Goal: Task Accomplishment & Management: Use online tool/utility

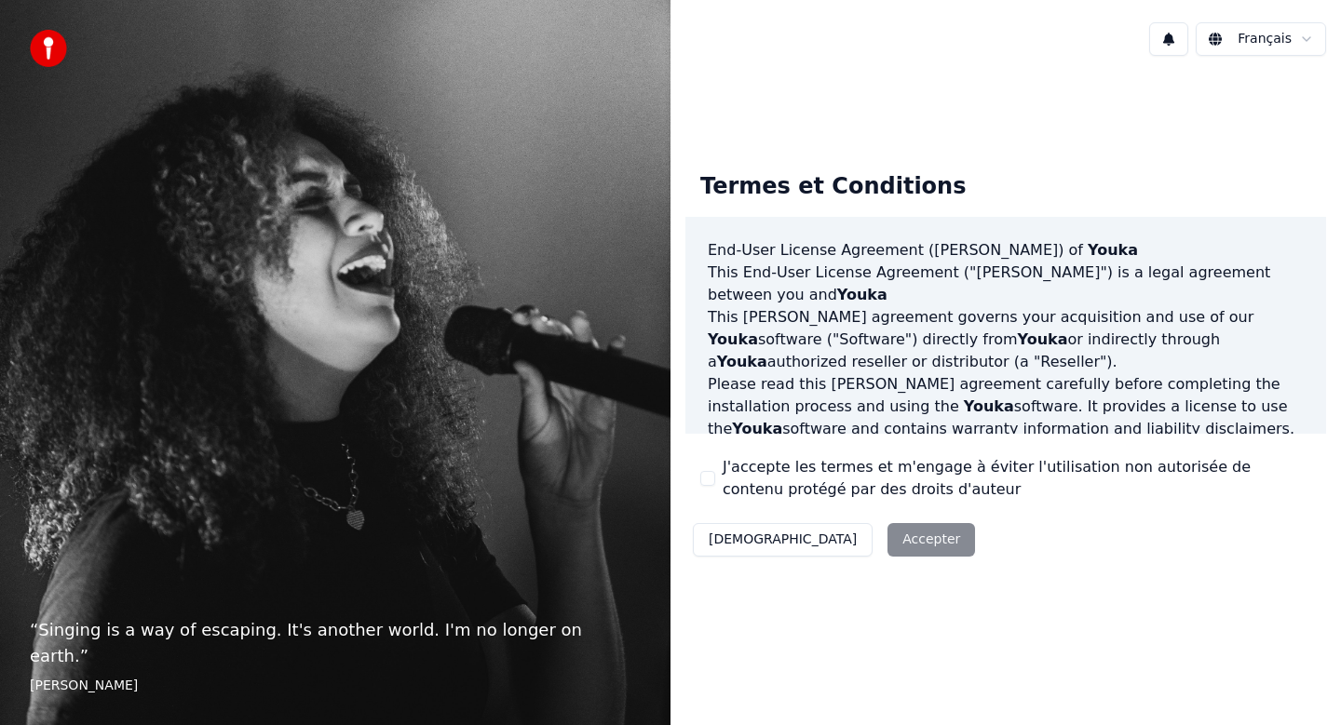
click at [855, 535] on div "Décliner Accepter" at bounding box center [833, 540] width 297 height 48
click at [826, 541] on div "Décliner Accepter" at bounding box center [833, 540] width 297 height 48
click at [935, 318] on p "This EULA agreement governs your acquisition and use of our Youka software ("So…" at bounding box center [1006, 339] width 596 height 67
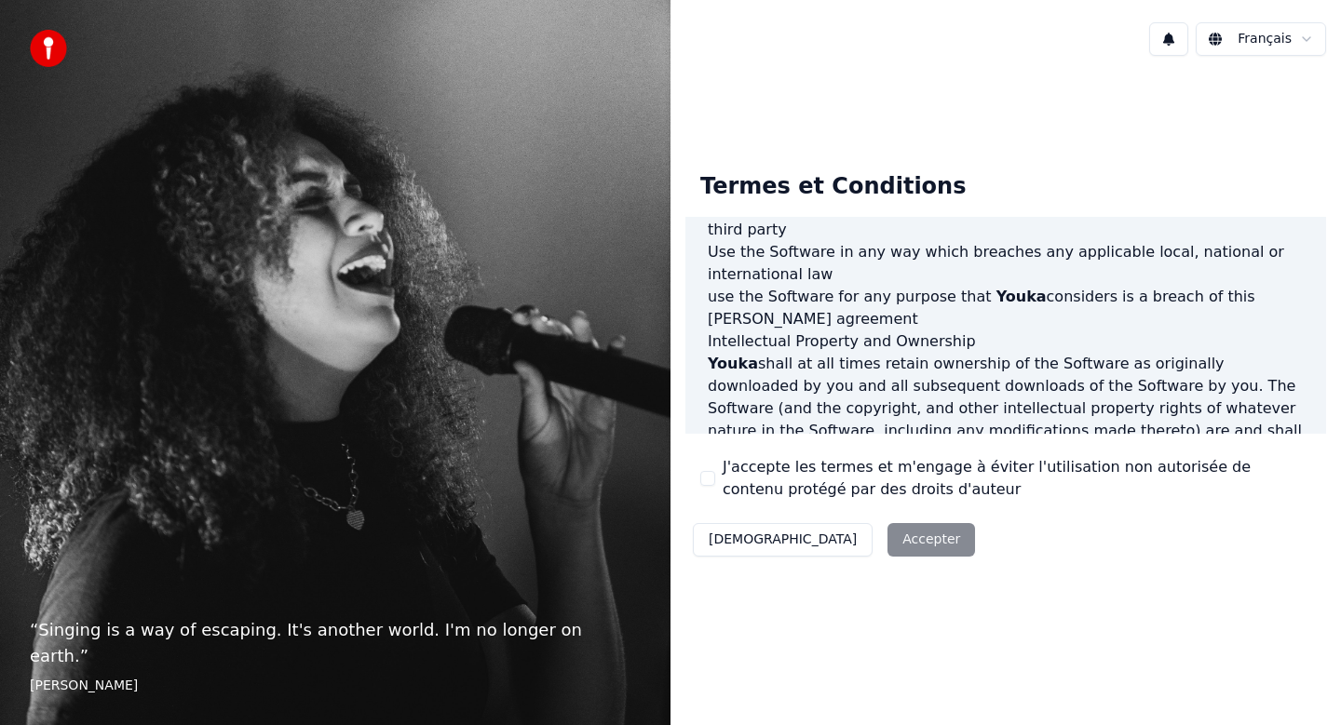
scroll to position [1123, 0]
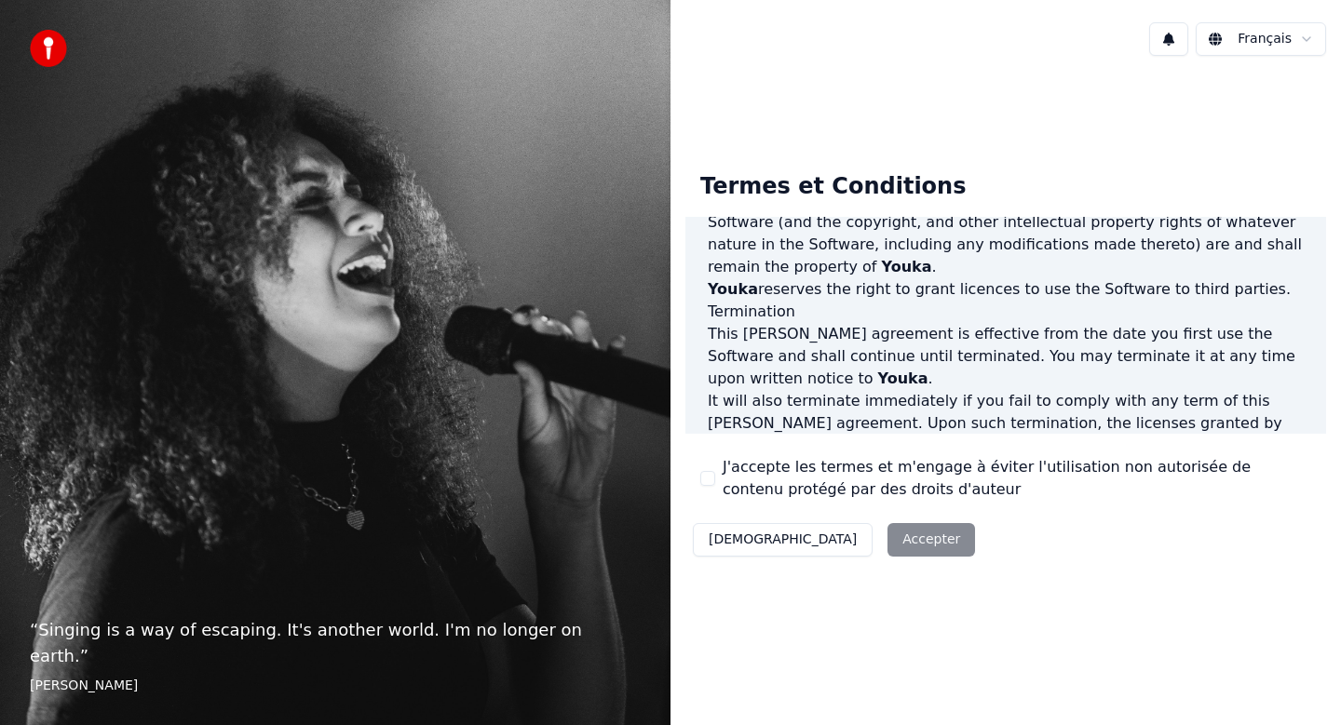
click at [710, 482] on button "J'accepte les termes et m'engage à éviter l'utilisation non autorisée de conten…" at bounding box center [707, 478] width 15 height 15
click at [887, 544] on button "Accepter" at bounding box center [931, 540] width 88 height 34
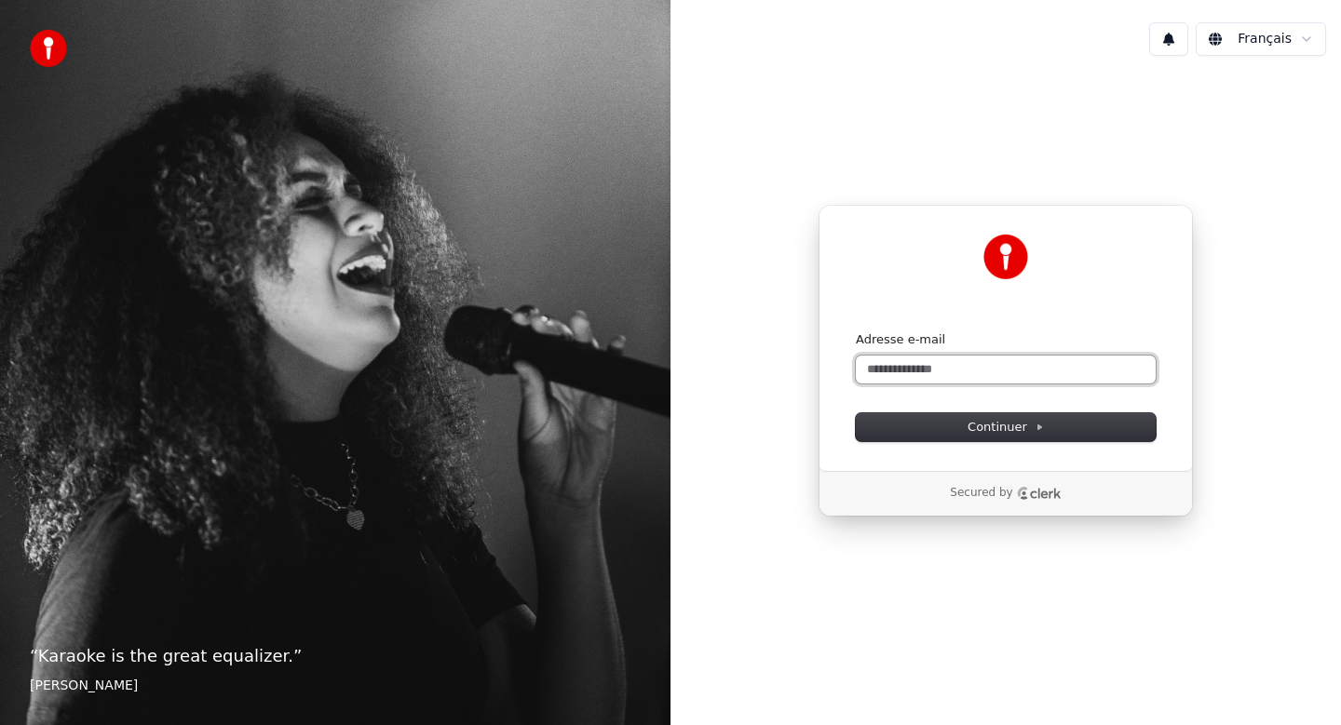
click at [962, 373] on input "Adresse e-mail" at bounding box center [1006, 370] width 300 height 28
click at [856, 331] on button "submit" at bounding box center [856, 331] width 0 height 0
type input "**********"
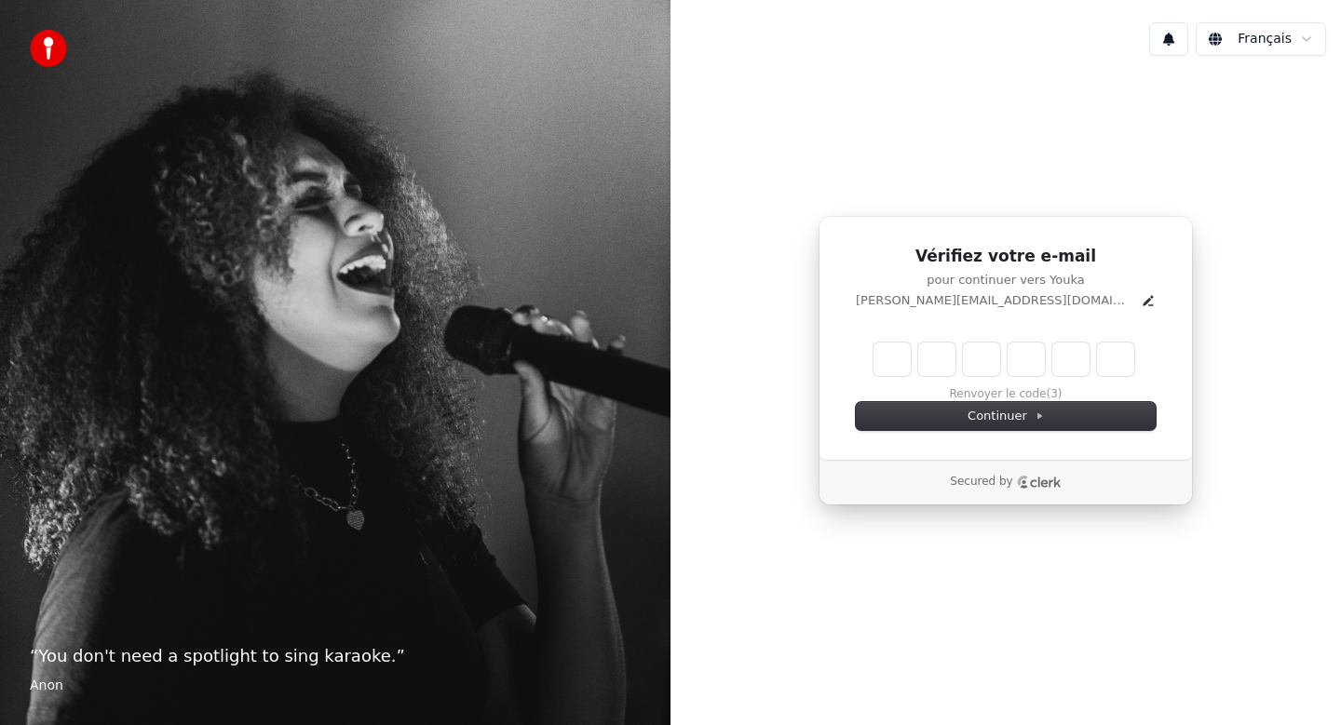
type input "******"
type input "*"
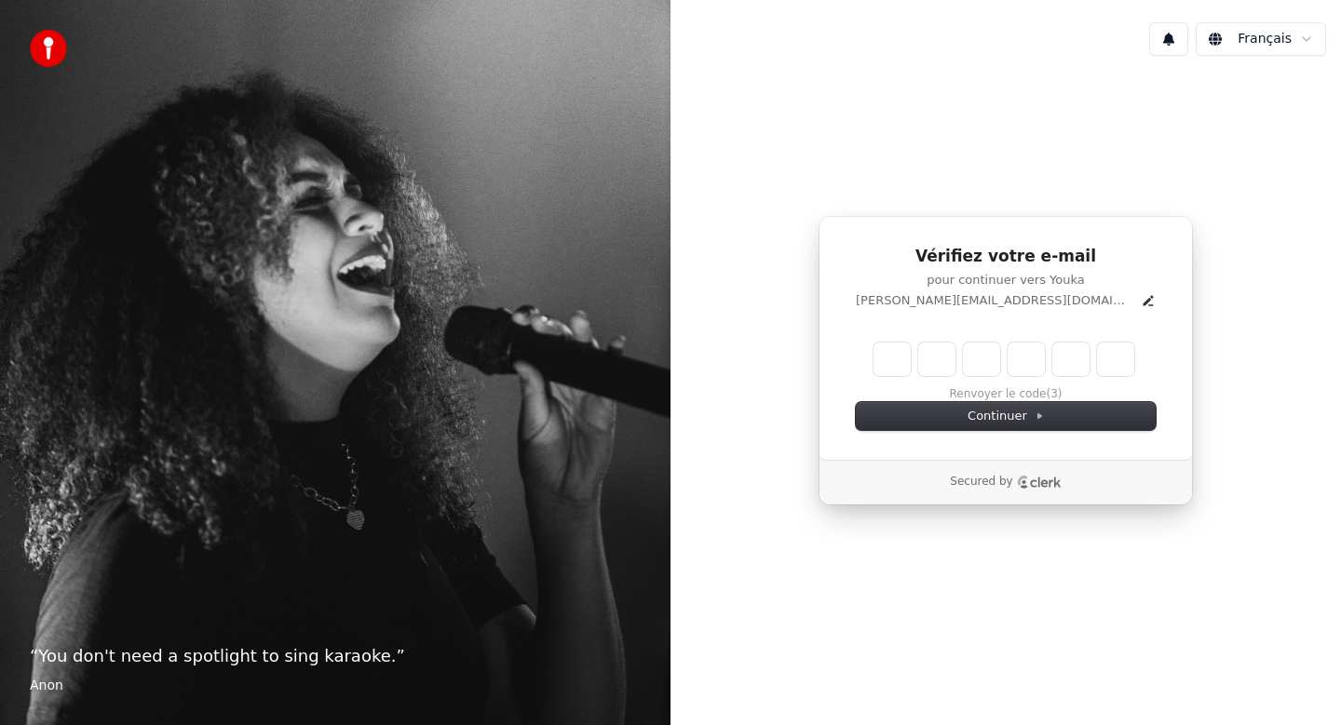
type input "*"
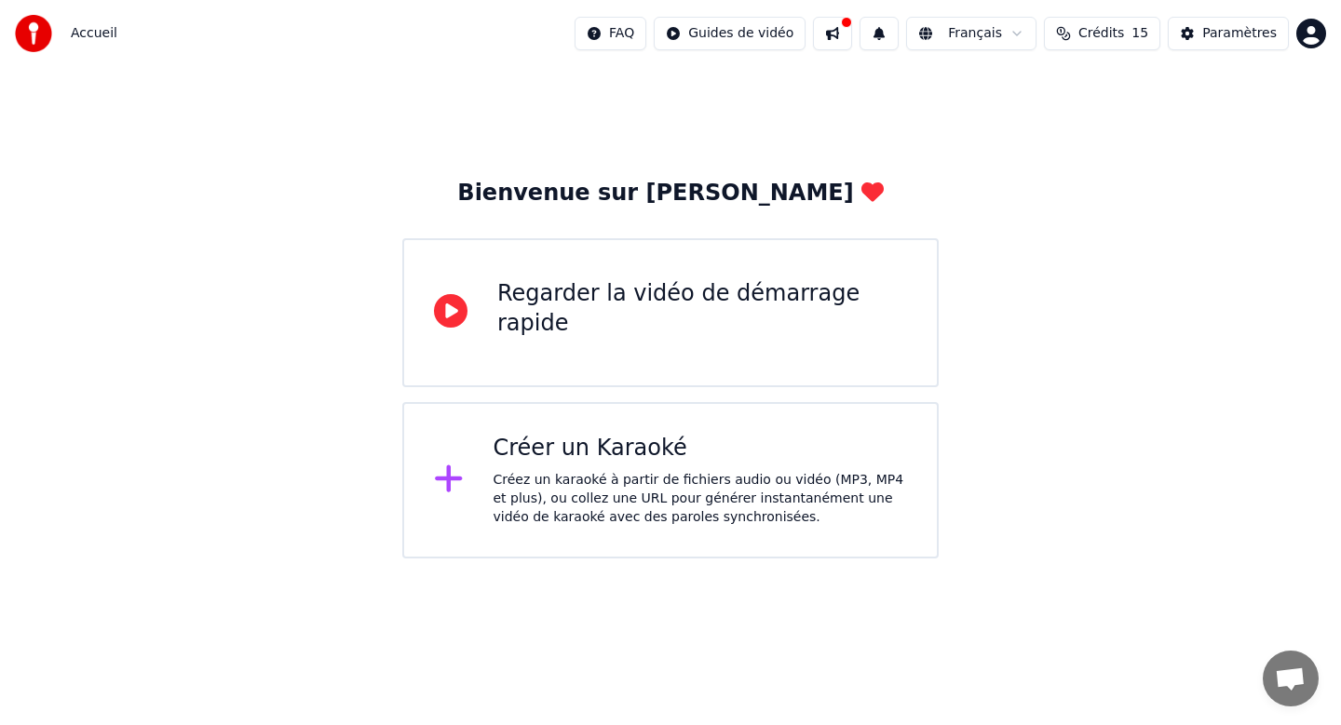
click at [643, 456] on div "Créer un Karaoké" at bounding box center [700, 449] width 414 height 30
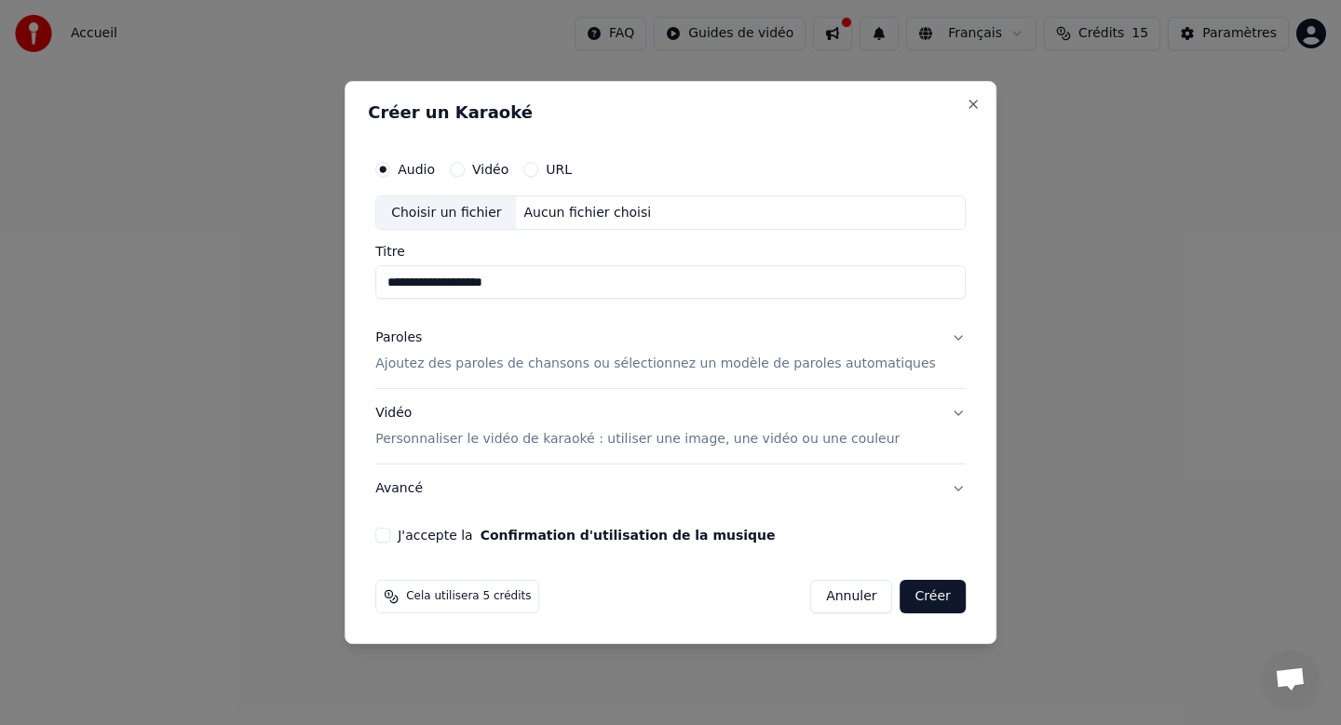
click at [487, 209] on div "Choisir un fichier" at bounding box center [446, 213] width 140 height 34
type input "**********"
click at [938, 412] on button "Vidéo Personnaliser le vidéo de karaoké : utiliser une image, une vidéo ou une …" at bounding box center [670, 427] width 590 height 74
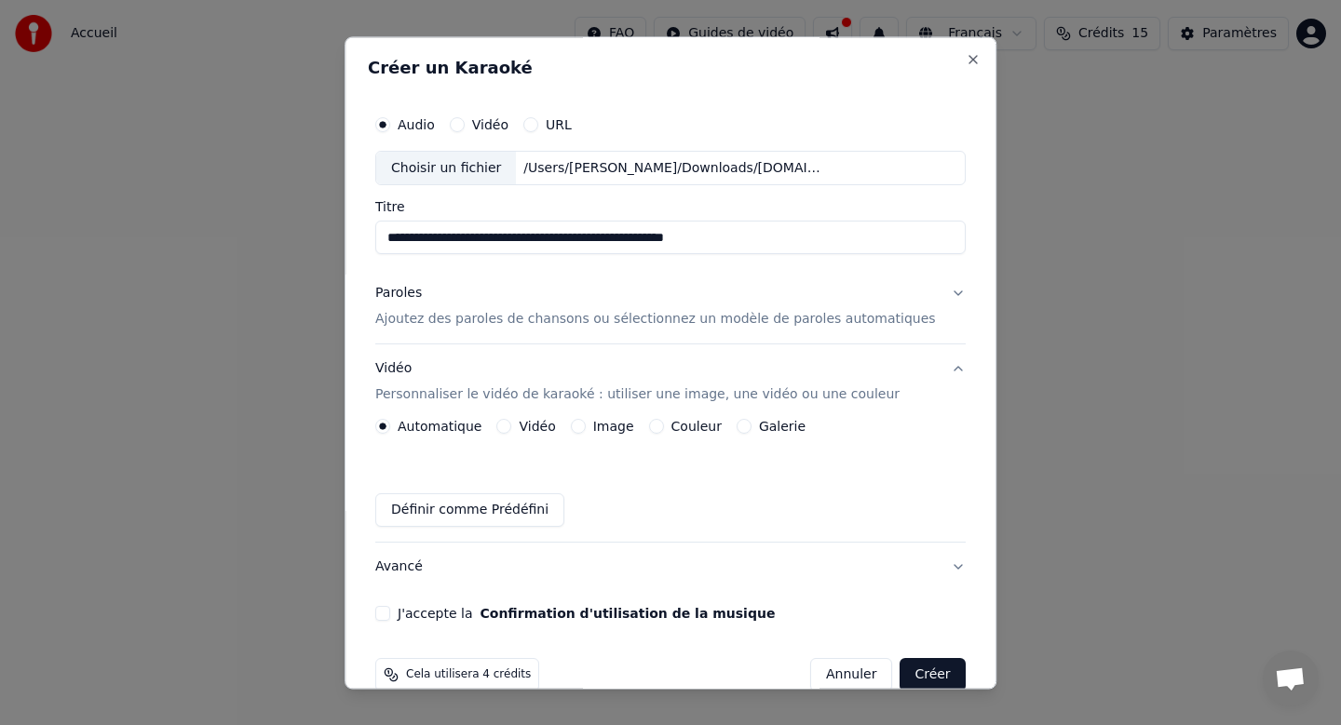
click at [940, 296] on button "Paroles Ajoutez des paroles de chansons ou sélectionnez un modèle de paroles au…" at bounding box center [670, 307] width 590 height 74
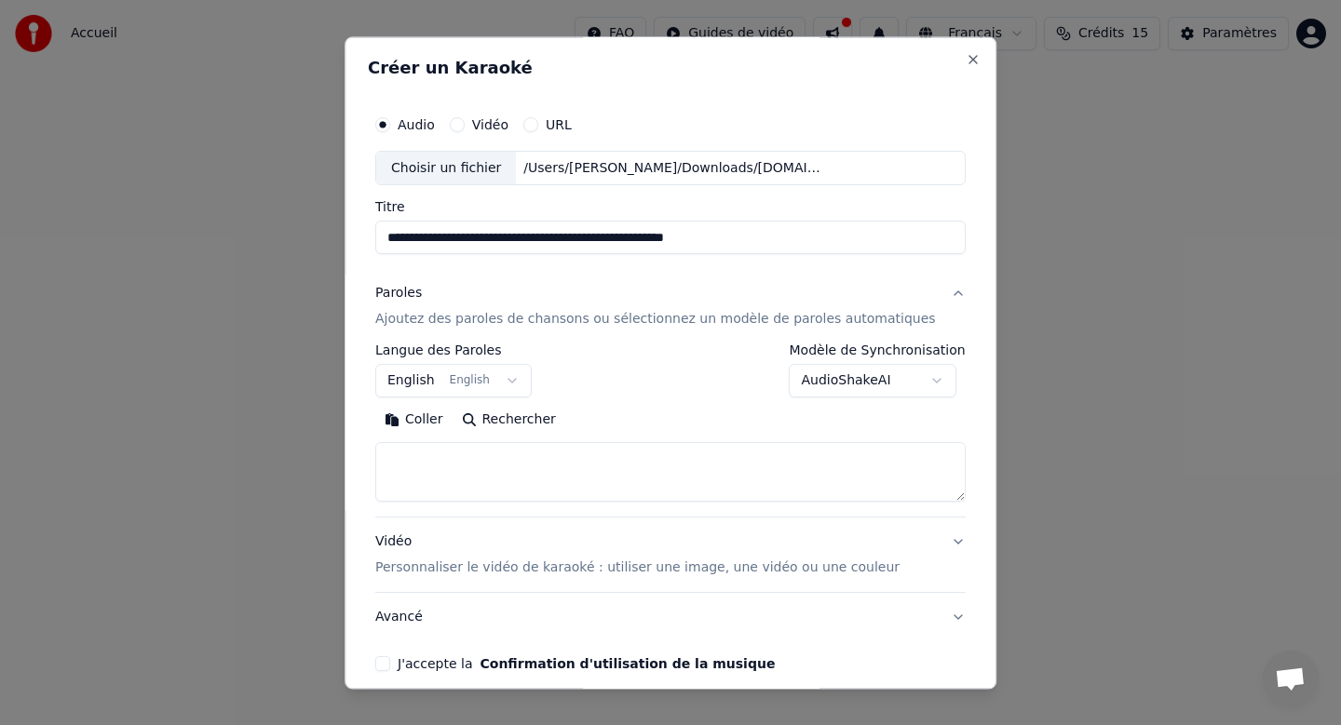
click at [584, 319] on p "Ajoutez des paroles de chansons ou sélectionnez un modèle de paroles automatiqu…" at bounding box center [655, 320] width 561 height 19
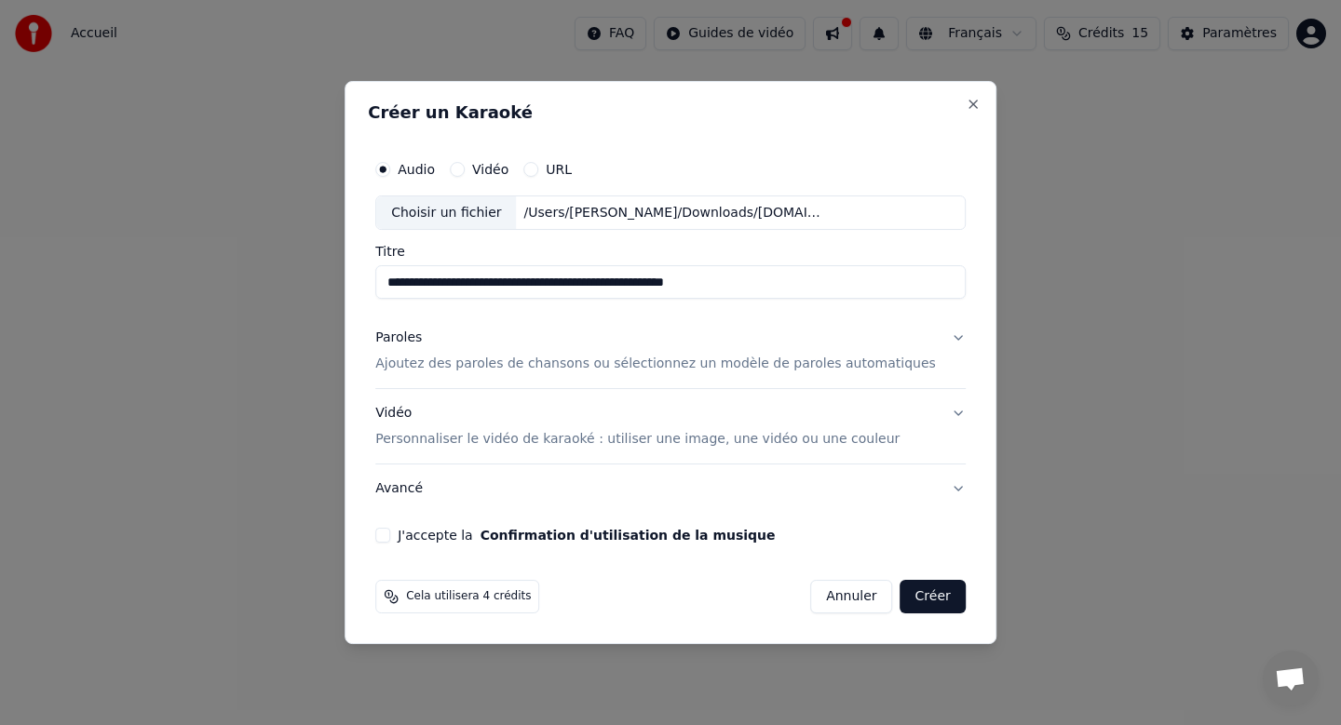
click at [941, 342] on button "Paroles Ajoutez des paroles de chansons ou sélectionnez un modèle de paroles au…" at bounding box center [670, 352] width 590 height 74
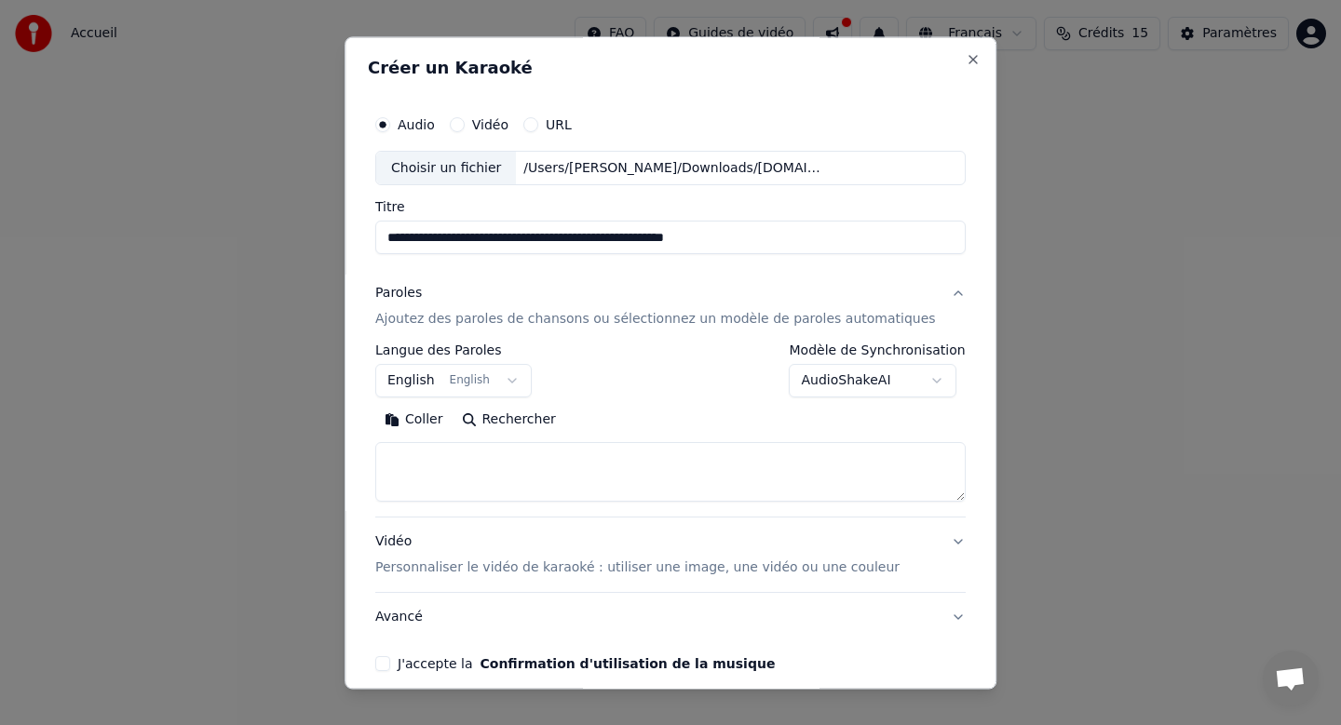
click at [537, 462] on textarea at bounding box center [670, 473] width 590 height 60
paste textarea "**********"
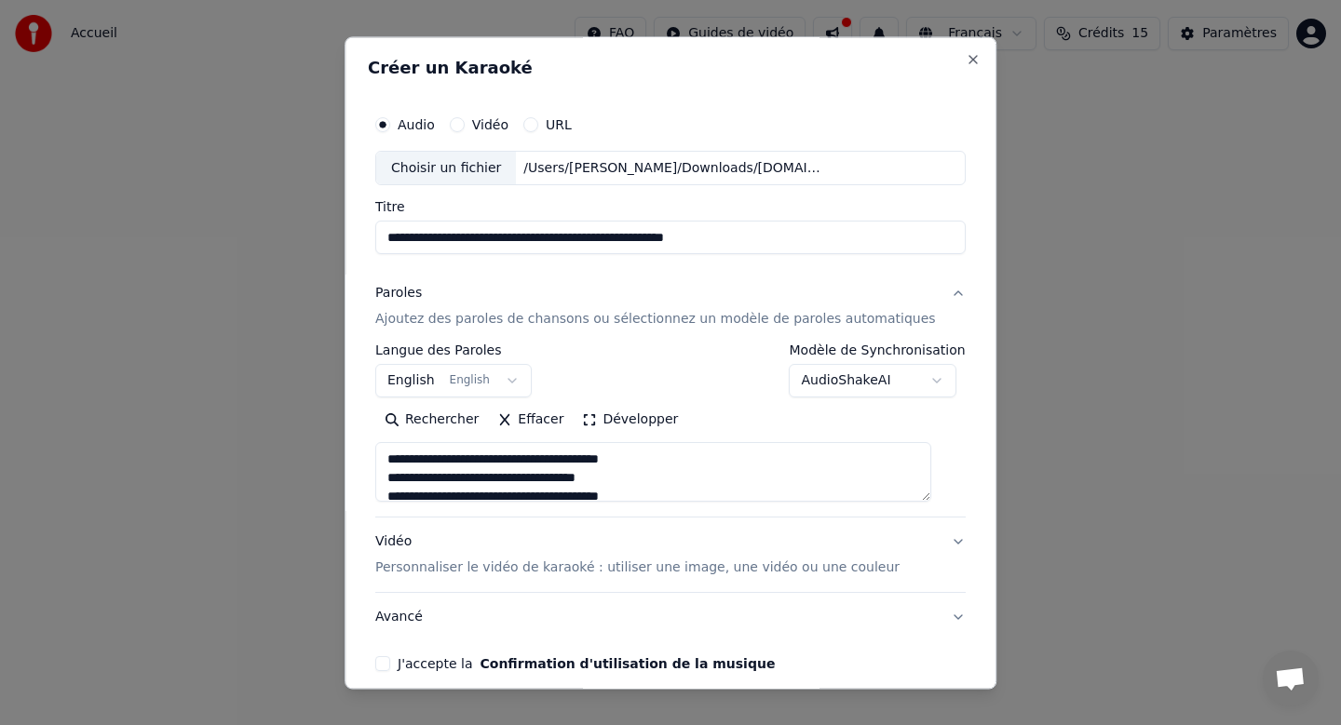
scroll to position [84, 0]
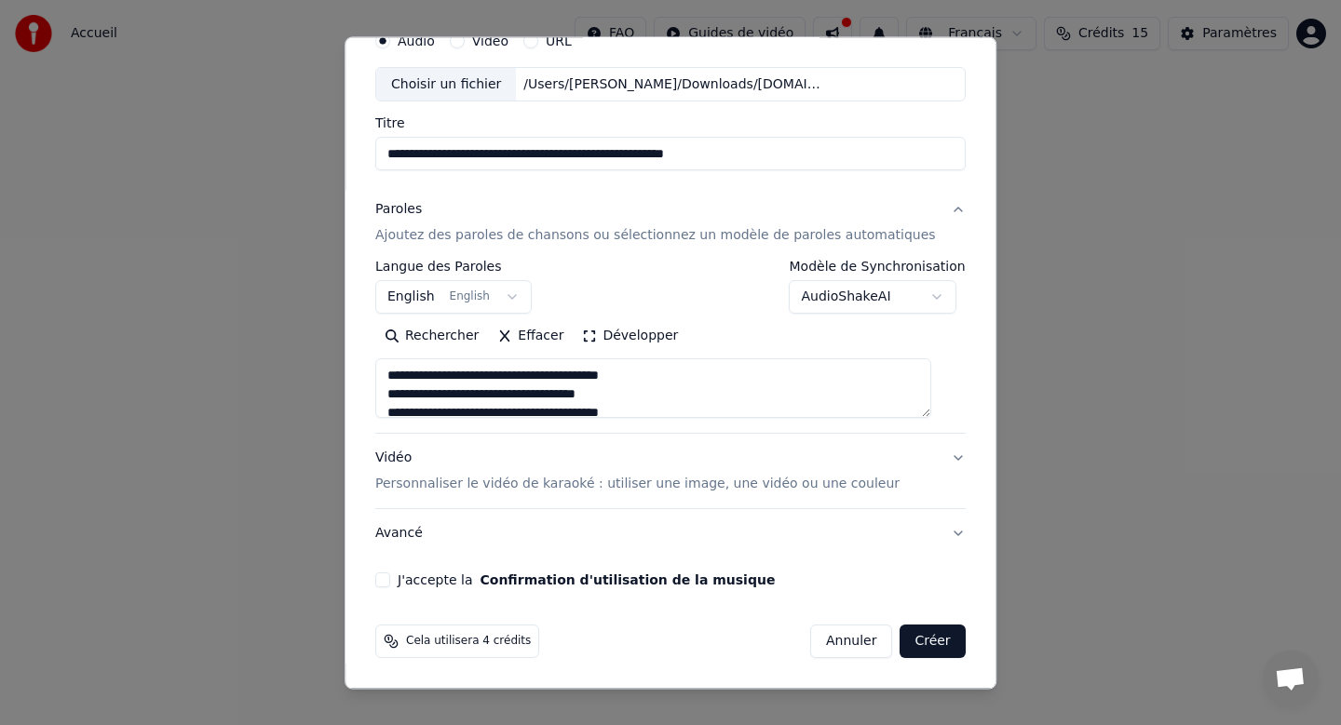
type textarea "**********"
click at [920, 638] on button "Créer" at bounding box center [932, 643] width 65 height 34
select select "**"
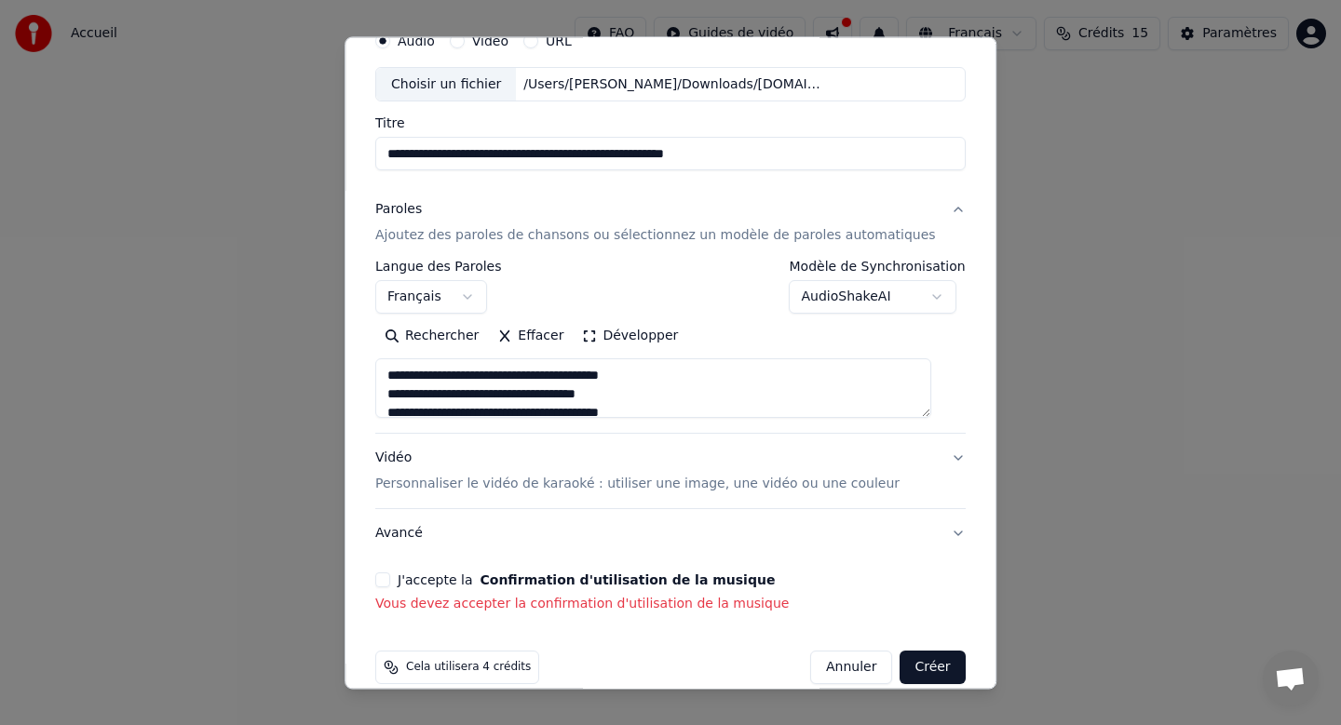
click at [673, 602] on p "Vous devez accepter la confirmation d'utilisation de la musique" at bounding box center [670, 605] width 590 height 19
click at [658, 591] on div "J'accepte la Confirmation d'utilisation de la musique Vous devez accepter la co…" at bounding box center [670, 594] width 590 height 41
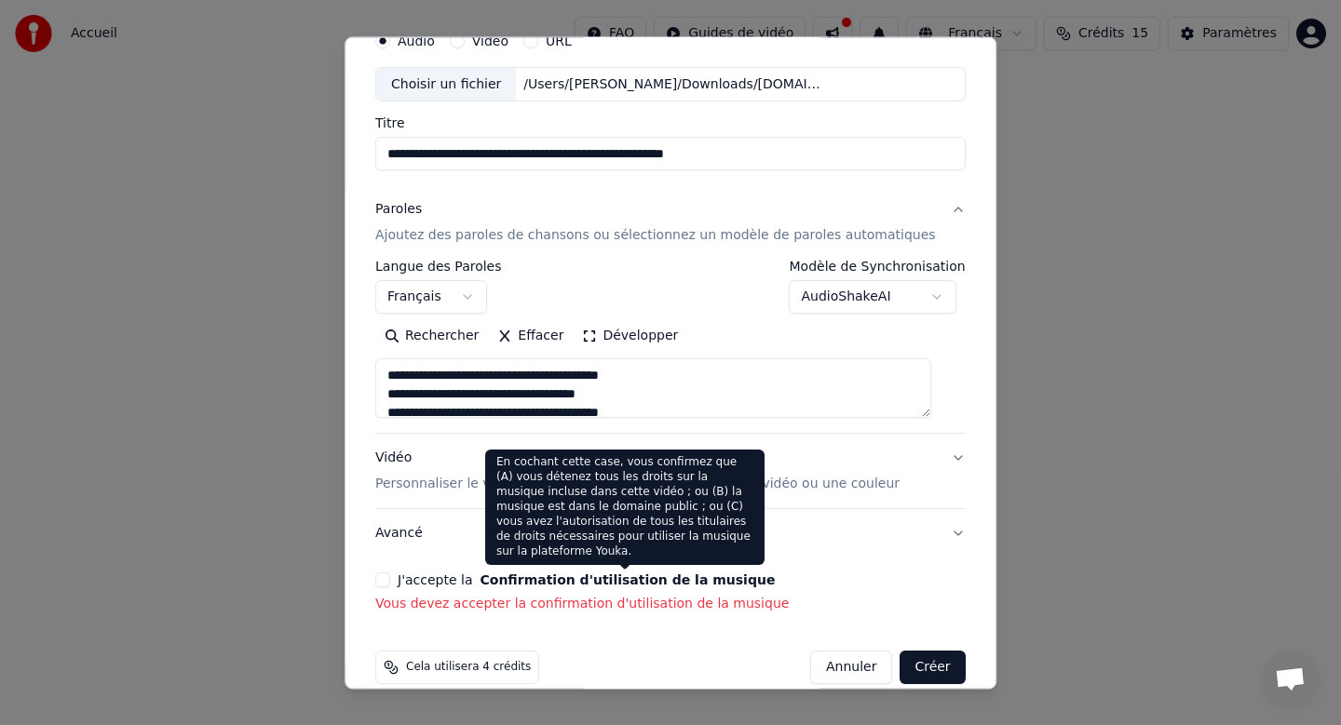
click at [627, 579] on button "Confirmation d'utilisation de la musique" at bounding box center [627, 580] width 295 height 13
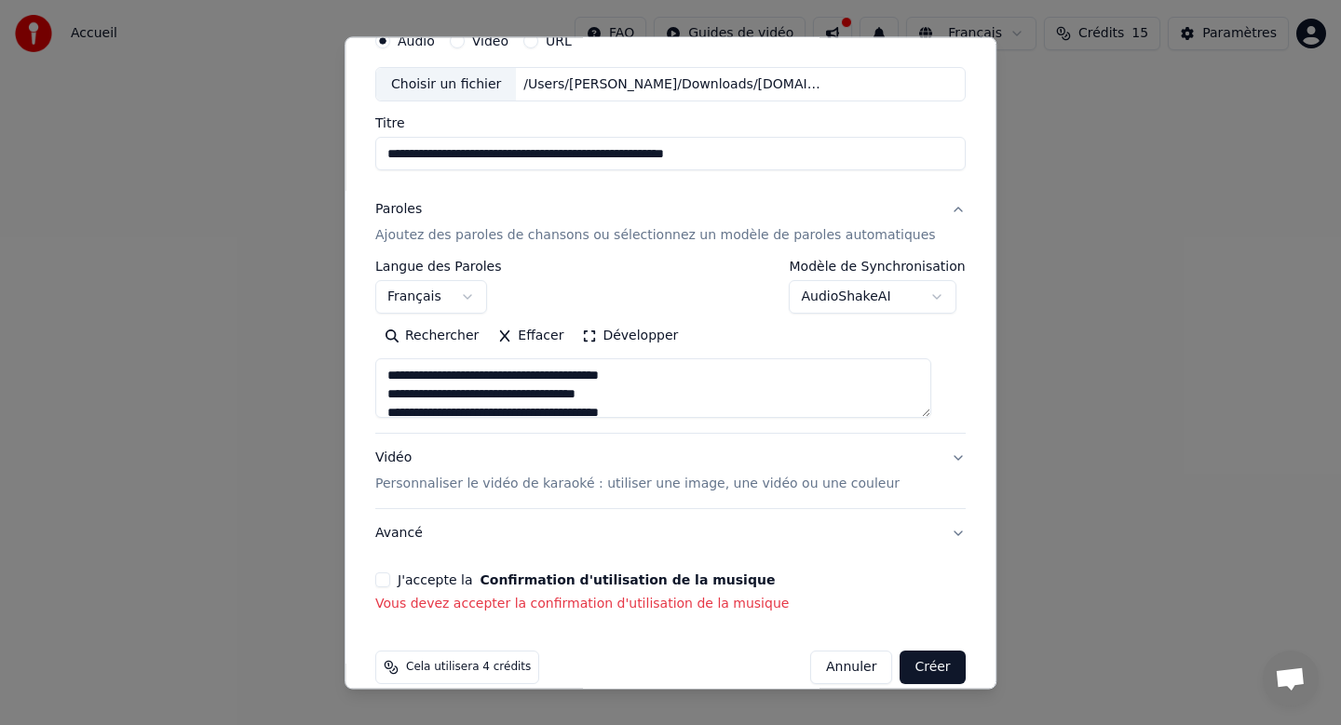
click at [417, 574] on label "J'accepte la Confirmation d'utilisation de la musique" at bounding box center [586, 580] width 377 height 13
click at [390, 574] on button "J'accepte la Confirmation d'utilisation de la musique" at bounding box center [382, 581] width 15 height 15
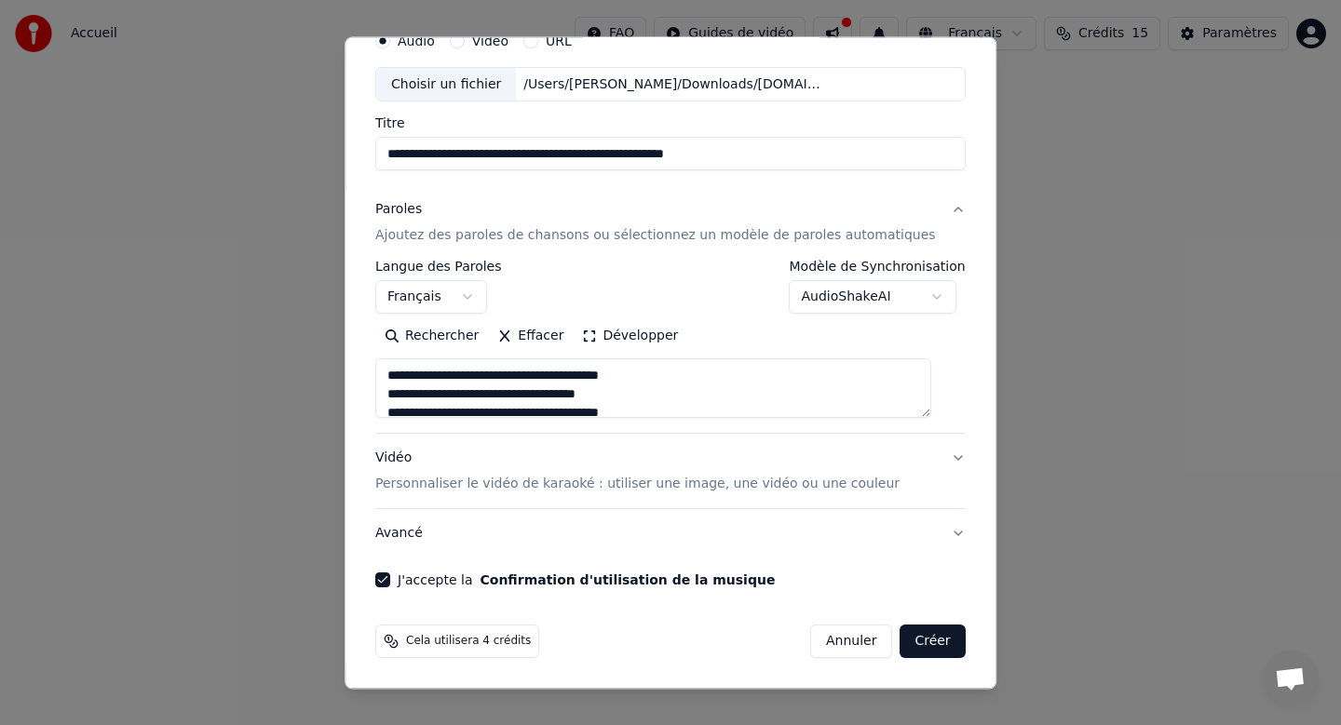
click at [914, 637] on button "Créer" at bounding box center [932, 643] width 65 height 34
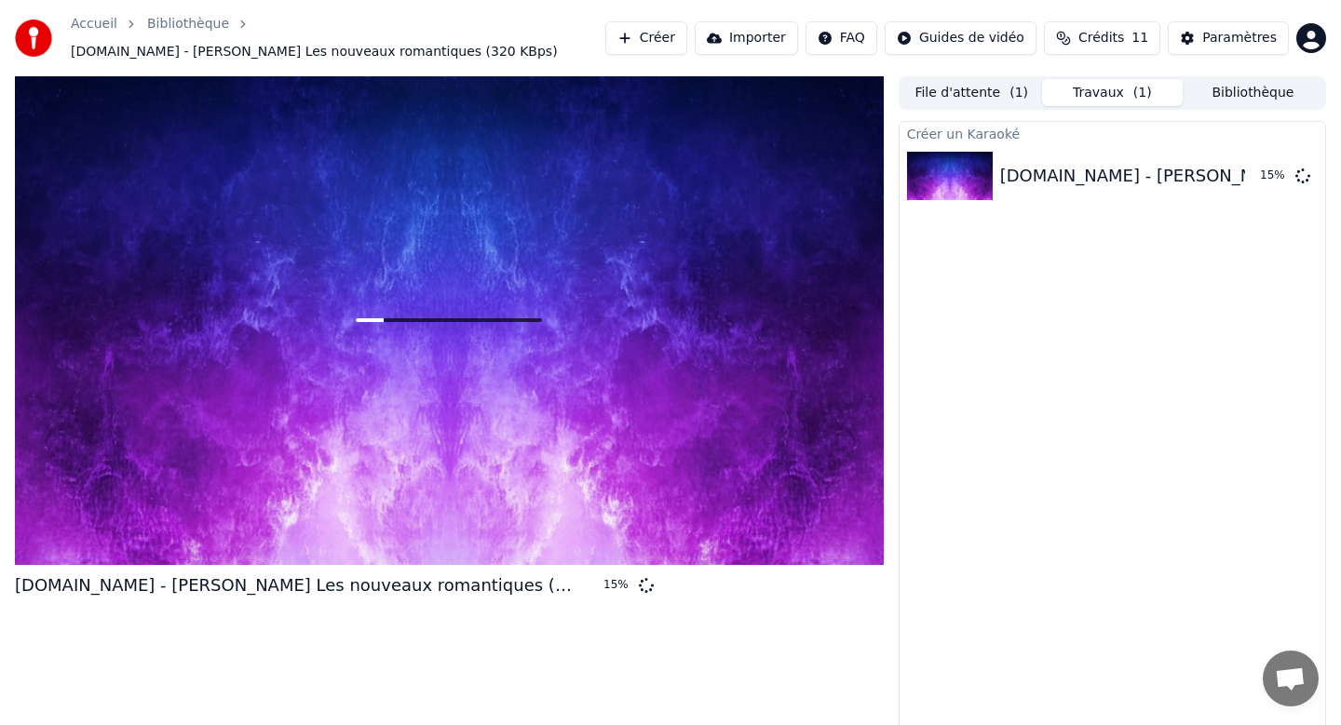
click at [1267, 80] on button "Bibliothèque" at bounding box center [1252, 92] width 141 height 27
click at [1121, 84] on button "Travaux ( 1 )" at bounding box center [1112, 92] width 141 height 27
click at [952, 80] on button "File d'attente ( 1 )" at bounding box center [971, 92] width 141 height 27
click at [1115, 88] on button "Travaux ( 1 )" at bounding box center [1112, 92] width 141 height 27
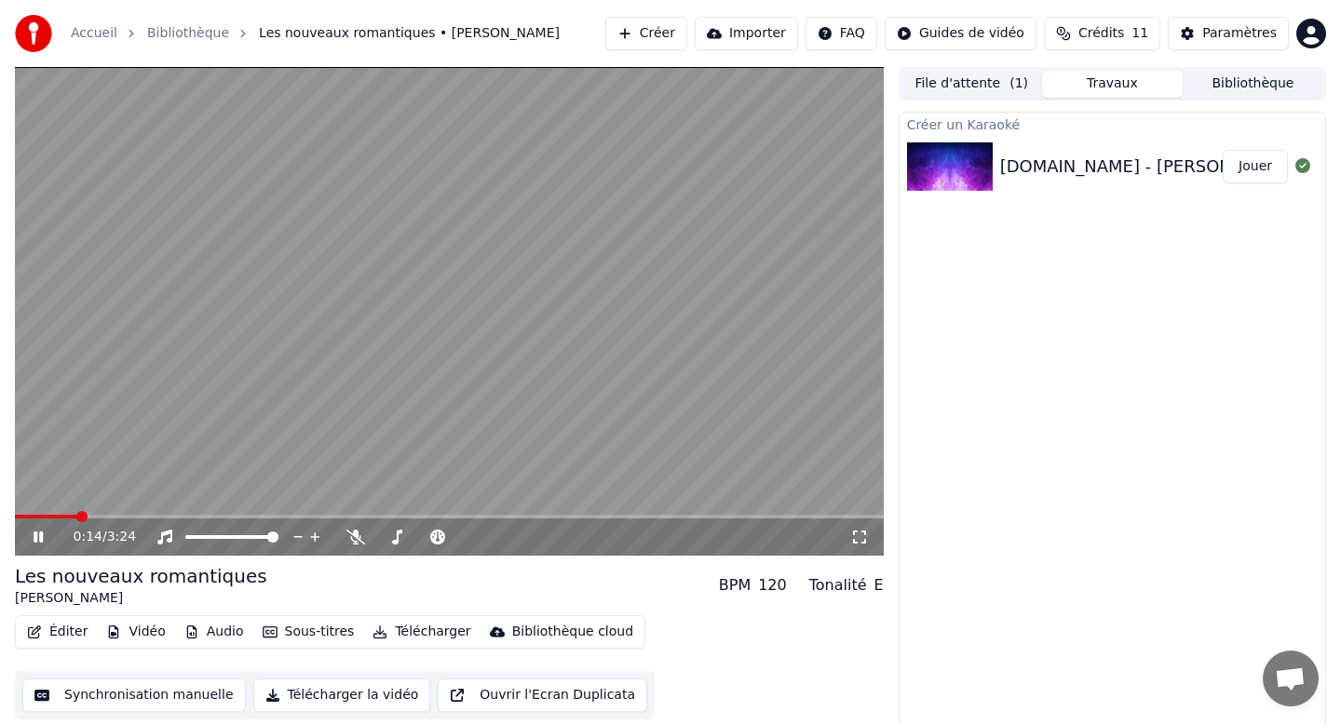
click at [972, 34] on html "Accueil Bibliothèque Les nouveaux romantiques • [PERSON_NAME] Importer FAQ Guid…" at bounding box center [670, 362] width 1341 height 725
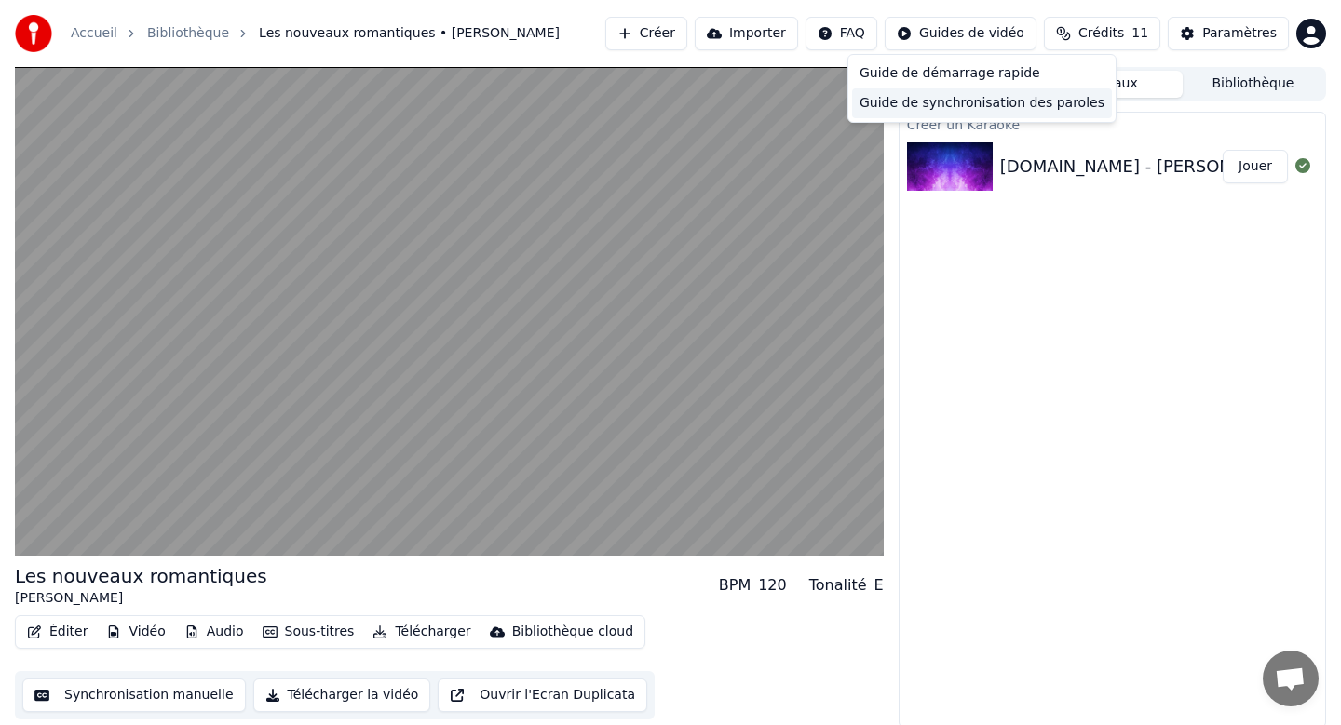
click at [947, 101] on div "Guide de synchronisation des paroles" at bounding box center [982, 103] width 260 height 30
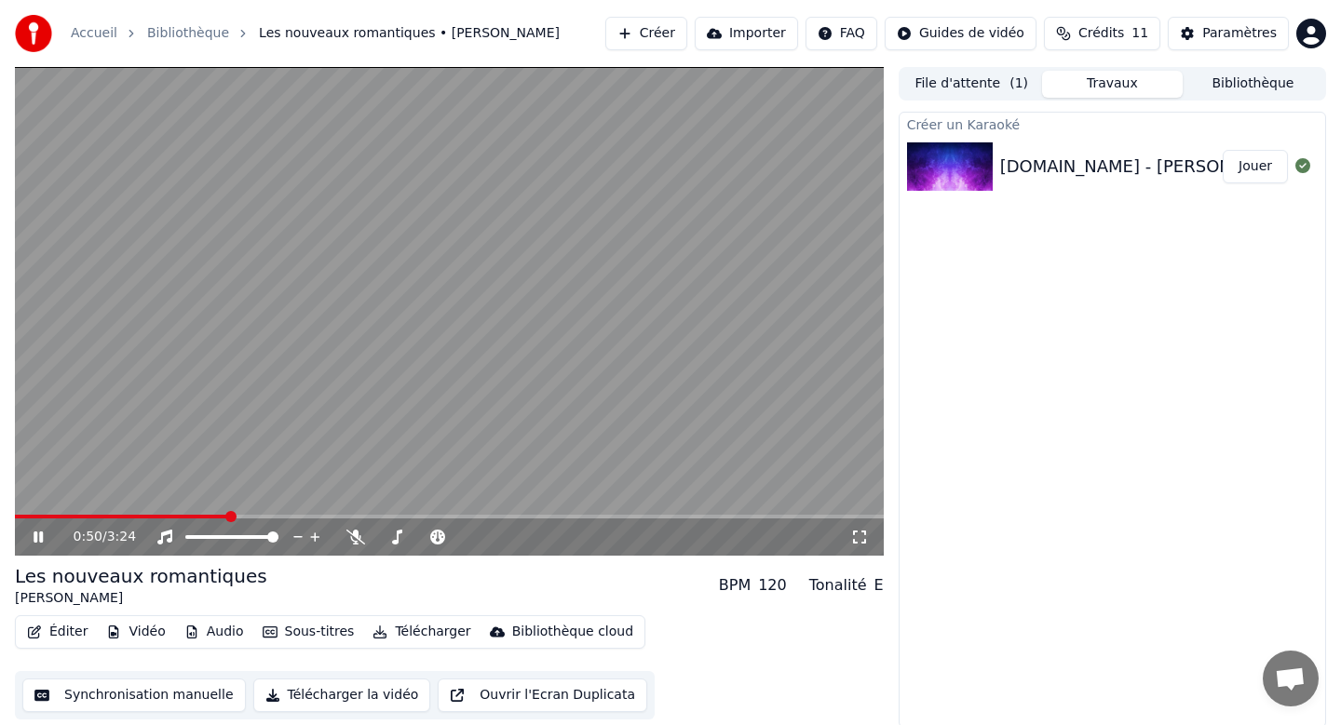
click at [39, 537] on icon at bounding box center [38, 537] width 9 height 11
click at [60, 627] on button "Éditer" at bounding box center [57, 632] width 75 height 26
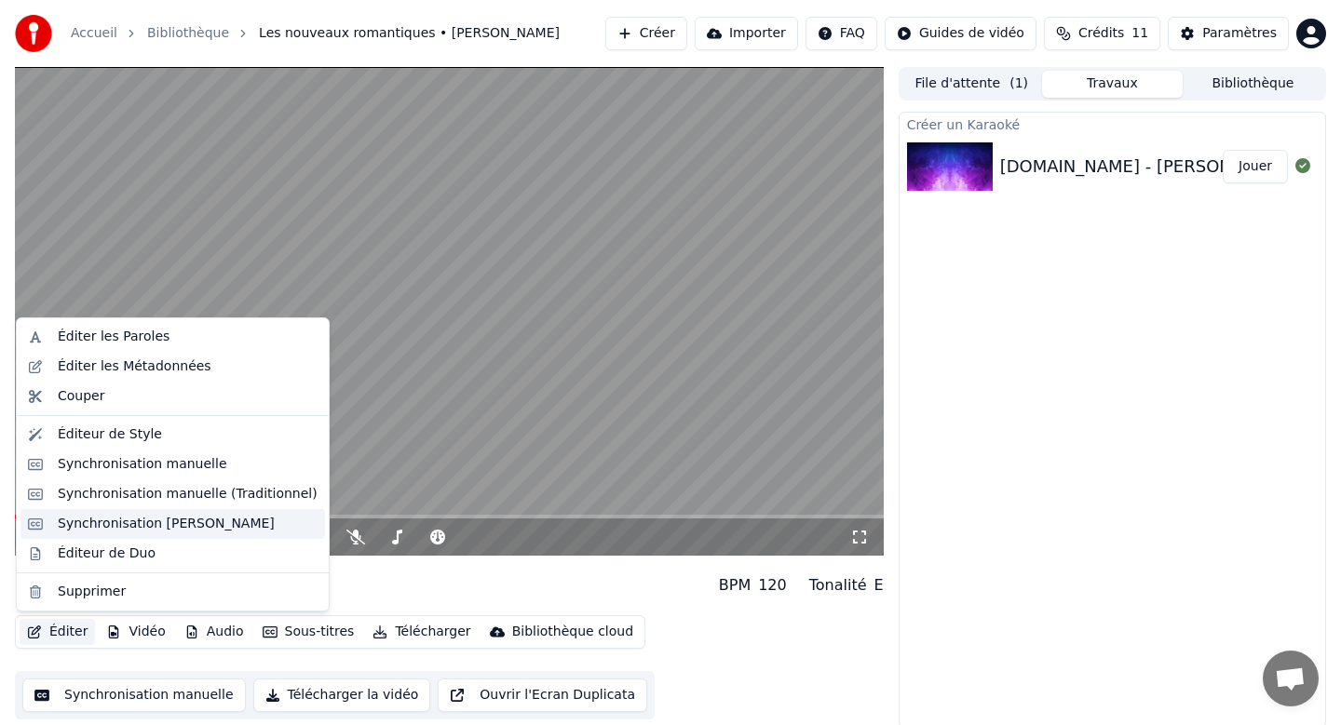
click at [132, 523] on div "Synchronisation [PERSON_NAME]" at bounding box center [166, 524] width 217 height 19
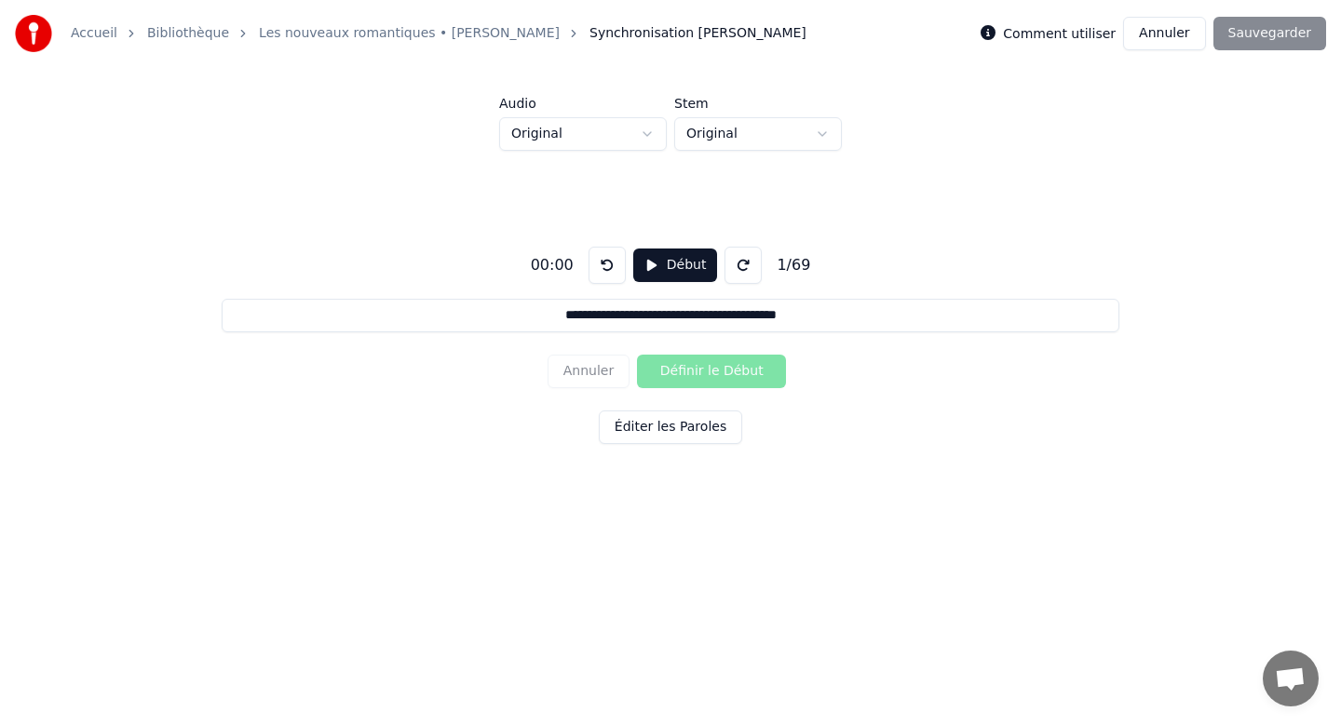
click at [701, 367] on div "Annuler Définir le Début" at bounding box center [670, 371] width 246 height 48
click at [649, 268] on button "Début" at bounding box center [675, 266] width 85 height 34
click at [693, 368] on button "Définir le Début" at bounding box center [711, 372] width 149 height 34
click at [693, 368] on button "Définir la Fin" at bounding box center [711, 372] width 149 height 34
click at [693, 368] on button "Définir le Début" at bounding box center [711, 372] width 149 height 34
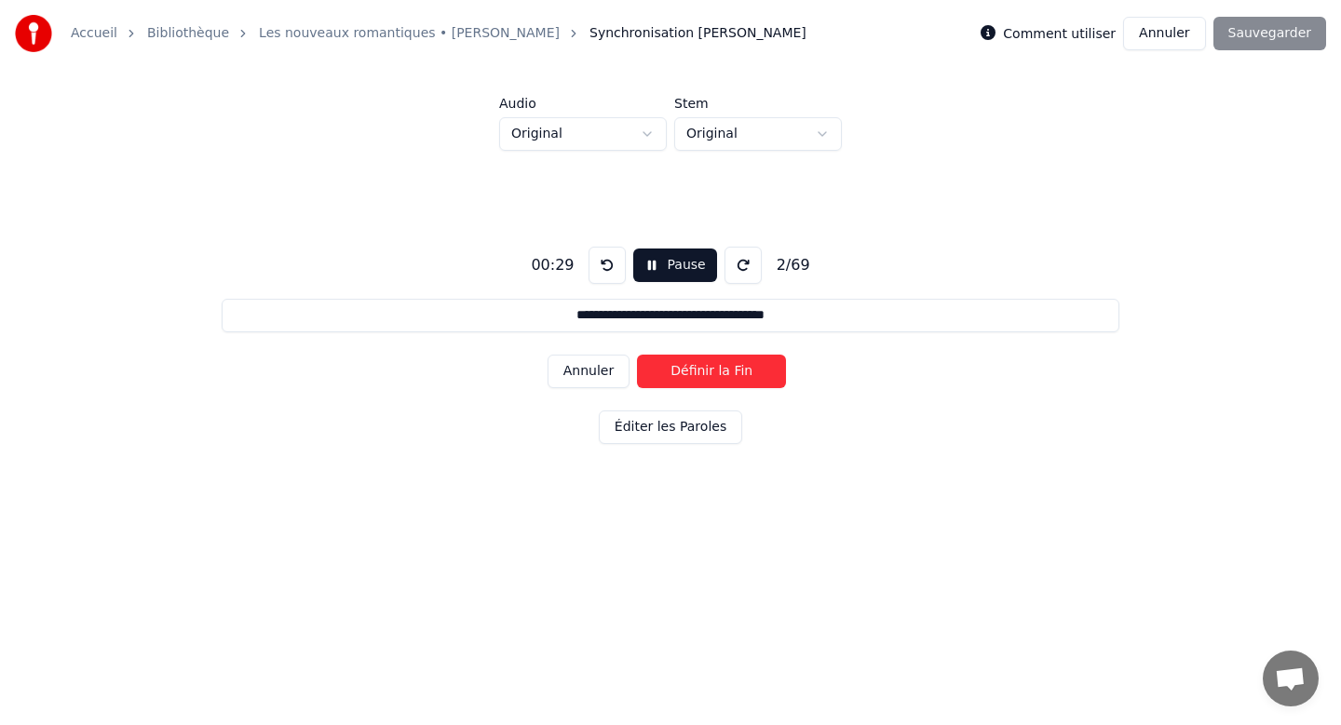
click at [693, 368] on button "Définir la Fin" at bounding box center [711, 372] width 149 height 34
click at [693, 368] on button "Définir le Début" at bounding box center [711, 372] width 149 height 34
click at [604, 372] on button "Annuler" at bounding box center [588, 372] width 82 height 34
click at [600, 373] on button "Annuler" at bounding box center [588, 372] width 82 height 34
click at [604, 262] on button at bounding box center [606, 265] width 37 height 37
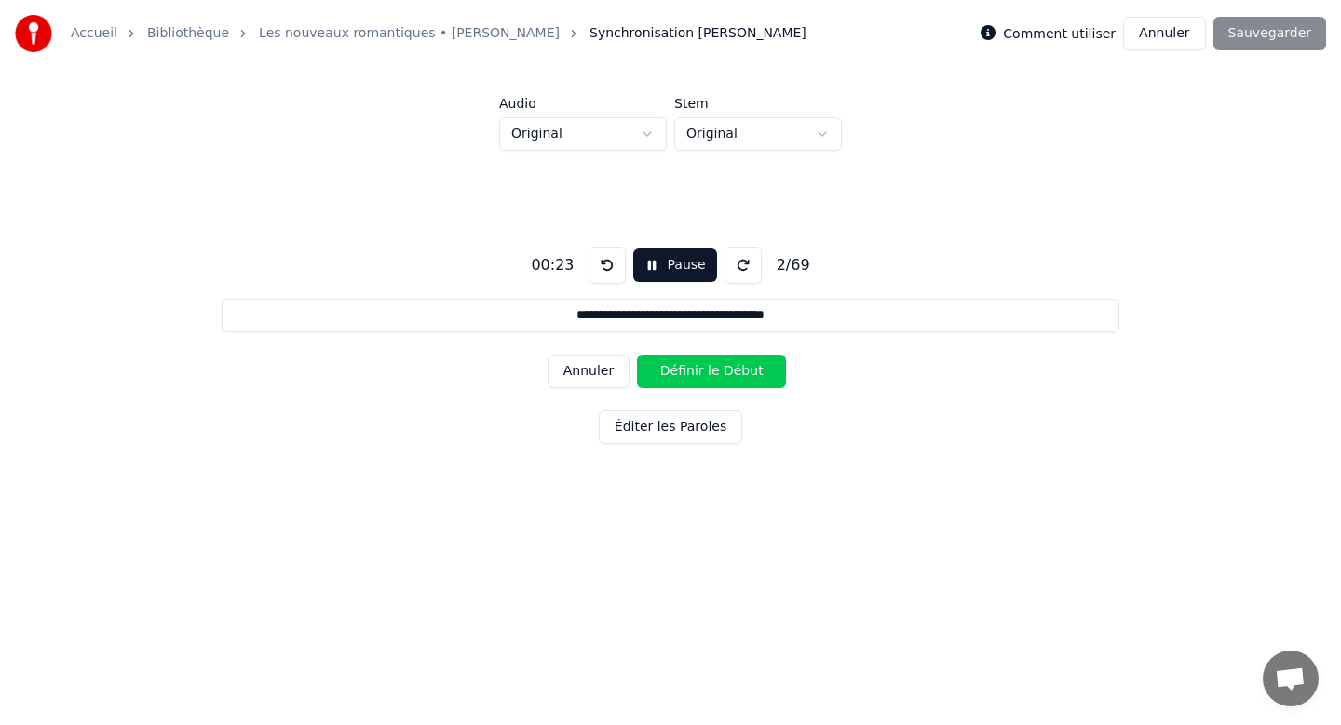
click at [604, 262] on button at bounding box center [606, 265] width 37 height 37
click at [683, 368] on button "Définir le Début" at bounding box center [711, 372] width 149 height 34
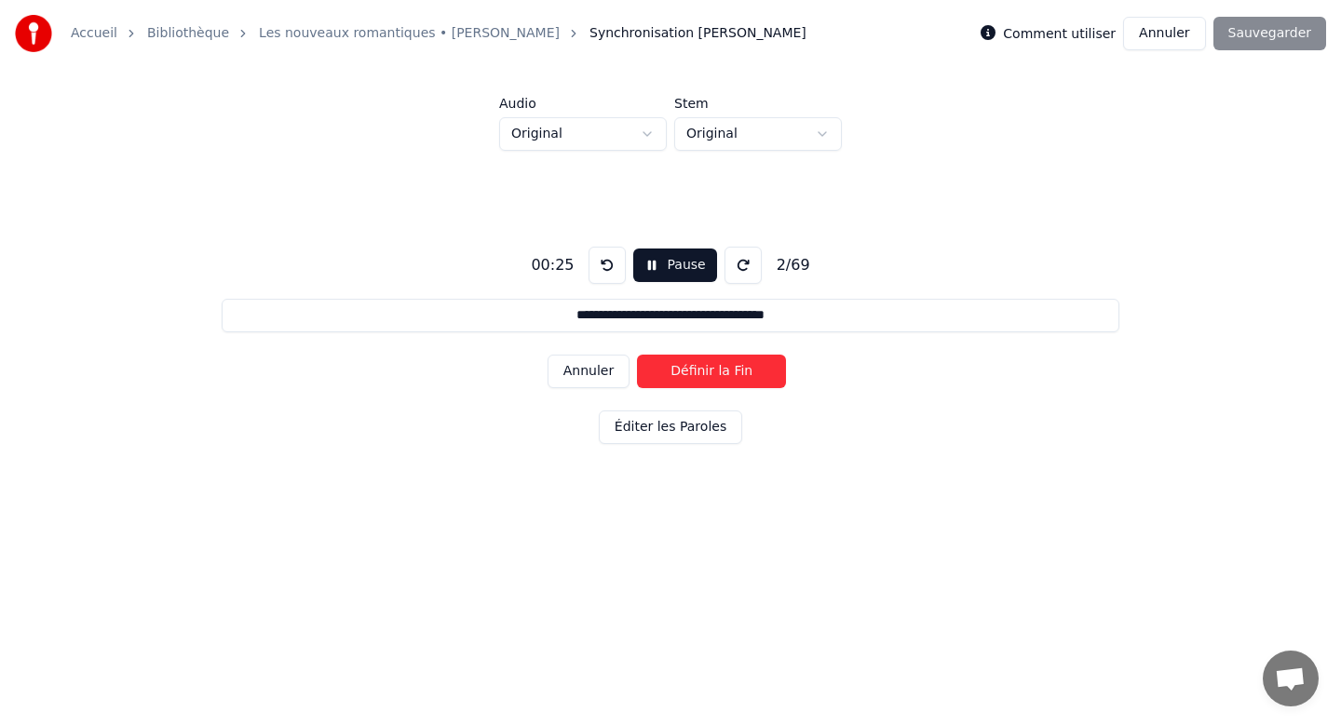
click at [683, 368] on button "Définir la Fin" at bounding box center [711, 372] width 149 height 34
click at [683, 368] on button "Définir le Début" at bounding box center [711, 372] width 149 height 34
click at [601, 370] on button "Annuler" at bounding box center [588, 372] width 82 height 34
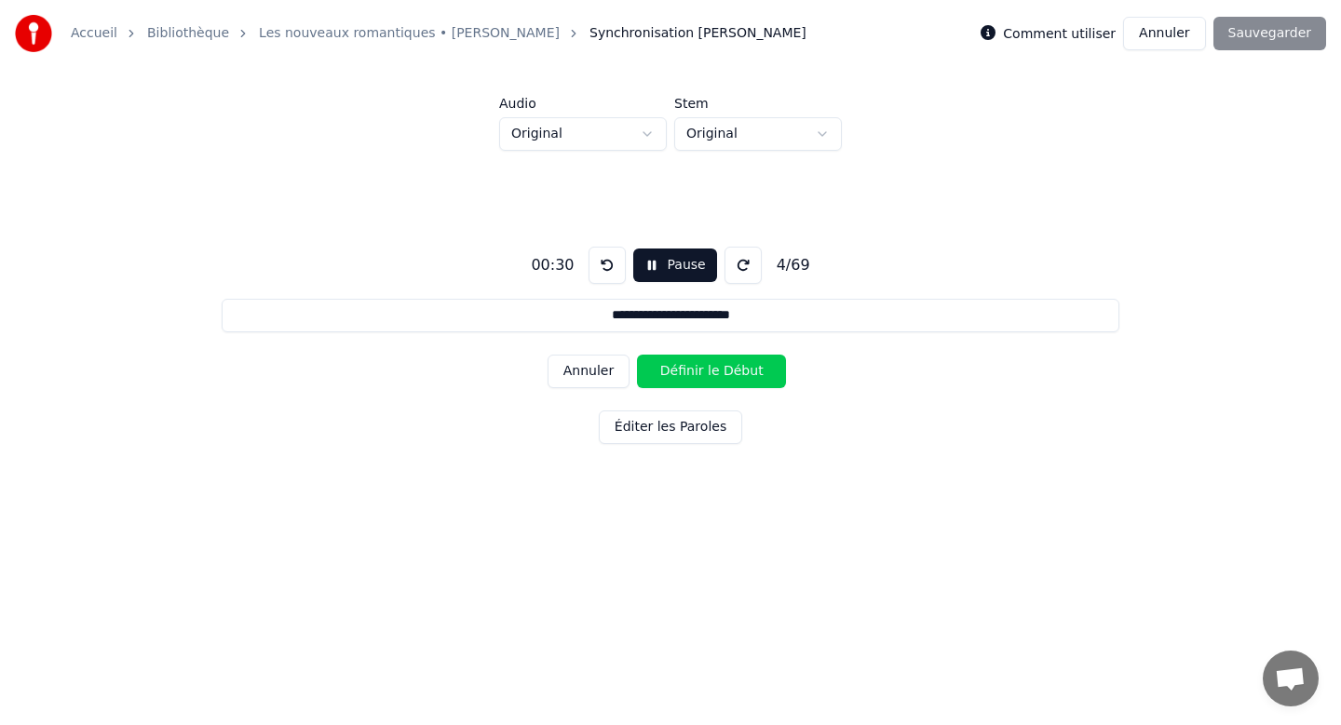
click at [609, 268] on button at bounding box center [606, 265] width 37 height 37
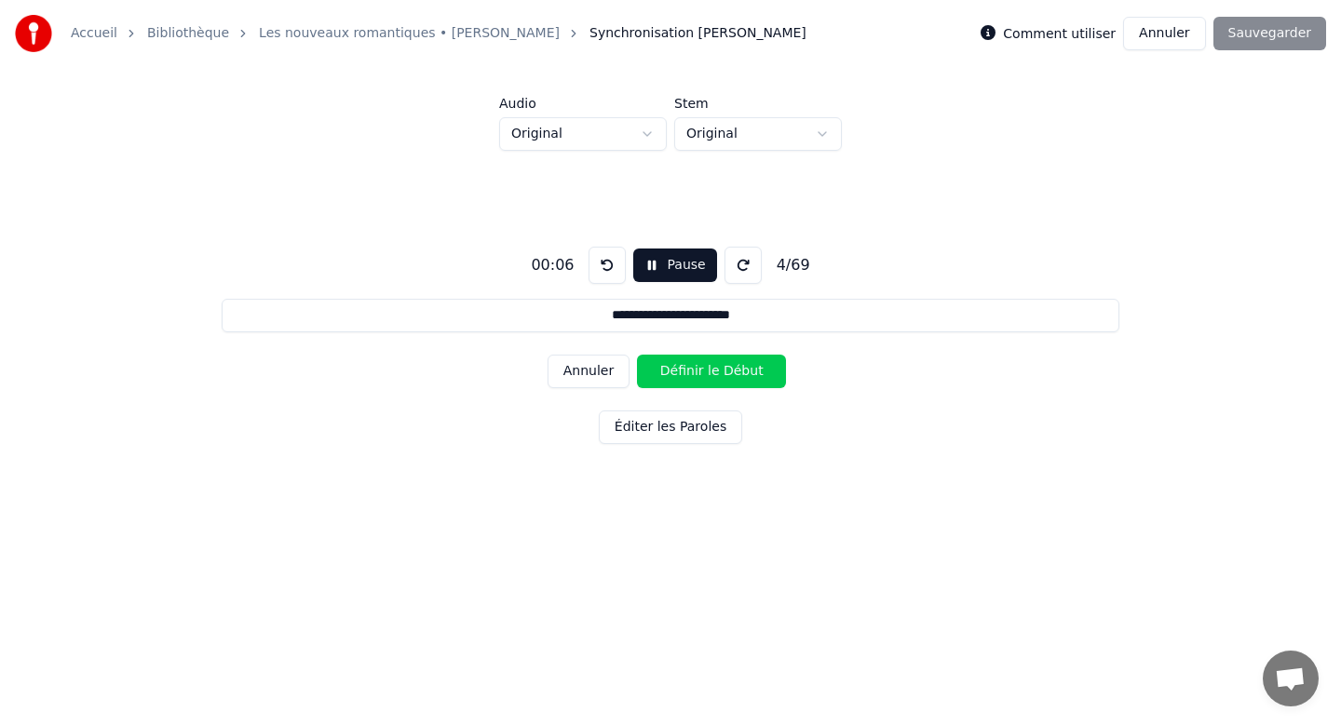
click at [609, 268] on button at bounding box center [606, 265] width 37 height 37
click at [646, 263] on button "Pause" at bounding box center [674, 266] width 83 height 34
click at [596, 265] on button at bounding box center [606, 265] width 37 height 37
click at [667, 271] on button "Début" at bounding box center [675, 266] width 85 height 34
click at [599, 263] on button at bounding box center [606, 265] width 37 height 37
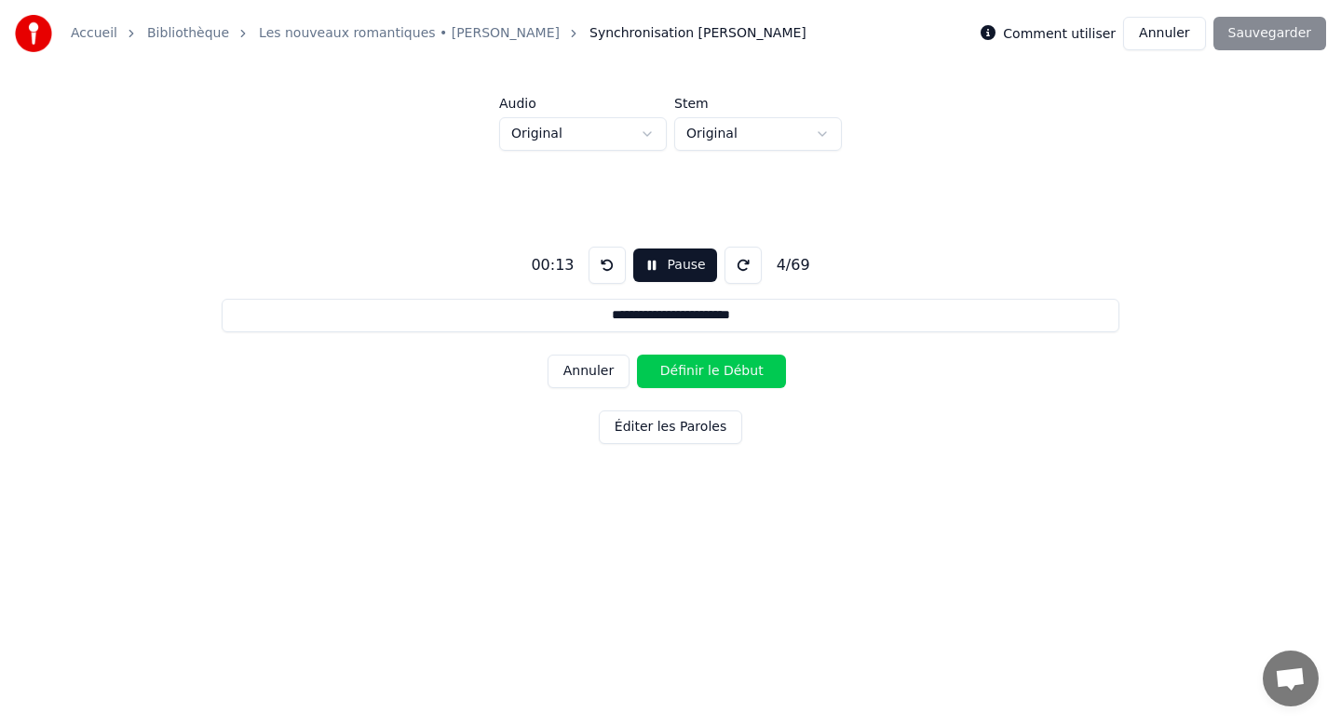
click at [599, 263] on button at bounding box center [606, 265] width 37 height 37
click at [592, 371] on button "Annuler" at bounding box center [588, 372] width 82 height 34
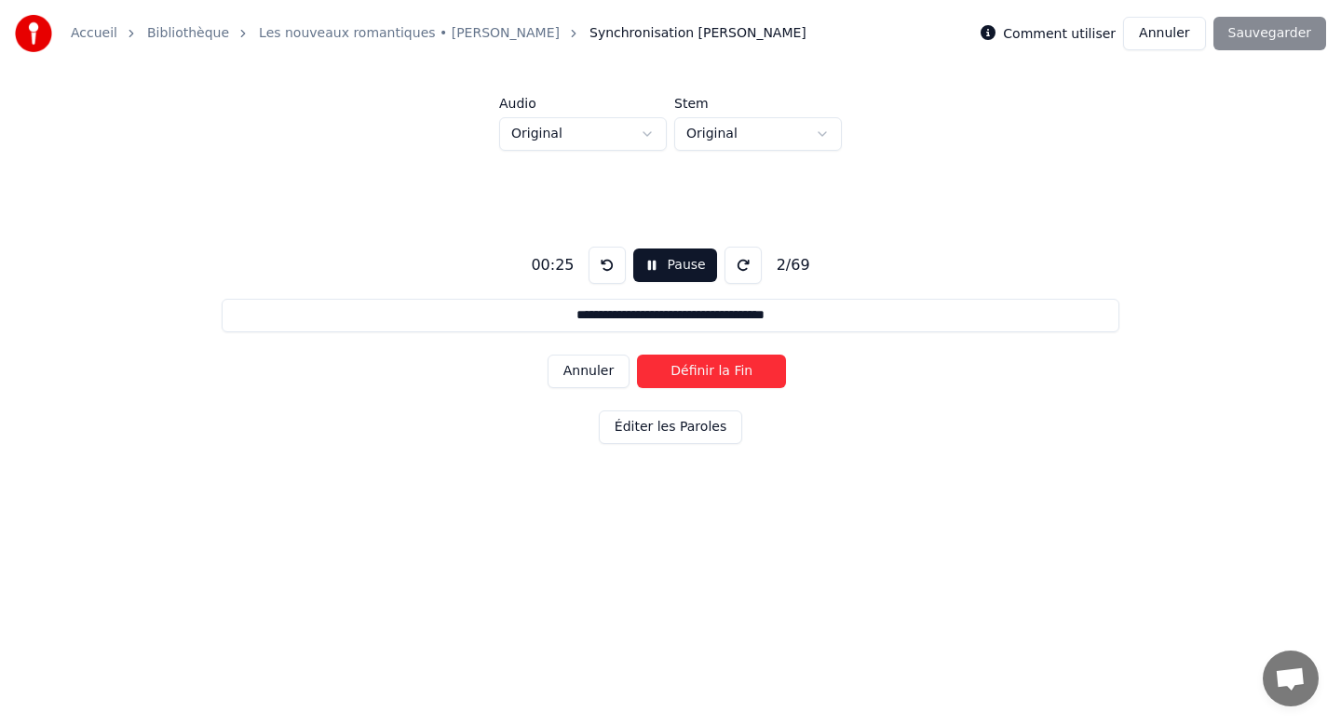
click at [592, 371] on button "Annuler" at bounding box center [588, 372] width 82 height 34
click at [601, 268] on button at bounding box center [606, 265] width 37 height 37
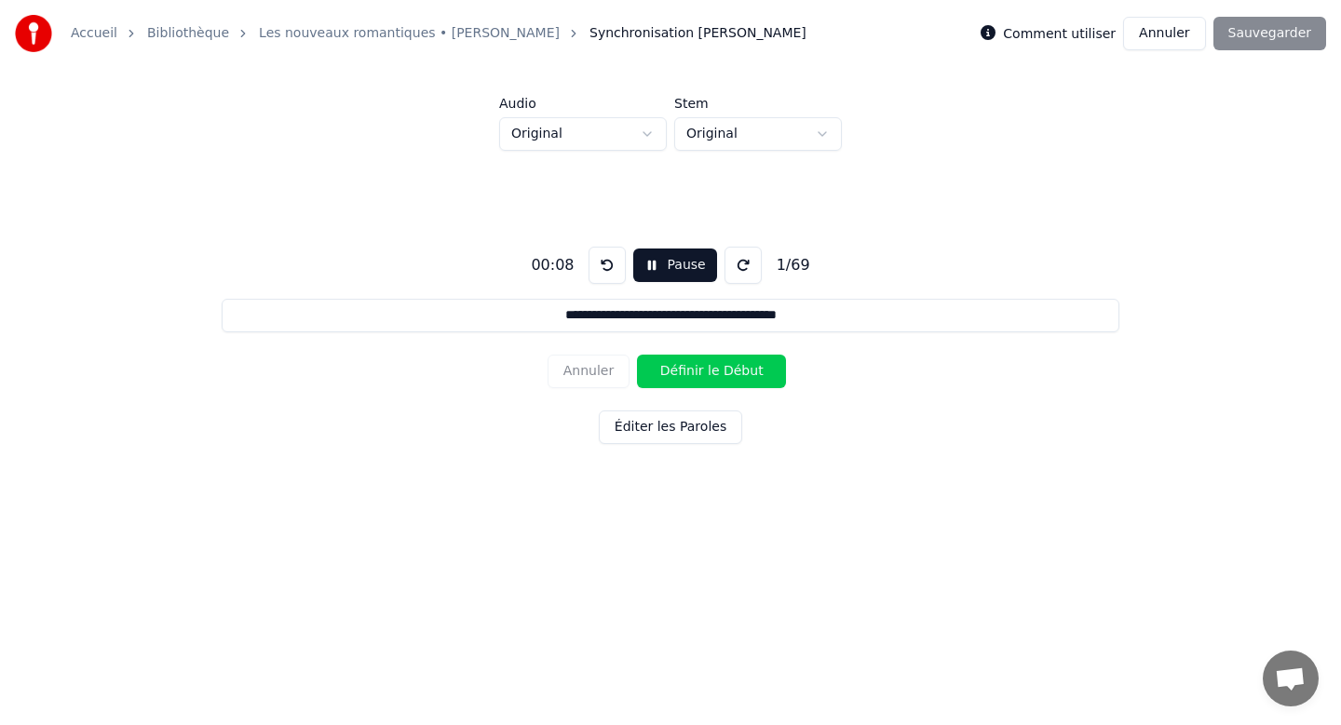
click at [603, 270] on button at bounding box center [606, 265] width 37 height 37
click at [647, 260] on button "Pause" at bounding box center [674, 266] width 83 height 34
click at [662, 260] on button "Début" at bounding box center [675, 266] width 85 height 34
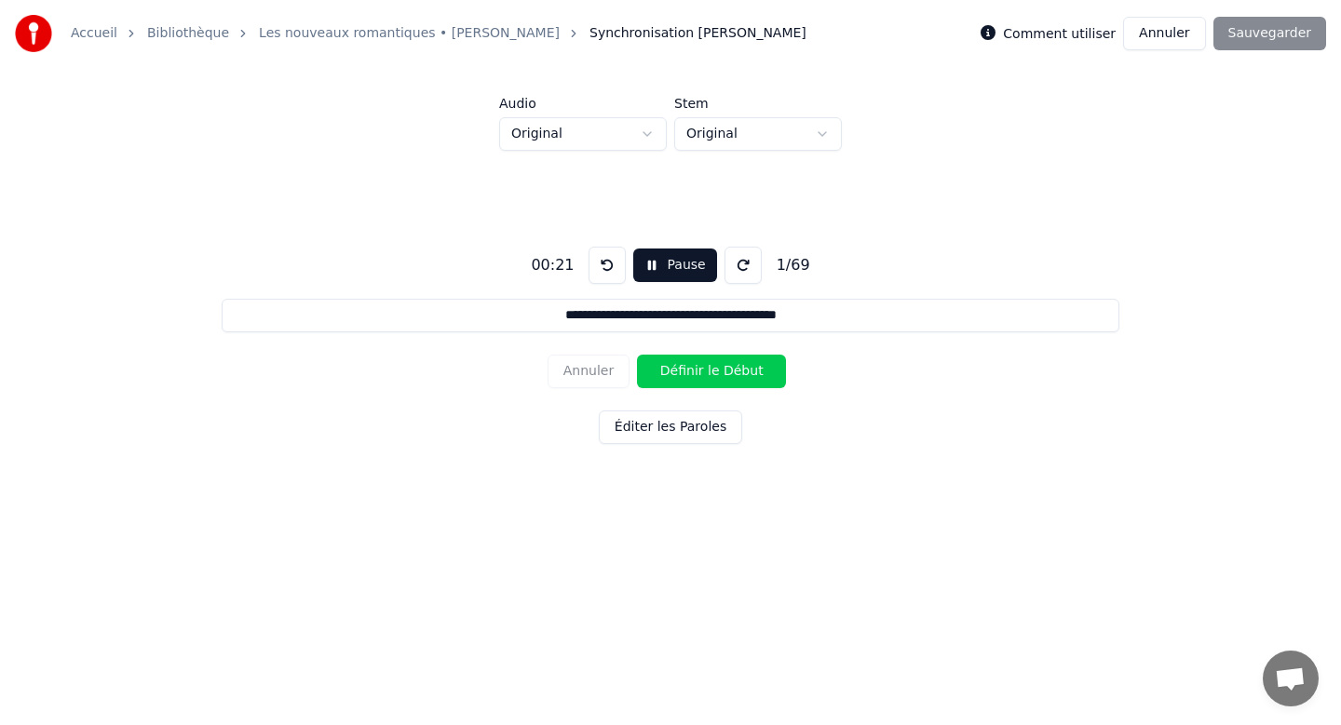
click at [694, 370] on button "Définir le Début" at bounding box center [711, 372] width 149 height 34
click at [694, 370] on button "Définir la Fin" at bounding box center [711, 372] width 149 height 34
click at [694, 370] on button "Définir le Début" at bounding box center [711, 372] width 149 height 34
click at [694, 370] on button "Définir la Fin" at bounding box center [711, 372] width 149 height 34
click at [694, 370] on button "Définir le Début" at bounding box center [711, 372] width 149 height 34
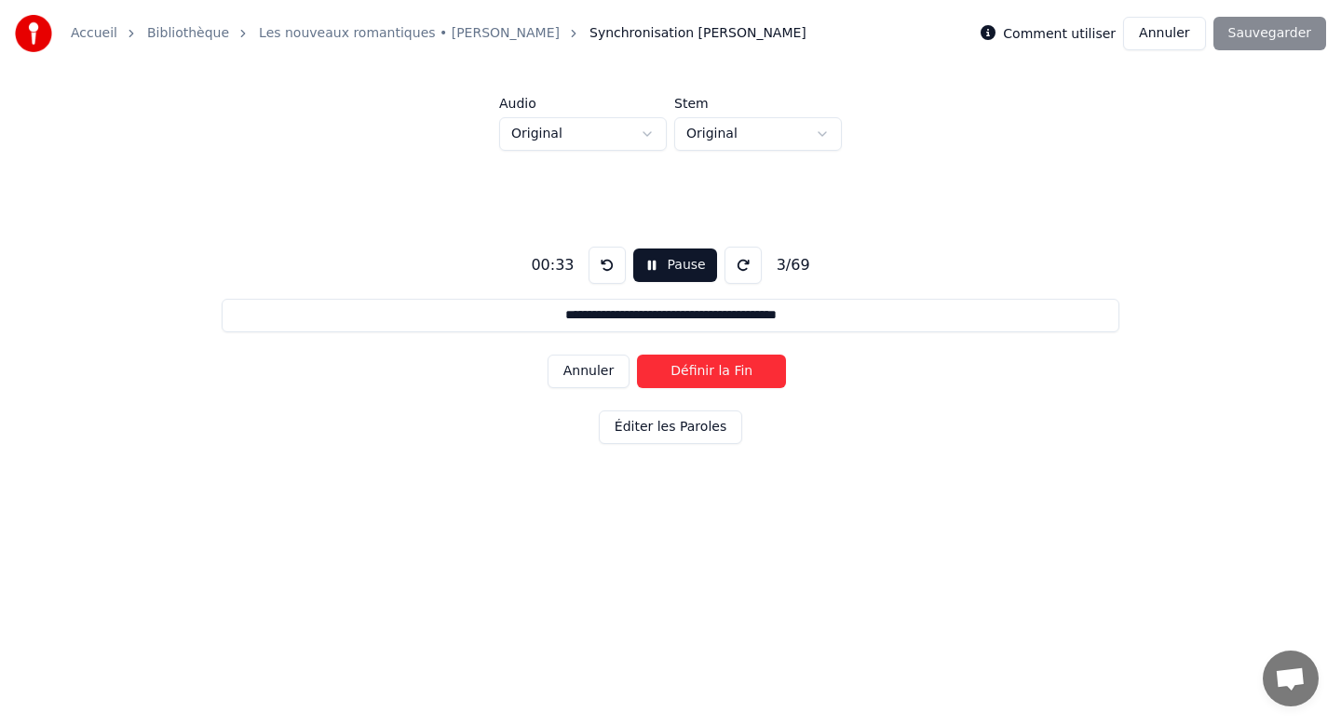
click at [694, 370] on button "Définir la Fin" at bounding box center [711, 372] width 149 height 34
click at [694, 370] on button "Définir le Début" at bounding box center [711, 372] width 149 height 34
click at [694, 370] on button "Définir la Fin" at bounding box center [711, 372] width 149 height 34
click at [694, 370] on button "Définir le Début" at bounding box center [711, 372] width 149 height 34
click at [694, 370] on button "Définir la Fin" at bounding box center [711, 372] width 149 height 34
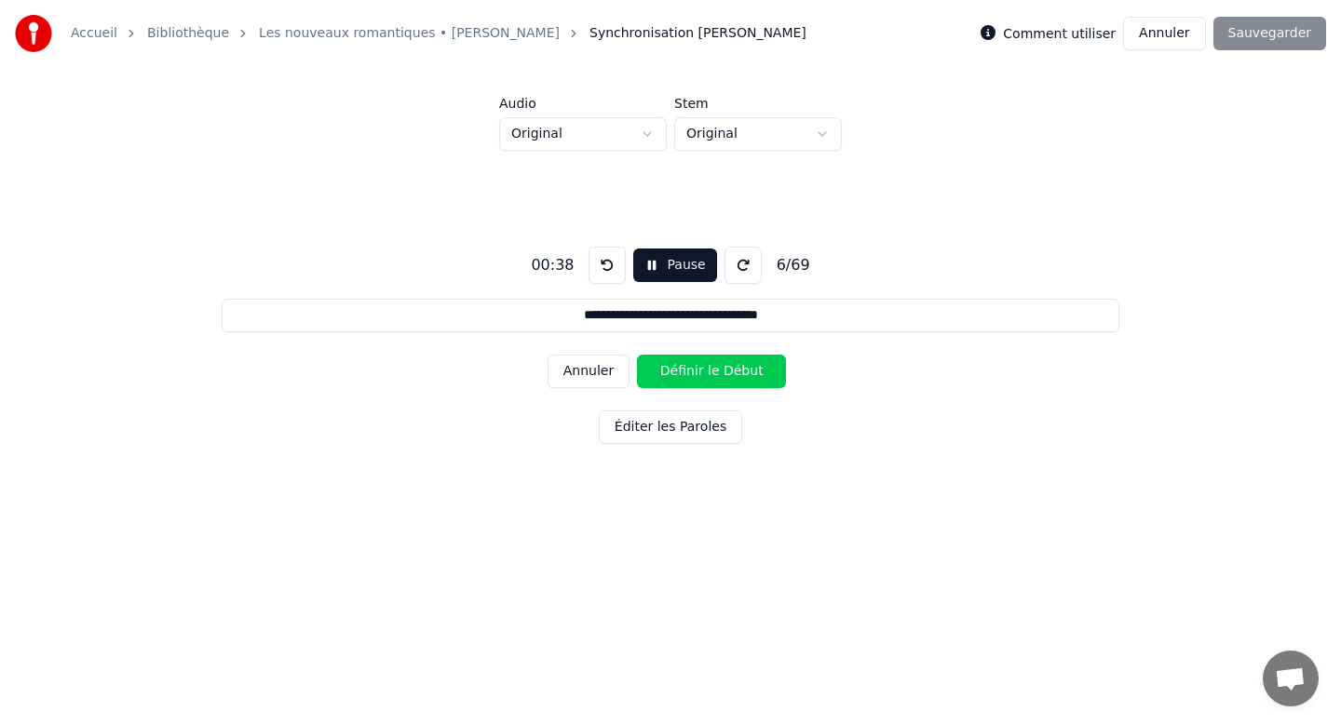
click at [694, 370] on button "Définir le Début" at bounding box center [711, 372] width 149 height 34
click at [584, 370] on button "Annuler" at bounding box center [588, 372] width 82 height 34
click at [613, 271] on button at bounding box center [606, 265] width 37 height 37
click at [657, 268] on button "Pause" at bounding box center [674, 266] width 83 height 34
click at [595, 264] on button at bounding box center [606, 265] width 37 height 37
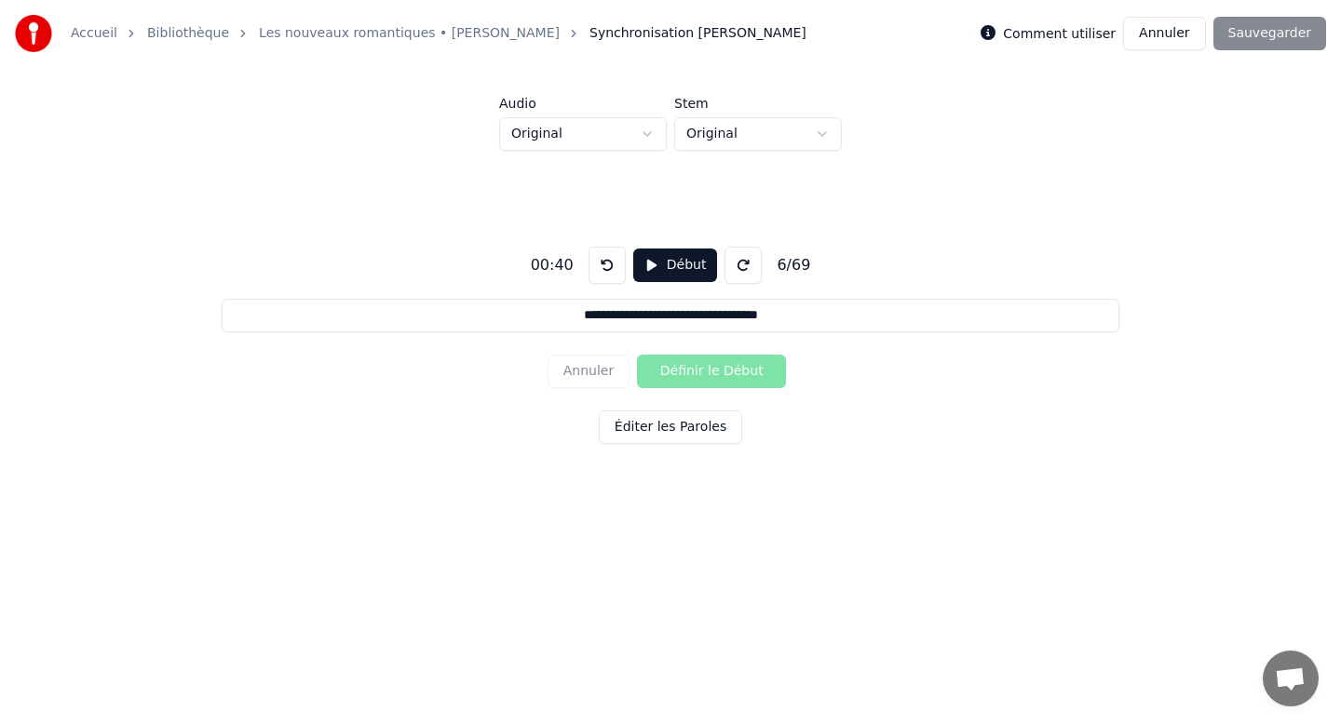
click at [595, 264] on button at bounding box center [606, 265] width 37 height 37
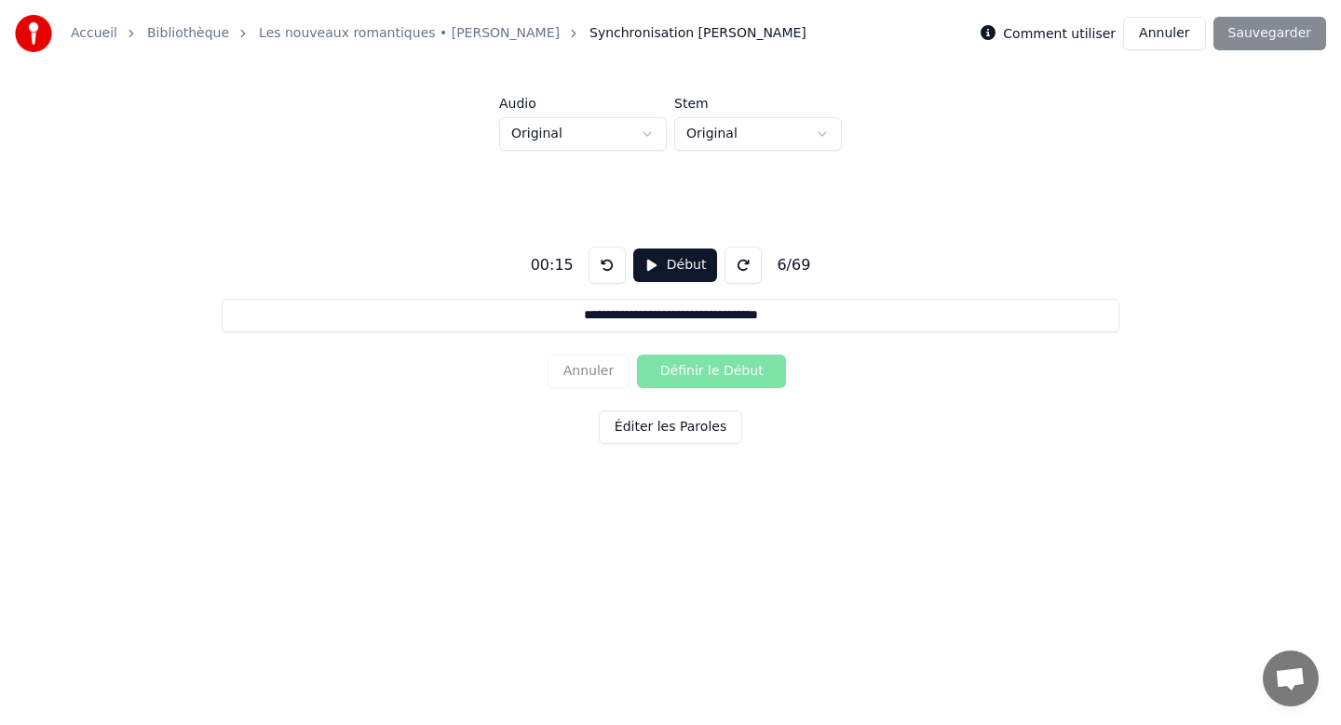
click at [595, 264] on button at bounding box center [606, 265] width 37 height 37
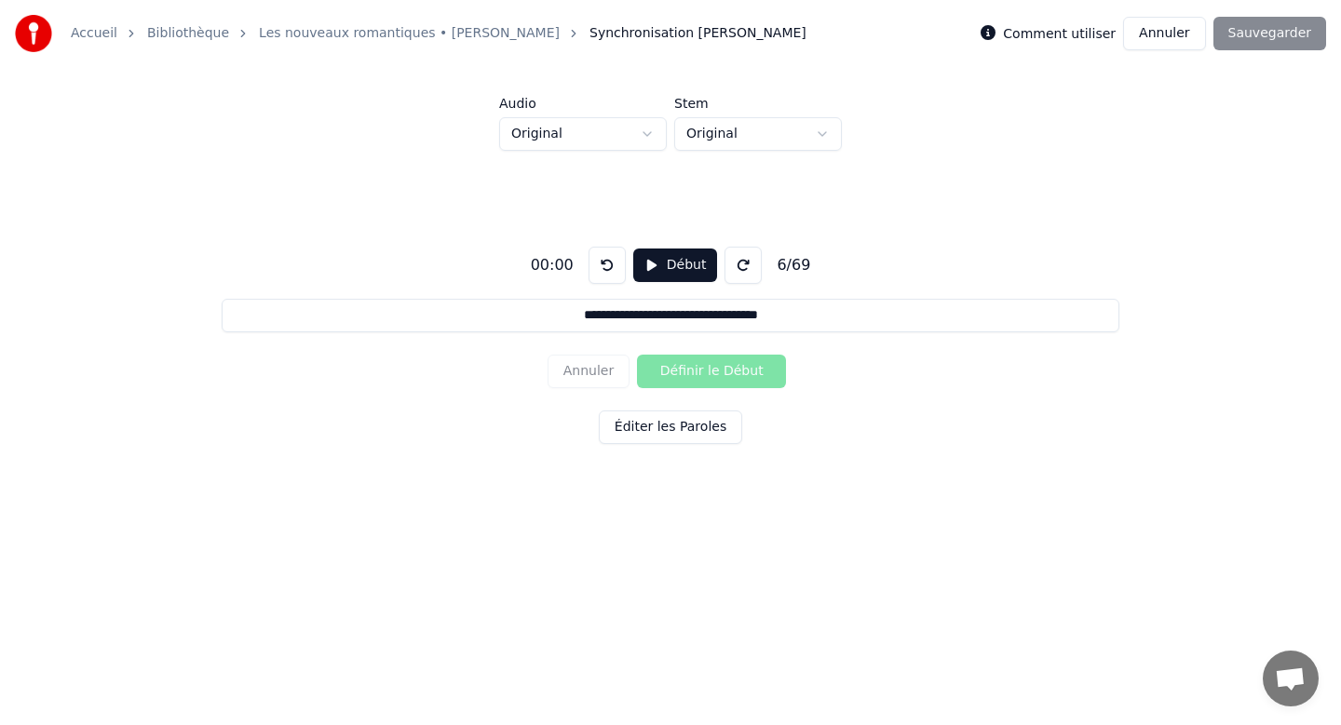
click at [657, 263] on button "Début" at bounding box center [675, 266] width 85 height 34
click at [655, 263] on button "Pause" at bounding box center [674, 266] width 83 height 34
click at [604, 270] on button at bounding box center [606, 265] width 37 height 37
click at [648, 265] on button "Début" at bounding box center [675, 266] width 85 height 34
click at [606, 266] on button at bounding box center [606, 265] width 37 height 37
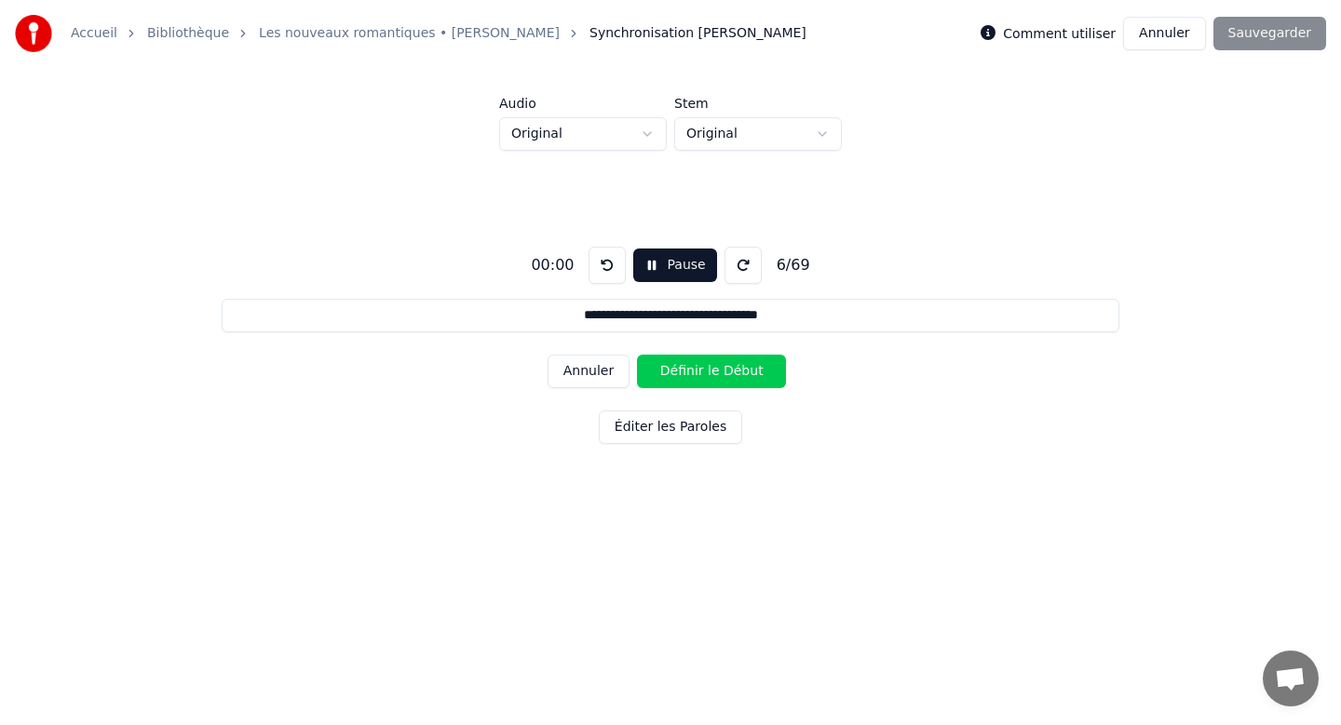
click at [606, 266] on button at bounding box center [606, 265] width 37 height 37
click at [590, 376] on button "Annuler" at bounding box center [588, 372] width 82 height 34
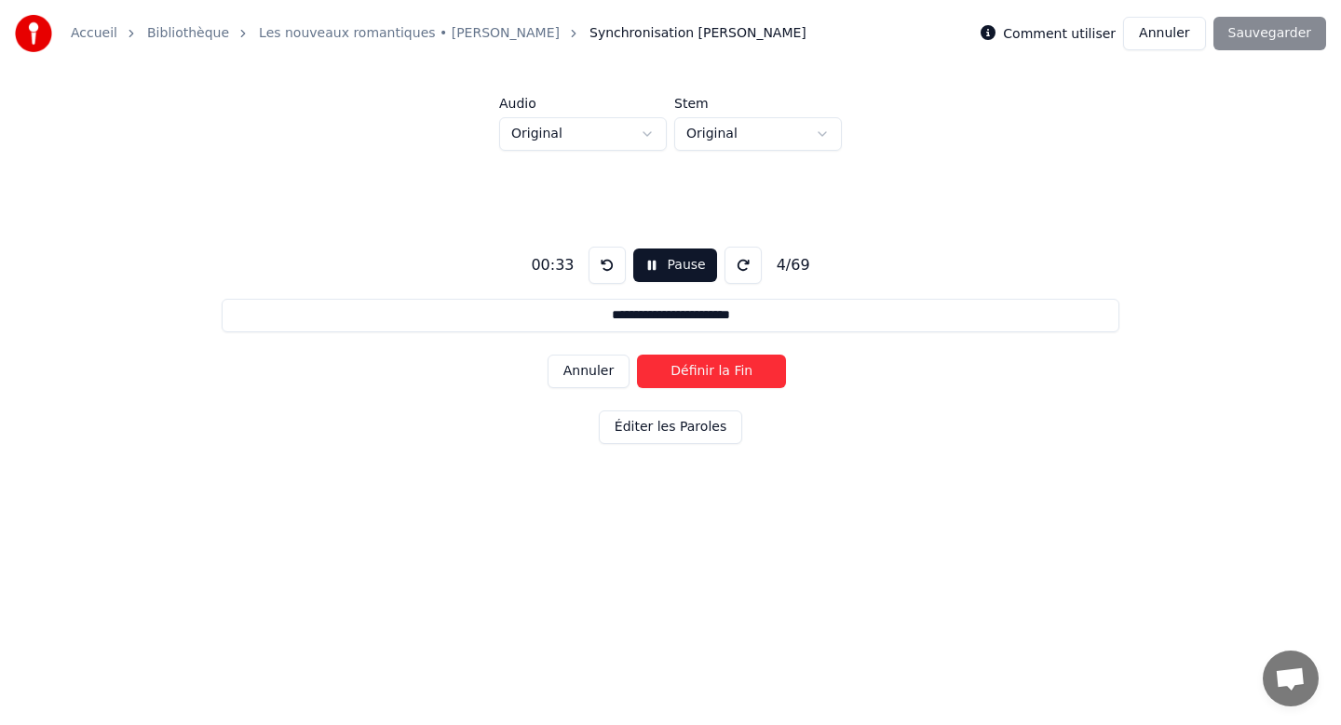
click at [590, 376] on button "Annuler" at bounding box center [588, 372] width 82 height 34
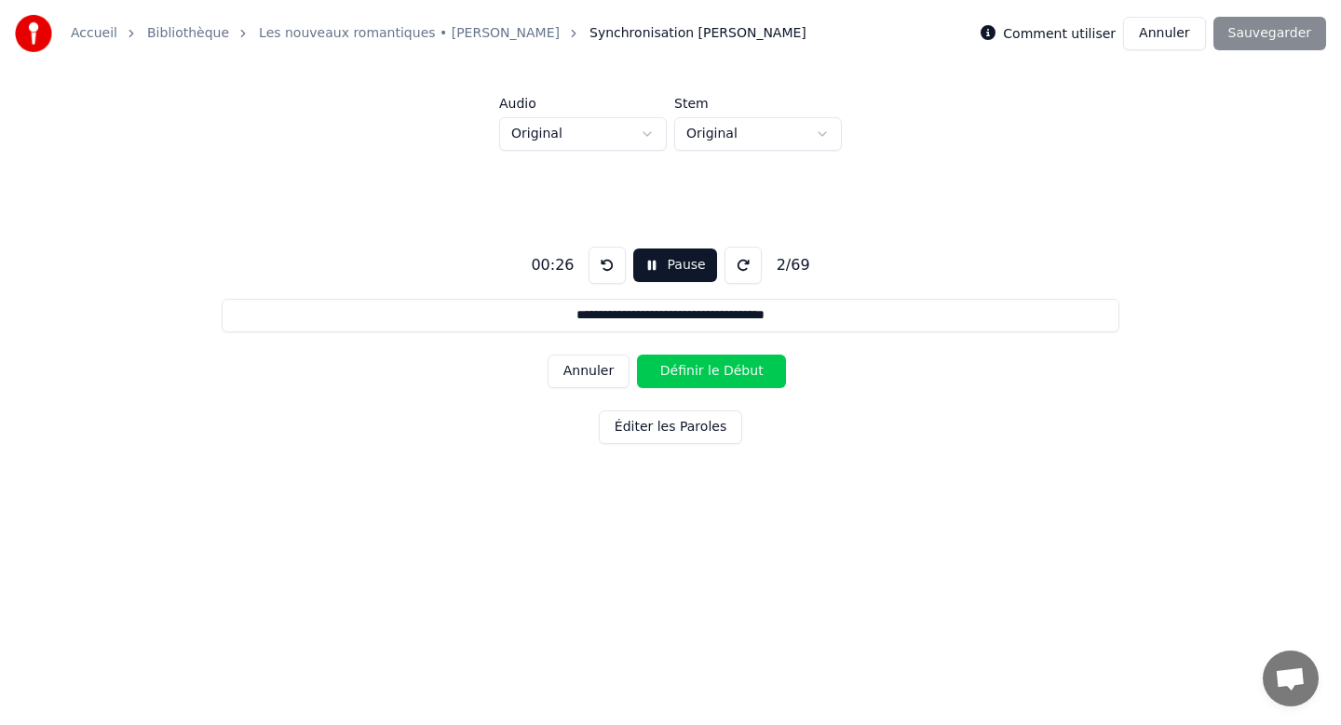
click at [600, 263] on button at bounding box center [606, 265] width 37 height 37
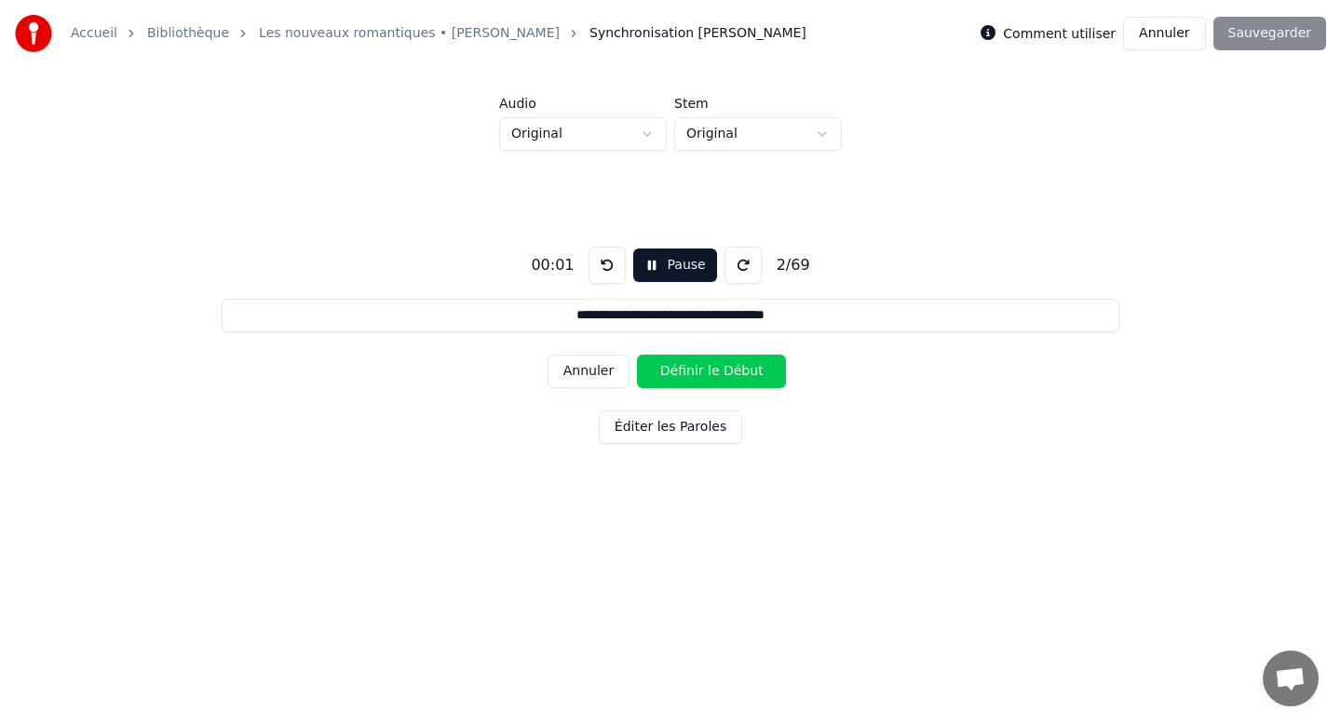
click at [600, 263] on button at bounding box center [606, 265] width 37 height 37
click at [659, 268] on button "Pause" at bounding box center [674, 266] width 83 height 34
click at [659, 268] on button "Début" at bounding box center [675, 266] width 85 height 34
click at [723, 370] on button "Définir le Début" at bounding box center [711, 372] width 149 height 34
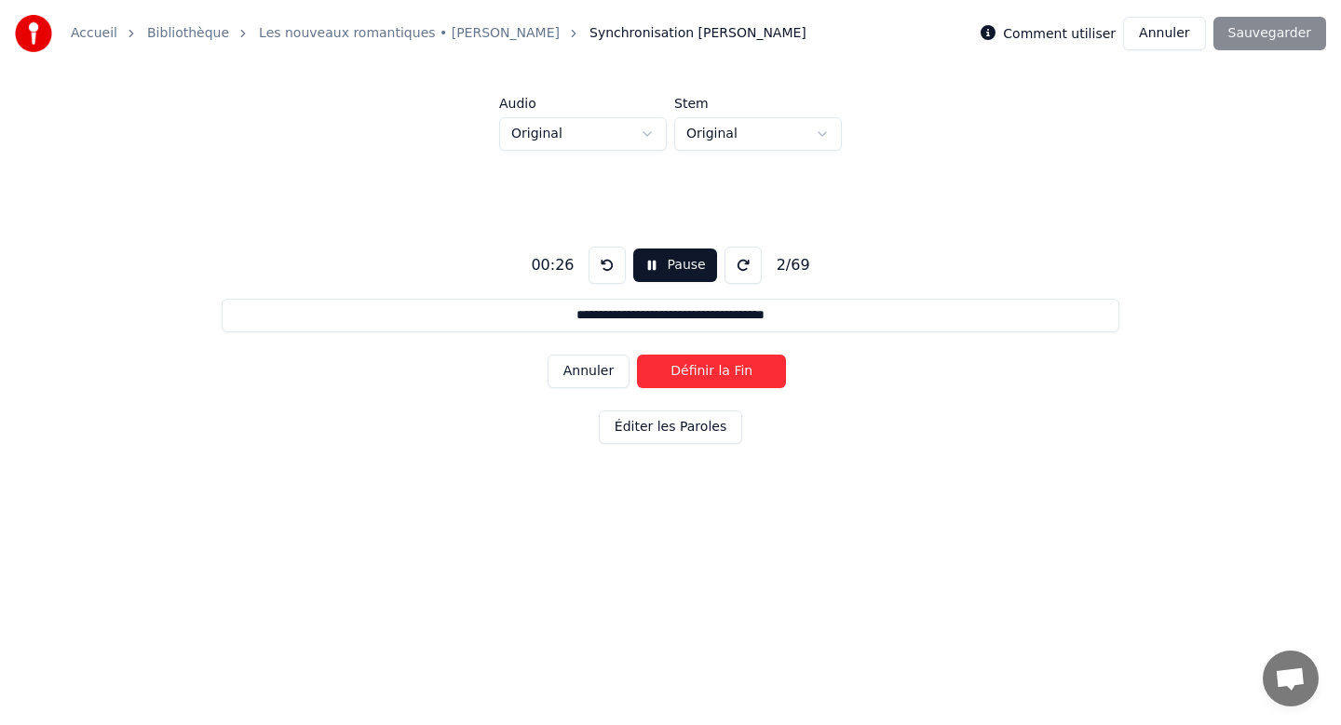
click at [602, 375] on button "Annuler" at bounding box center [588, 372] width 82 height 34
click at [606, 267] on button at bounding box center [606, 265] width 37 height 37
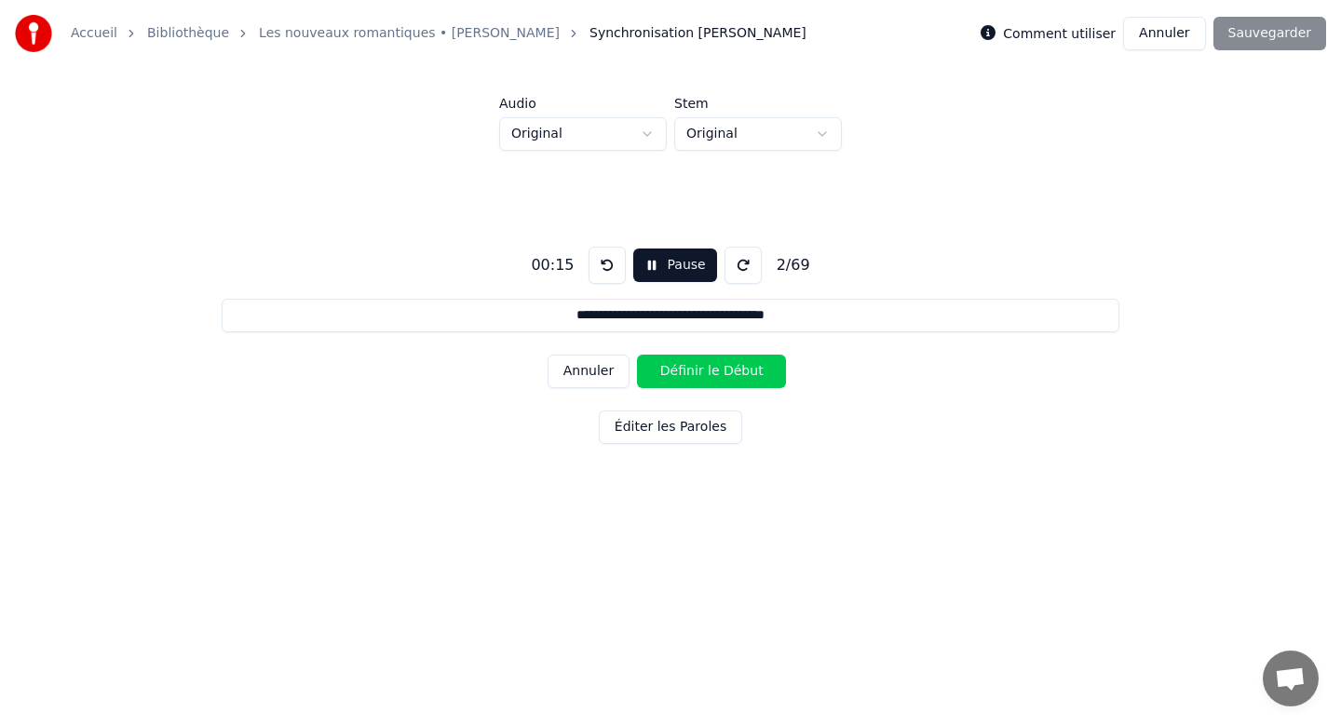
click at [606, 267] on button at bounding box center [606, 265] width 37 height 37
click at [592, 370] on button "Annuler" at bounding box center [588, 372] width 82 height 34
click at [583, 366] on button "Annuler" at bounding box center [588, 372] width 82 height 34
click at [583, 366] on div "Annuler Définir le Début" at bounding box center [670, 371] width 246 height 48
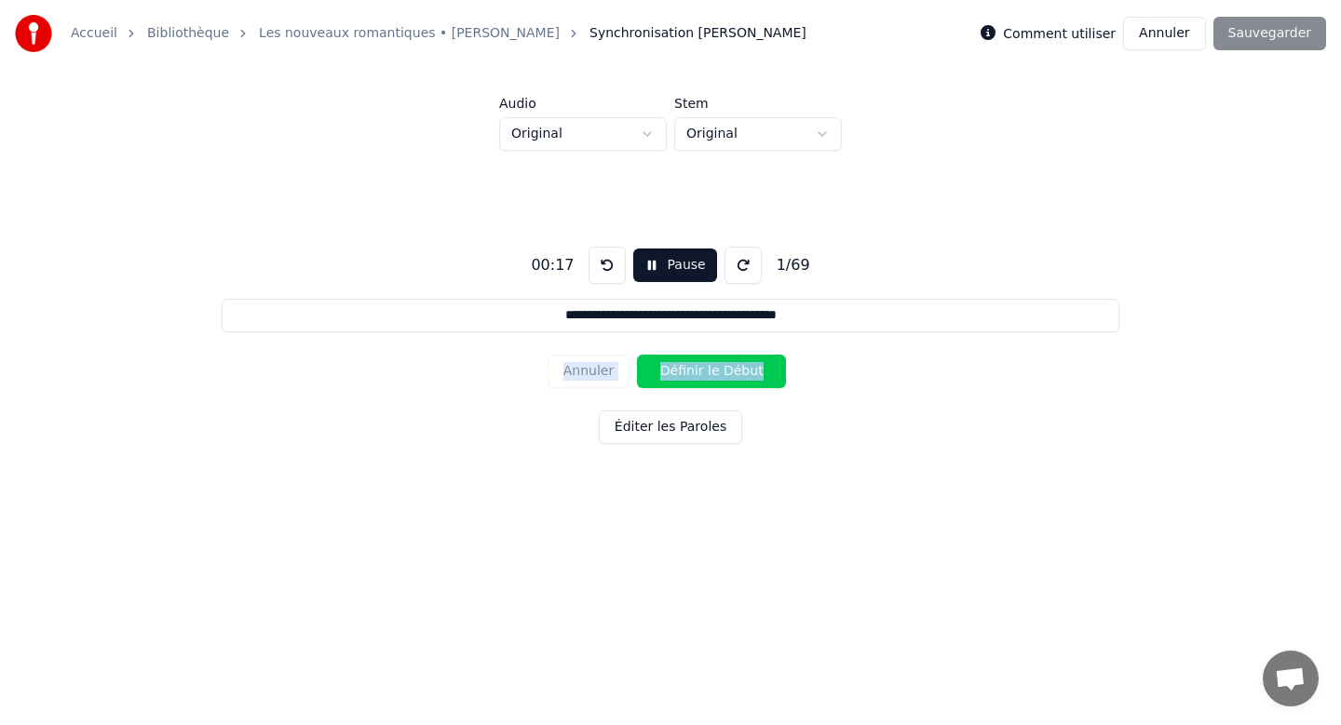
click at [583, 366] on div "Annuler Définir le Début" at bounding box center [670, 371] width 246 height 48
click at [603, 263] on button at bounding box center [606, 265] width 37 height 37
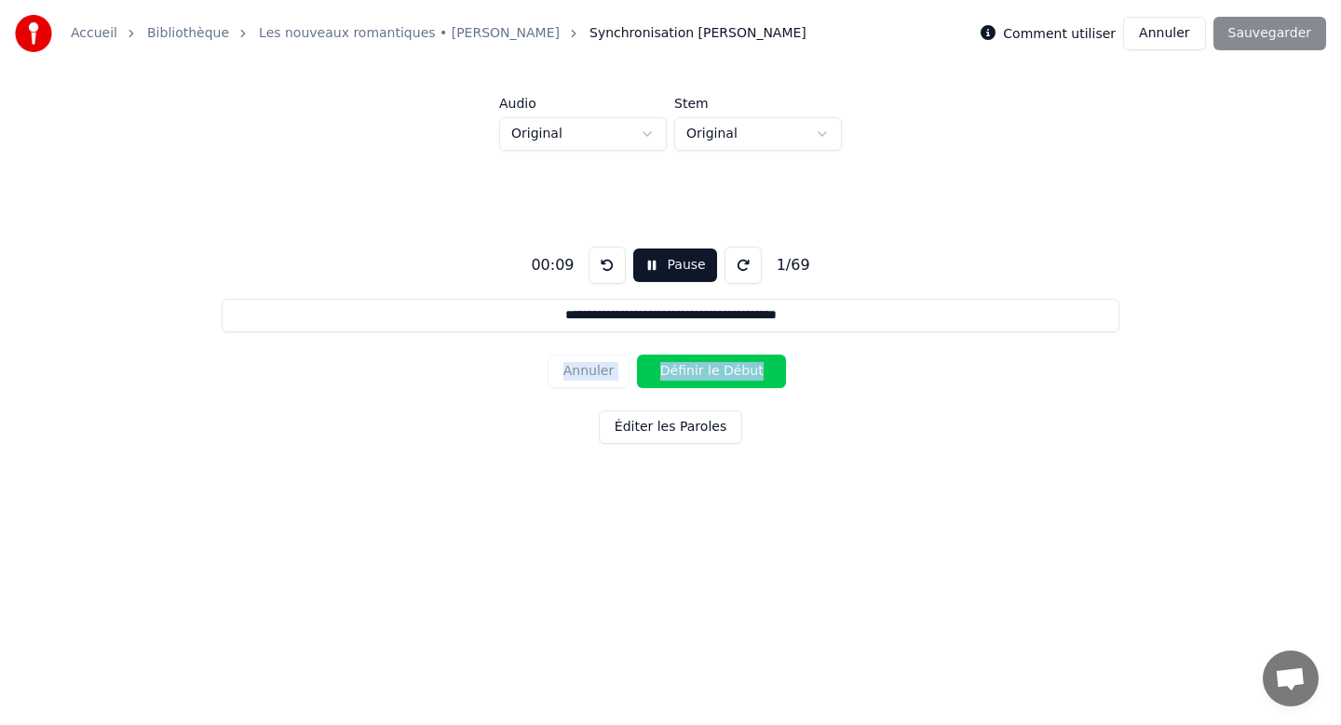
click at [603, 263] on button at bounding box center [606, 265] width 37 height 37
click at [637, 266] on button "Pause" at bounding box center [674, 266] width 83 height 34
click at [651, 264] on button "Début" at bounding box center [675, 266] width 85 height 34
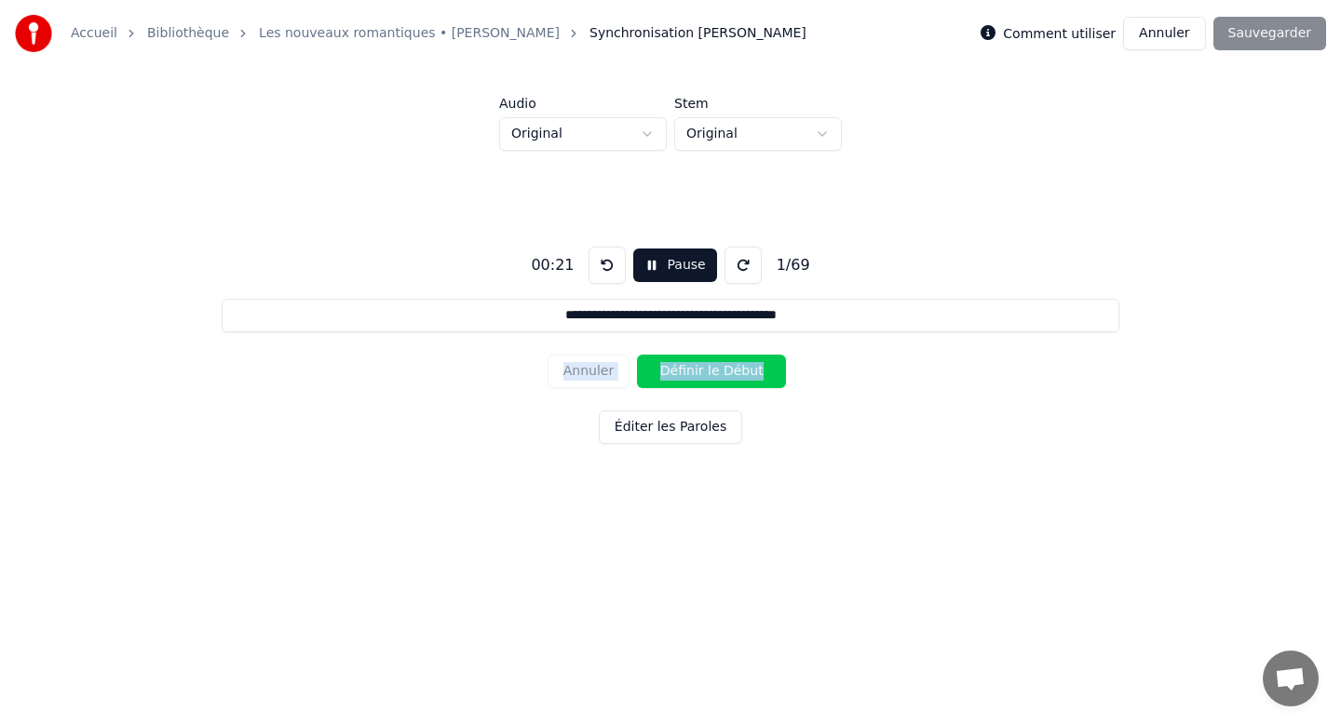
click at [749, 370] on button "Définir le Début" at bounding box center [711, 372] width 149 height 34
click at [749, 370] on button "Définir la Fin" at bounding box center [711, 372] width 149 height 34
click at [749, 370] on button "Définir le Début" at bounding box center [711, 372] width 149 height 34
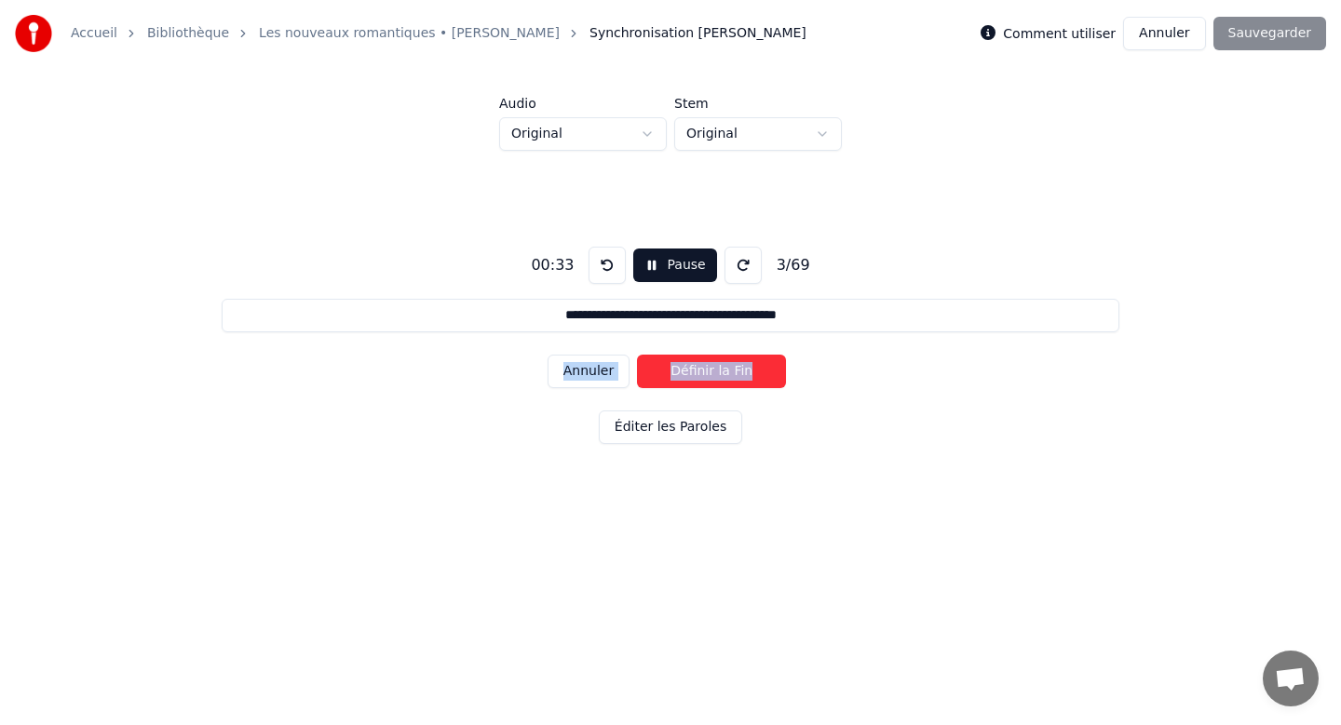
click at [749, 370] on button "Définir la Fin" at bounding box center [711, 372] width 149 height 34
click at [749, 370] on button "Définir le Début" at bounding box center [711, 372] width 149 height 34
click at [749, 370] on button "Définir la Fin" at bounding box center [711, 372] width 149 height 34
click at [749, 370] on button "Définir le Début" at bounding box center [711, 372] width 149 height 34
click at [749, 370] on button "Définir la Fin" at bounding box center [711, 372] width 149 height 34
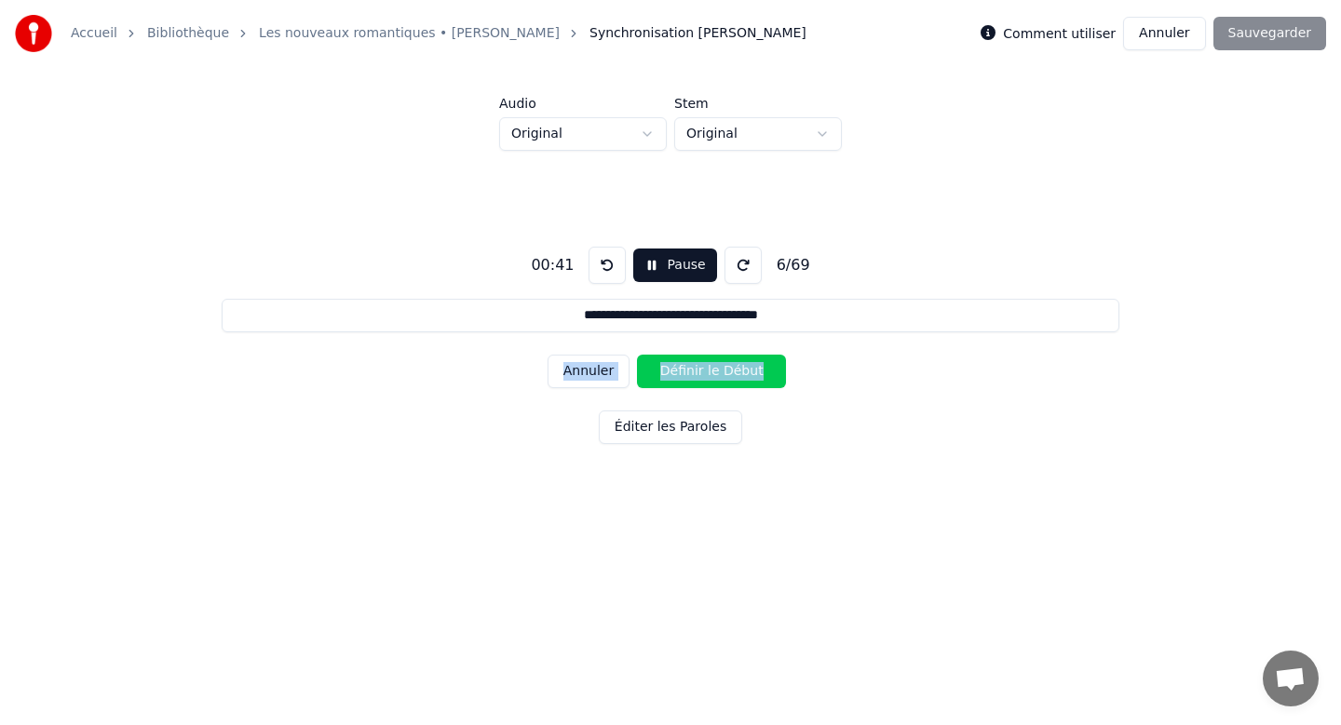
click at [749, 370] on button "Définir le Début" at bounding box center [711, 372] width 149 height 34
click at [749, 370] on button "Définir la Fin" at bounding box center [711, 372] width 149 height 34
click at [749, 370] on button "Définir le Début" at bounding box center [711, 372] width 149 height 34
click at [749, 370] on button "Définir la Fin" at bounding box center [711, 372] width 149 height 34
click at [749, 370] on button "Définir le Début" at bounding box center [711, 372] width 149 height 34
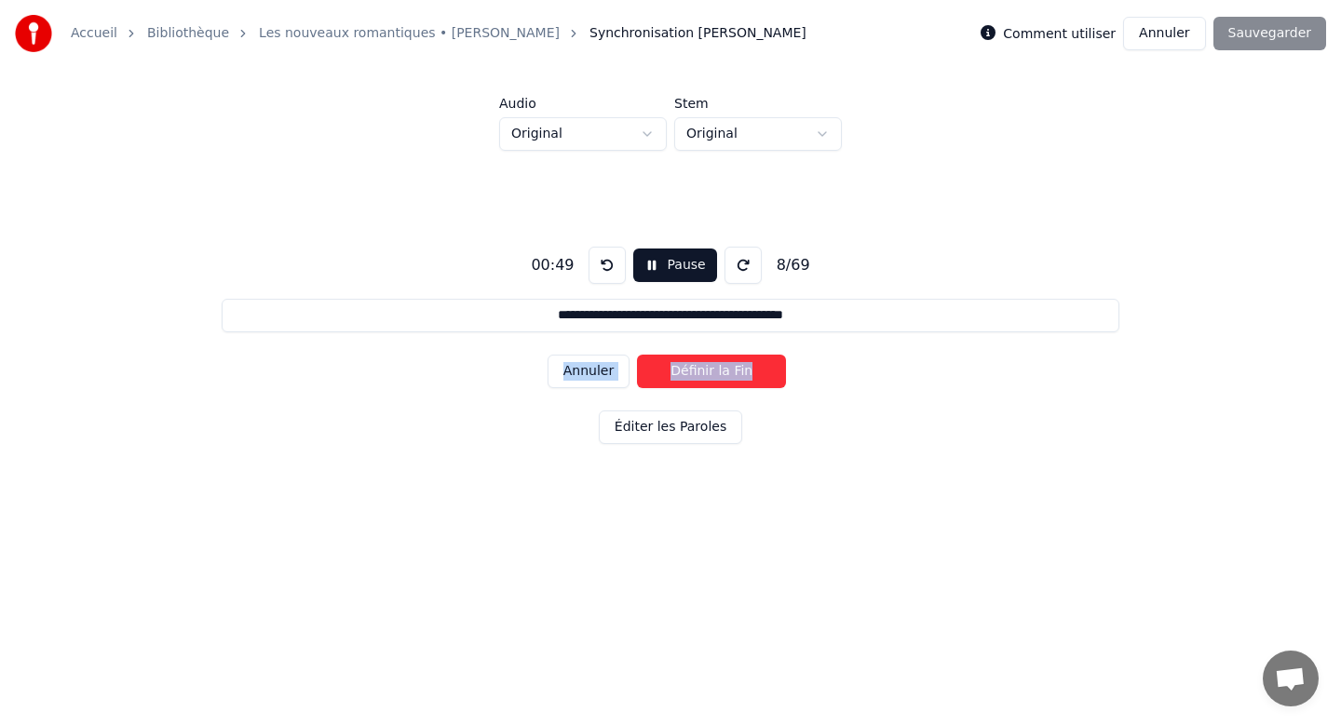
click at [749, 370] on button "Définir la Fin" at bounding box center [711, 372] width 149 height 34
click at [749, 370] on button "Définir le Début" at bounding box center [711, 372] width 149 height 34
click at [749, 370] on button "Définir la Fin" at bounding box center [711, 372] width 149 height 34
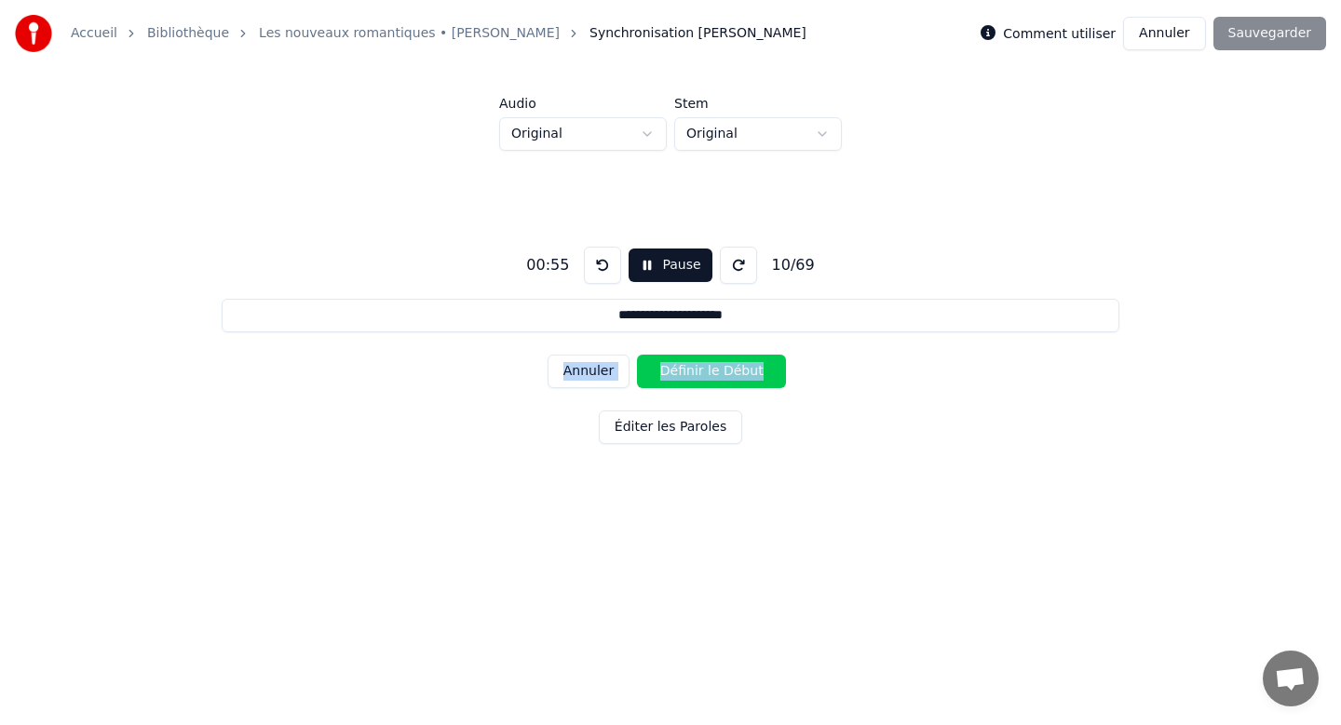
click at [749, 370] on button "Définir le Début" at bounding box center [711, 372] width 149 height 34
click at [749, 370] on button "Définir la Fin" at bounding box center [711, 372] width 149 height 34
click at [749, 370] on button "Définir le Début" at bounding box center [711, 372] width 149 height 34
click at [749, 370] on button "Définir la Fin" at bounding box center [711, 372] width 149 height 34
click at [749, 370] on button "Définir le Début" at bounding box center [711, 372] width 149 height 34
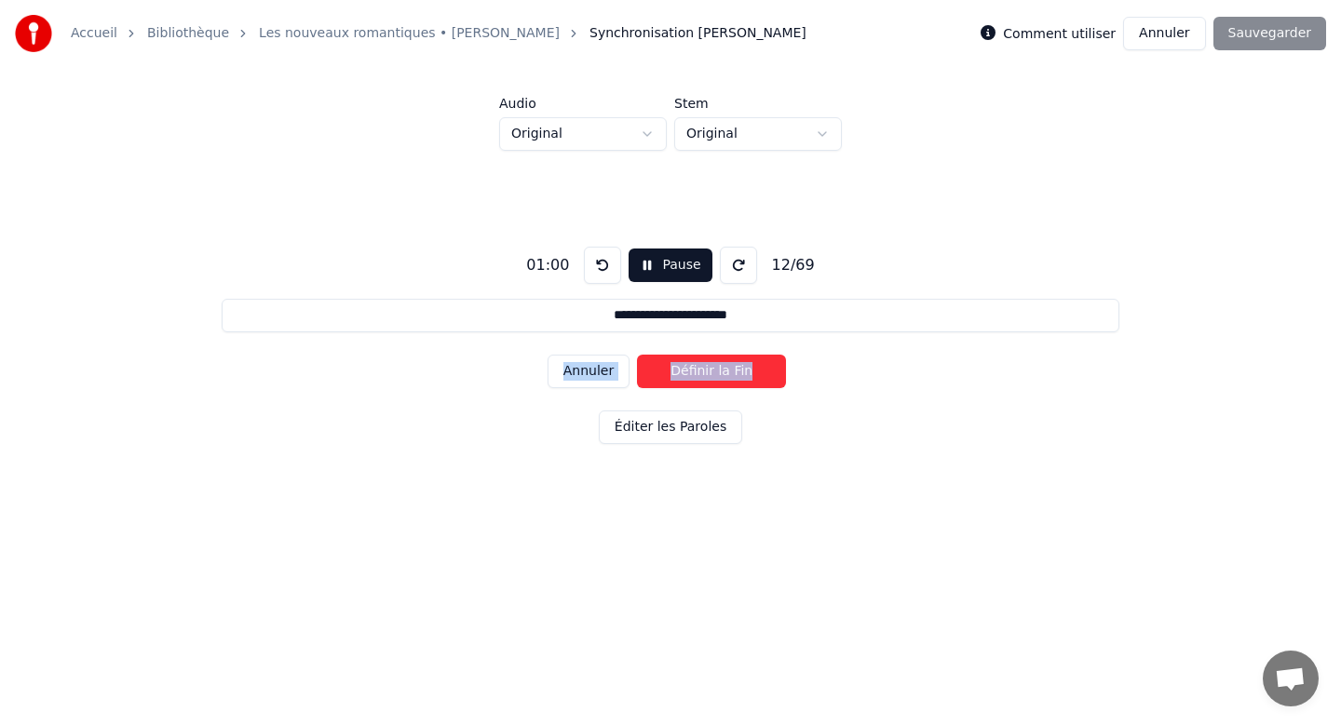
click at [749, 370] on button "Définir la Fin" at bounding box center [711, 372] width 149 height 34
click at [749, 370] on button "Définir le Début" at bounding box center [711, 372] width 149 height 34
click at [749, 370] on button "Définir la Fin" at bounding box center [711, 372] width 149 height 34
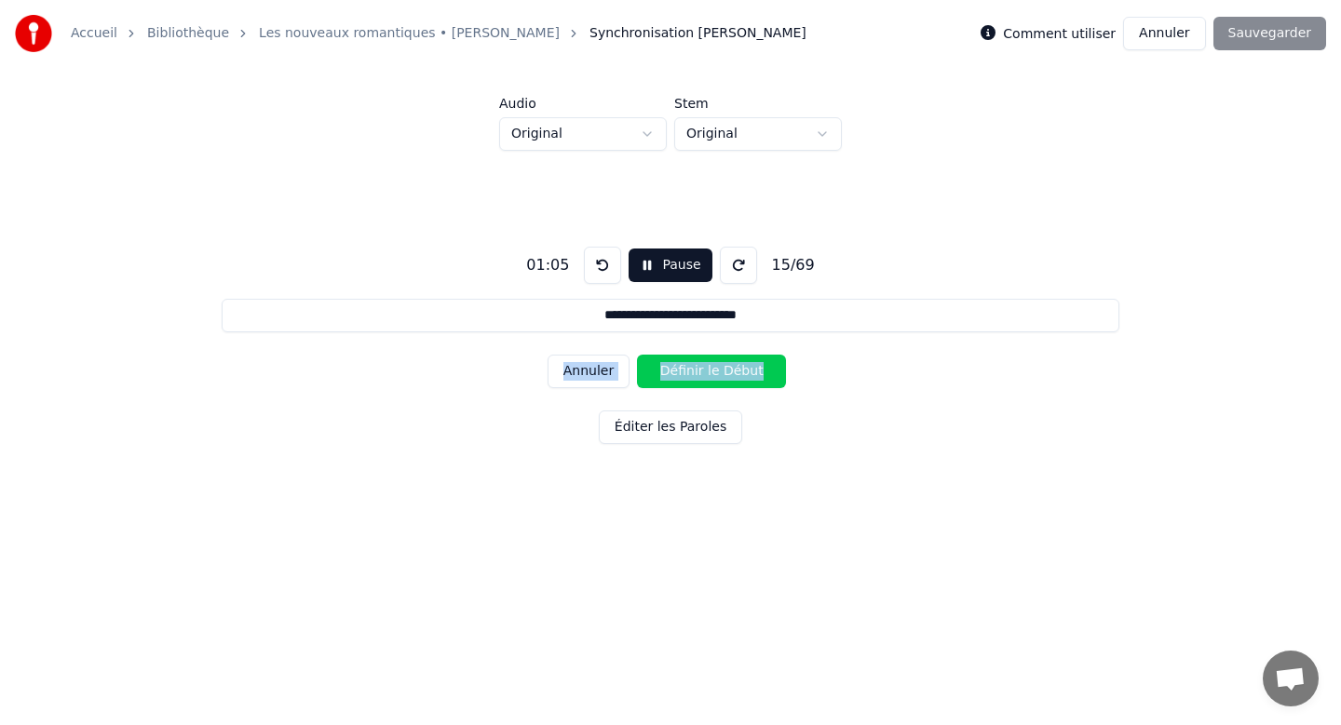
click at [749, 370] on button "Définir le Début" at bounding box center [711, 372] width 149 height 34
click at [749, 370] on button "Définir la Fin" at bounding box center [711, 372] width 149 height 34
click at [749, 370] on button "Définir le Début" at bounding box center [711, 372] width 149 height 34
click at [749, 370] on button "Définir la Fin" at bounding box center [711, 372] width 149 height 34
click at [749, 370] on button "Définir le Début" at bounding box center [711, 372] width 149 height 34
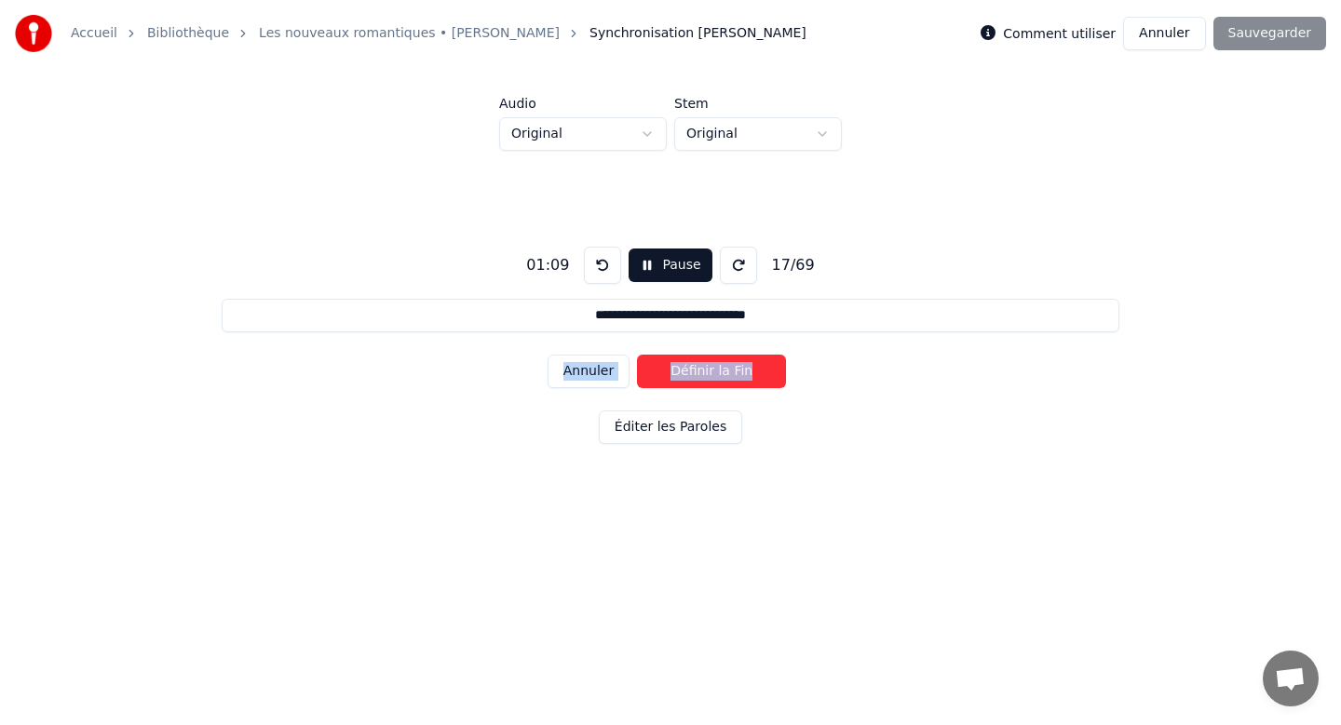
click at [749, 370] on button "Définir la Fin" at bounding box center [711, 372] width 149 height 34
click at [749, 370] on button "Définir le Début" at bounding box center [711, 372] width 149 height 34
click at [749, 370] on button "Définir la Fin" at bounding box center [711, 372] width 149 height 34
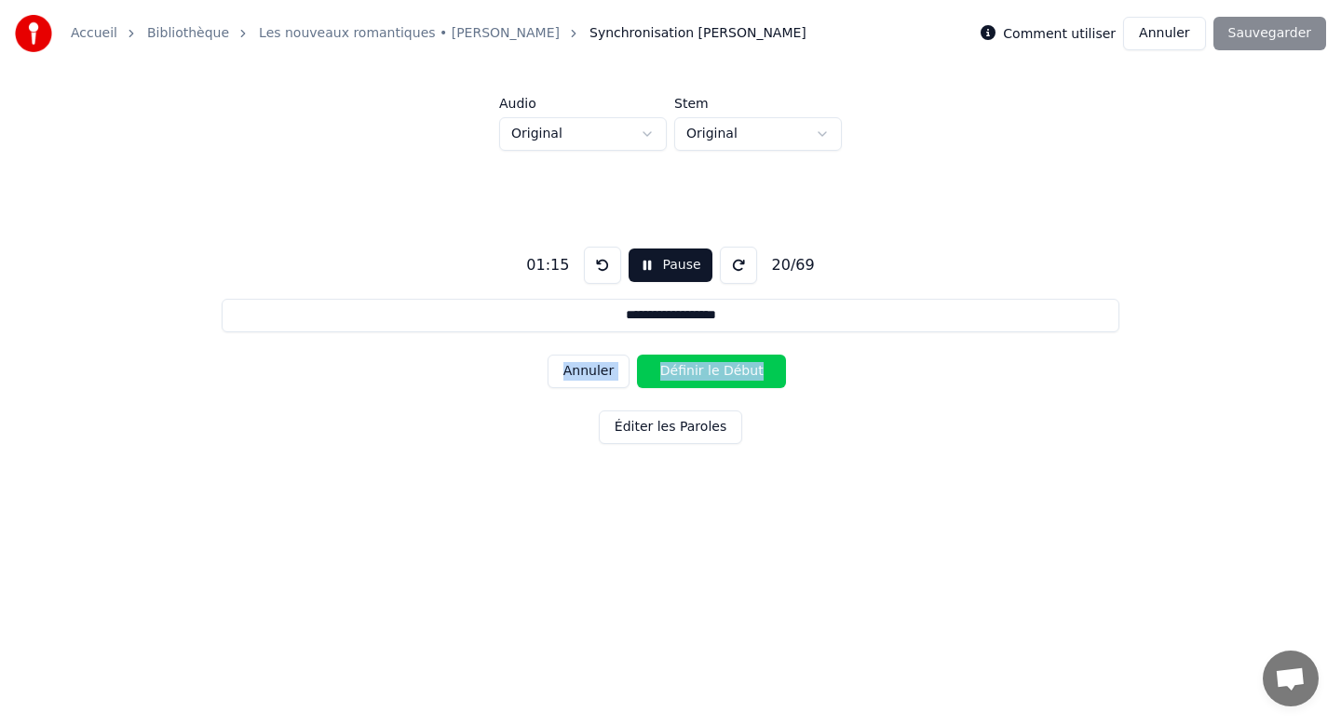
click at [749, 370] on button "Définir le Début" at bounding box center [711, 372] width 149 height 34
click at [749, 370] on button "Définir la Fin" at bounding box center [711, 372] width 149 height 34
click at [749, 370] on button "Définir le Début" at bounding box center [711, 372] width 149 height 34
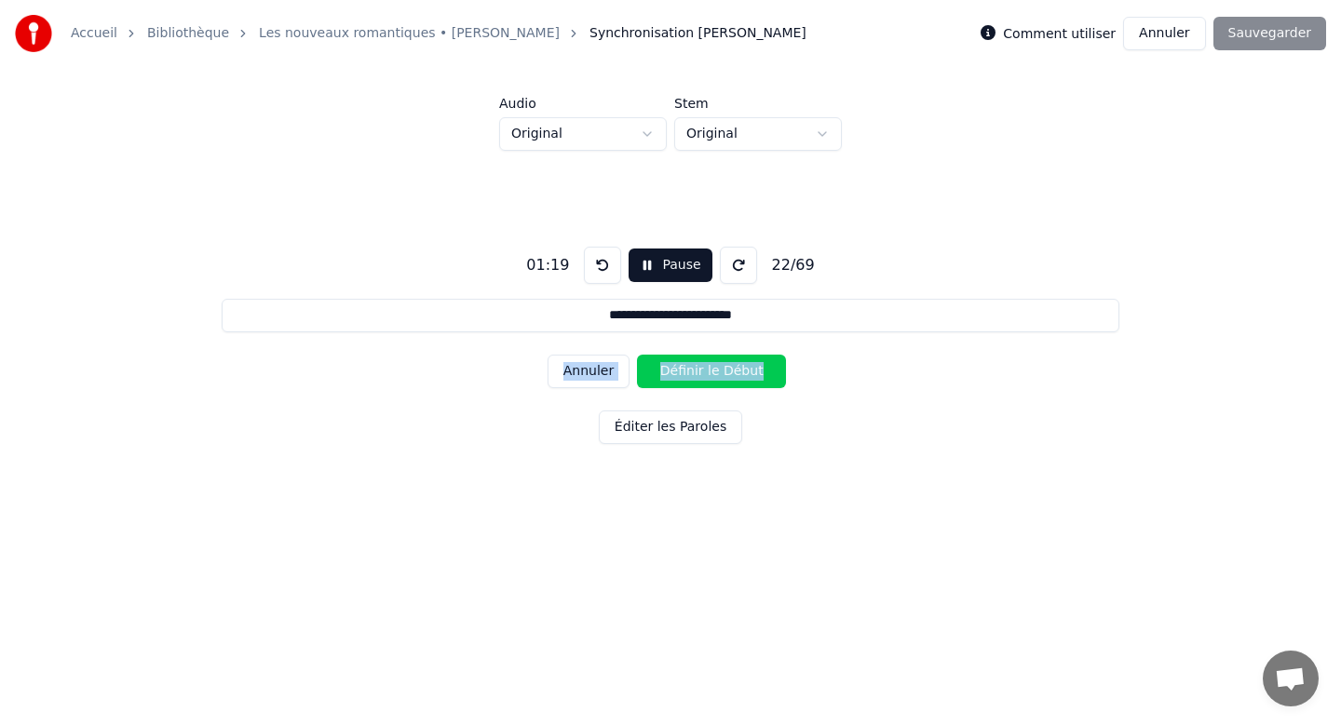
click at [749, 370] on button "Définir le Début" at bounding box center [711, 372] width 149 height 34
click at [749, 370] on button "Définir la Fin" at bounding box center [711, 372] width 149 height 34
click at [749, 370] on button "Définir le Début" at bounding box center [711, 372] width 149 height 34
click at [749, 370] on button "Définir la Fin" at bounding box center [711, 372] width 149 height 34
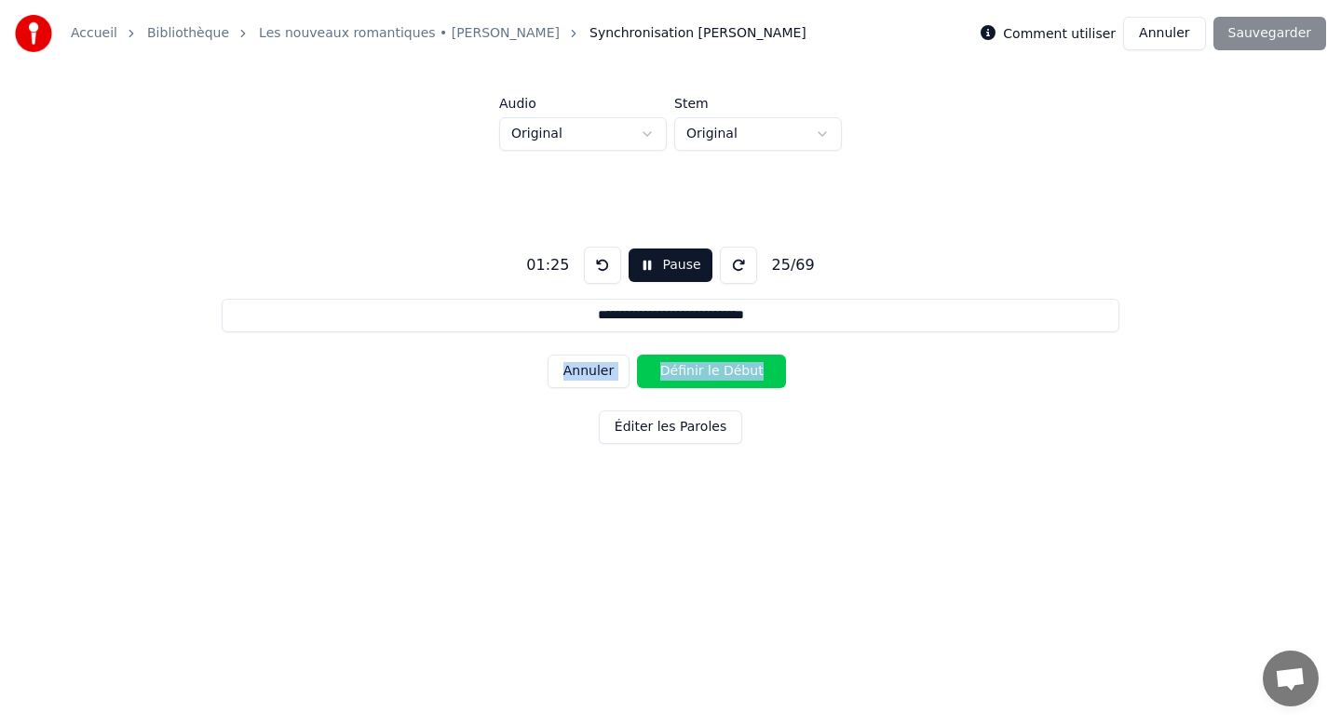
click at [749, 370] on button "Définir le Début" at bounding box center [711, 372] width 149 height 34
click at [749, 370] on button "Définir la Fin" at bounding box center [711, 372] width 149 height 34
click at [749, 370] on button "Définir le Début" at bounding box center [711, 372] width 149 height 34
click at [749, 370] on button "Définir la Fin" at bounding box center [711, 372] width 149 height 34
click at [749, 370] on button "Définir le Début" at bounding box center [711, 372] width 149 height 34
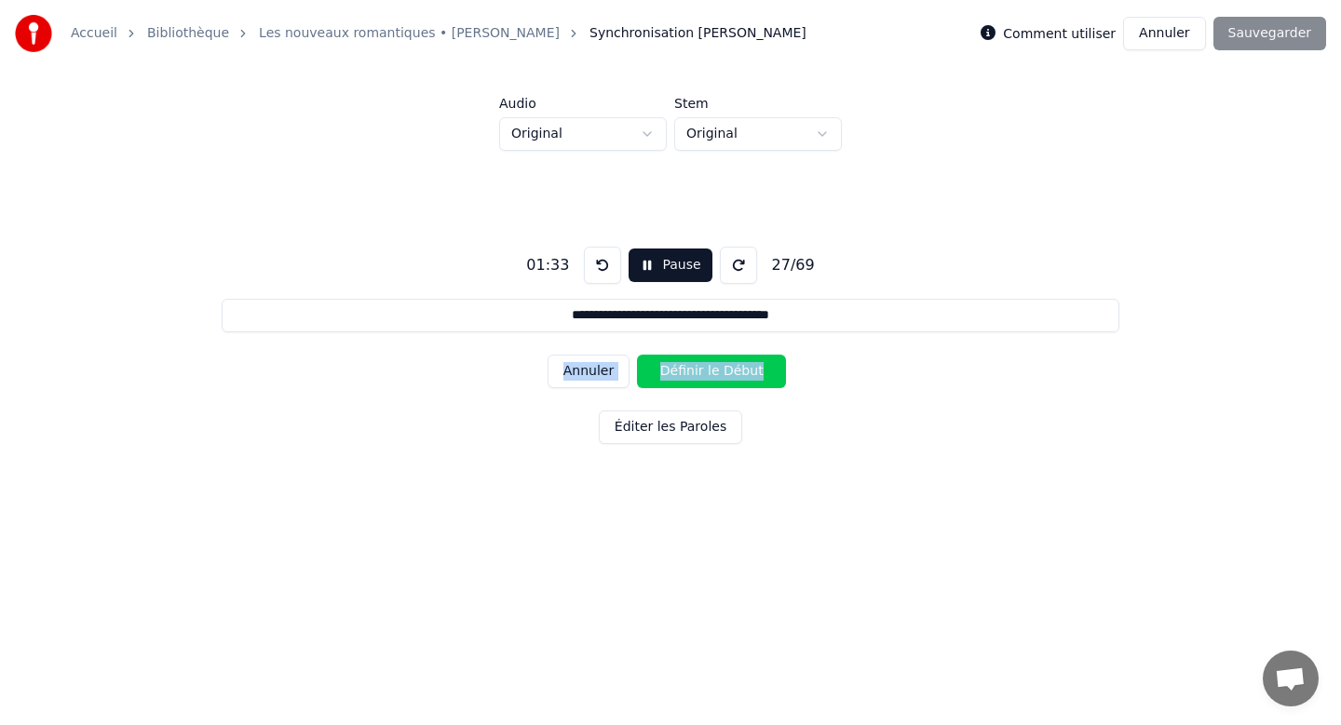
click at [749, 370] on button "Définir le Début" at bounding box center [711, 372] width 149 height 34
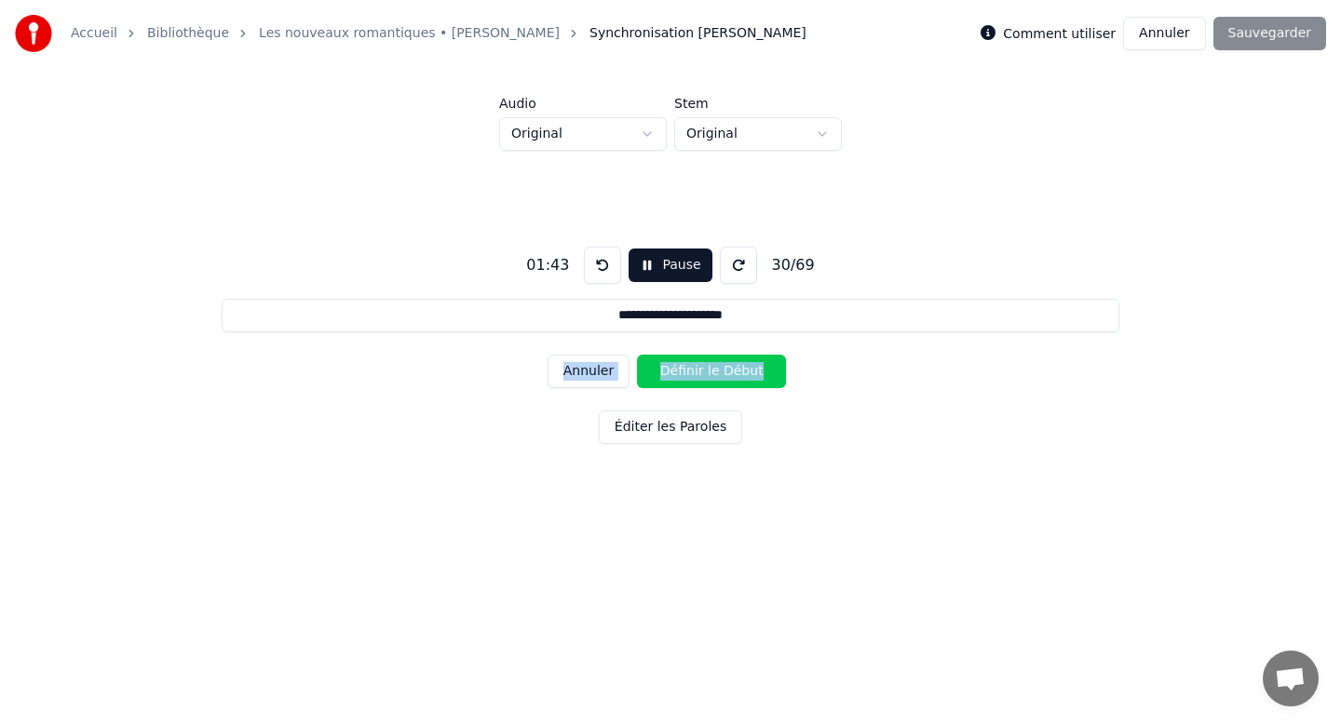
click at [749, 370] on button "Définir le Début" at bounding box center [711, 372] width 149 height 34
click at [749, 370] on button "Définir la Fin" at bounding box center [711, 372] width 149 height 34
click at [749, 370] on button "Définir le Début" at bounding box center [711, 372] width 149 height 34
click at [749, 370] on button "Définir la Fin" at bounding box center [711, 372] width 149 height 34
click at [749, 370] on button "Définir le Début" at bounding box center [711, 372] width 149 height 34
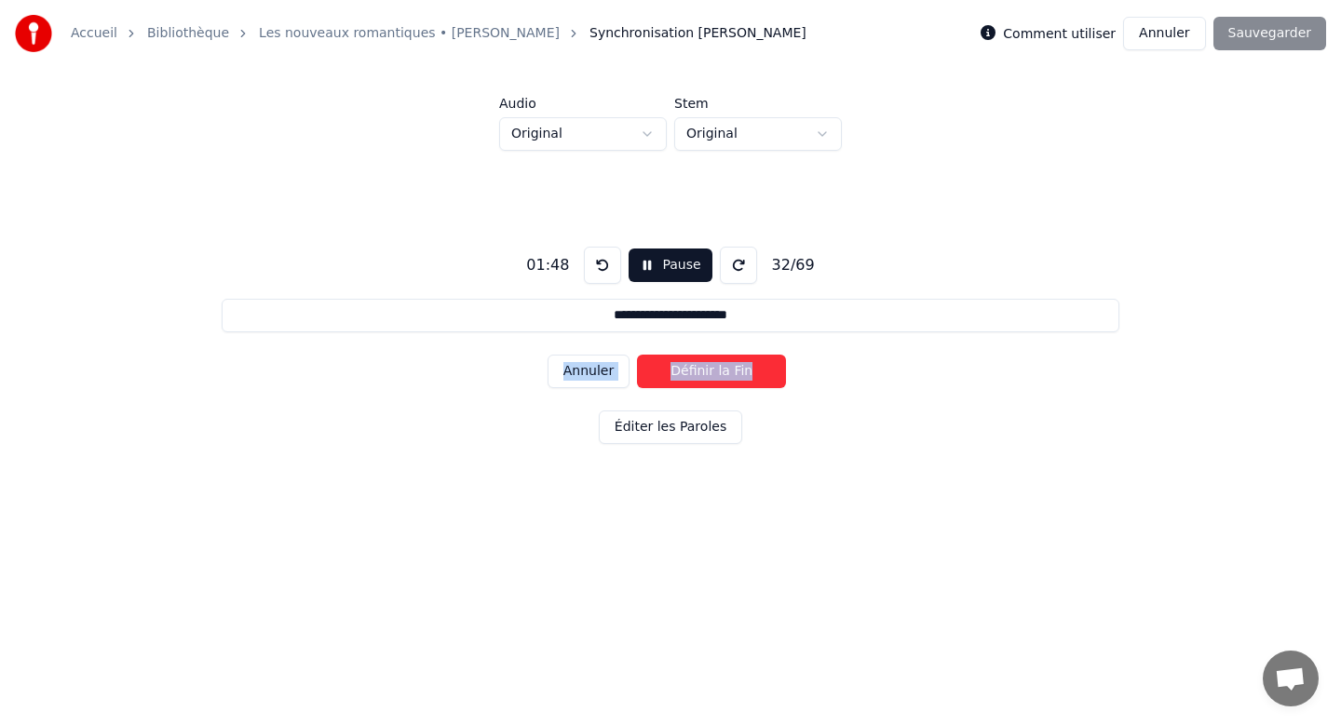
click at [749, 370] on button "Définir la Fin" at bounding box center [711, 372] width 149 height 34
click at [749, 370] on button "Définir le Début" at bounding box center [711, 372] width 149 height 34
click at [749, 370] on button "Définir la Fin" at bounding box center [711, 372] width 149 height 34
click at [749, 370] on button "Définir le Début" at bounding box center [711, 372] width 149 height 34
click at [749, 370] on button "Définir la Fin" at bounding box center [711, 372] width 149 height 34
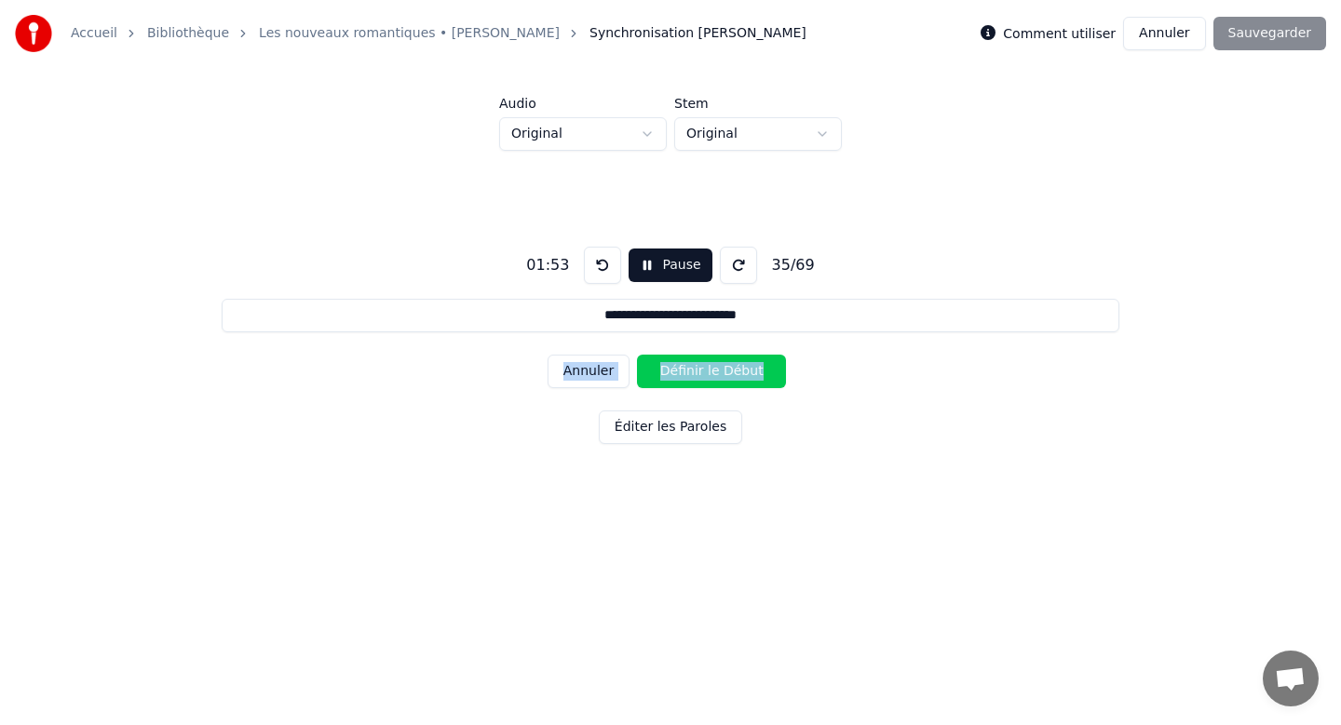
click at [749, 370] on button "Définir le Début" at bounding box center [711, 372] width 149 height 34
click at [749, 370] on button "Définir la Fin" at bounding box center [711, 372] width 149 height 34
click at [749, 370] on button "Définir le Début" at bounding box center [711, 372] width 149 height 34
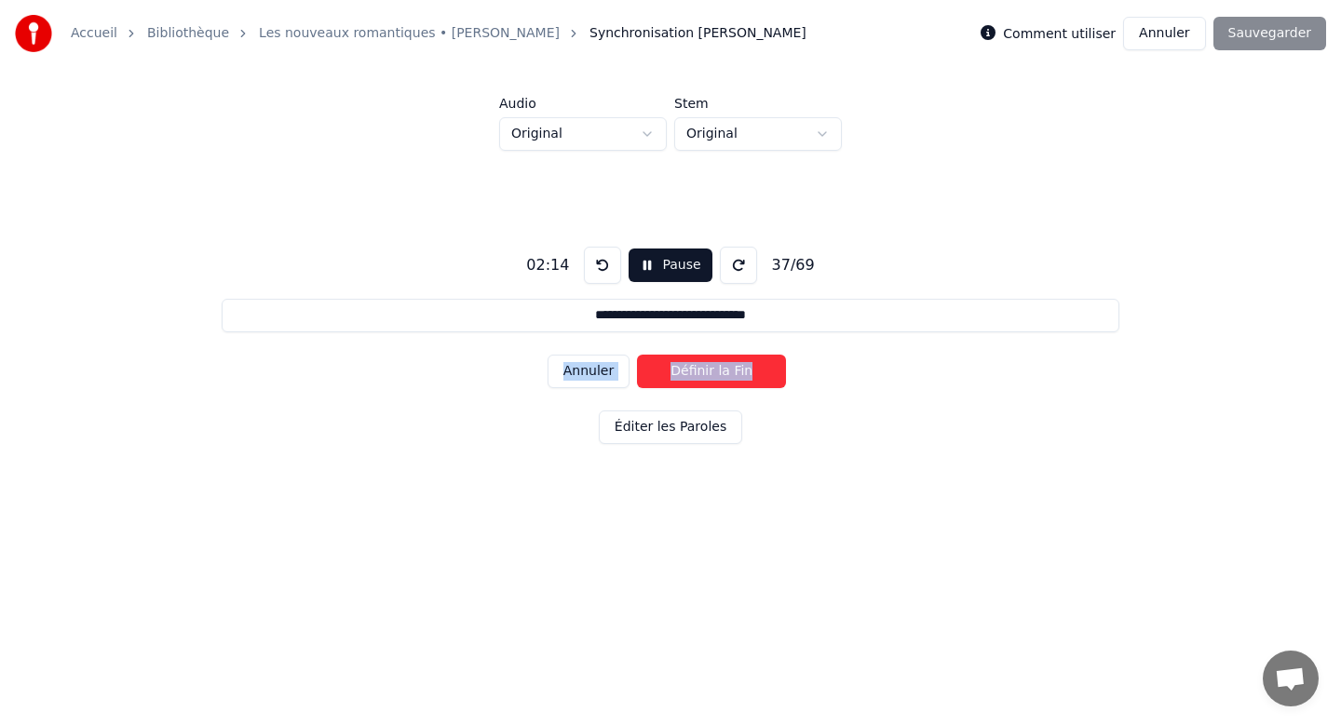
click at [749, 370] on button "Définir la Fin" at bounding box center [711, 372] width 149 height 34
click at [749, 370] on button "Définir le Début" at bounding box center [711, 372] width 149 height 34
click at [749, 370] on button "Définir la Fin" at bounding box center [711, 372] width 149 height 34
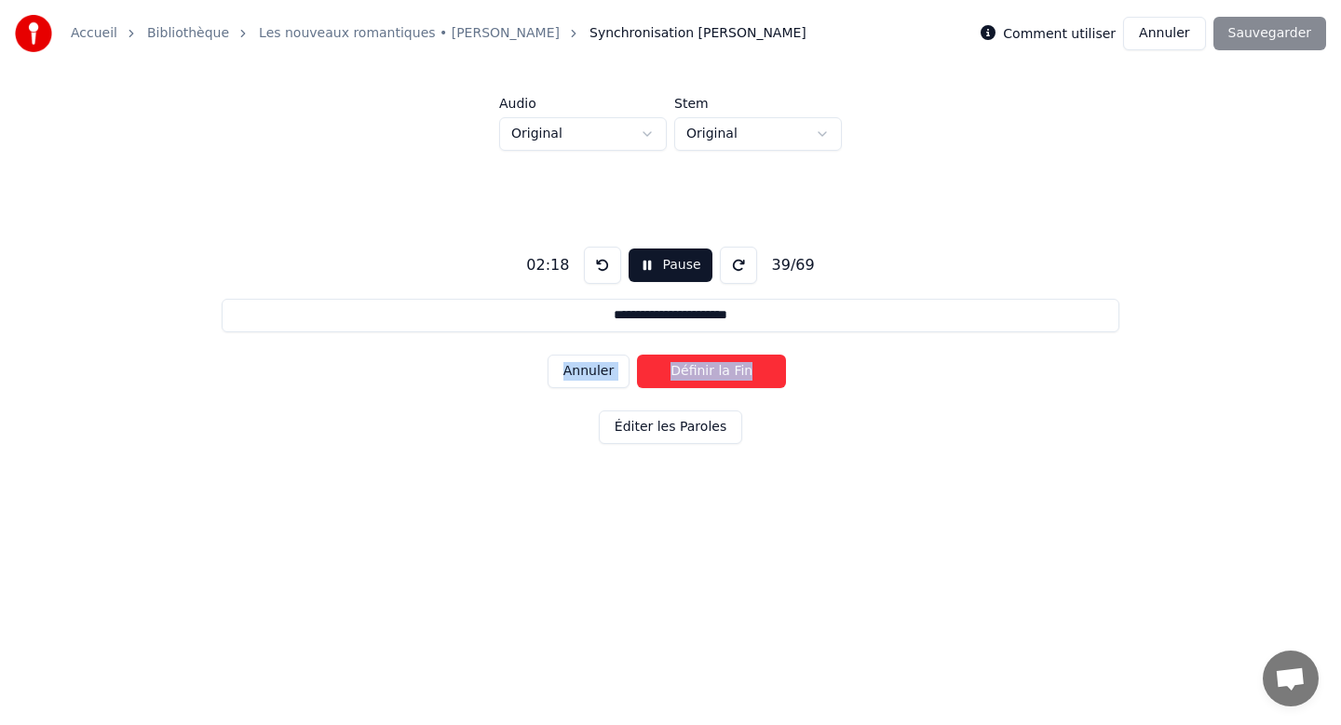
click at [749, 370] on button "Définir la Fin" at bounding box center [711, 372] width 149 height 34
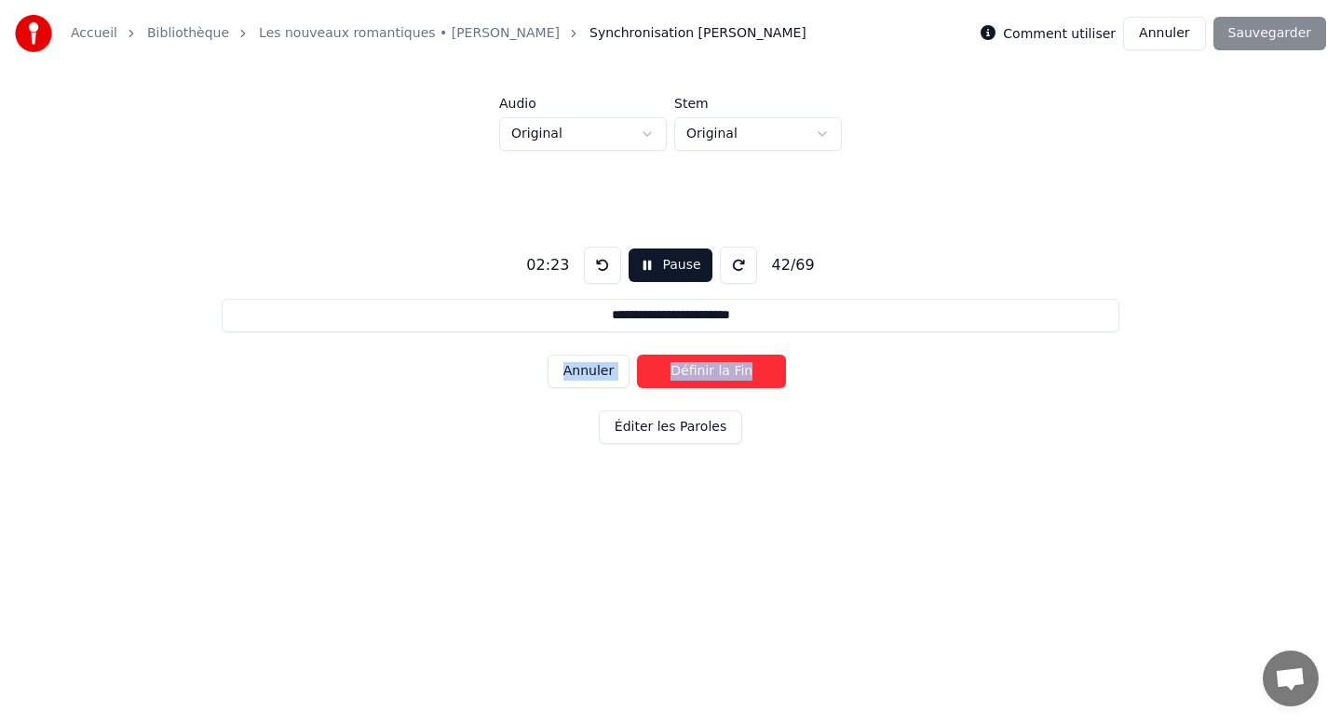
click at [749, 370] on button "Définir la Fin" at bounding box center [711, 372] width 149 height 34
click at [749, 370] on button "Définir le Début" at bounding box center [711, 372] width 149 height 34
click at [749, 370] on button "Définir la Fin" at bounding box center [711, 372] width 149 height 34
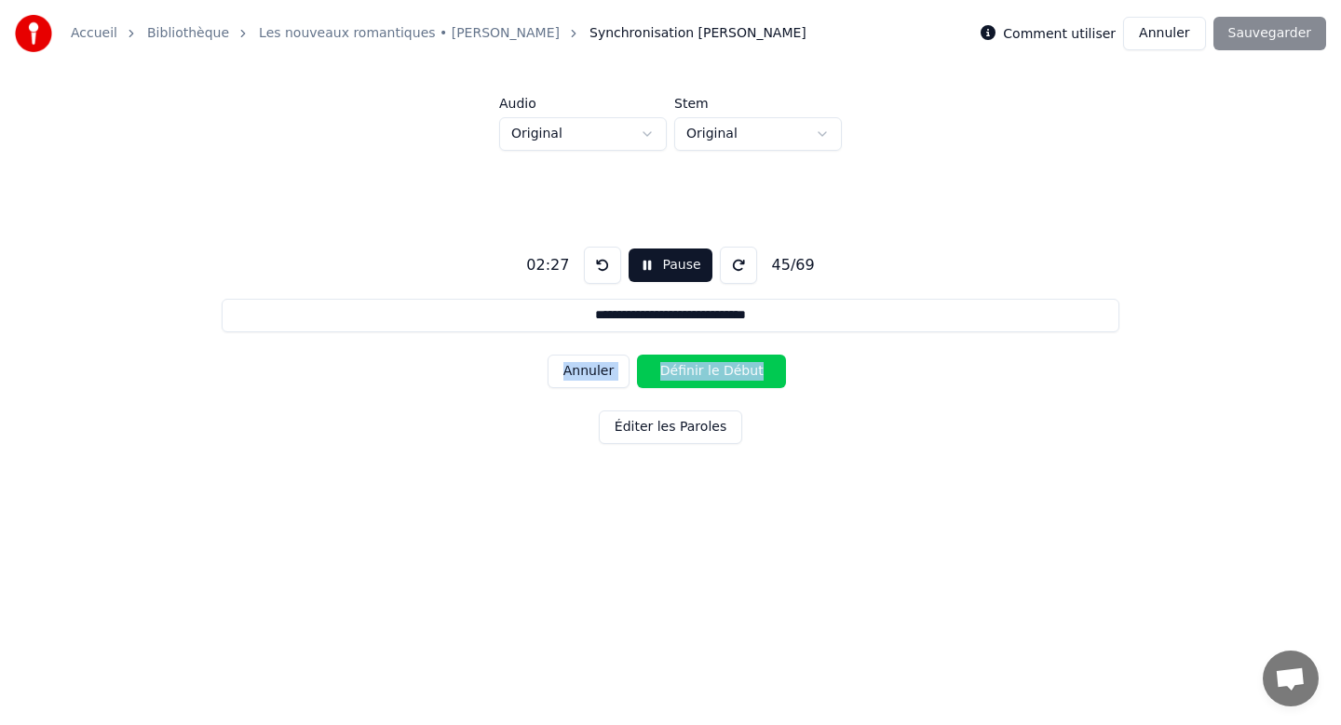
click at [749, 370] on button "Définir le Début" at bounding box center [711, 372] width 149 height 34
click at [749, 370] on button "Définir la Fin" at bounding box center [711, 372] width 149 height 34
click at [749, 370] on button "Définir le Début" at bounding box center [711, 372] width 149 height 34
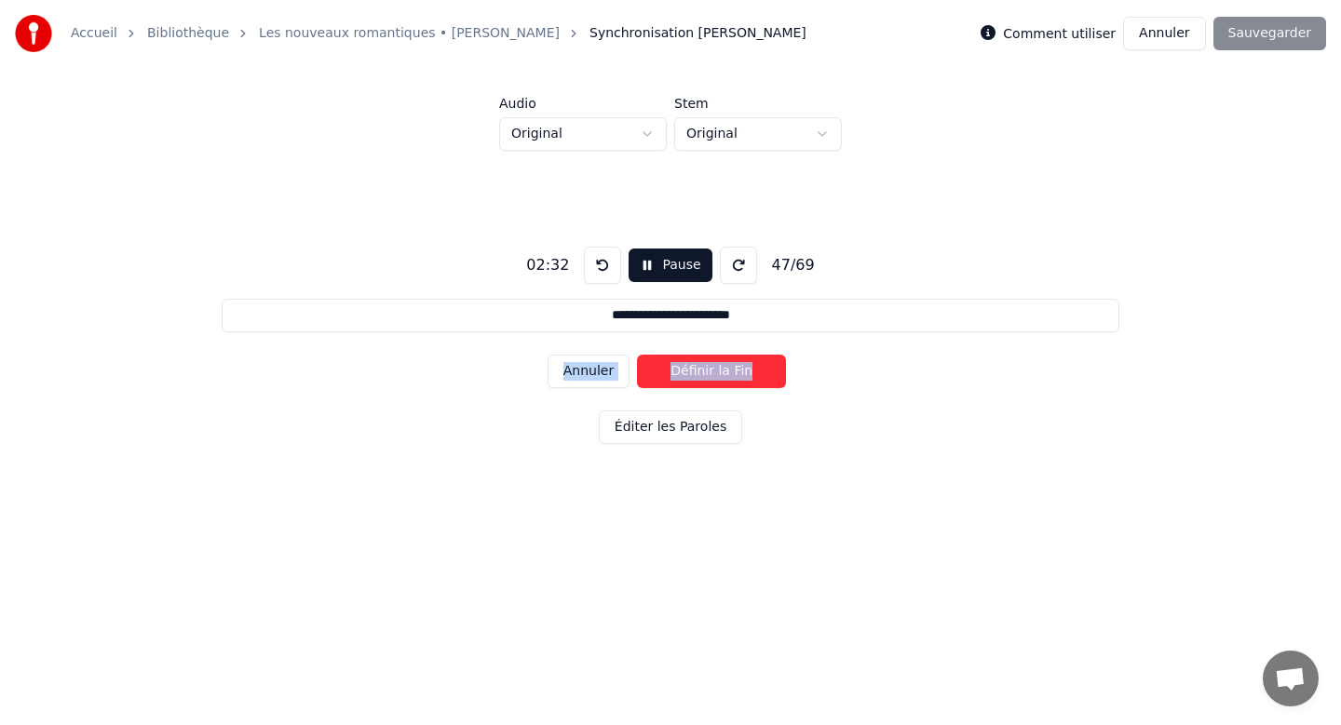
click at [749, 370] on button "Définir la Fin" at bounding box center [711, 372] width 149 height 34
click at [749, 370] on button "Définir le Début" at bounding box center [711, 372] width 149 height 34
click at [749, 370] on button "Définir la Fin" at bounding box center [711, 372] width 149 height 34
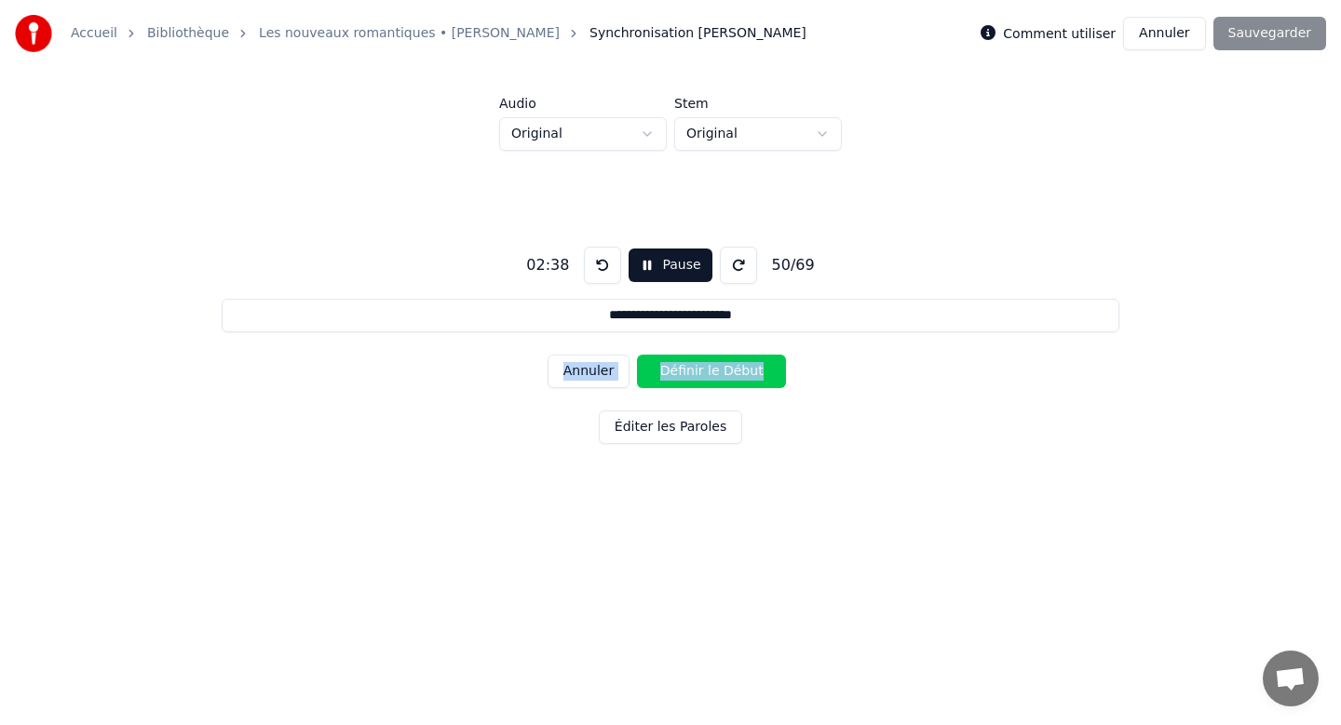
click at [749, 370] on button "Définir le Début" at bounding box center [711, 372] width 149 height 34
click at [749, 370] on button "Définir la Fin" at bounding box center [711, 372] width 149 height 34
type input "**********"
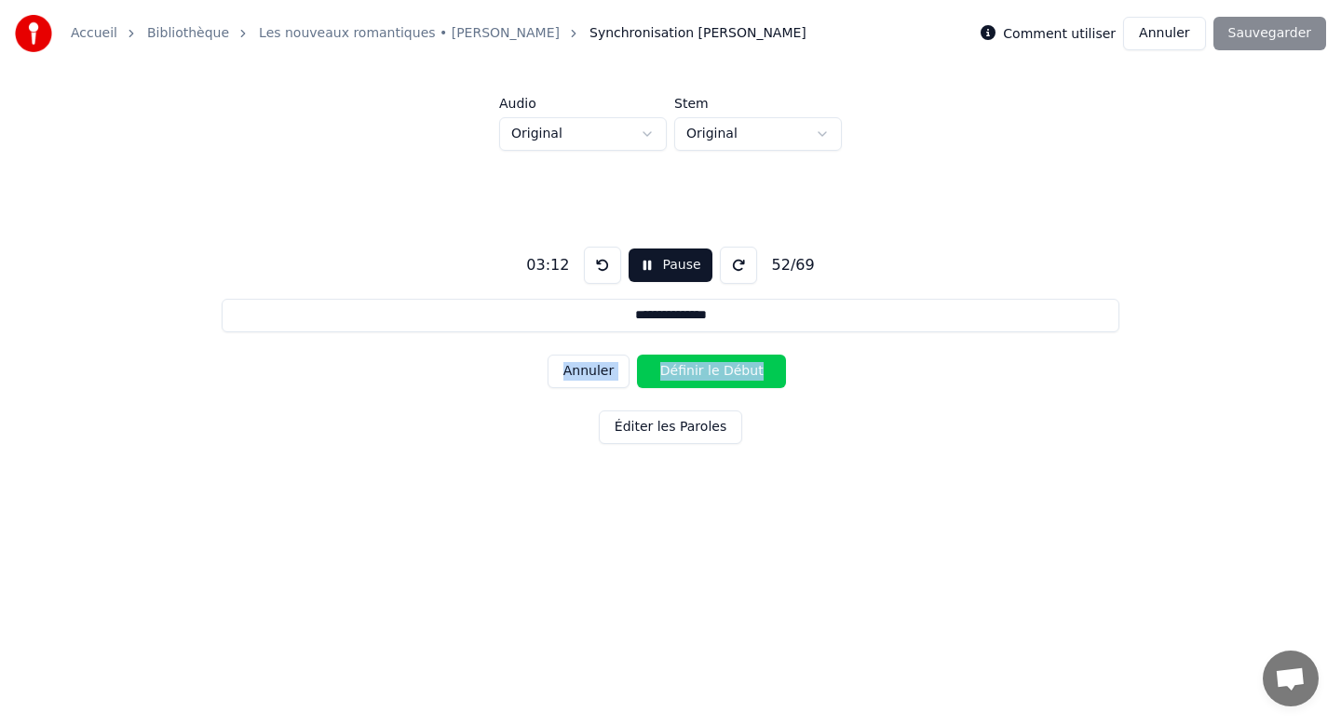
click at [640, 265] on button "Pause" at bounding box center [669, 266] width 83 height 34
click at [596, 372] on div "Annuler Définir le Début" at bounding box center [670, 371] width 246 height 48
click at [582, 372] on div "Annuler Définir le Début" at bounding box center [670, 371] width 246 height 48
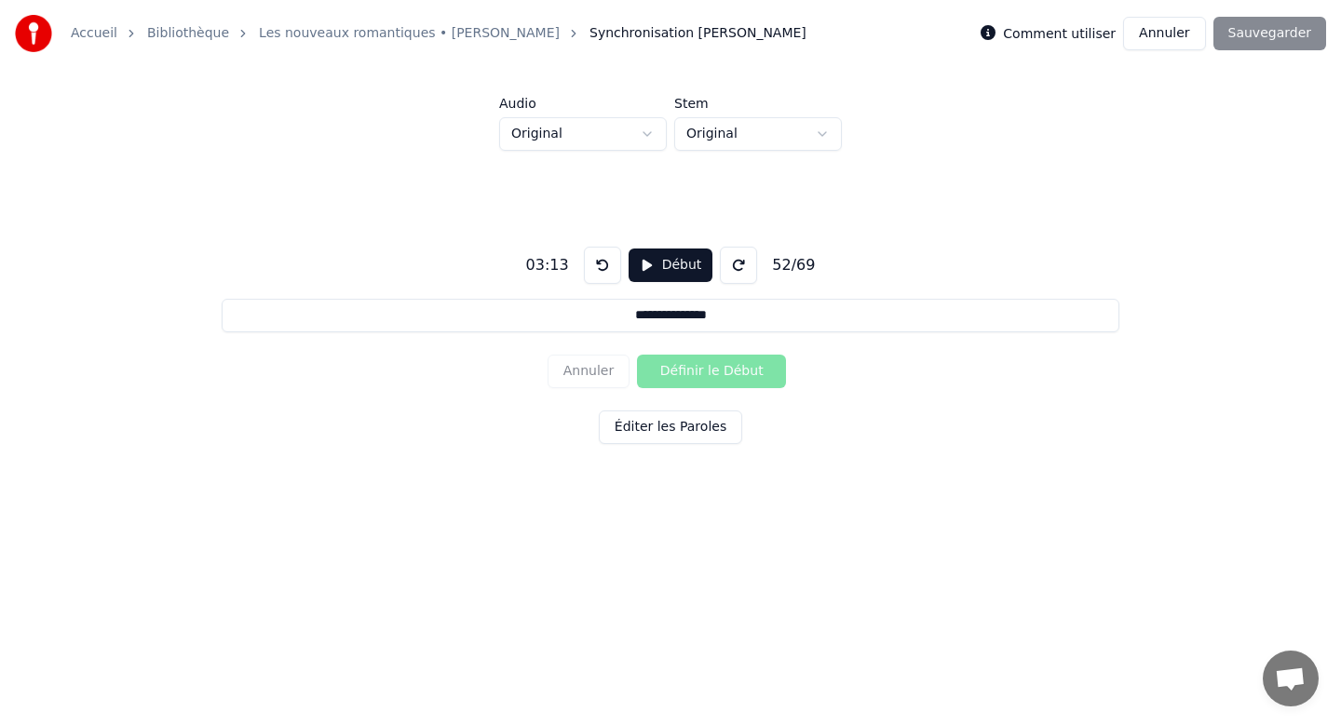
click at [595, 272] on button at bounding box center [602, 265] width 37 height 37
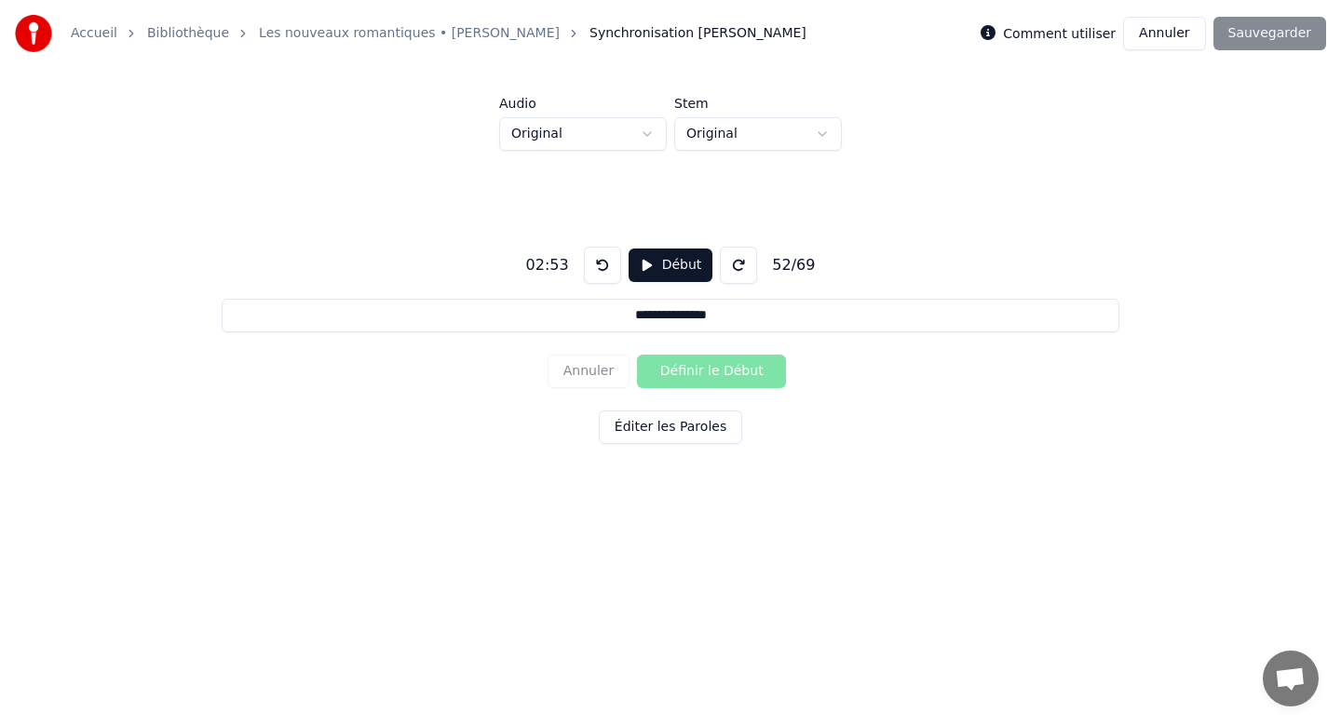
click at [595, 272] on button at bounding box center [602, 265] width 37 height 37
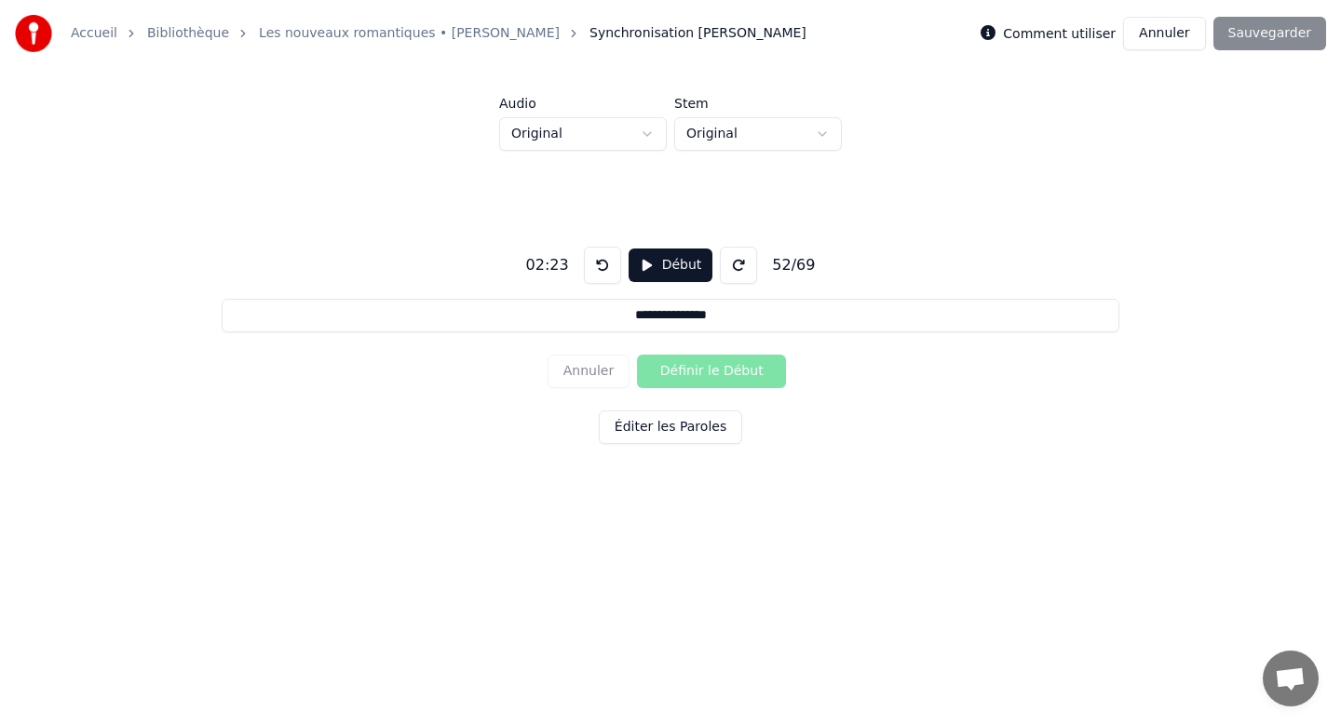
click at [595, 272] on button at bounding box center [602, 265] width 37 height 37
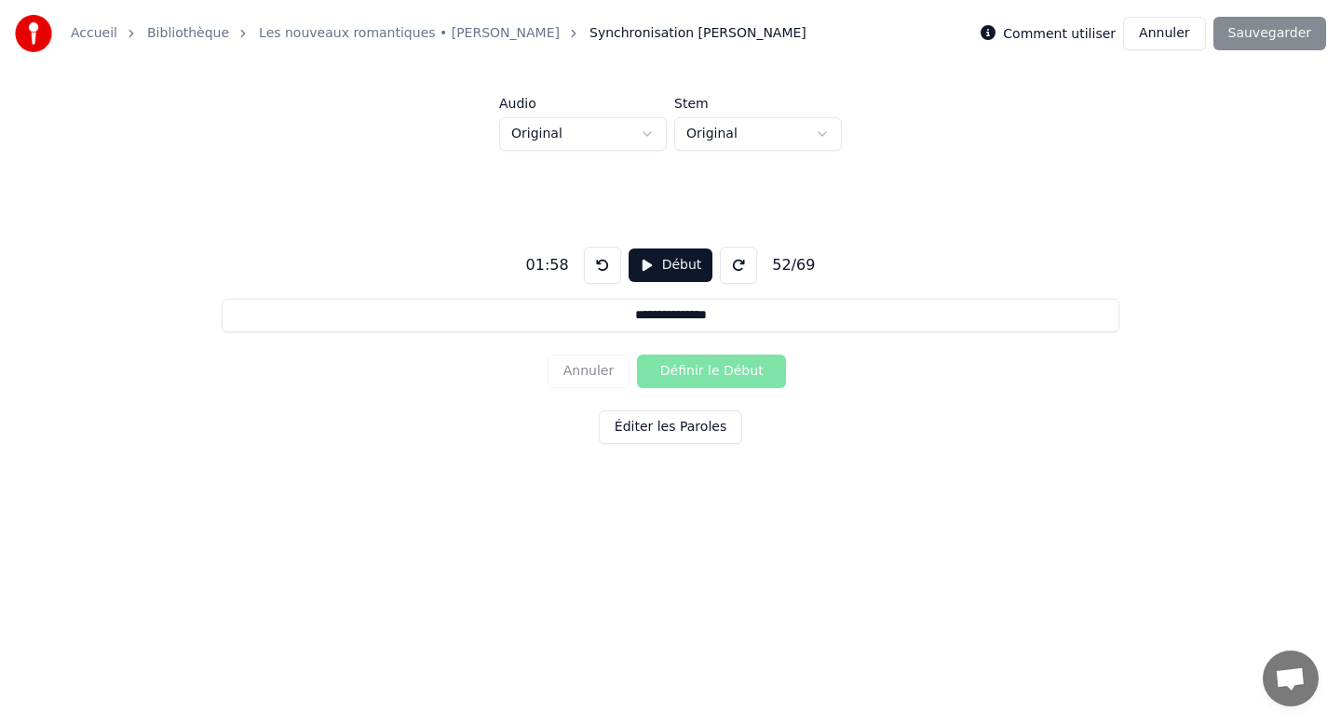
click at [595, 272] on button at bounding box center [602, 265] width 37 height 37
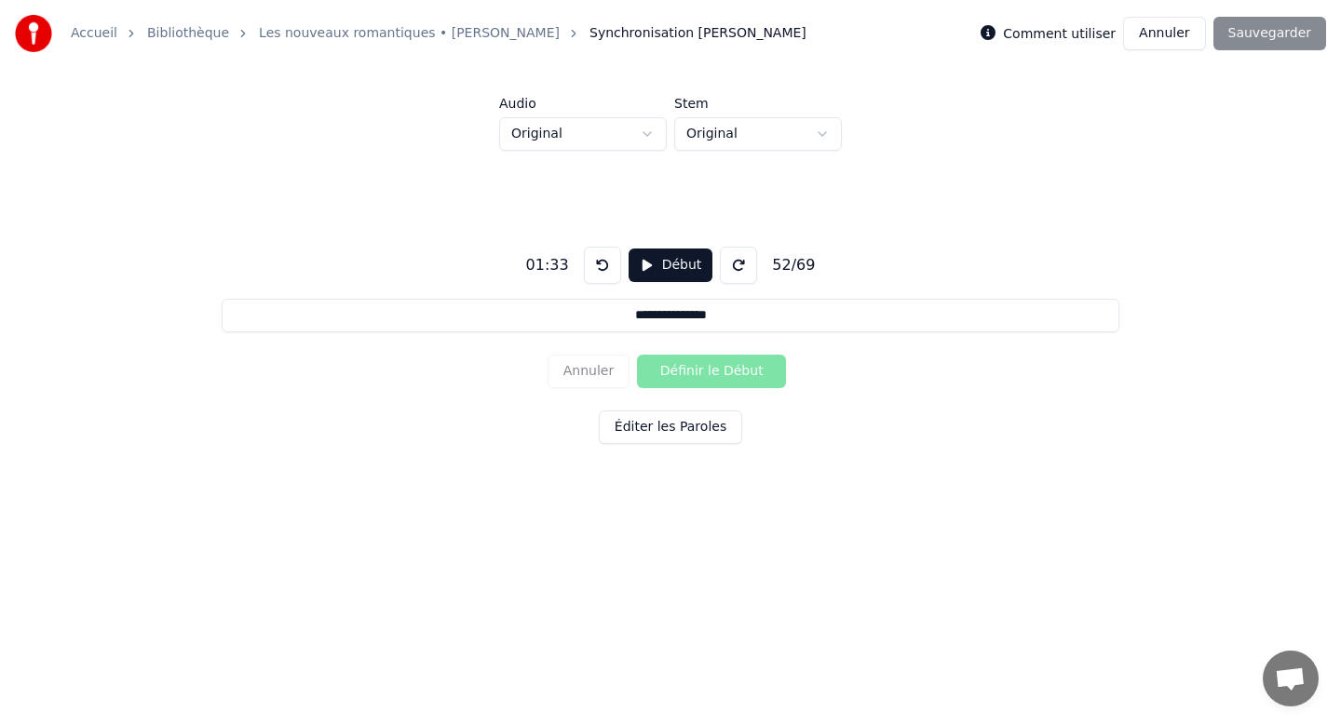
click at [595, 272] on button at bounding box center [602, 265] width 37 height 37
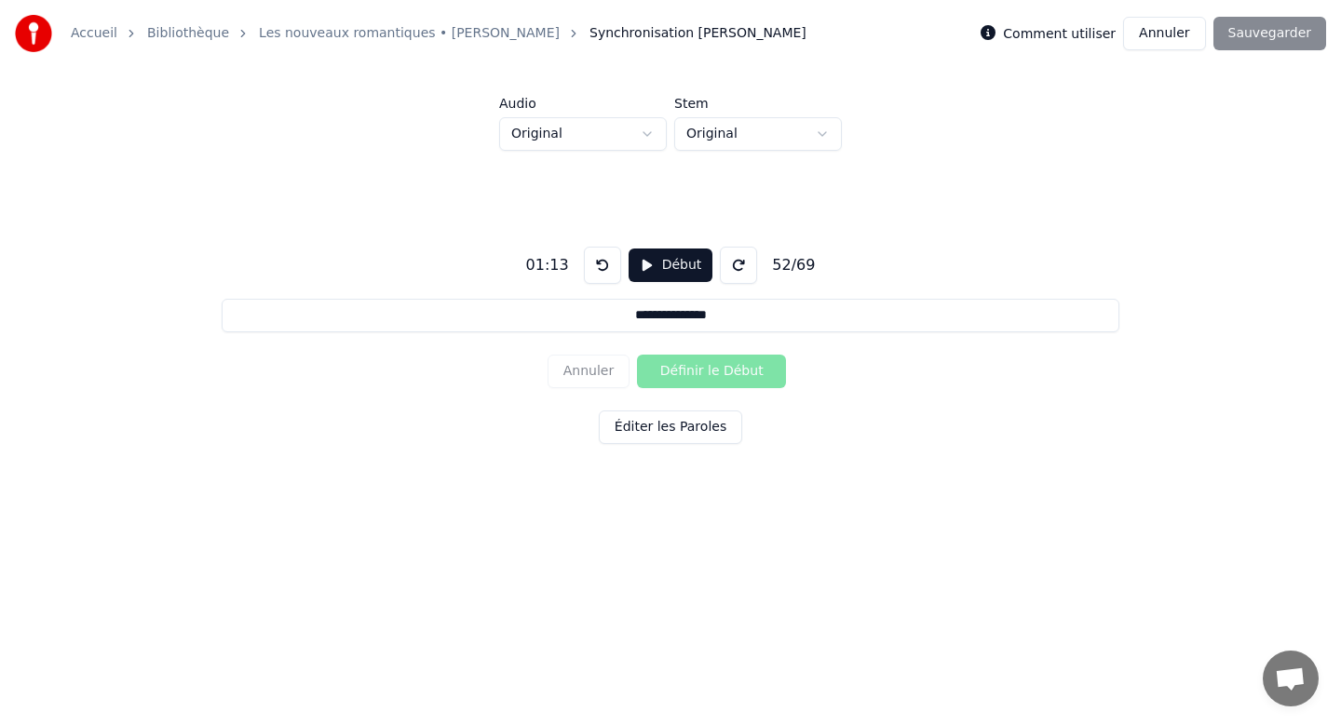
click at [595, 272] on button at bounding box center [602, 265] width 37 height 37
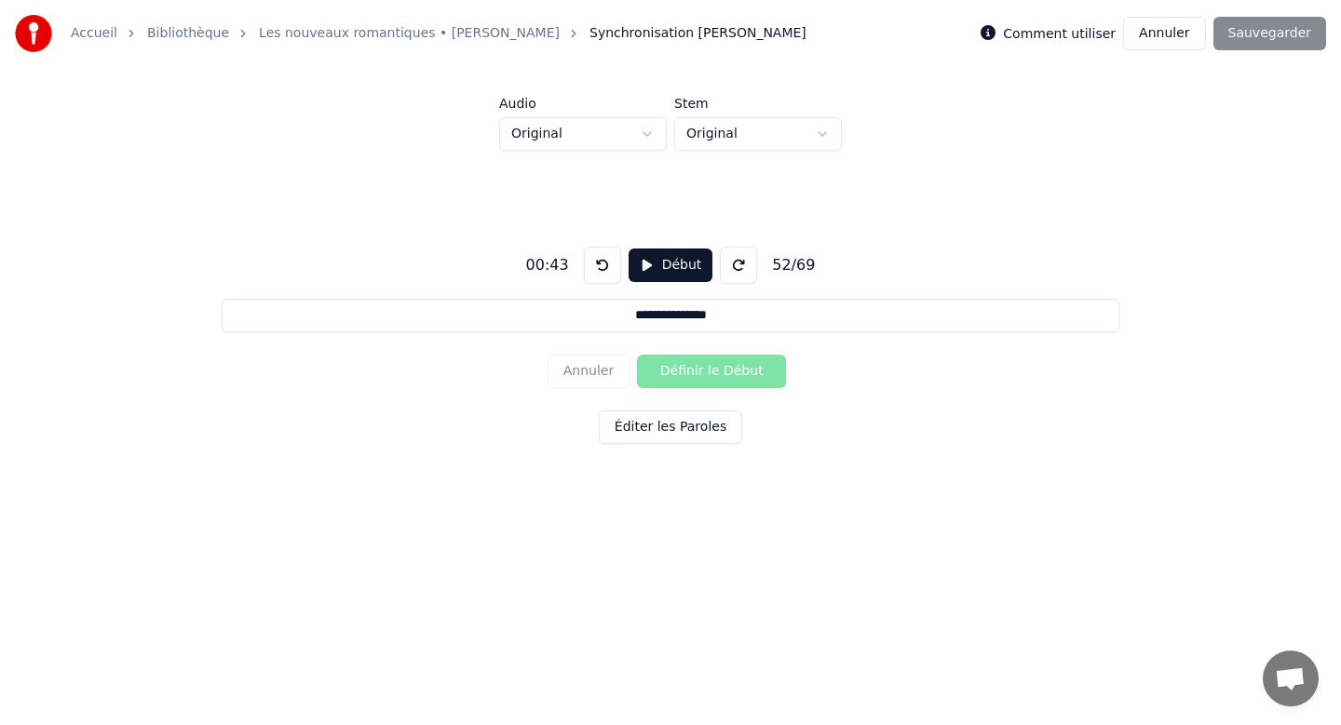
click at [595, 272] on button at bounding box center [602, 265] width 37 height 37
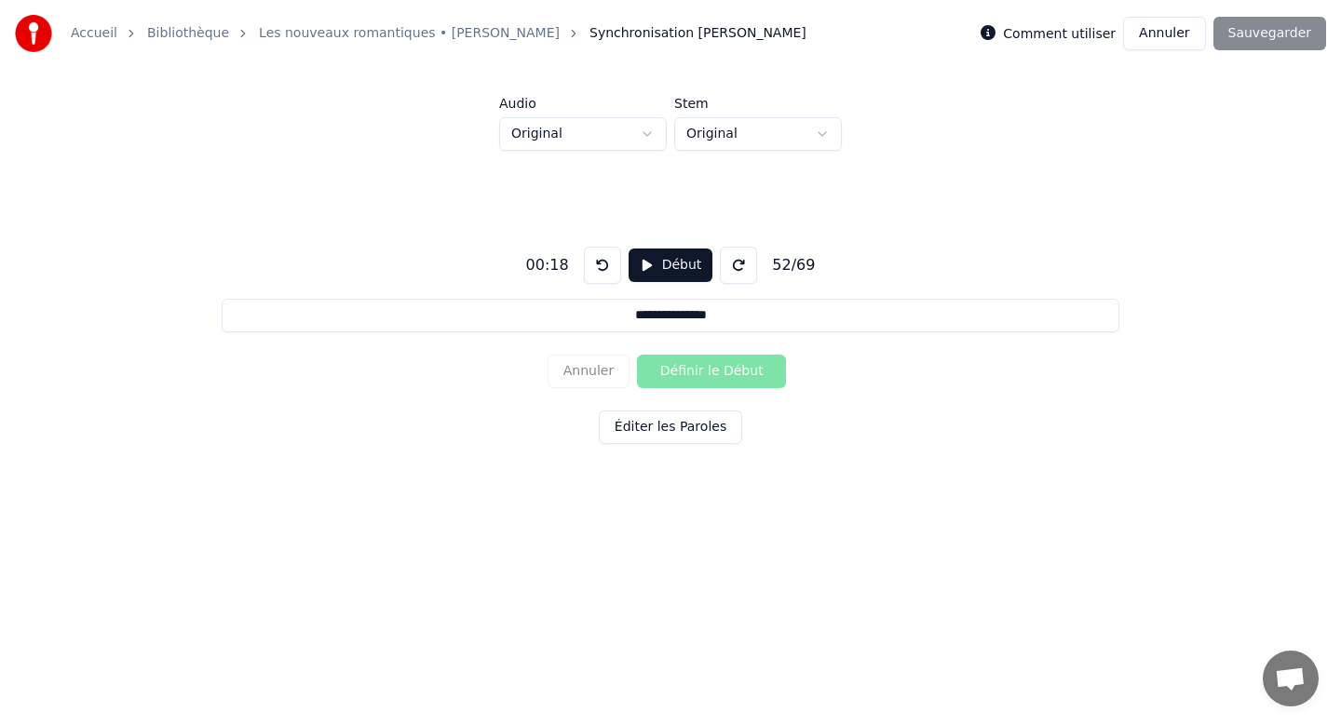
click at [595, 272] on button at bounding box center [602, 265] width 37 height 37
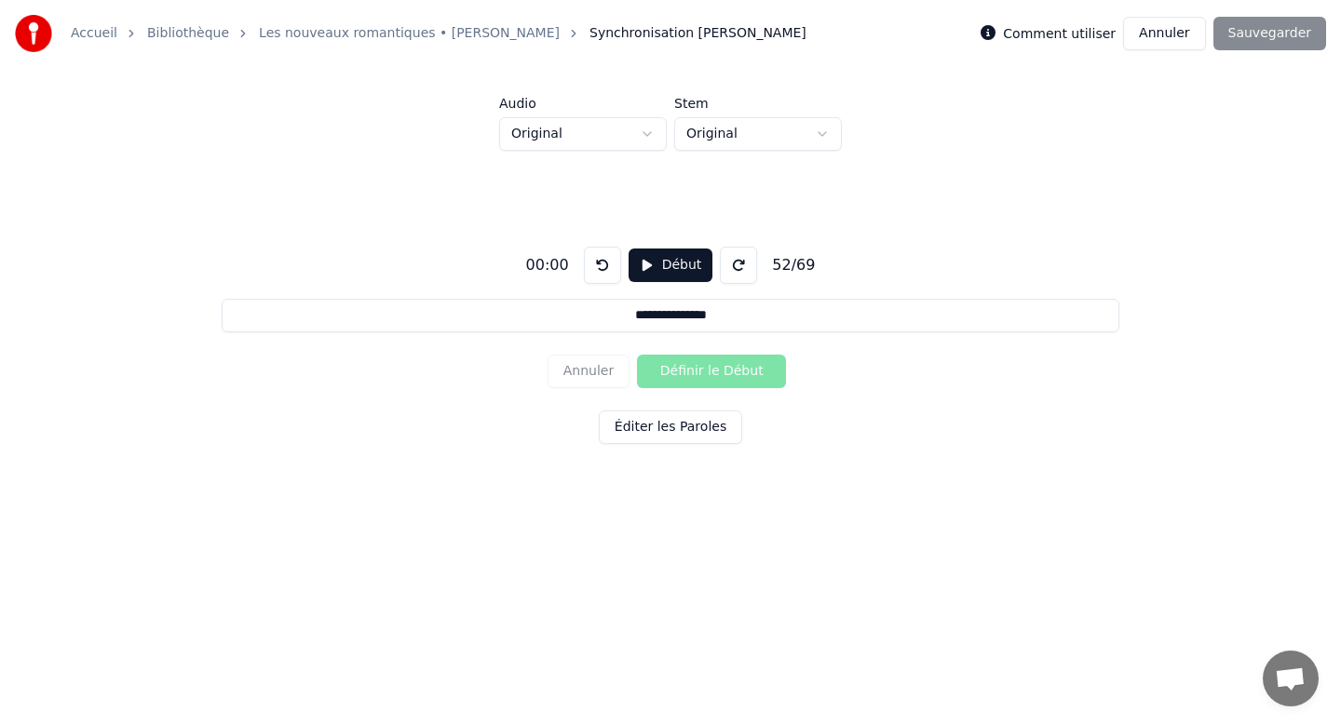
click at [595, 272] on button at bounding box center [602, 265] width 37 height 37
click at [589, 370] on div "Annuler Définir le Début" at bounding box center [670, 371] width 246 height 48
click at [616, 315] on input "**********" at bounding box center [670, 316] width 897 height 34
click at [594, 369] on div "Annuler Définir le Début" at bounding box center [670, 371] width 246 height 48
click at [599, 274] on button at bounding box center [602, 265] width 37 height 37
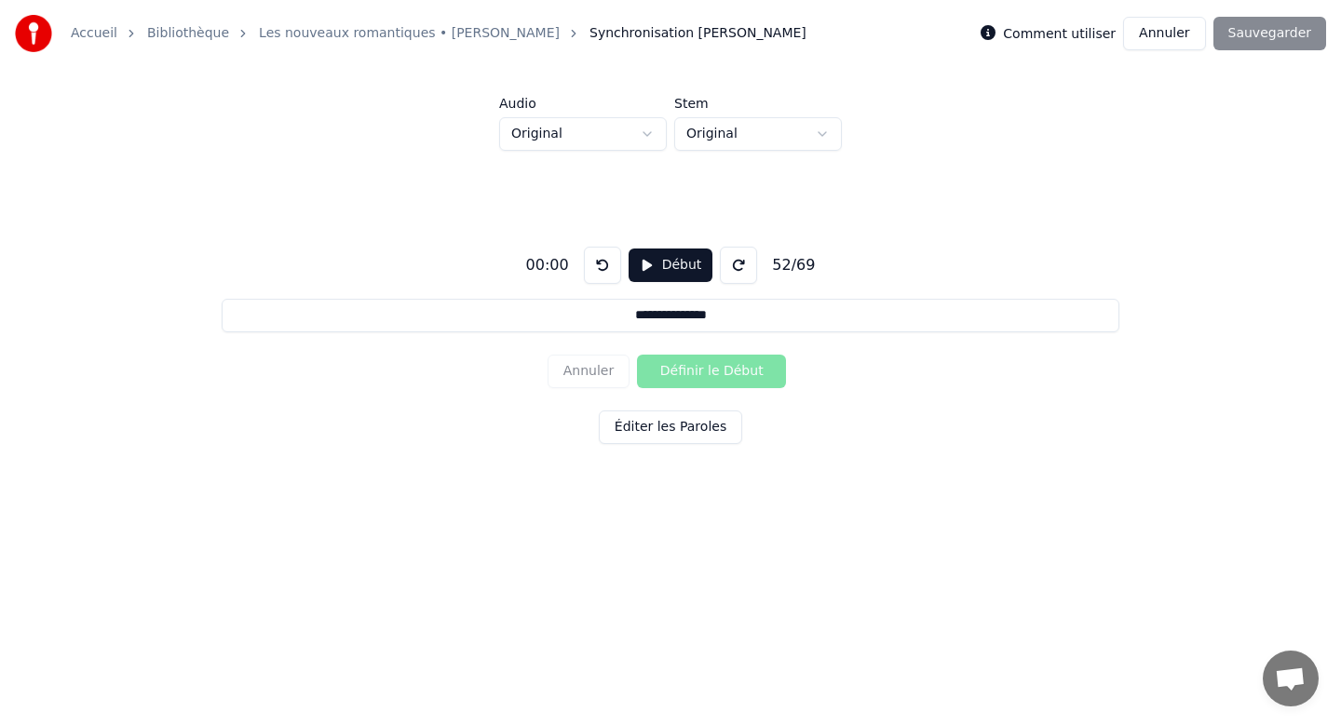
click at [599, 274] on button at bounding box center [602, 265] width 37 height 37
click at [683, 372] on div "Annuler Définir le Début" at bounding box center [670, 371] width 246 height 48
click at [706, 341] on div "**********" at bounding box center [670, 341] width 1281 height 381
click at [722, 318] on input "**********" at bounding box center [670, 316] width 897 height 34
click at [610, 265] on button at bounding box center [602, 265] width 37 height 37
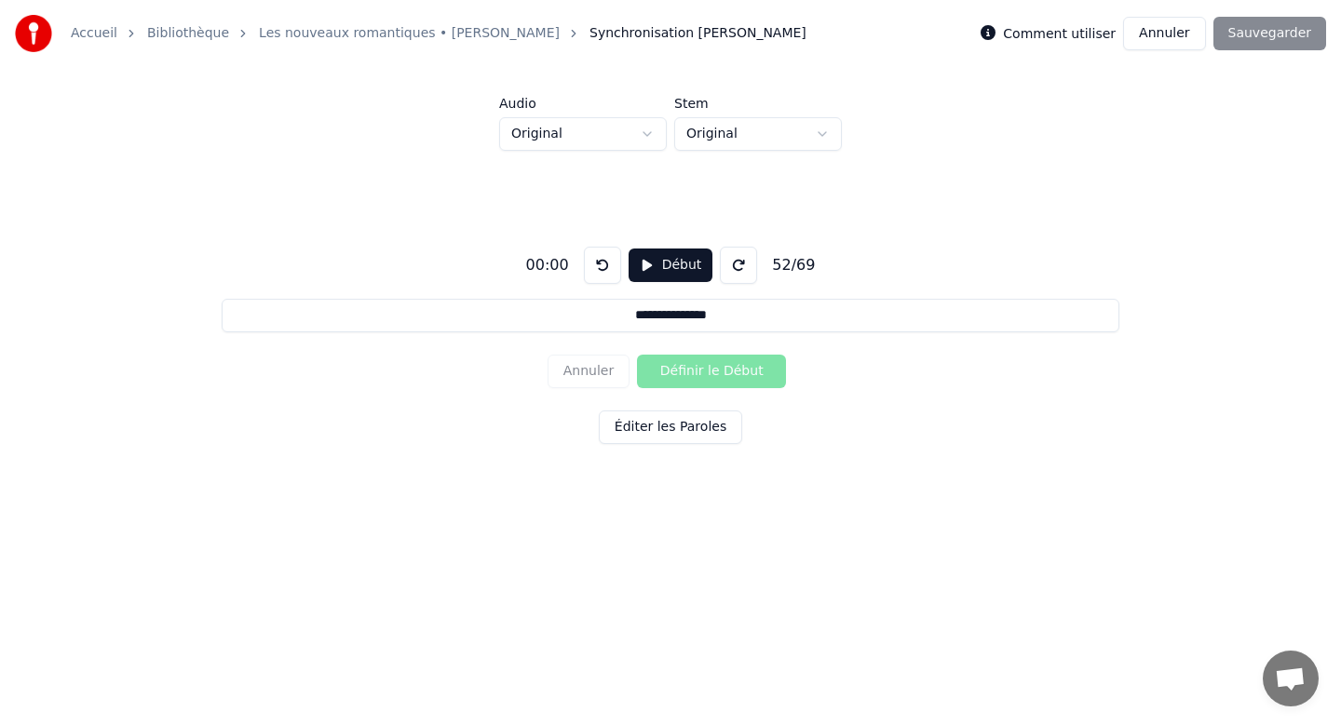
click at [610, 265] on button at bounding box center [602, 265] width 37 height 37
click at [441, 31] on link "Les nouveaux romantiques • [PERSON_NAME]" at bounding box center [409, 33] width 301 height 19
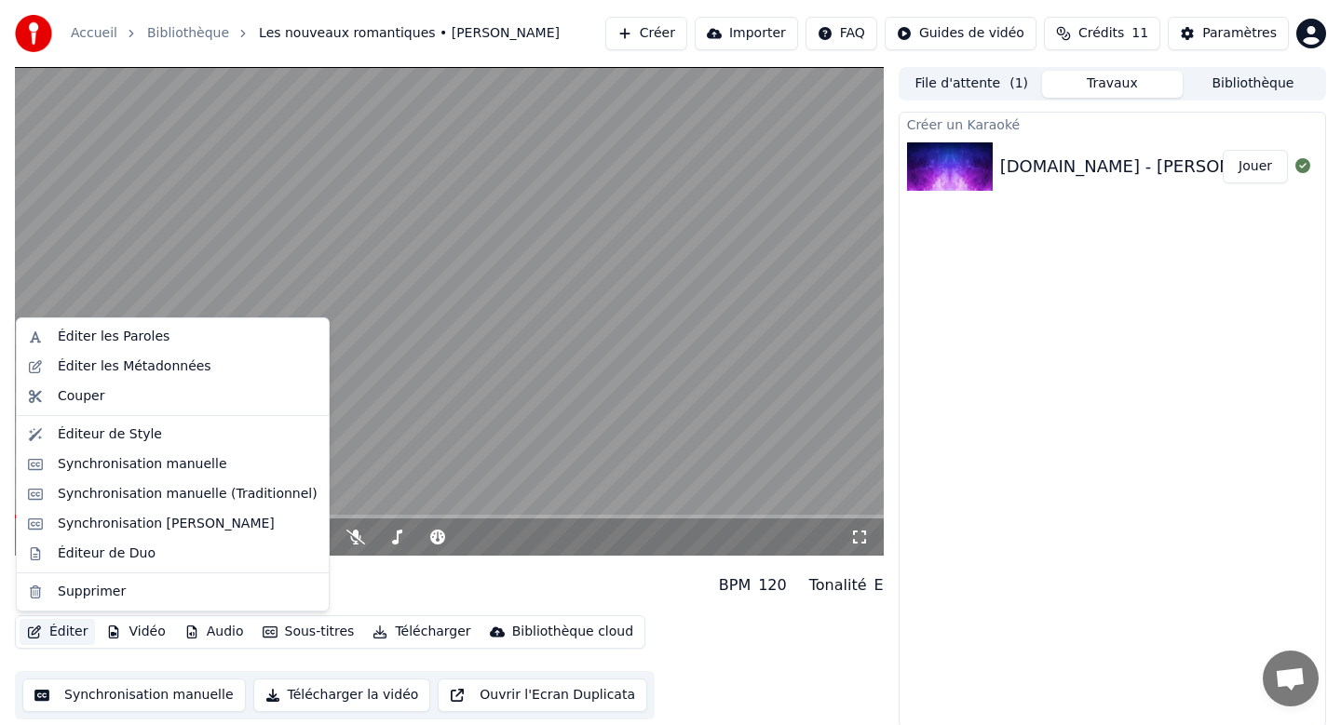
click at [61, 632] on button "Éditer" at bounding box center [57, 632] width 75 height 26
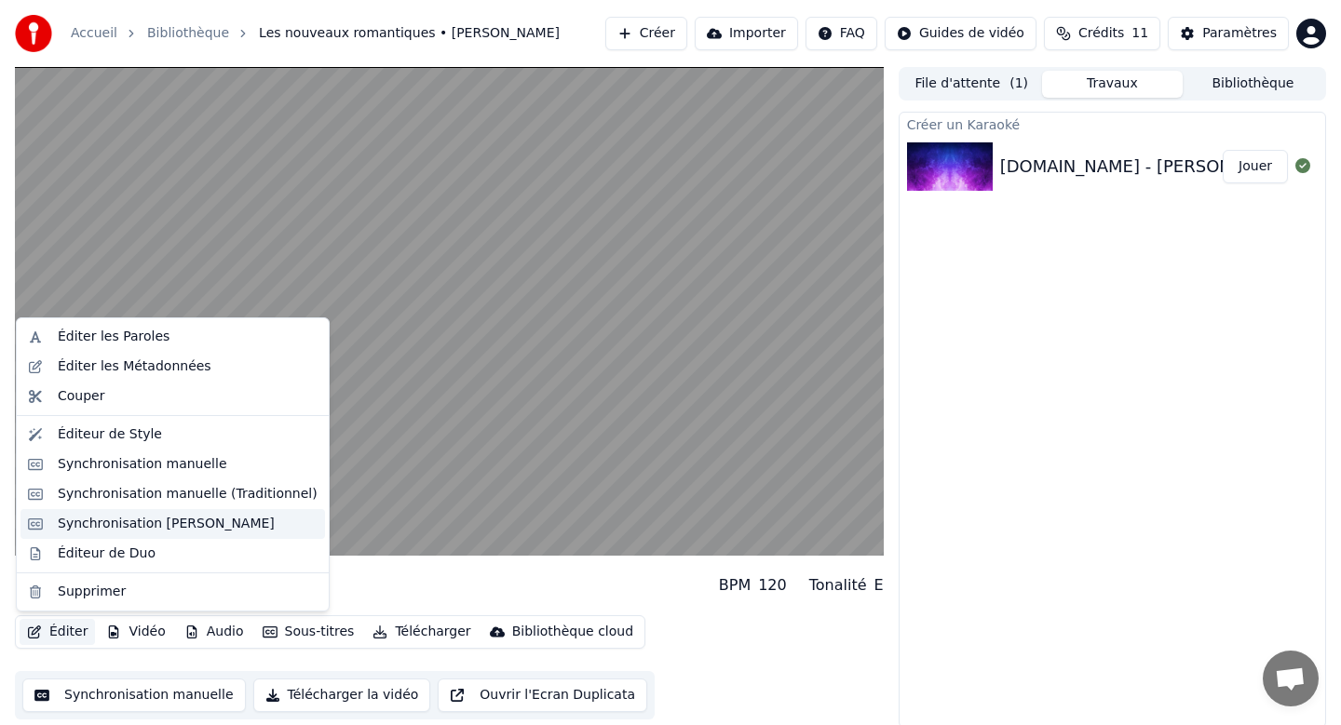
click at [179, 515] on div "Synchronisation [PERSON_NAME]" at bounding box center [166, 524] width 217 height 19
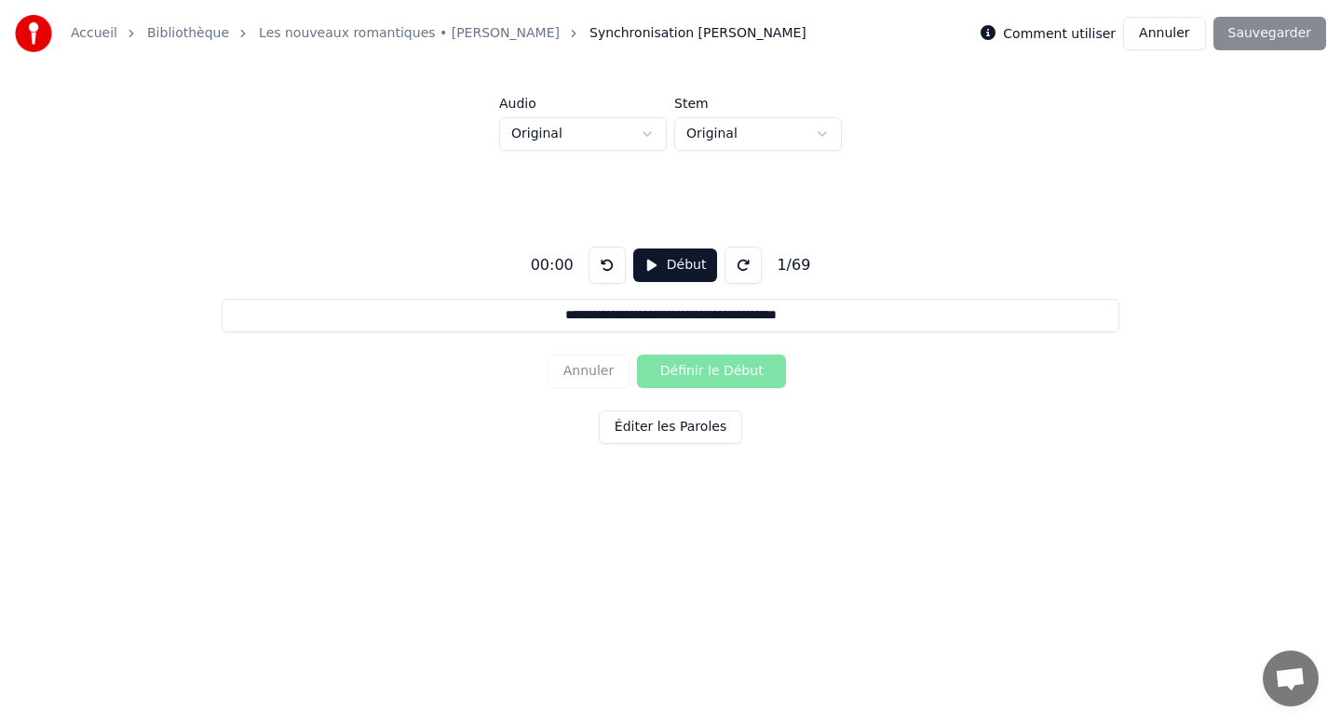
click at [527, 312] on input "**********" at bounding box center [670, 316] width 897 height 34
click at [653, 267] on button "Début" at bounding box center [675, 266] width 85 height 34
click at [716, 372] on button "Définir le Début" at bounding box center [711, 372] width 149 height 34
click at [716, 372] on button "Définir la Fin" at bounding box center [711, 372] width 149 height 34
click at [716, 372] on button "Définir le Début" at bounding box center [711, 372] width 149 height 34
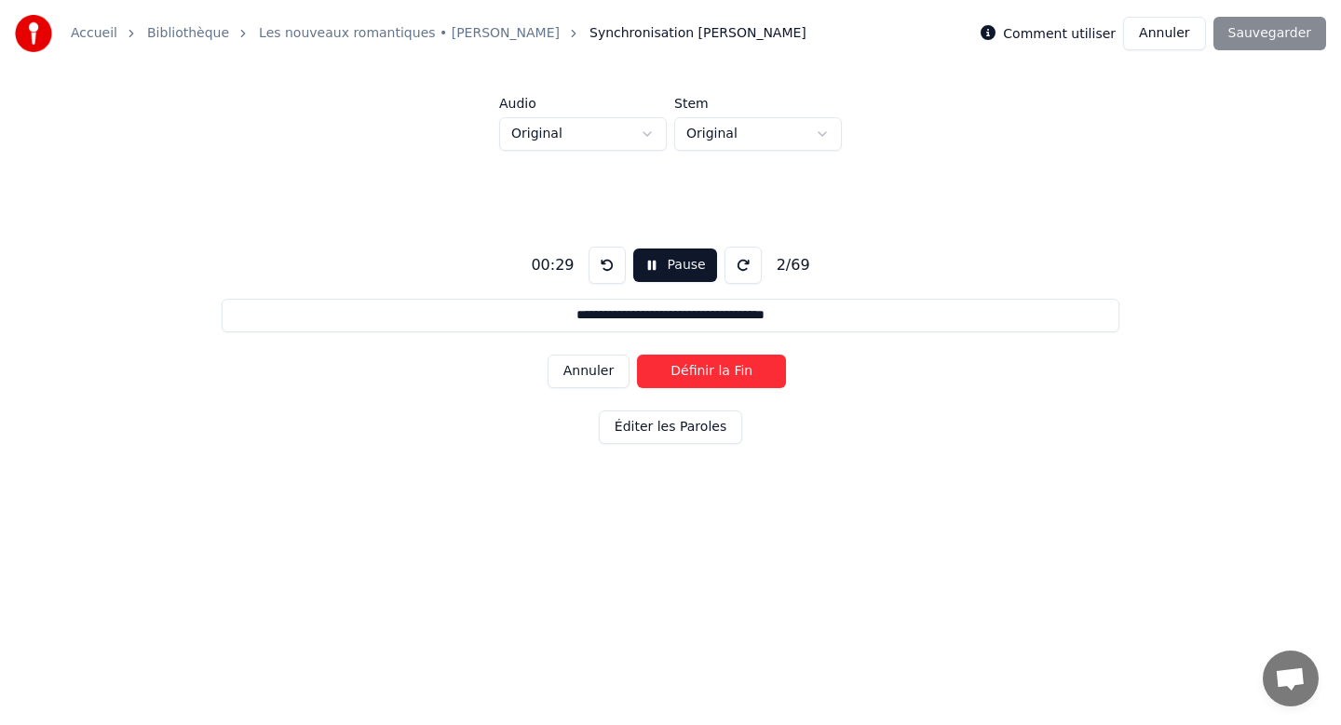
click at [716, 372] on button "Définir la Fin" at bounding box center [711, 372] width 149 height 34
click at [716, 372] on button "Définir le Début" at bounding box center [711, 372] width 149 height 34
click at [716, 372] on button "Définir la Fin" at bounding box center [711, 372] width 149 height 34
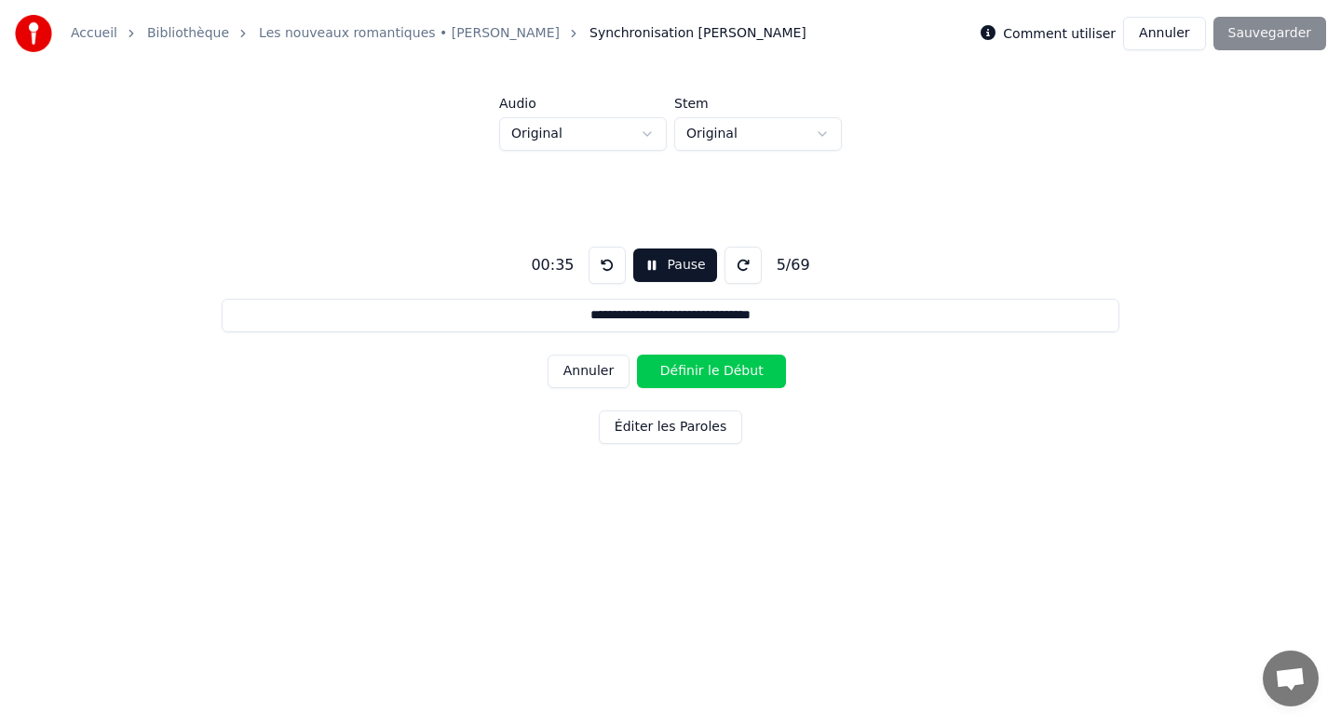
click at [716, 372] on button "Définir le Début" at bounding box center [711, 372] width 149 height 34
click at [716, 372] on button "Définir la Fin" at bounding box center [711, 372] width 149 height 34
click at [716, 372] on button "Définir le Début" at bounding box center [711, 372] width 149 height 34
click at [716, 372] on button "Définir la Fin" at bounding box center [711, 372] width 149 height 34
click at [716, 372] on button "Définir le Début" at bounding box center [711, 372] width 149 height 34
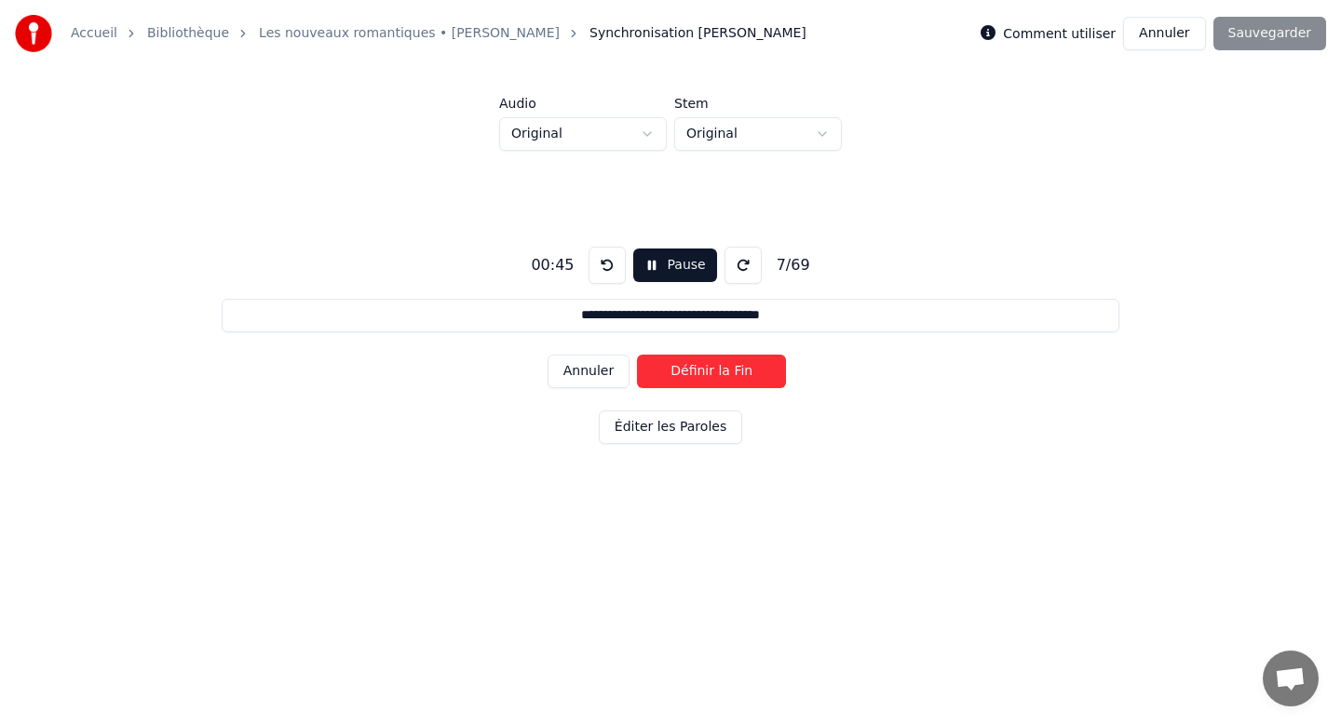
click at [716, 372] on button "Définir la Fin" at bounding box center [711, 372] width 149 height 34
click at [716, 372] on button "Définir le Début" at bounding box center [711, 372] width 149 height 34
click at [716, 372] on button "Définir la Fin" at bounding box center [711, 372] width 149 height 34
click at [716, 372] on button "Définir le Début" at bounding box center [711, 372] width 149 height 34
click at [716, 372] on button "Définir la Fin" at bounding box center [711, 372] width 149 height 34
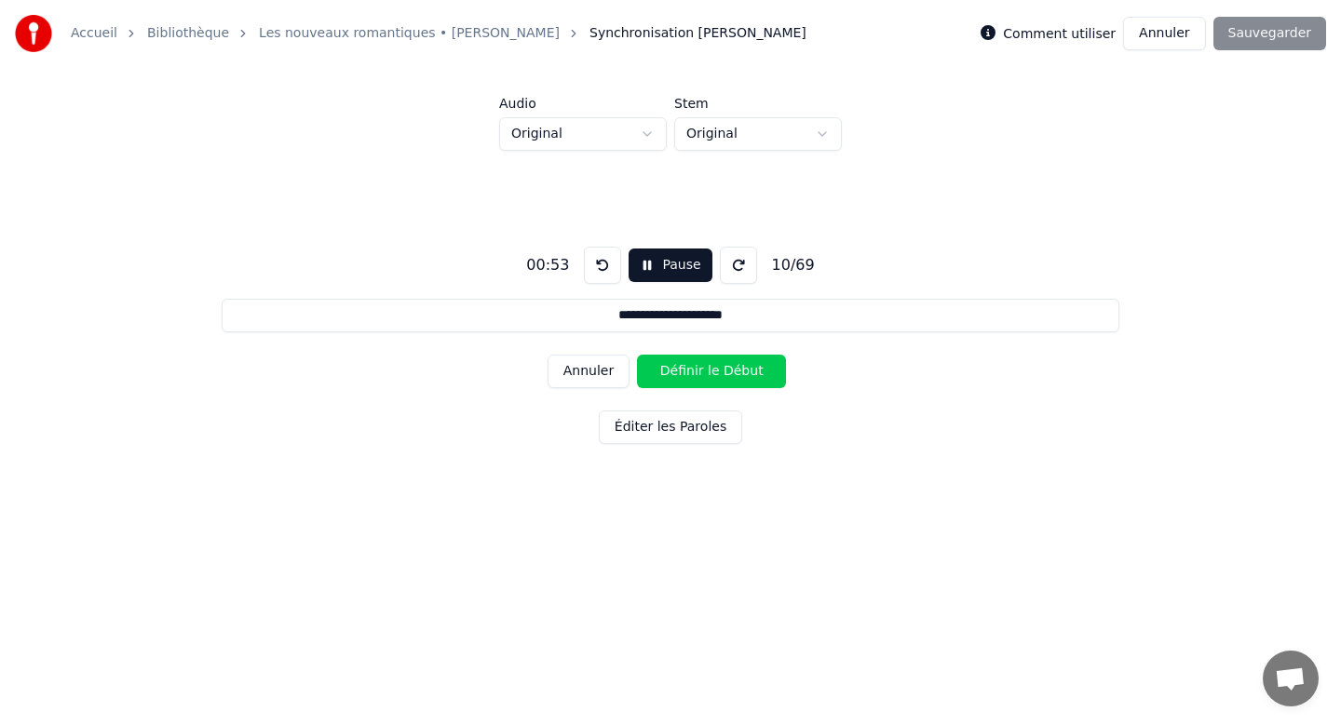
click at [716, 372] on button "Définir le Début" at bounding box center [711, 372] width 149 height 34
click at [716, 372] on button "Définir la Fin" at bounding box center [711, 372] width 149 height 34
click at [716, 372] on button "Définir le Début" at bounding box center [711, 372] width 149 height 34
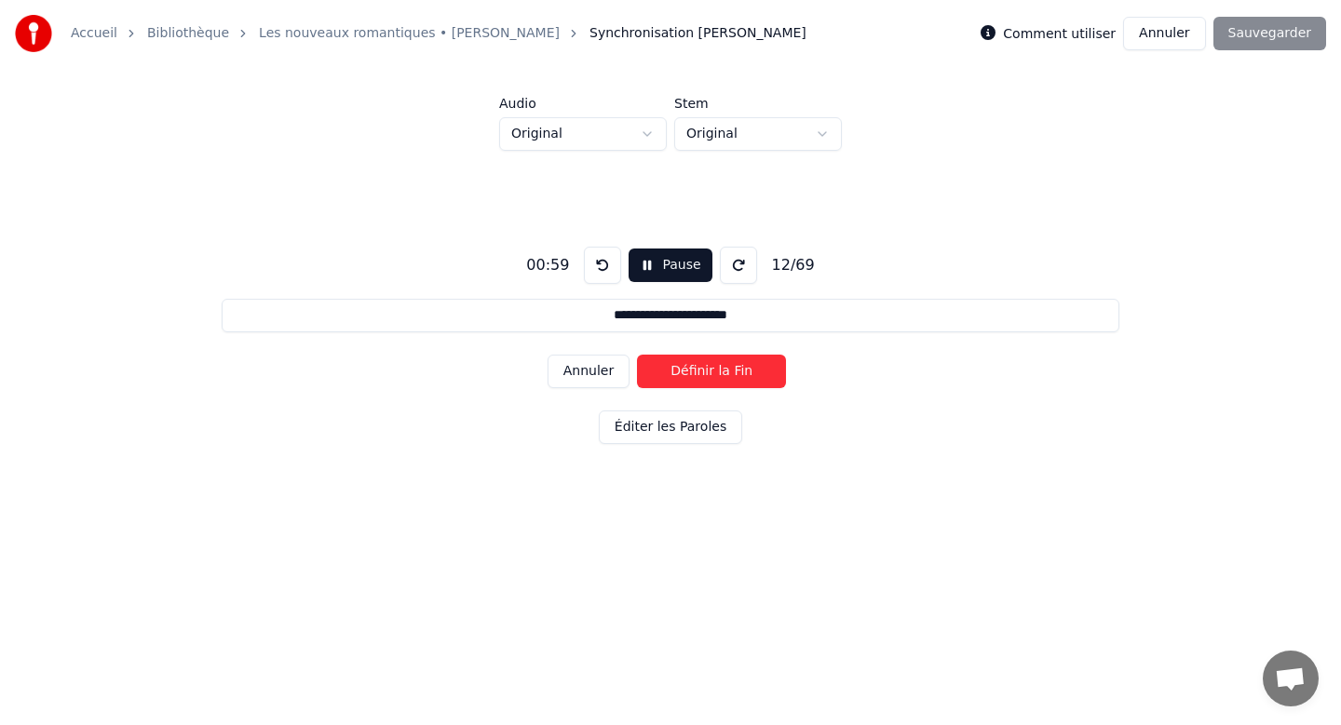
click at [716, 372] on button "Définir la Fin" at bounding box center [711, 372] width 149 height 34
click at [716, 372] on button "Définir le Début" at bounding box center [711, 372] width 149 height 34
click at [716, 372] on button "Définir la Fin" at bounding box center [711, 372] width 149 height 34
click at [716, 372] on button "Définir le Début" at bounding box center [711, 372] width 149 height 34
click at [716, 372] on button "Définir la Fin" at bounding box center [711, 372] width 149 height 34
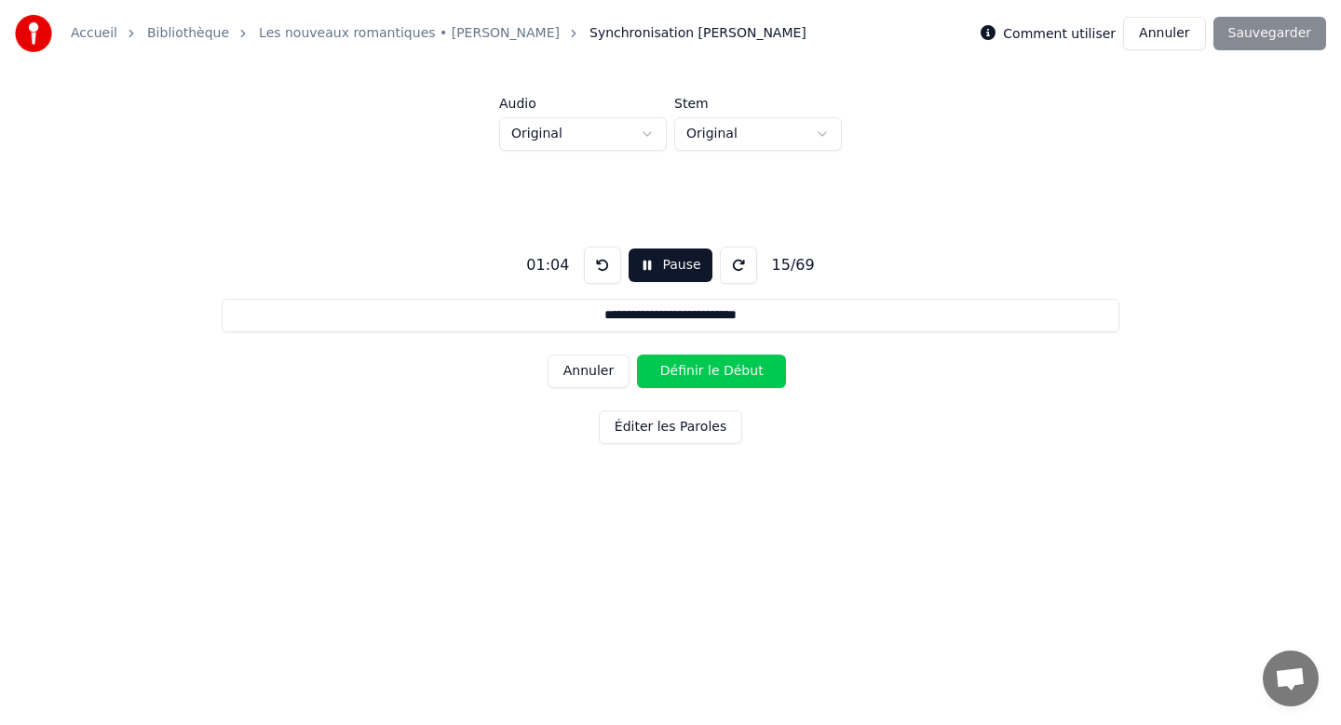
click at [716, 372] on button "Définir le Début" at bounding box center [711, 372] width 149 height 34
click at [716, 372] on button "Définir la Fin" at bounding box center [711, 372] width 149 height 34
click at [716, 372] on button "Définir le Début" at bounding box center [711, 372] width 149 height 34
click at [716, 372] on button "Définir la Fin" at bounding box center [711, 372] width 149 height 34
click at [716, 372] on button "Définir le Début" at bounding box center [711, 372] width 149 height 34
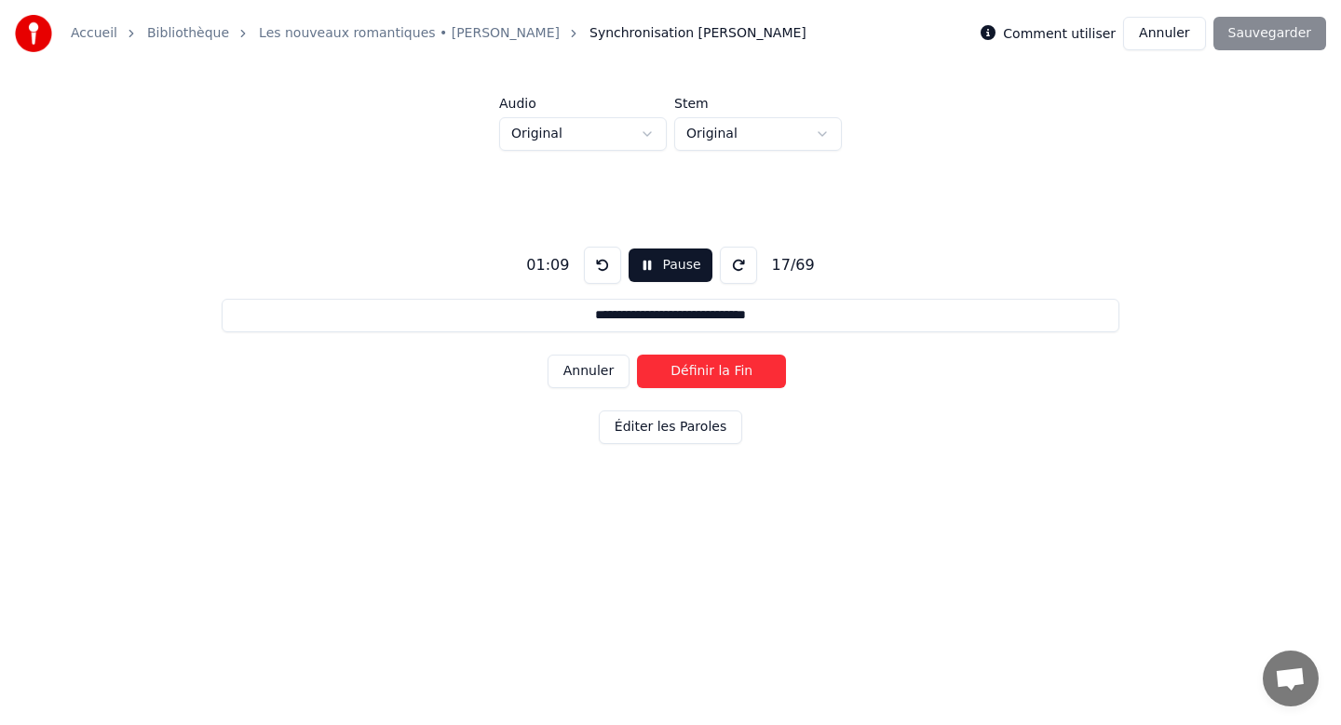
click at [716, 372] on button "Définir la Fin" at bounding box center [711, 372] width 149 height 34
type input "**********"
click at [716, 372] on button "Définir le Début" at bounding box center [711, 372] width 149 height 34
click at [684, 275] on button "Pause" at bounding box center [669, 266] width 83 height 34
click at [608, 260] on button at bounding box center [602, 265] width 37 height 37
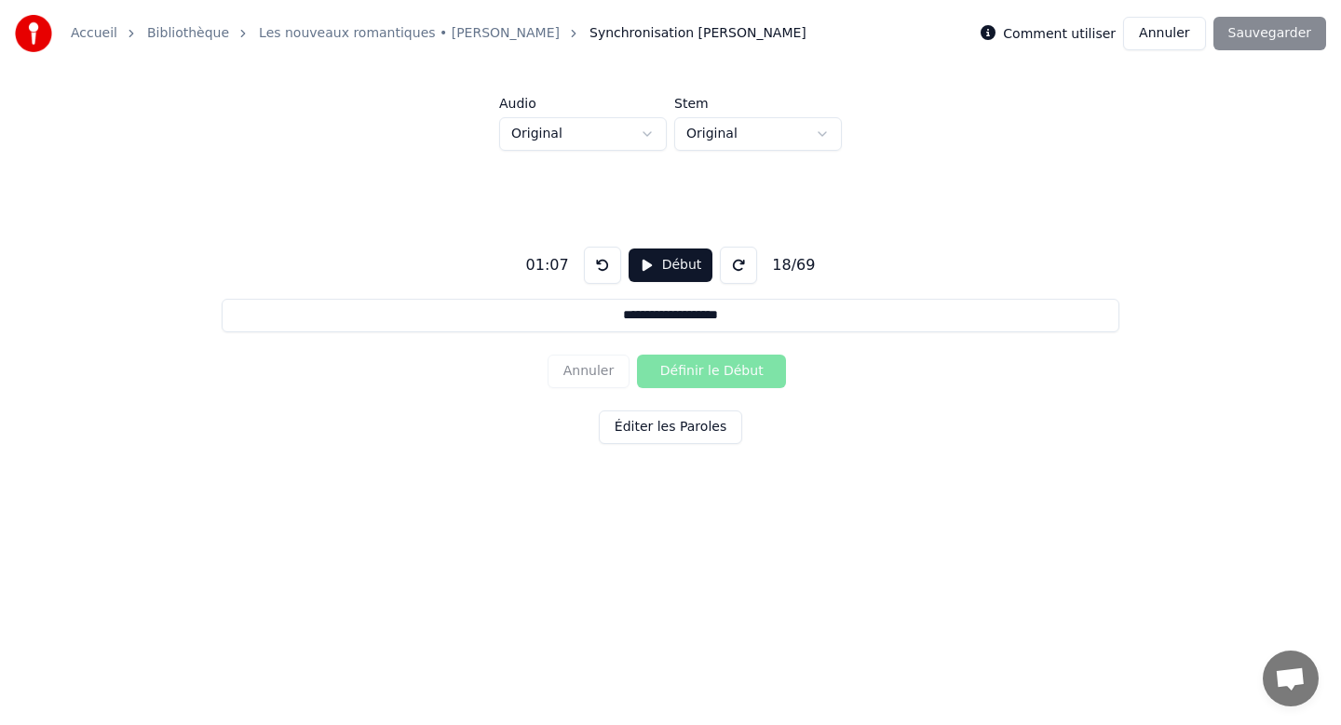
click at [608, 260] on button at bounding box center [602, 265] width 37 height 37
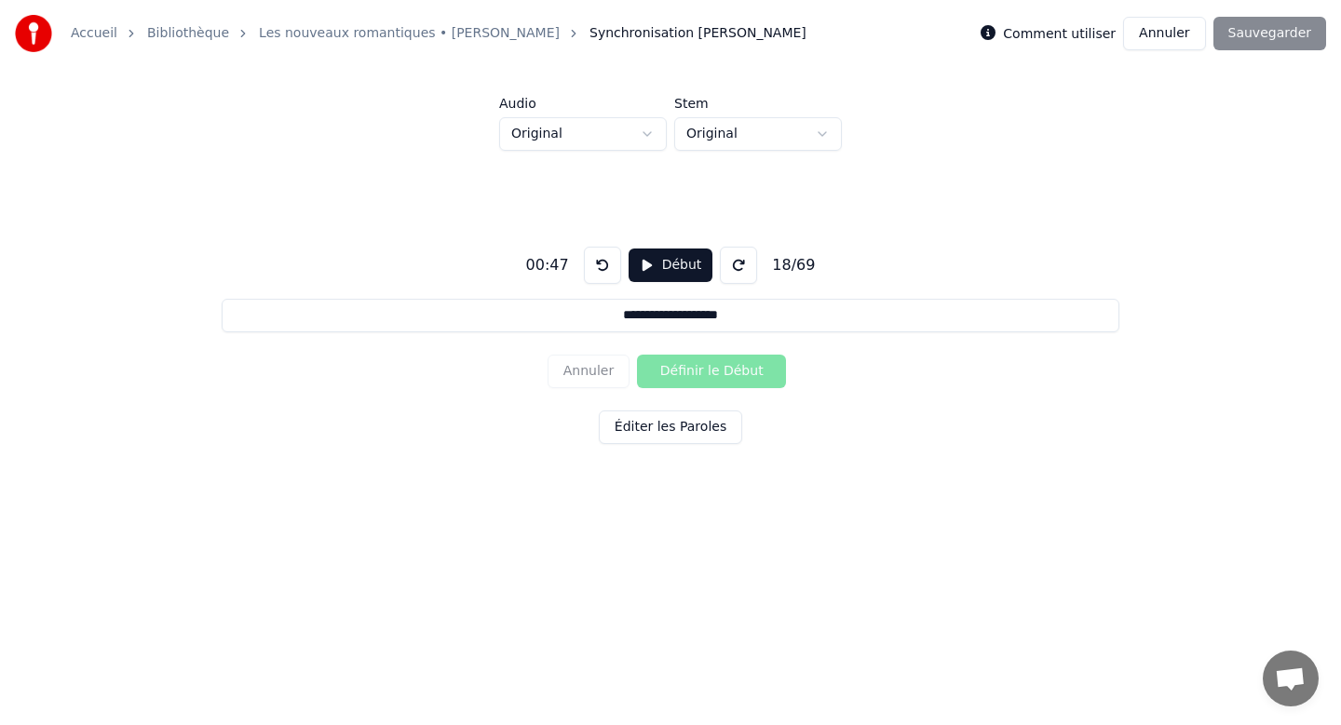
click at [608, 260] on button at bounding box center [602, 265] width 37 height 37
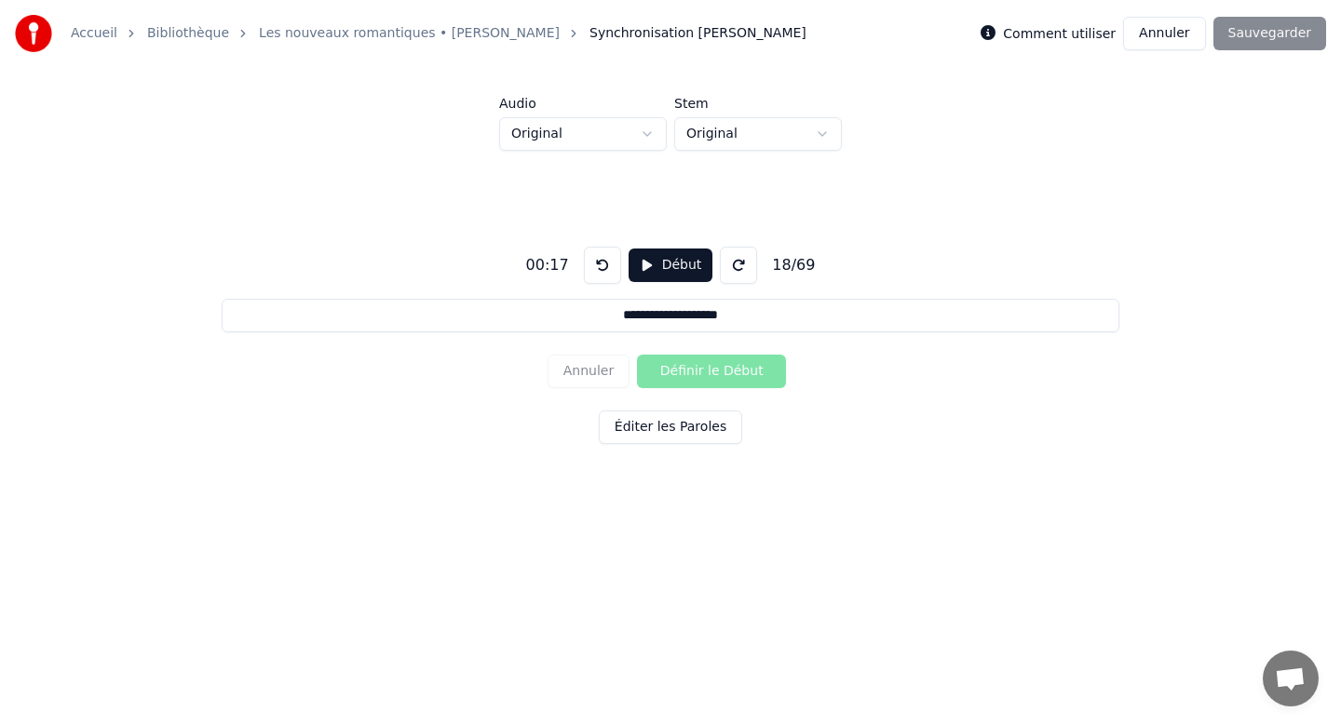
click at [608, 260] on button at bounding box center [602, 265] width 37 height 37
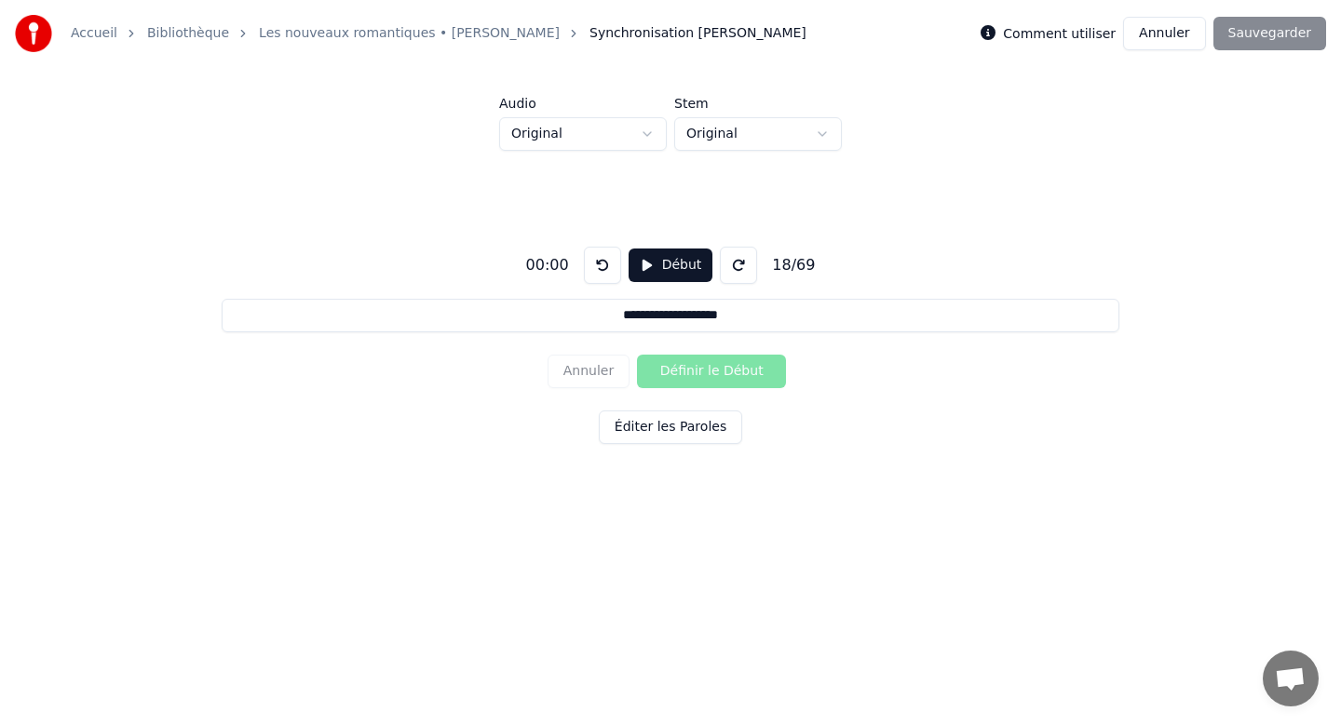
click at [608, 260] on button at bounding box center [602, 265] width 37 height 37
click at [629, 307] on input "**********" at bounding box center [670, 316] width 897 height 34
click at [605, 369] on div "Annuler Définir le Début" at bounding box center [670, 371] width 246 height 48
click at [632, 372] on div "Annuler Définir le Début" at bounding box center [670, 371] width 246 height 48
click at [634, 372] on div "Annuler Définir le Début" at bounding box center [670, 371] width 246 height 48
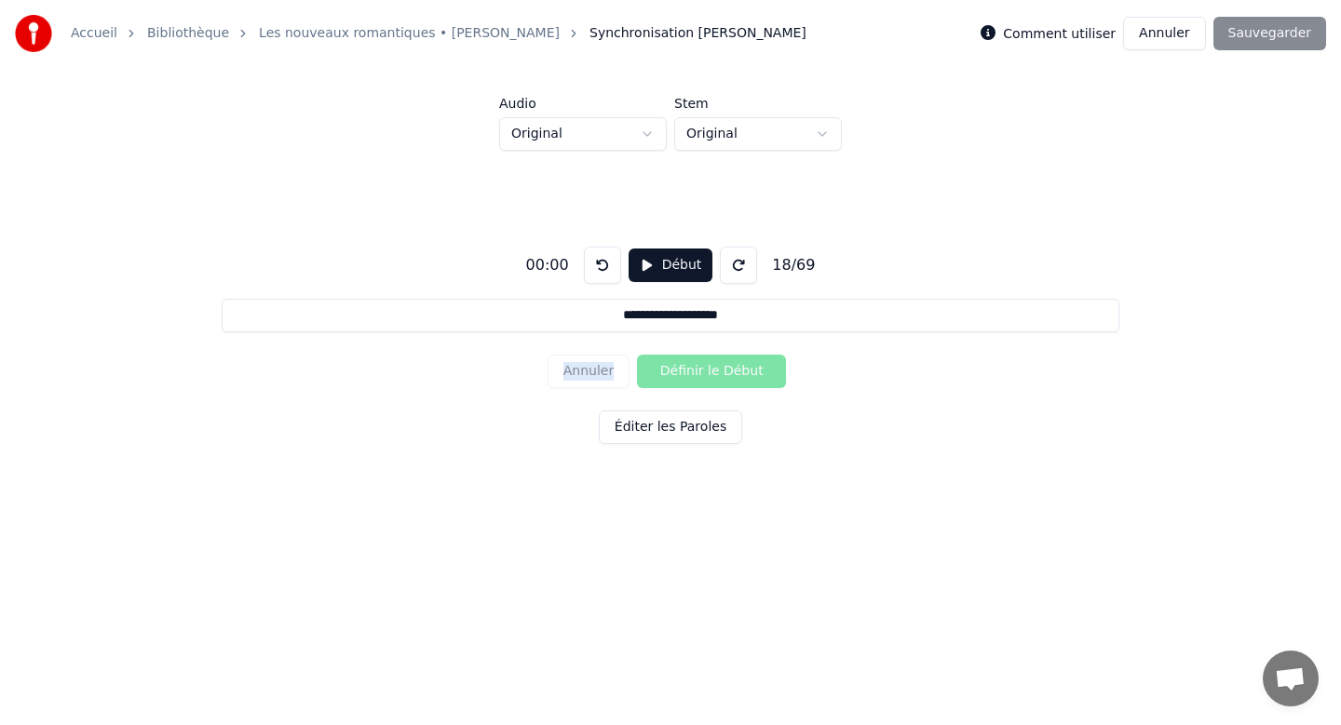
click at [634, 372] on div "Annuler Définir le Début" at bounding box center [670, 371] width 246 height 48
click at [664, 324] on input "**********" at bounding box center [670, 316] width 897 height 34
click at [594, 364] on div "Annuler Définir le Début" at bounding box center [670, 371] width 246 height 48
click at [682, 362] on div "Annuler Définir le Début" at bounding box center [670, 371] width 246 height 48
click at [453, 33] on link "Les nouveaux romantiques • [PERSON_NAME]" at bounding box center [409, 33] width 301 height 19
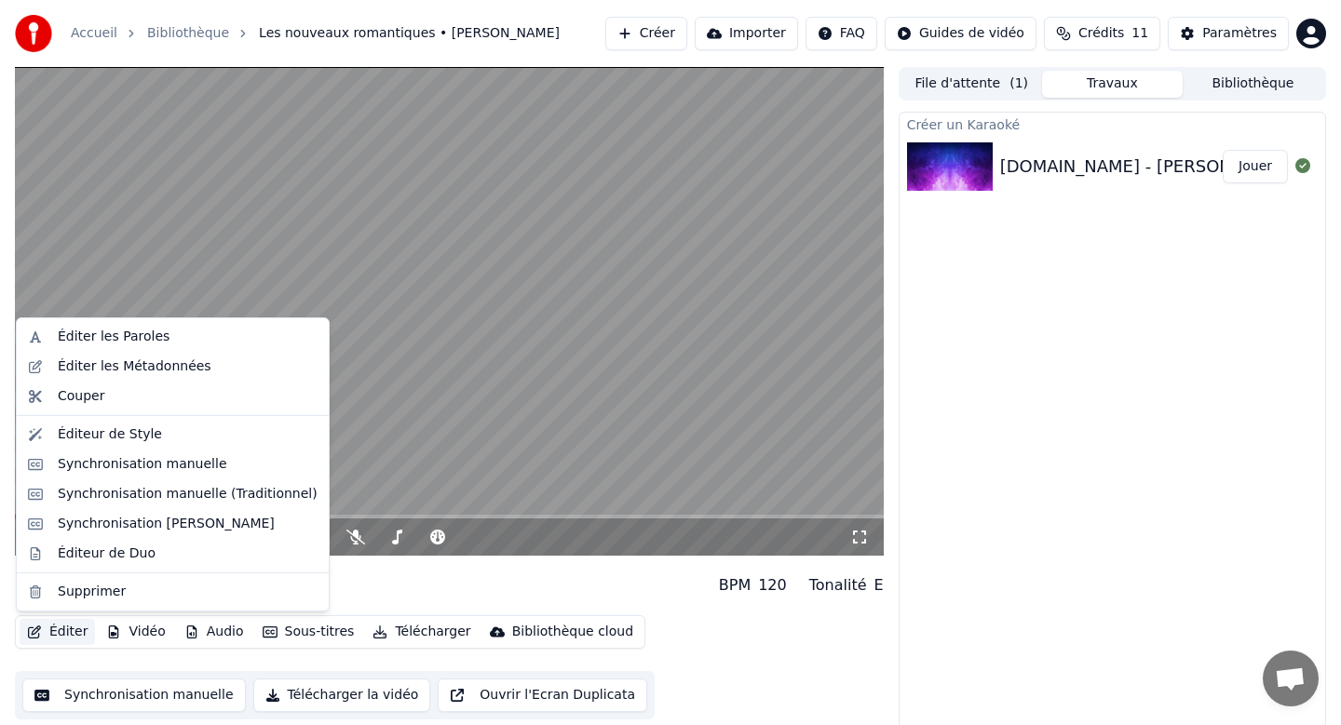
click at [71, 625] on button "Éditer" at bounding box center [57, 632] width 75 height 26
click at [141, 493] on div "Synchronisation manuelle (Traditionnel)" at bounding box center [188, 494] width 260 height 19
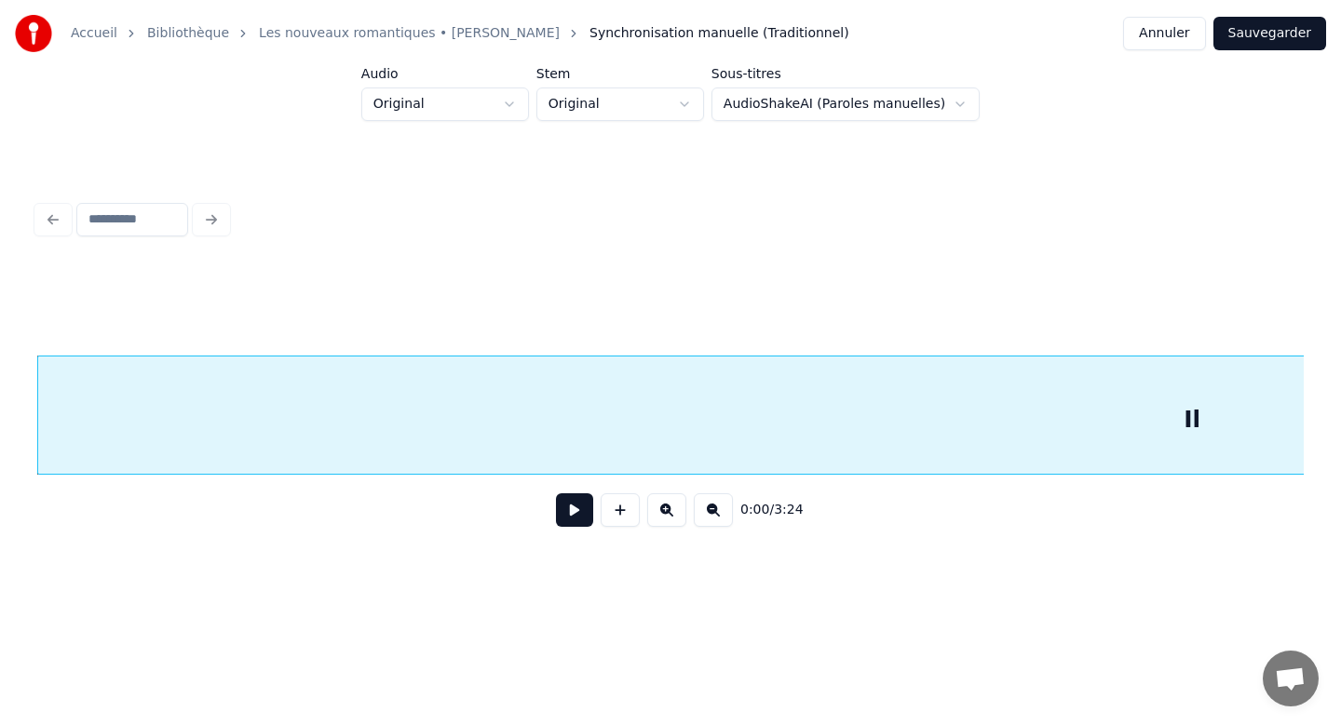
click at [574, 512] on button at bounding box center [574, 510] width 37 height 34
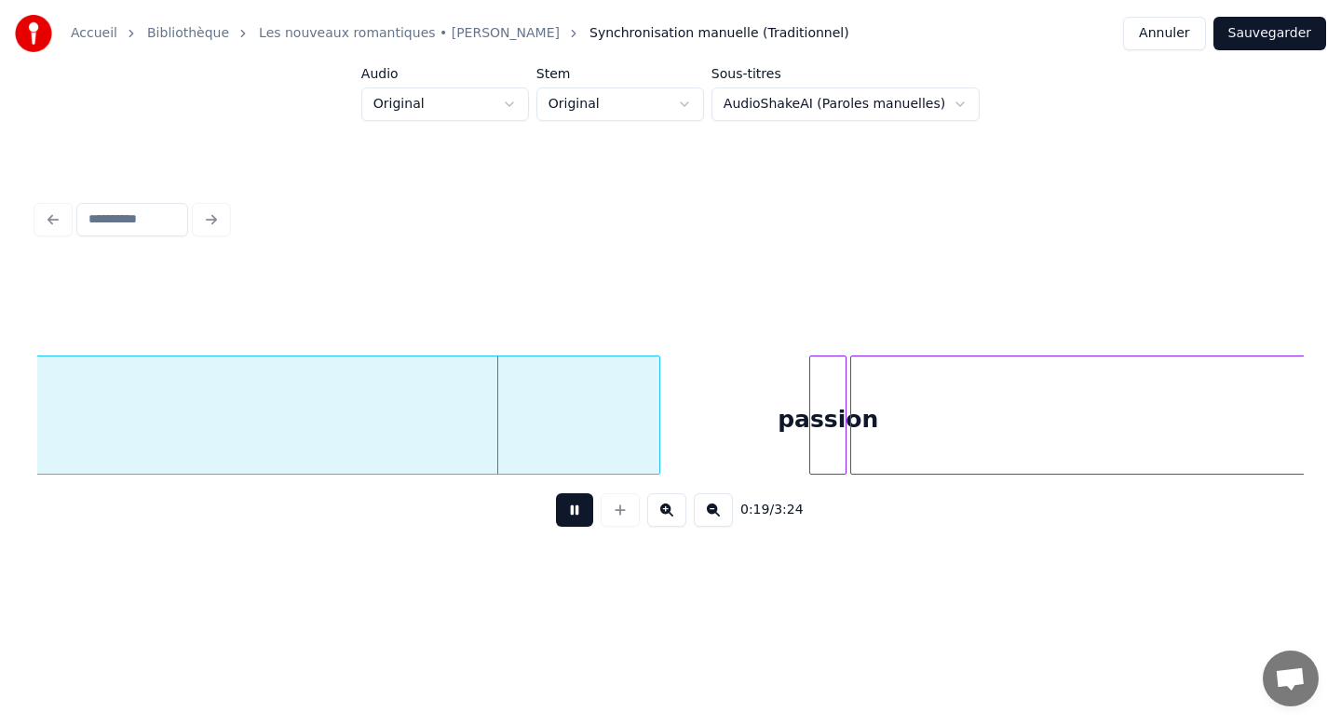
scroll to position [0, 3261]
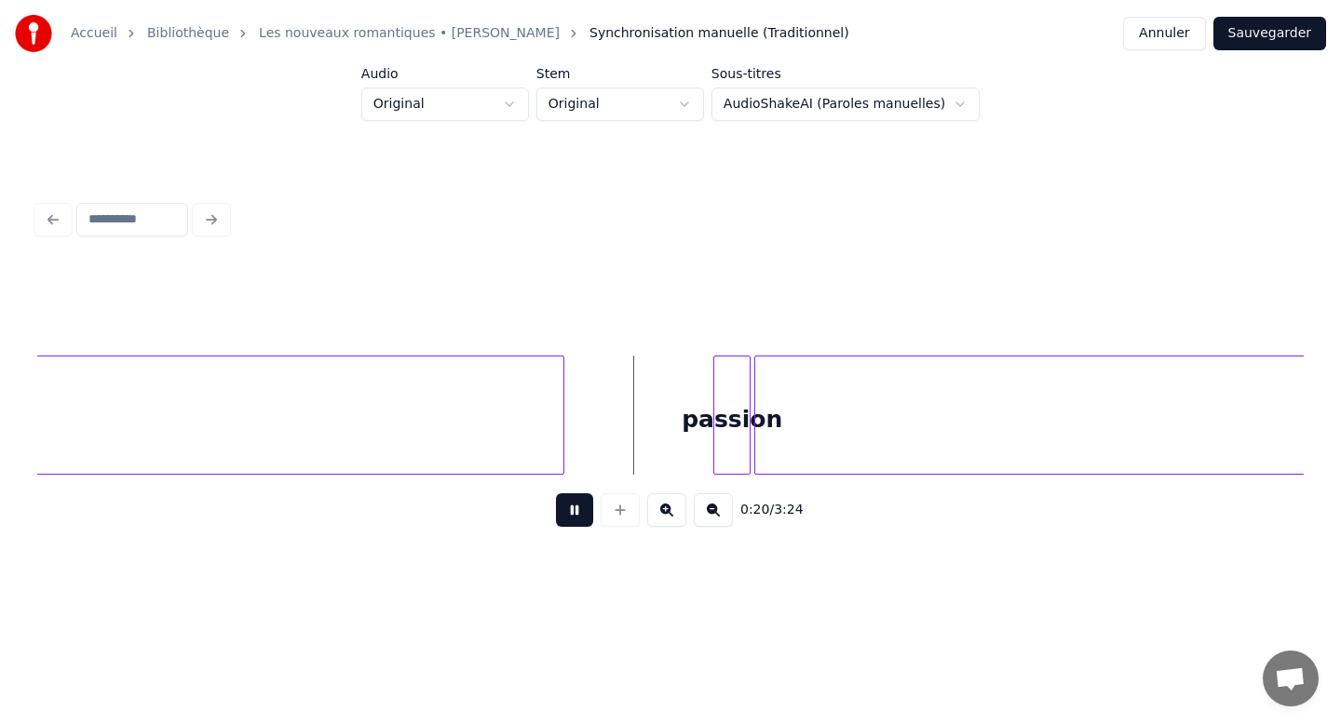
click at [581, 508] on button at bounding box center [574, 510] width 37 height 34
click at [714, 422] on div "passion" at bounding box center [731, 420] width 35 height 127
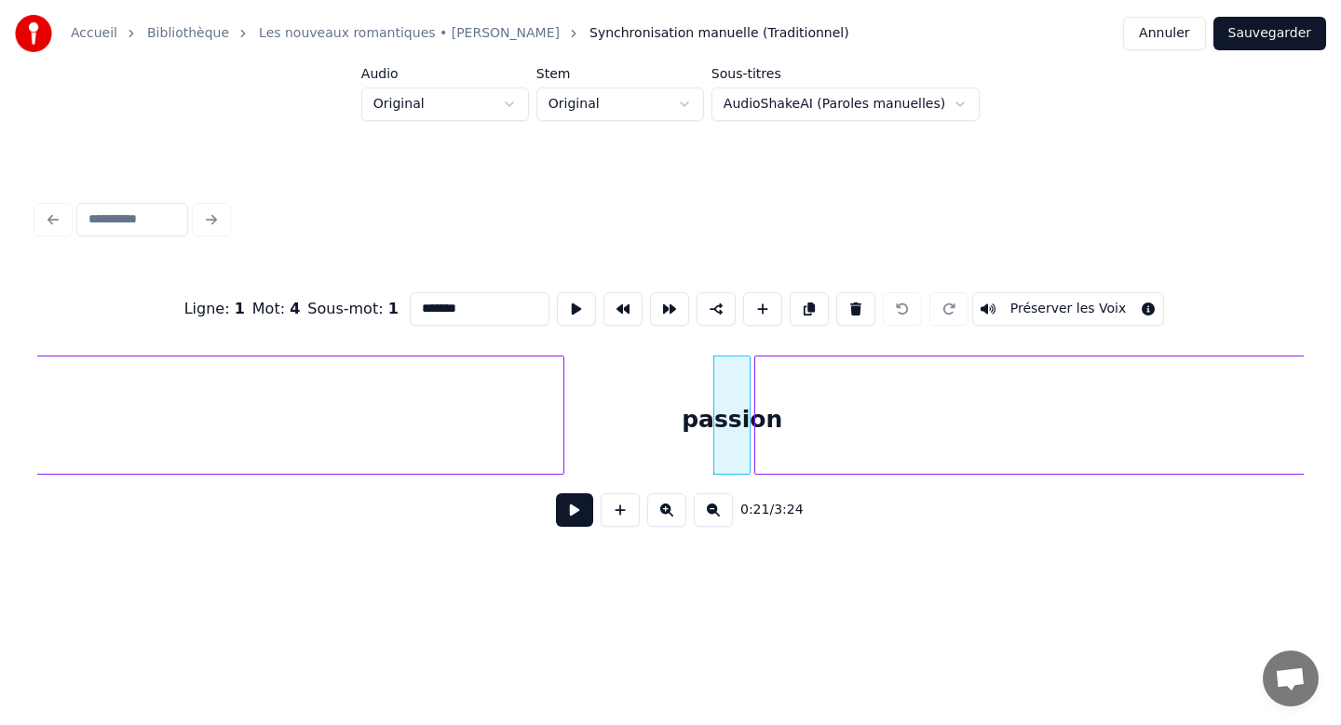
click at [714, 416] on div "passion" at bounding box center [731, 420] width 35 height 127
click at [410, 302] on input "*******" at bounding box center [480, 309] width 140 height 34
click at [832, 434] on div "des" at bounding box center [1353, 420] width 1197 height 127
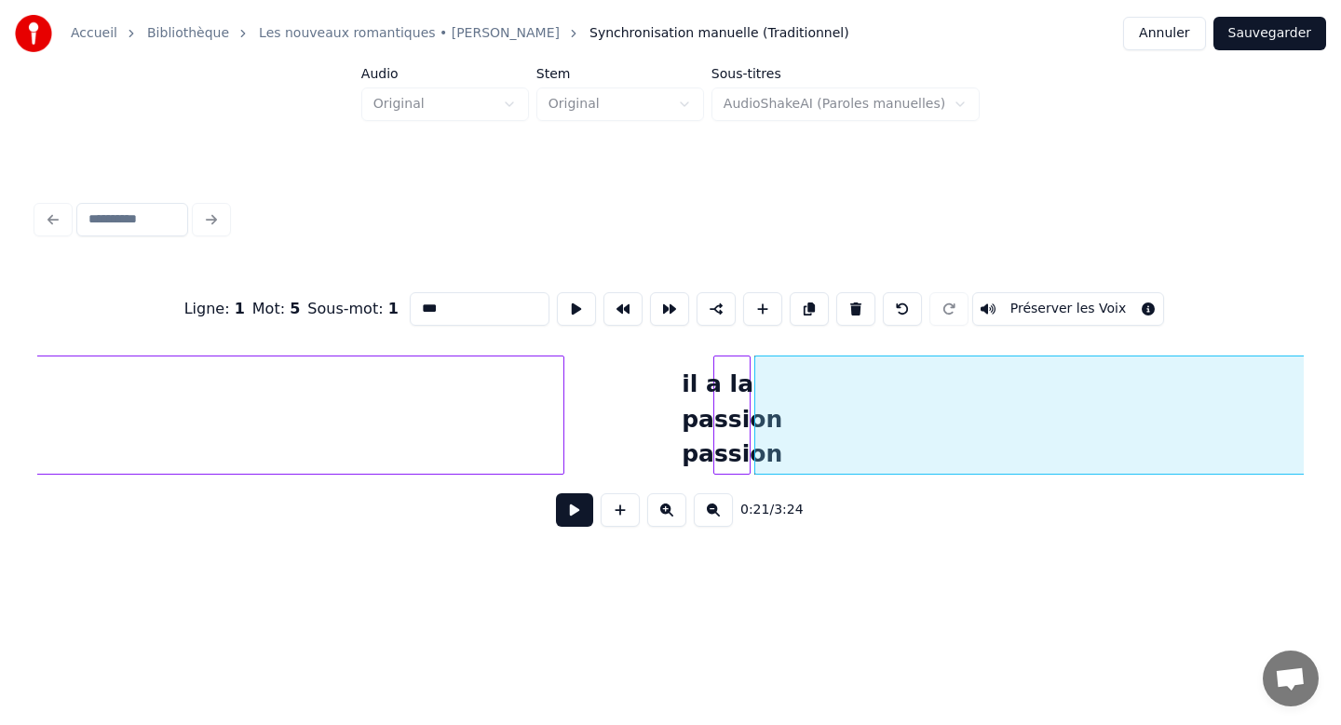
click at [750, 408] on div "il a la passion passion" at bounding box center [731, 420] width 35 height 127
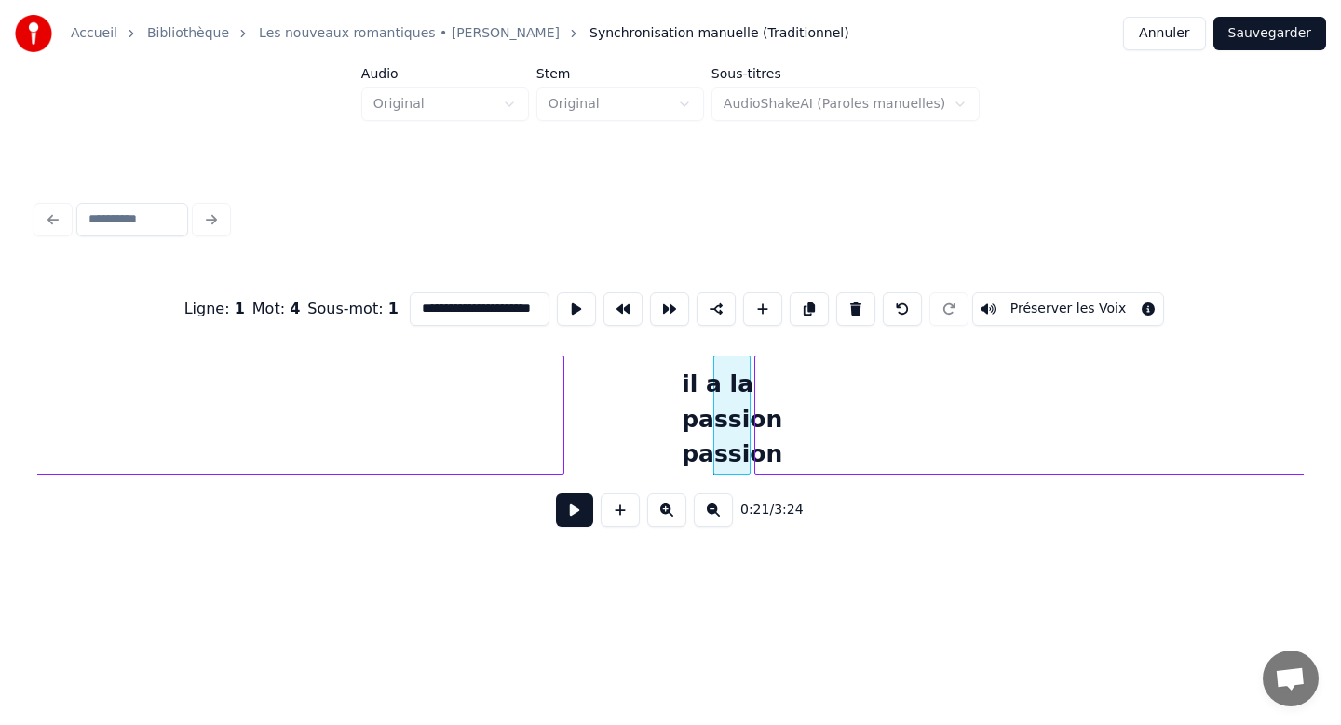
click at [780, 453] on div "des" at bounding box center [1353, 420] width 1197 height 127
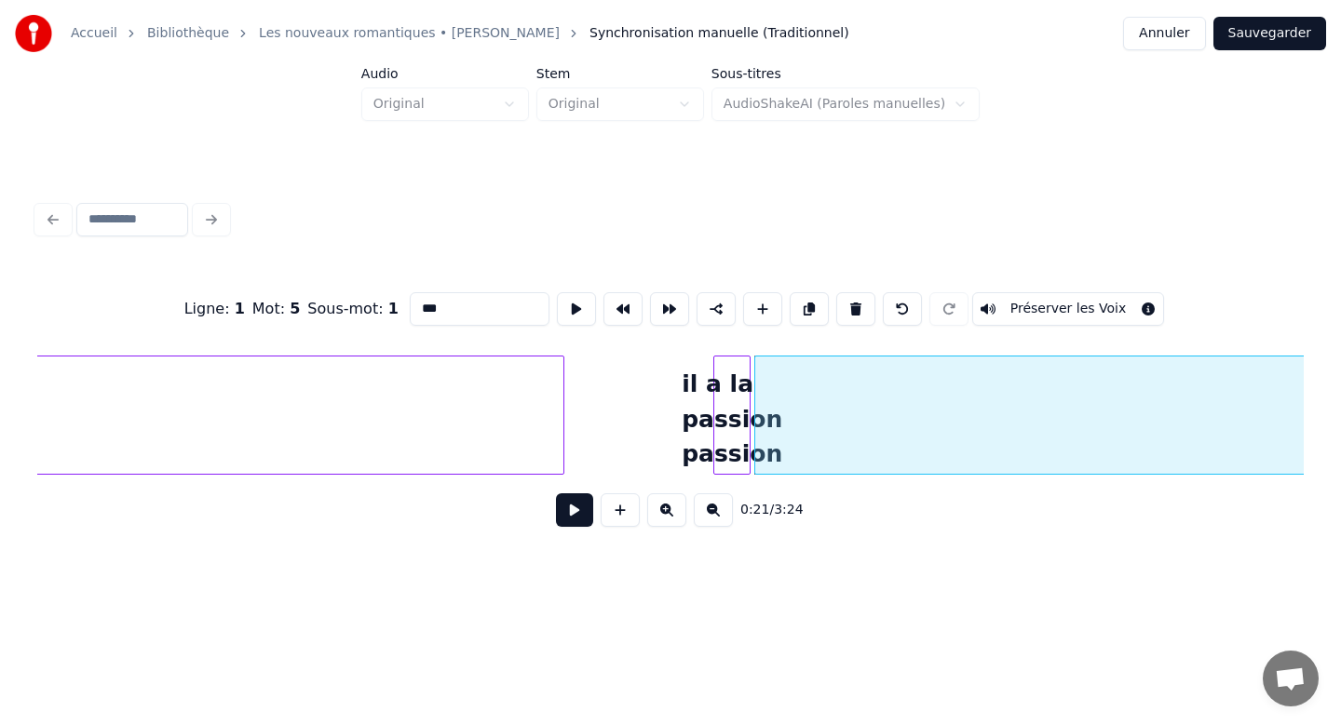
click at [769, 463] on div "des" at bounding box center [1353, 420] width 1197 height 127
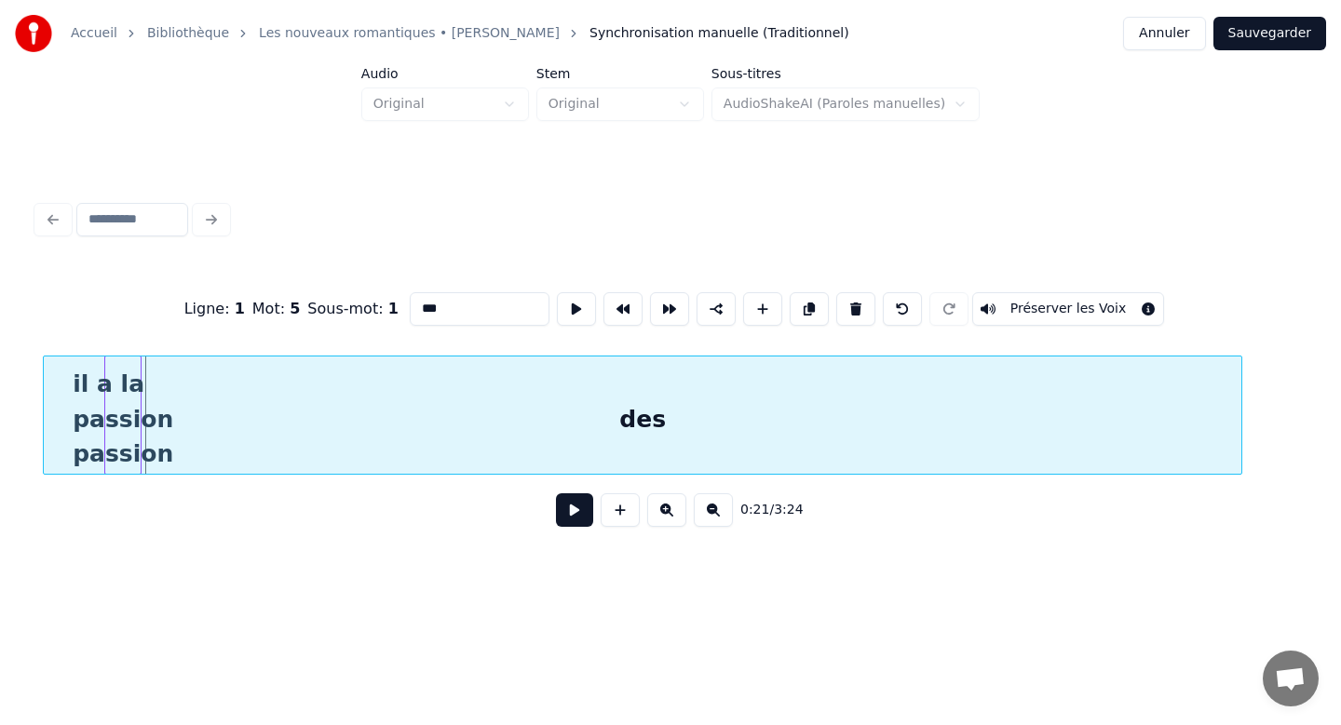
scroll to position [0, 3869]
click at [693, 428] on div "des" at bounding box center [655, 420] width 1197 height 127
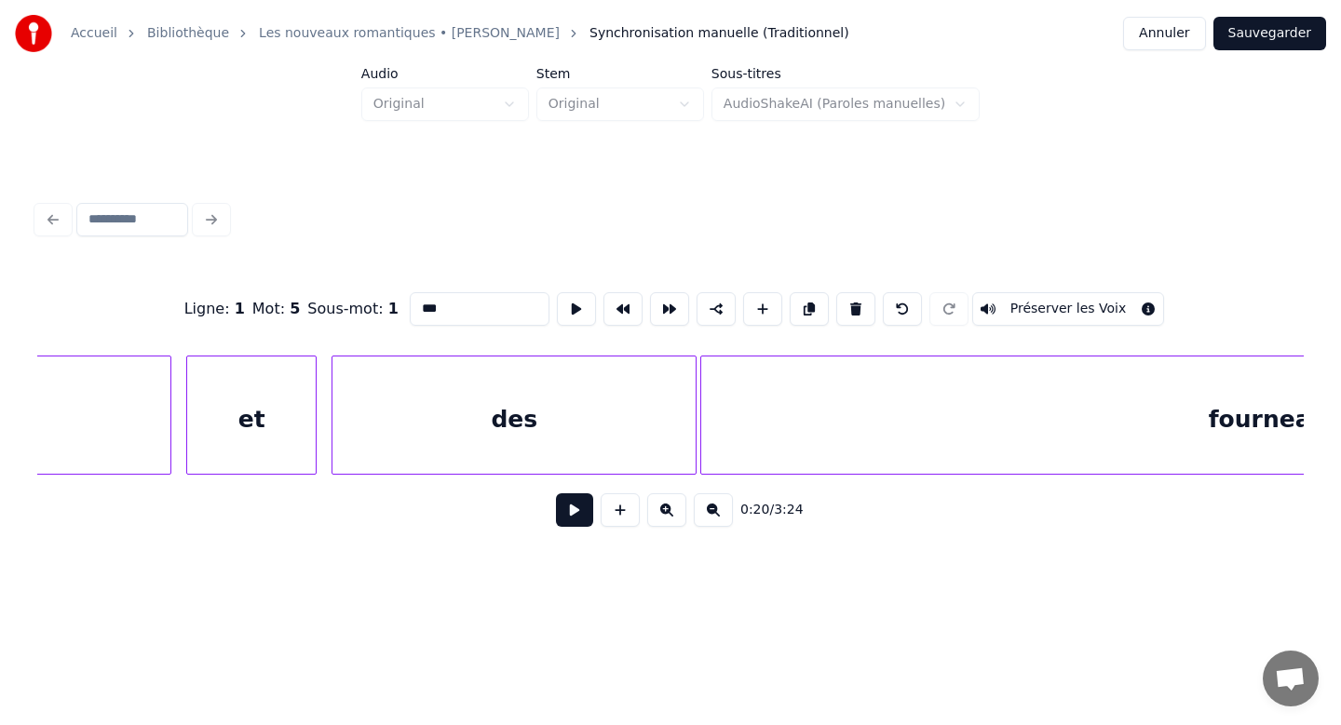
scroll to position [0, 5509]
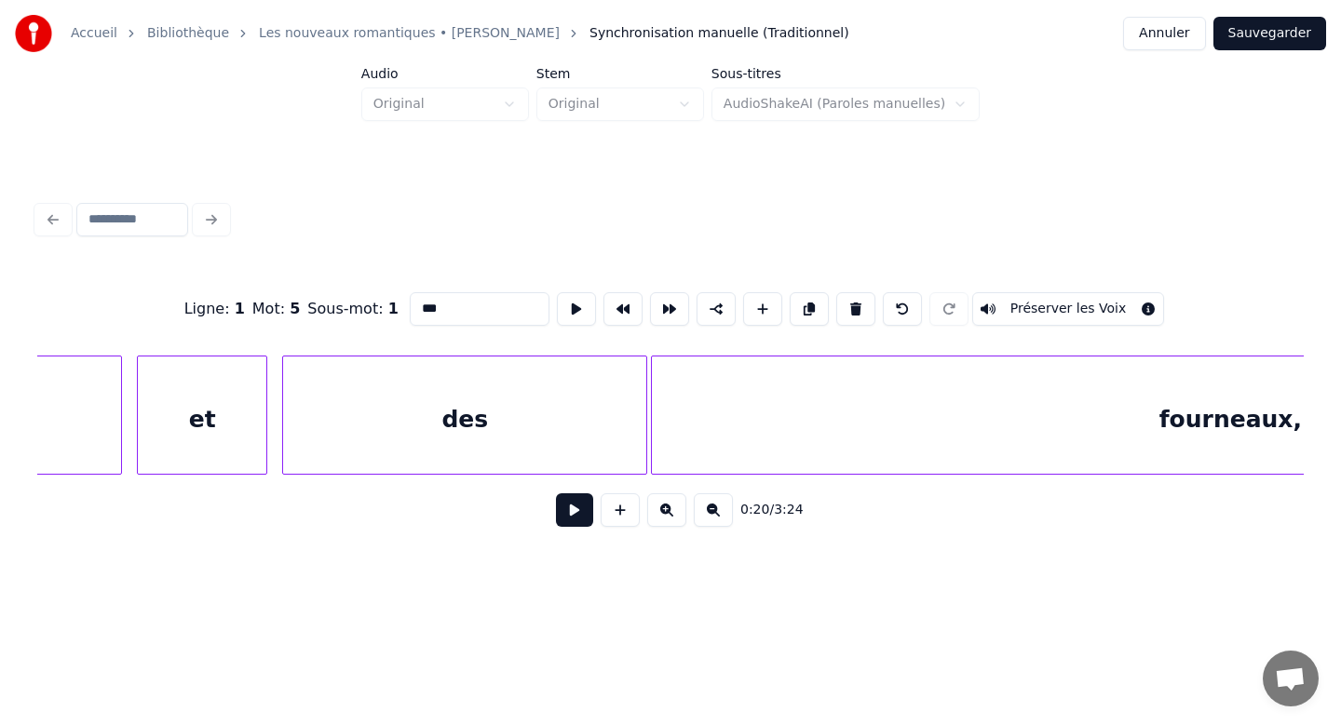
click at [582, 433] on div "des" at bounding box center [464, 420] width 363 height 127
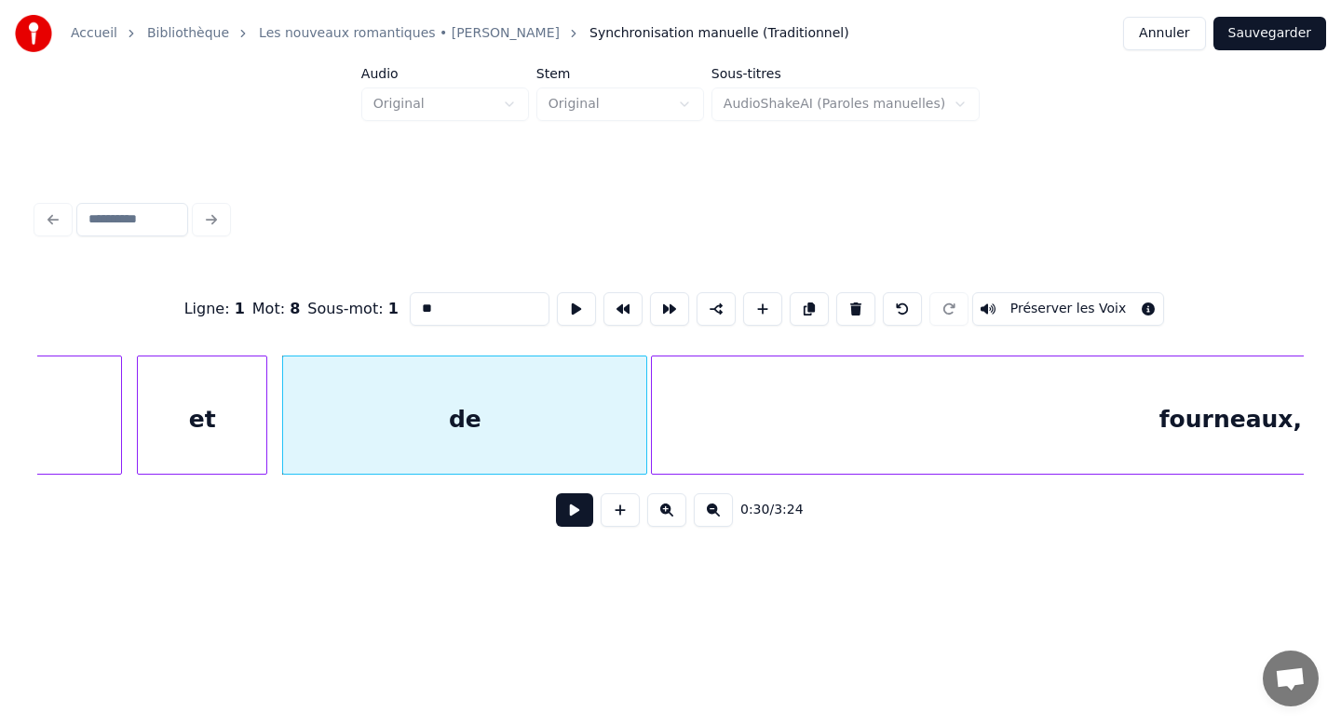
type input "*"
click at [842, 314] on button at bounding box center [855, 309] width 39 height 34
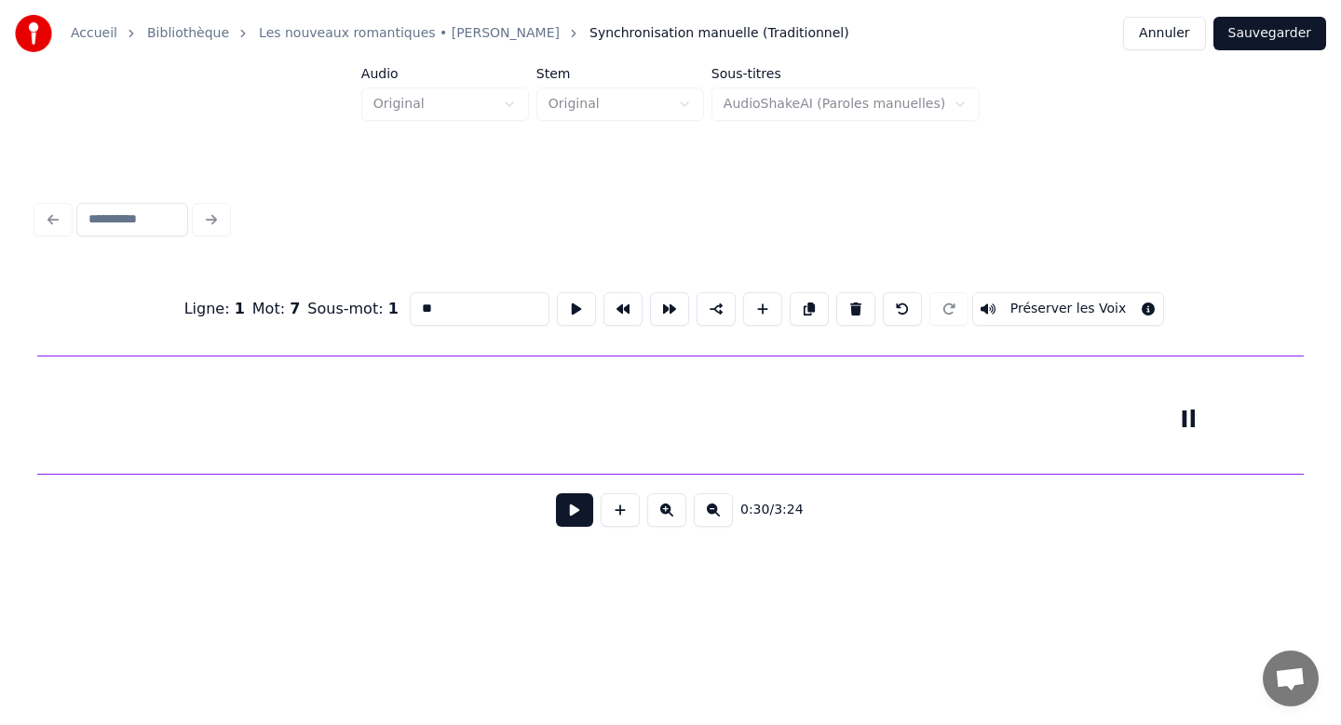
scroll to position [0, 0]
click at [1204, 420] on div "Il" at bounding box center [1191, 420] width 2307 height 127
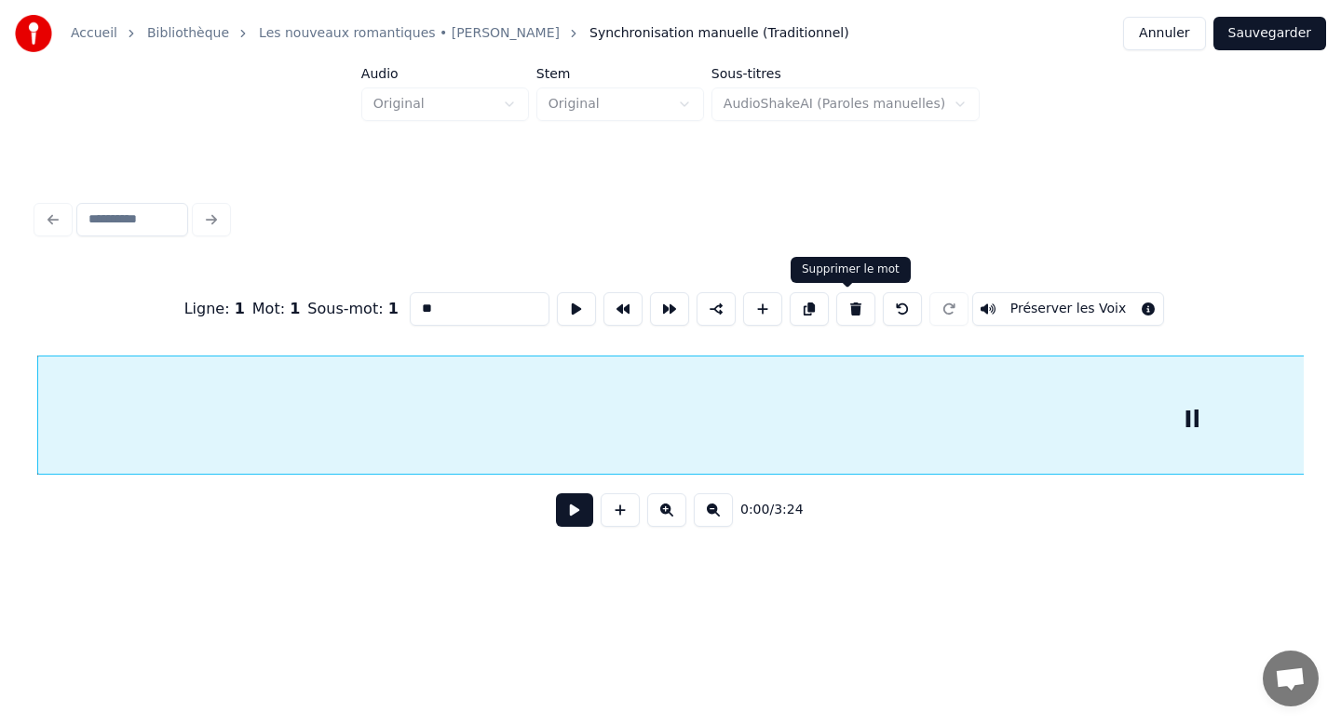
click at [849, 307] on button at bounding box center [855, 309] width 39 height 34
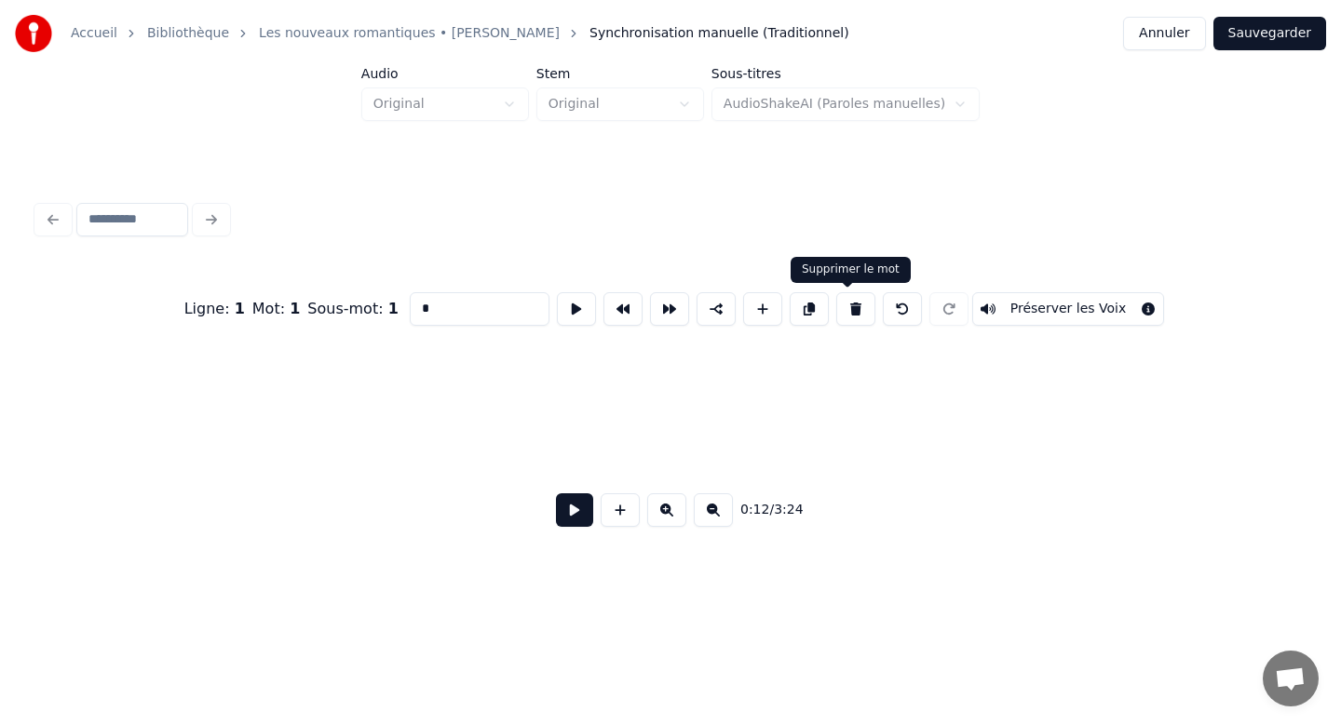
scroll to position [0, 2313]
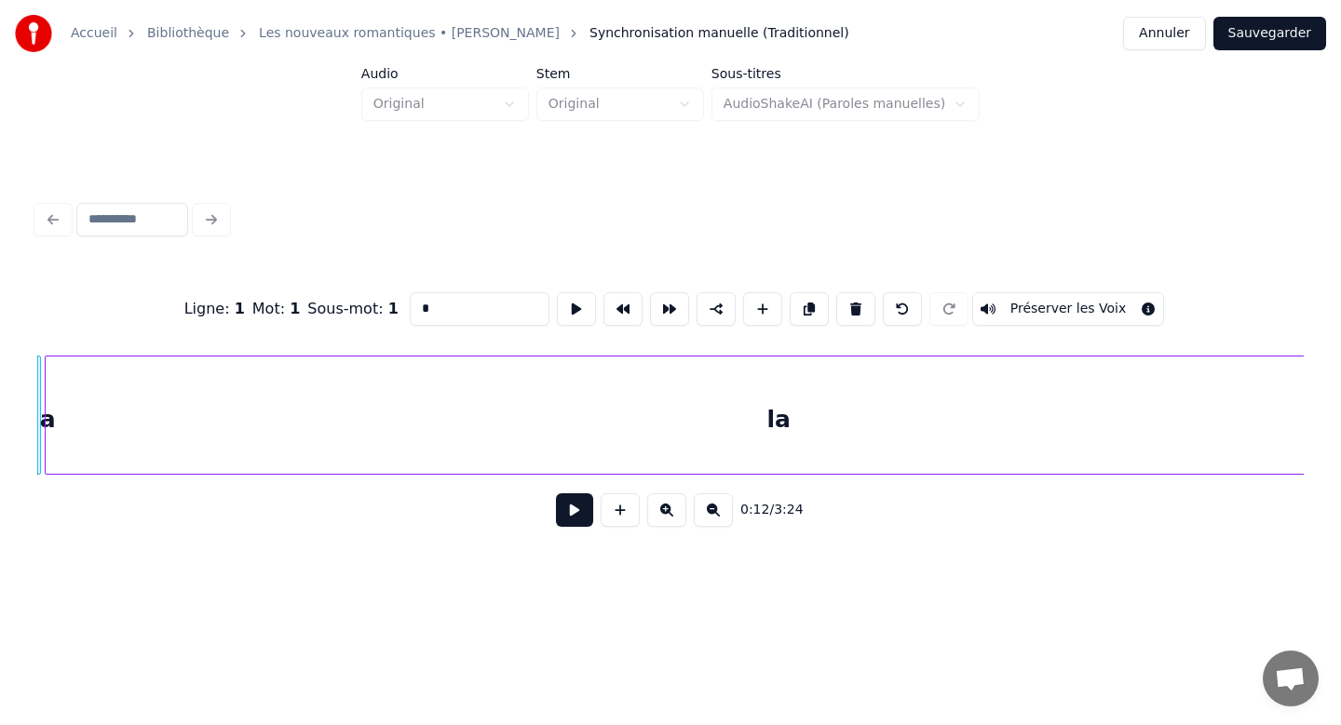
click at [847, 310] on button at bounding box center [855, 309] width 39 height 34
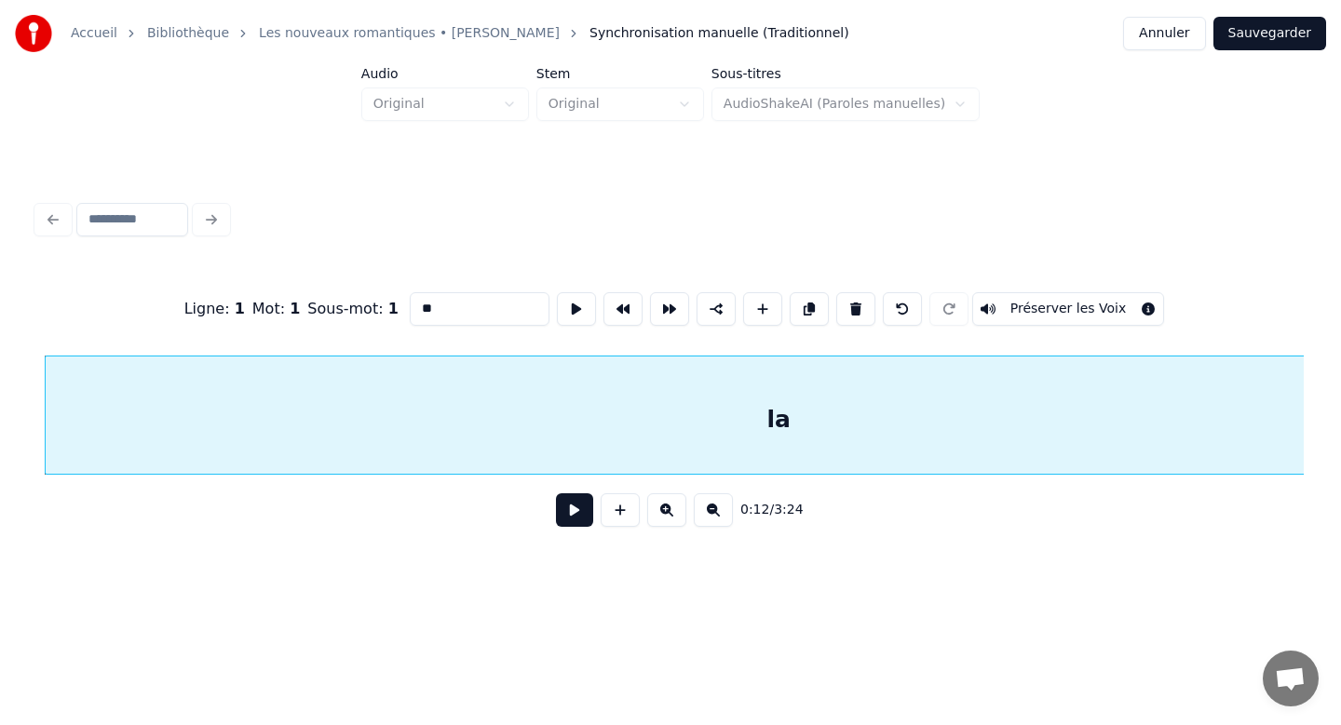
click at [847, 310] on button at bounding box center [855, 309] width 39 height 34
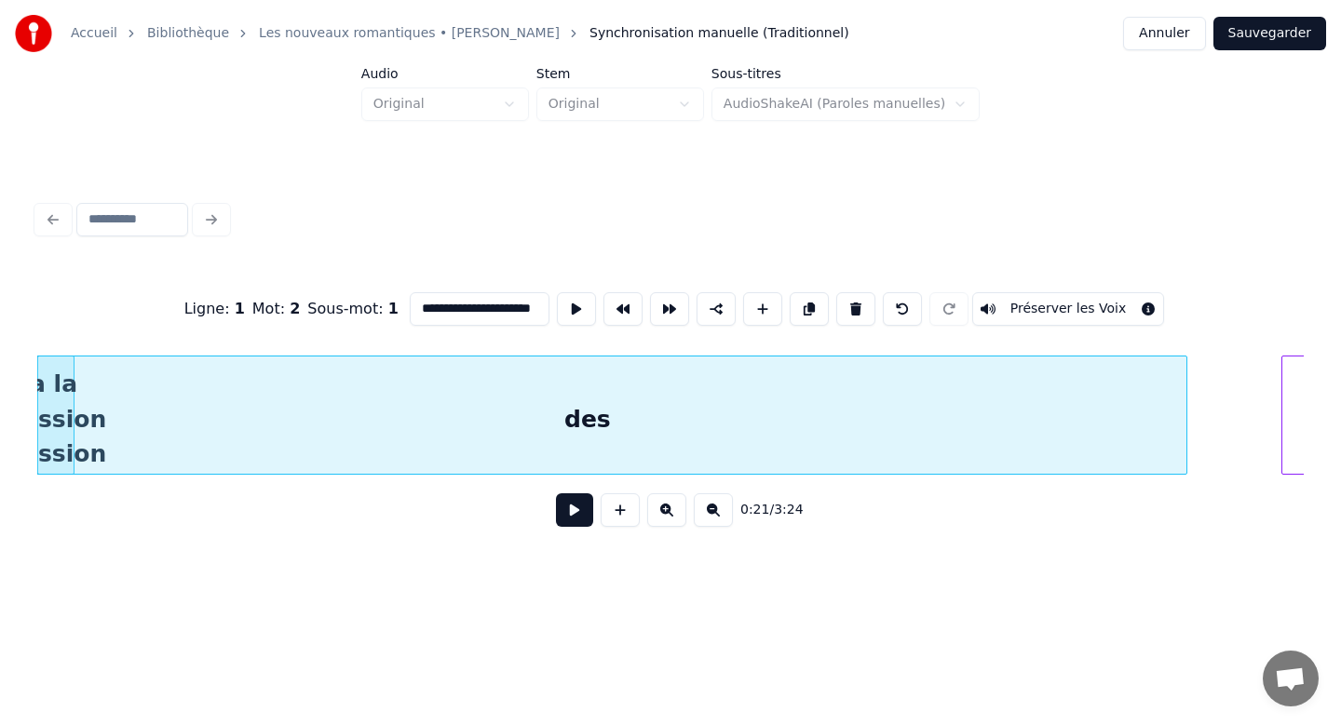
click at [847, 310] on button at bounding box center [855, 309] width 39 height 34
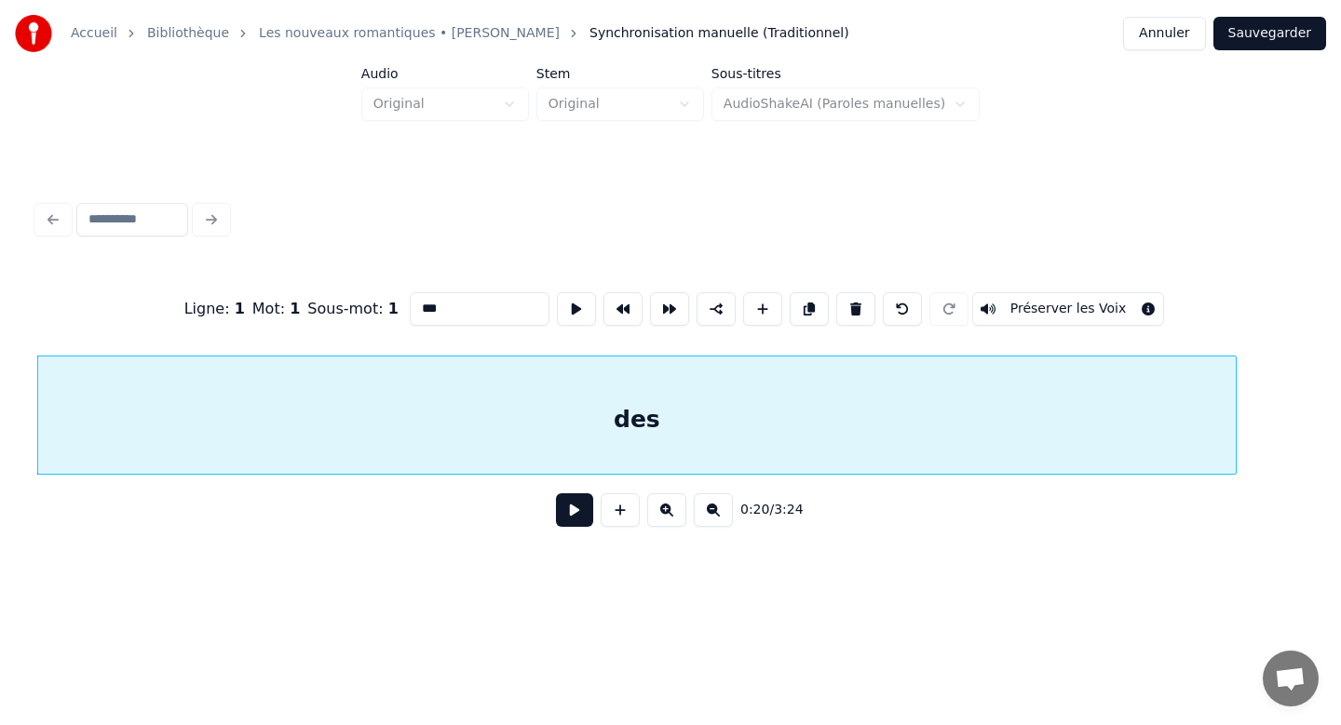
click at [847, 310] on button at bounding box center [855, 309] width 39 height 34
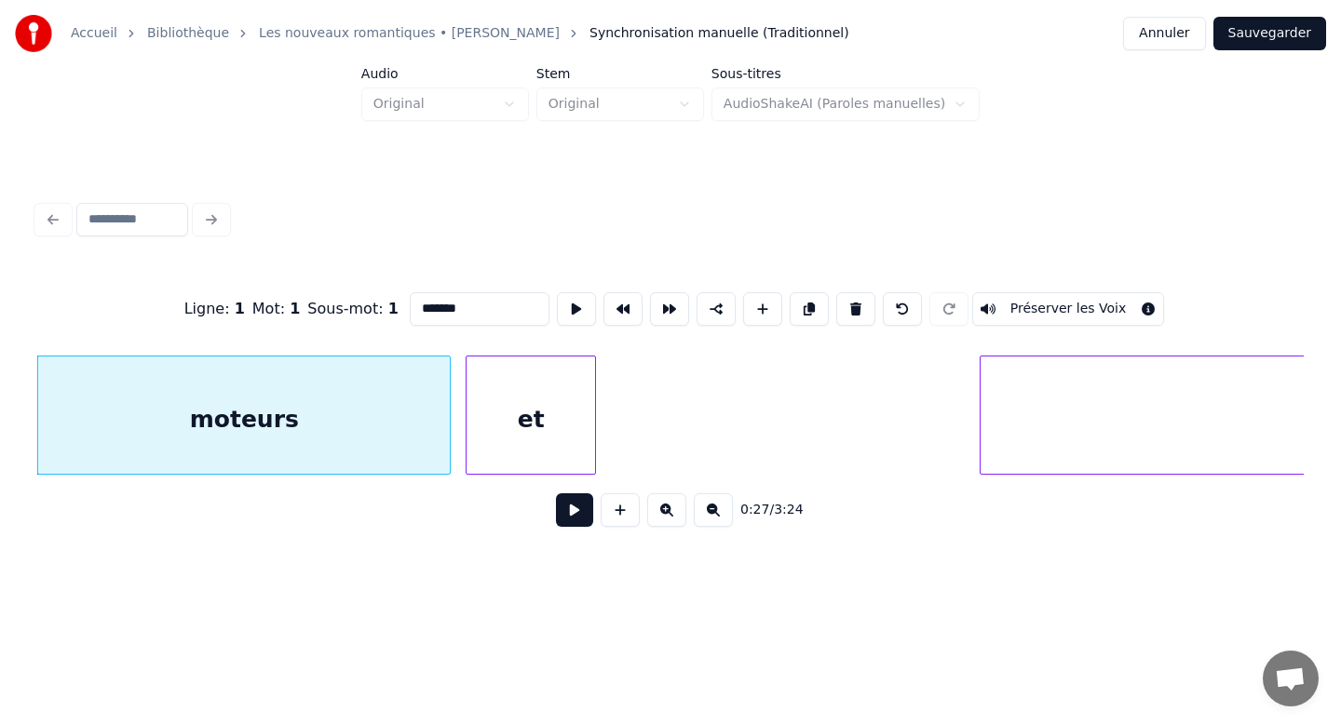
click at [847, 310] on button at bounding box center [855, 309] width 39 height 34
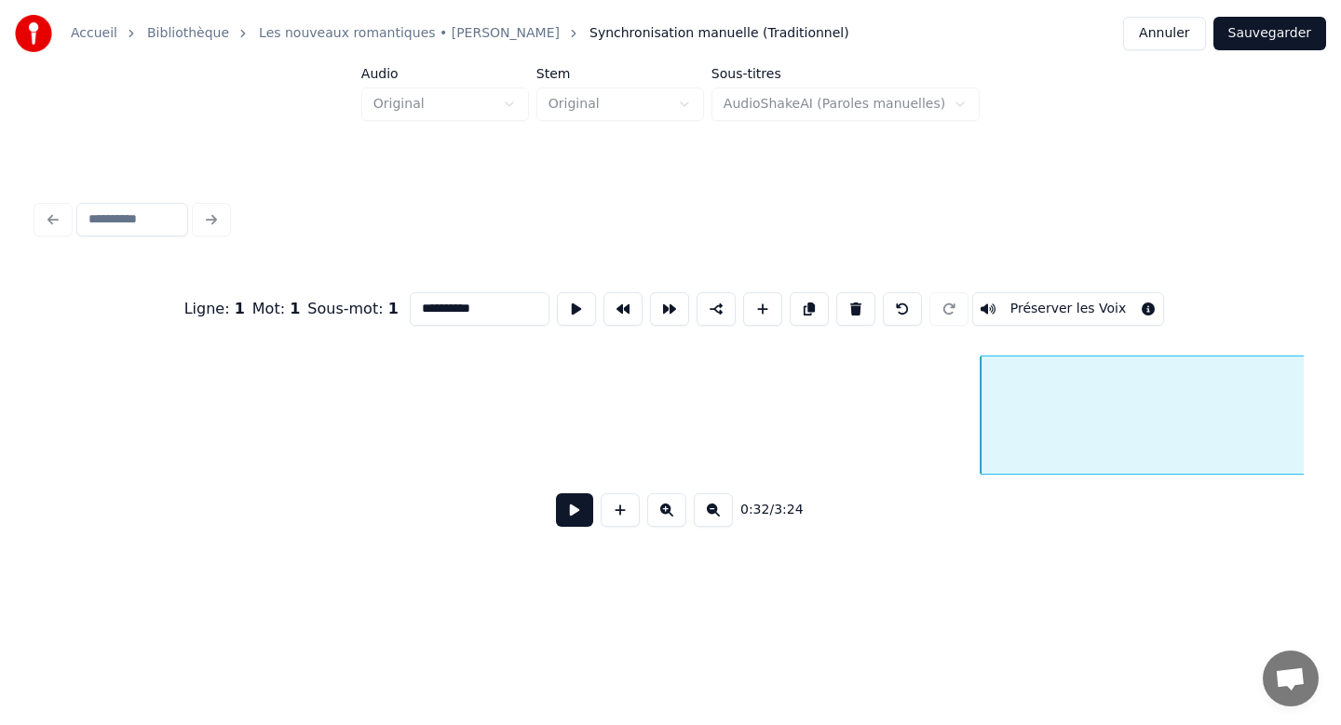
click at [847, 310] on button at bounding box center [855, 309] width 39 height 34
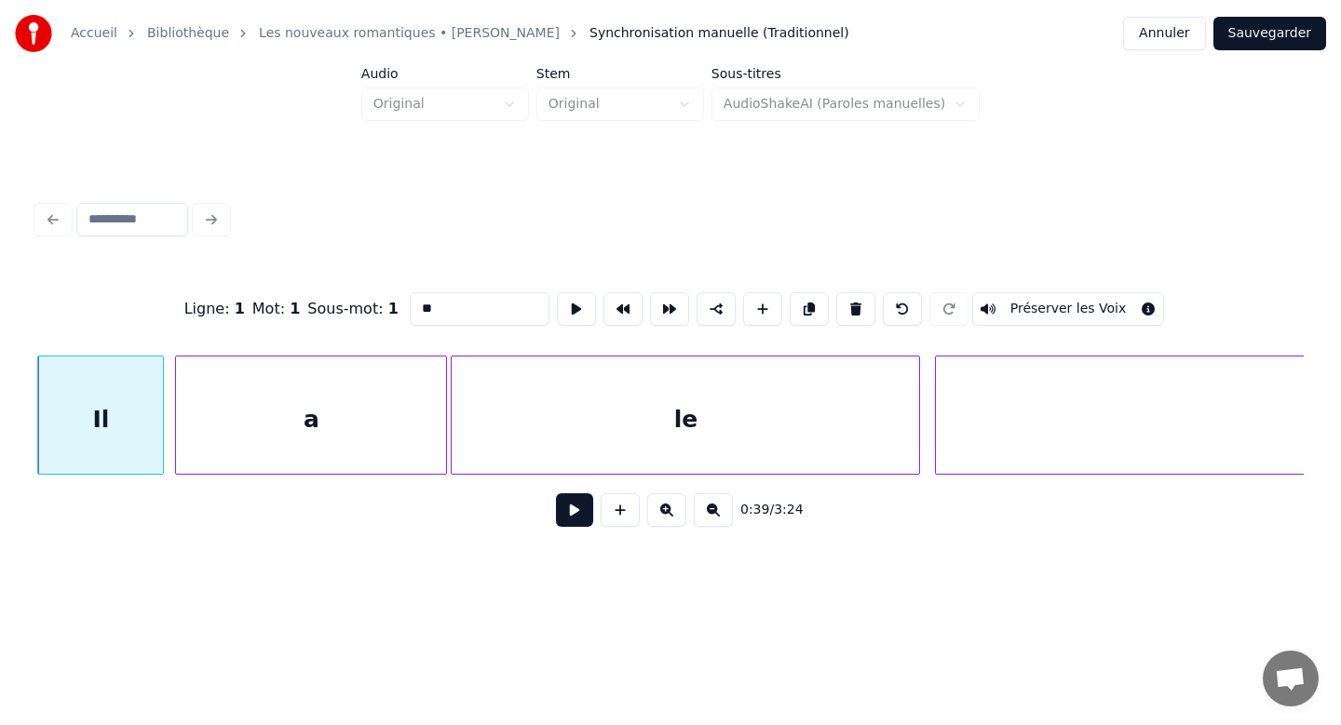
click at [847, 310] on button at bounding box center [855, 309] width 39 height 34
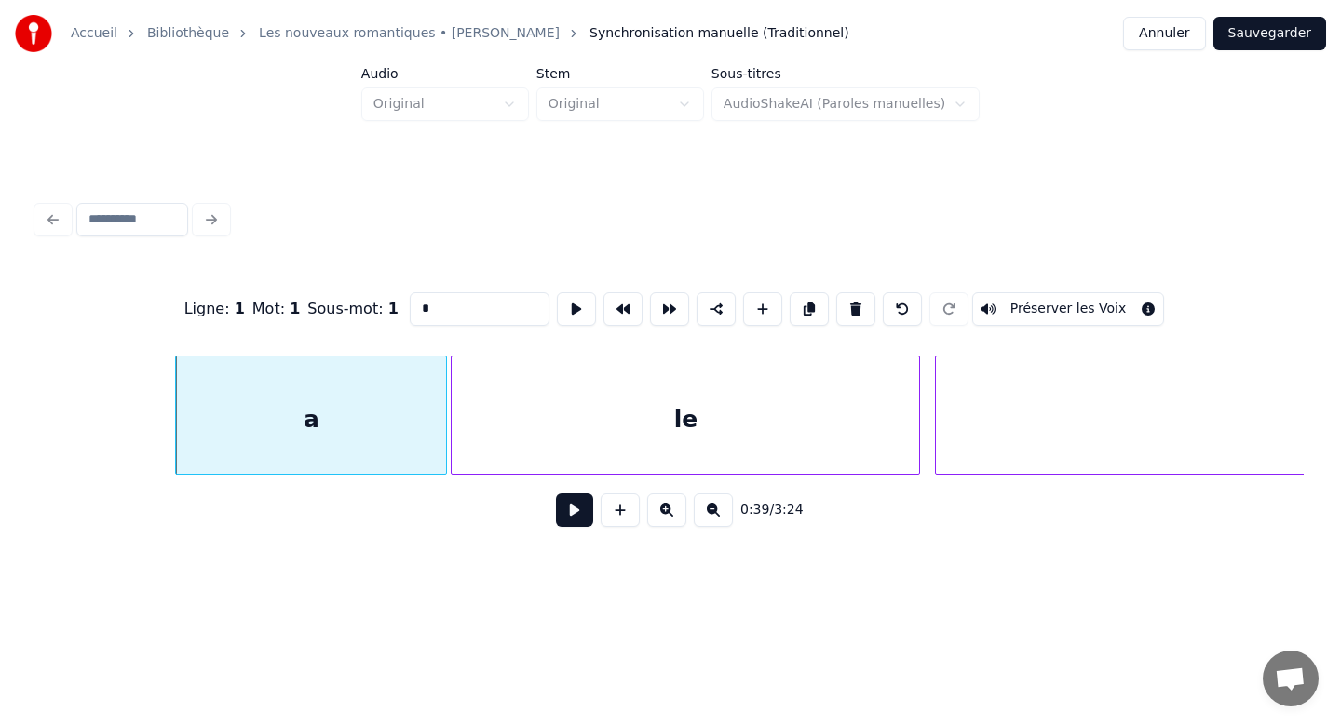
click at [847, 310] on button at bounding box center [855, 309] width 39 height 34
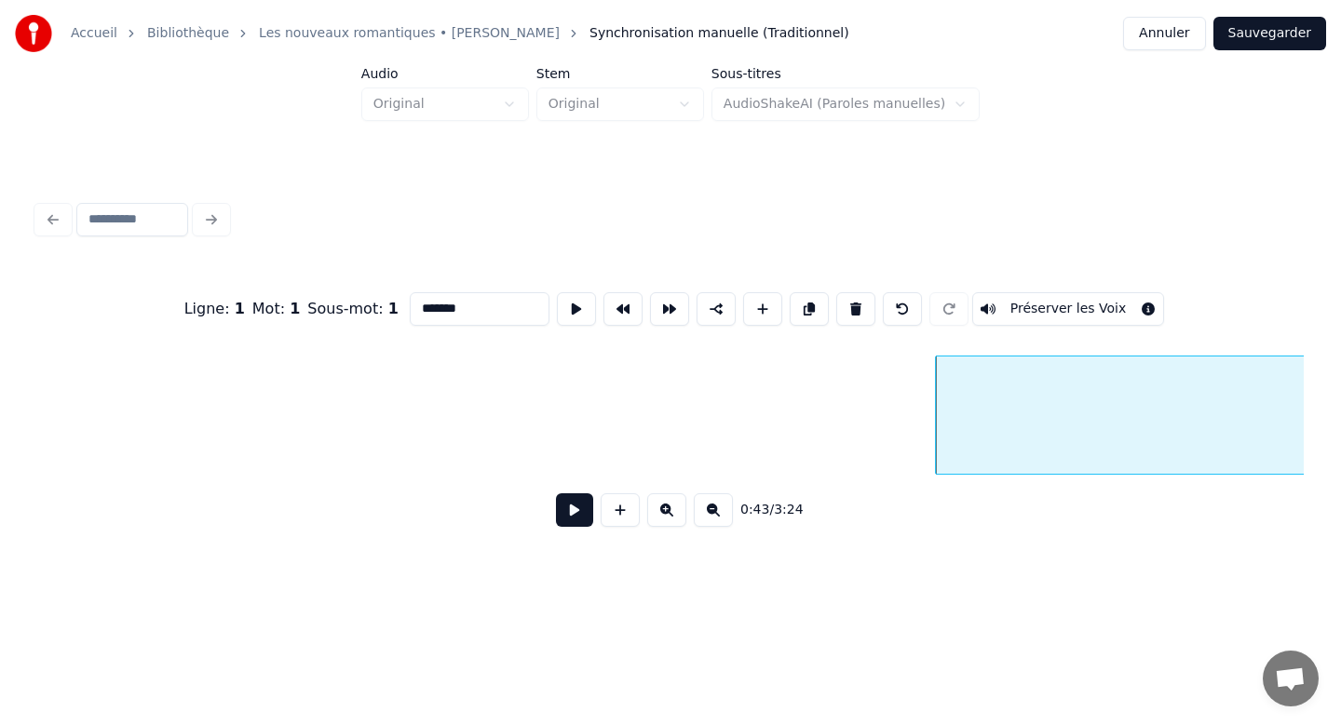
click at [847, 310] on button at bounding box center [855, 309] width 39 height 34
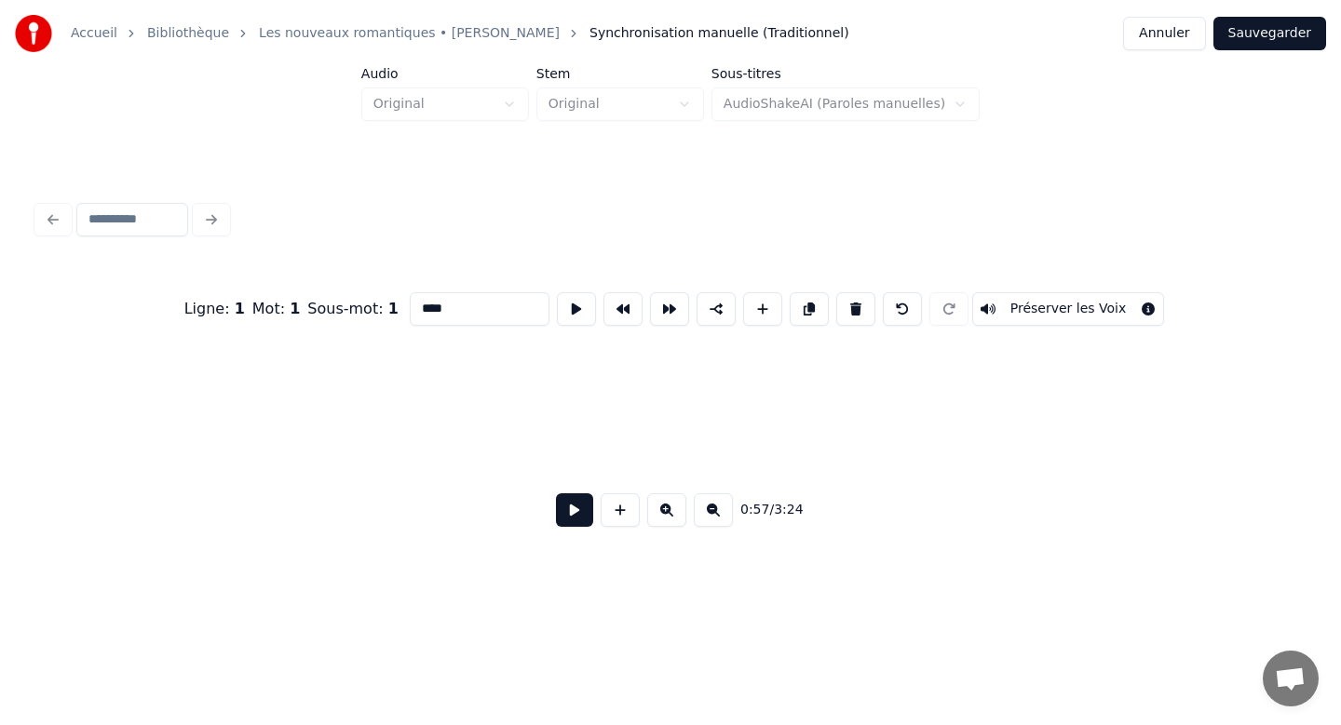
click at [847, 310] on button at bounding box center [855, 309] width 39 height 34
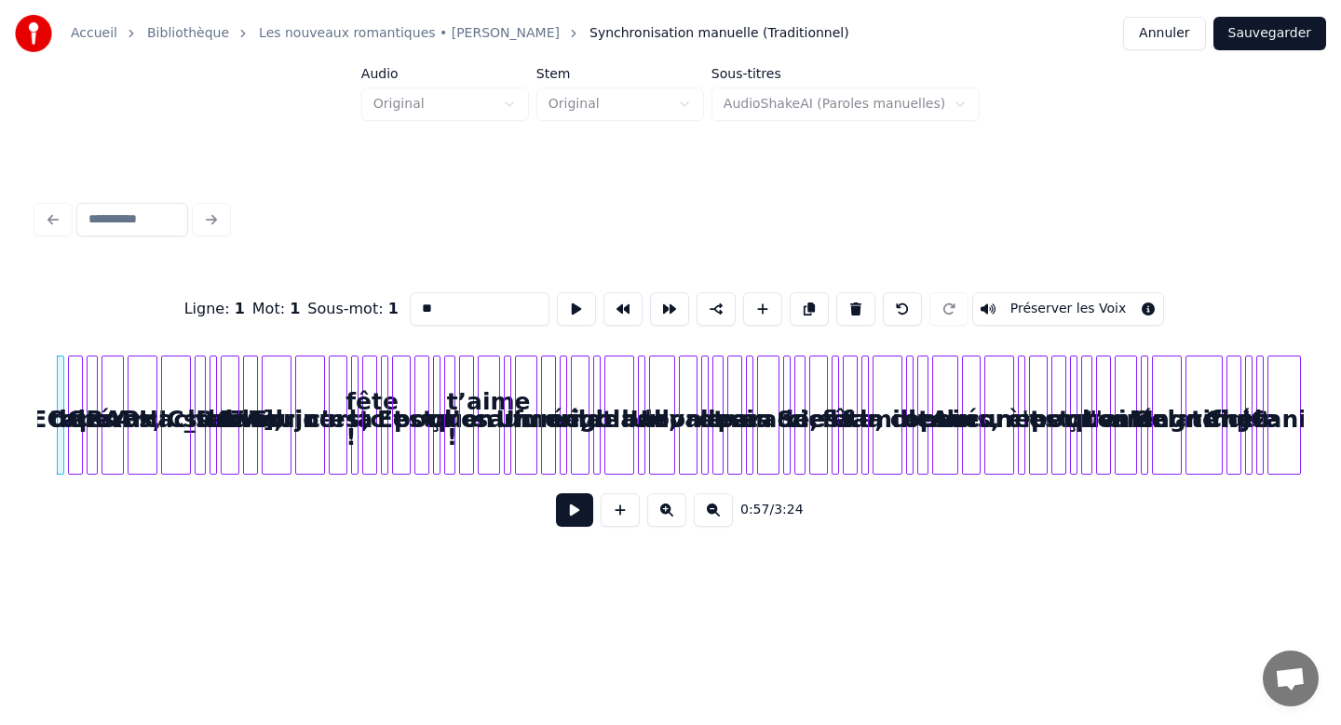
click at [847, 310] on button at bounding box center [855, 309] width 39 height 34
click at [846, 309] on button at bounding box center [855, 309] width 39 height 34
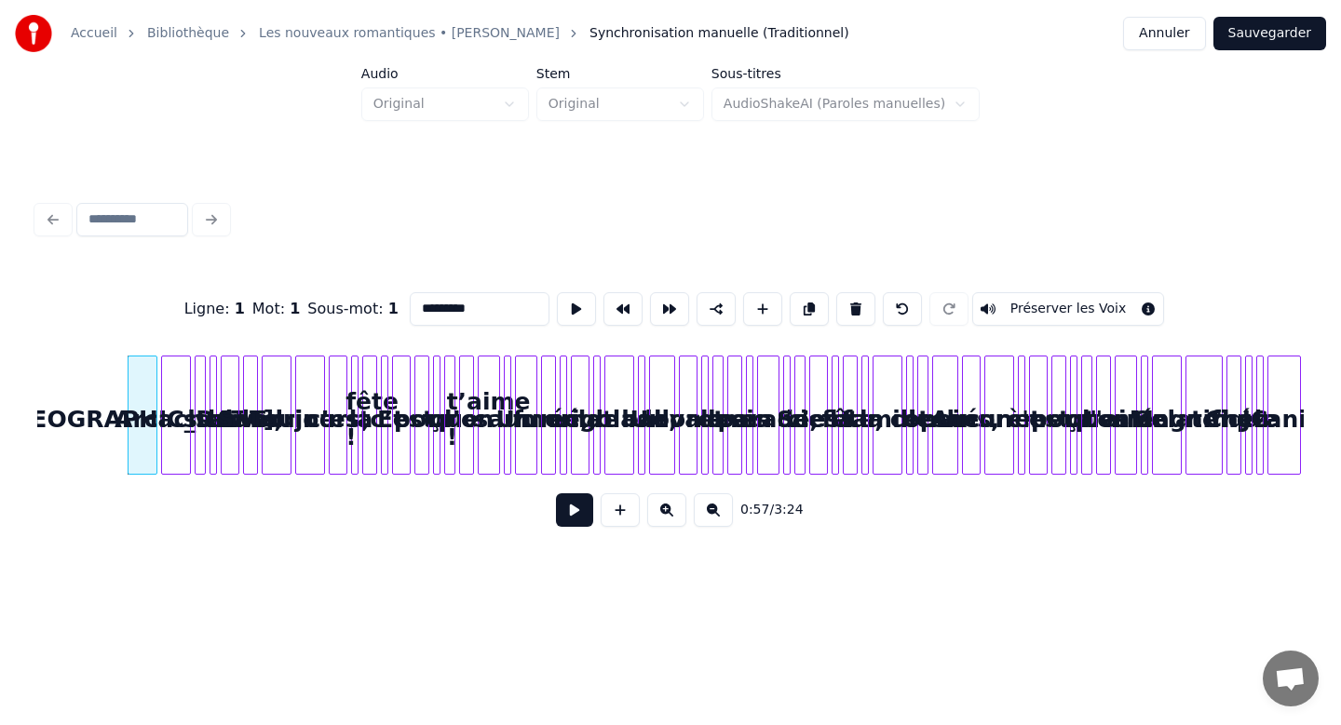
click at [845, 308] on button at bounding box center [855, 309] width 39 height 34
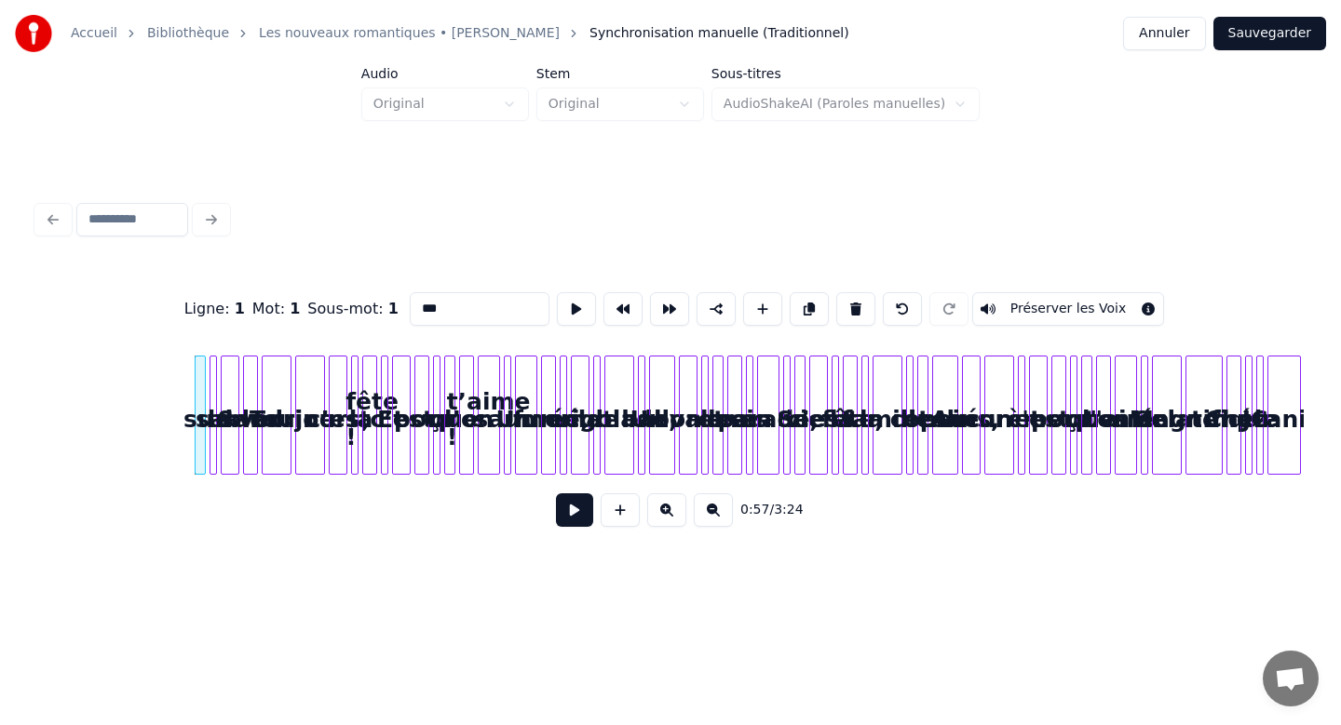
click at [845, 308] on button at bounding box center [855, 309] width 39 height 34
type input "****"
click at [836, 292] on button at bounding box center [855, 309] width 39 height 34
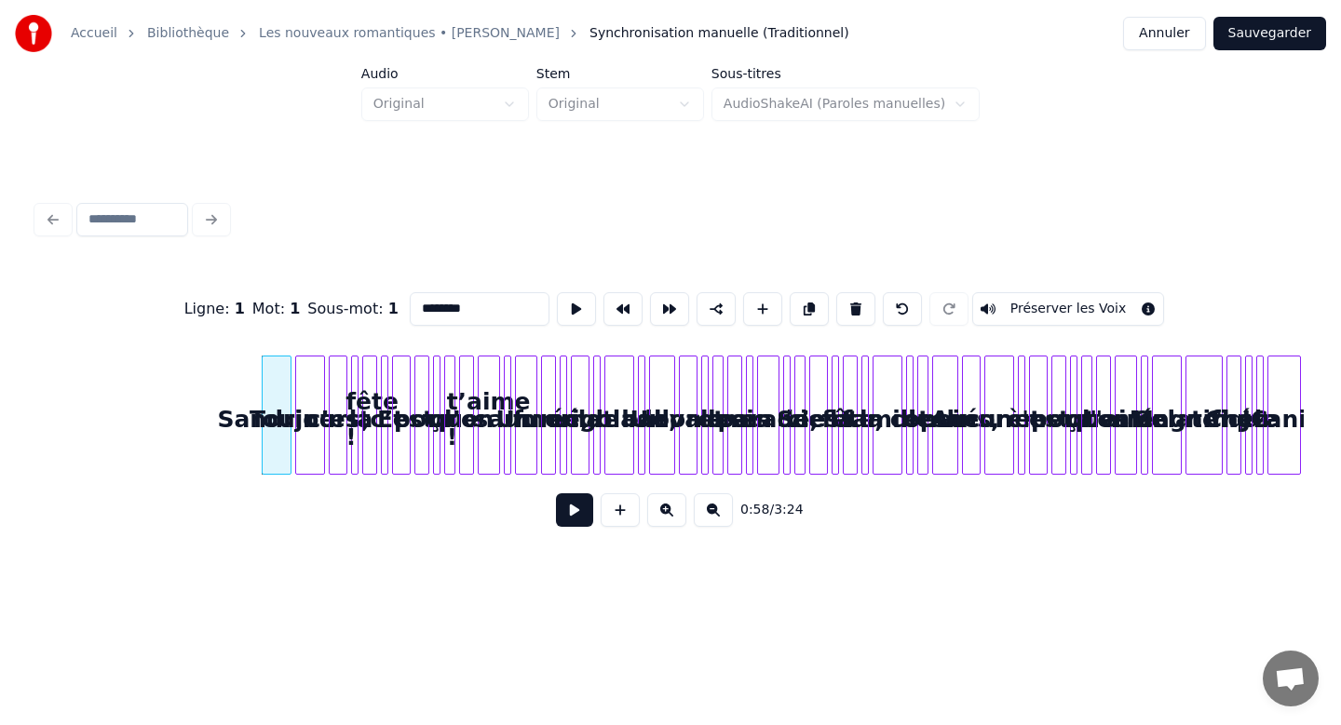
click at [836, 292] on button at bounding box center [855, 309] width 39 height 34
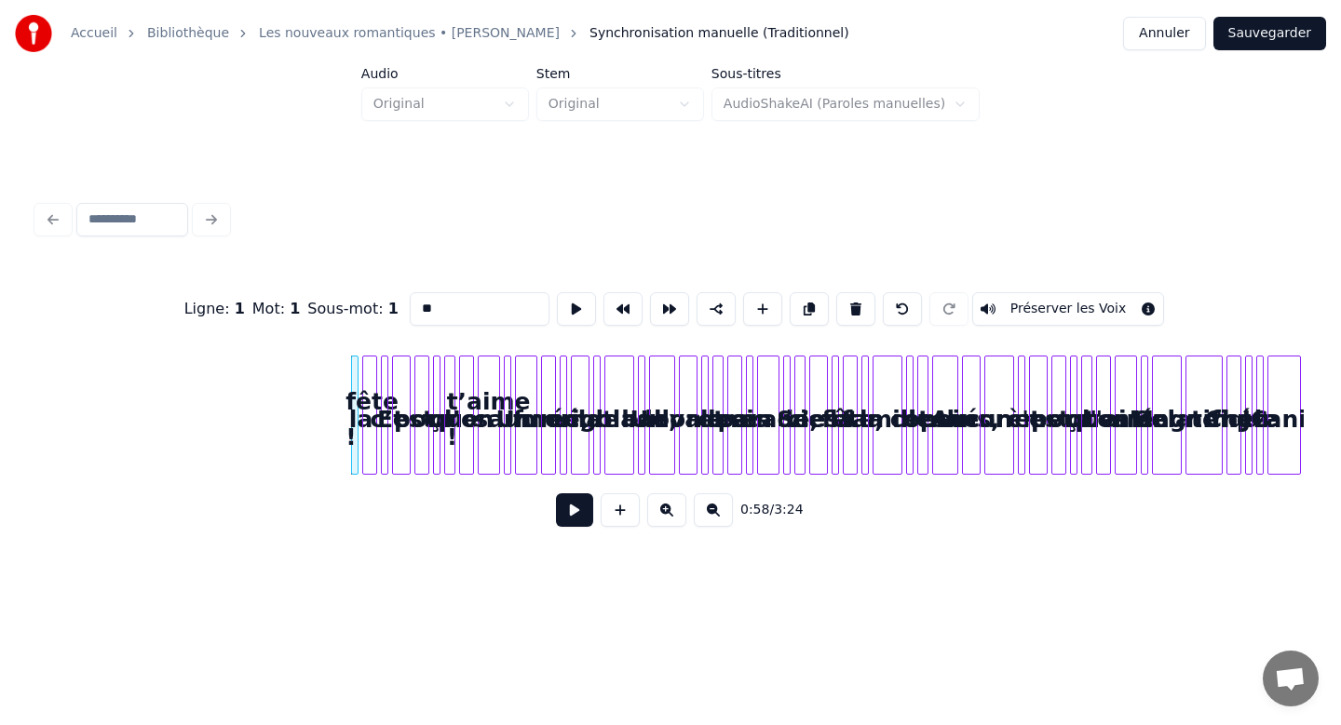
click at [836, 292] on button at bounding box center [855, 309] width 39 height 34
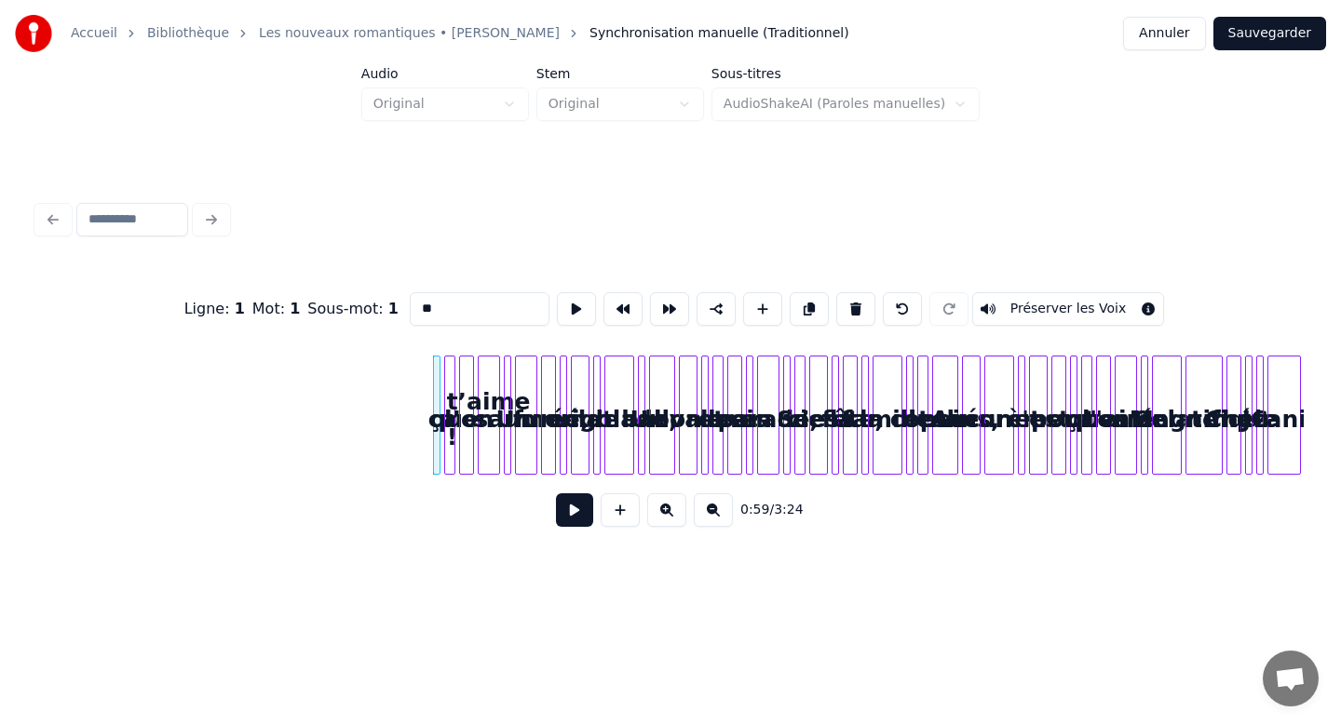
click at [836, 292] on button at bounding box center [855, 309] width 39 height 34
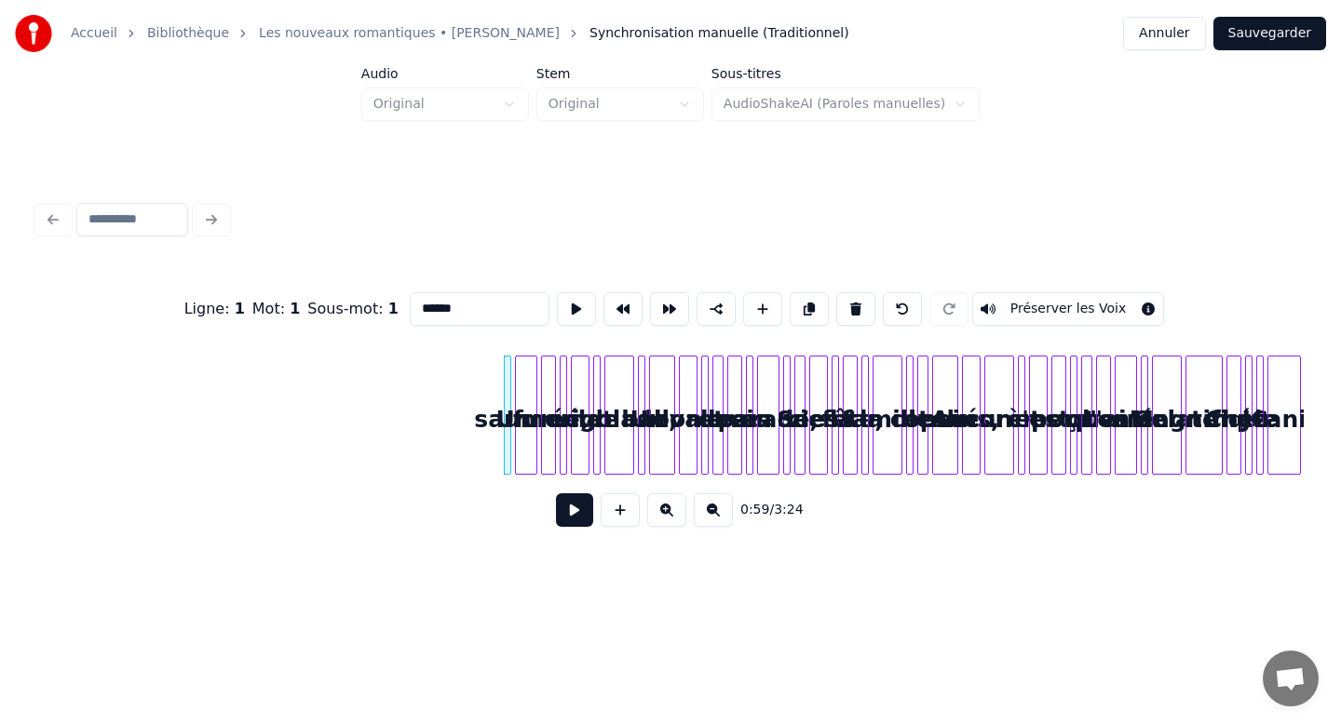
click at [836, 292] on button at bounding box center [855, 309] width 39 height 34
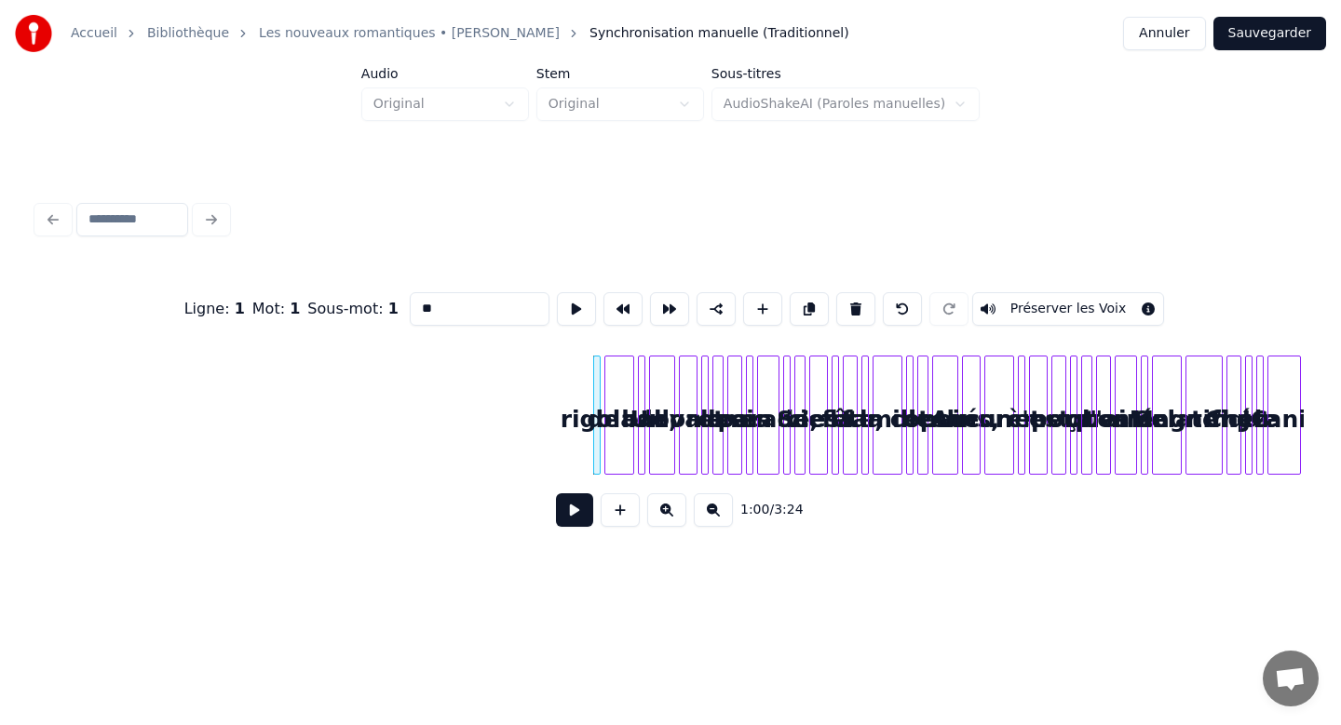
click at [836, 292] on button at bounding box center [855, 309] width 39 height 34
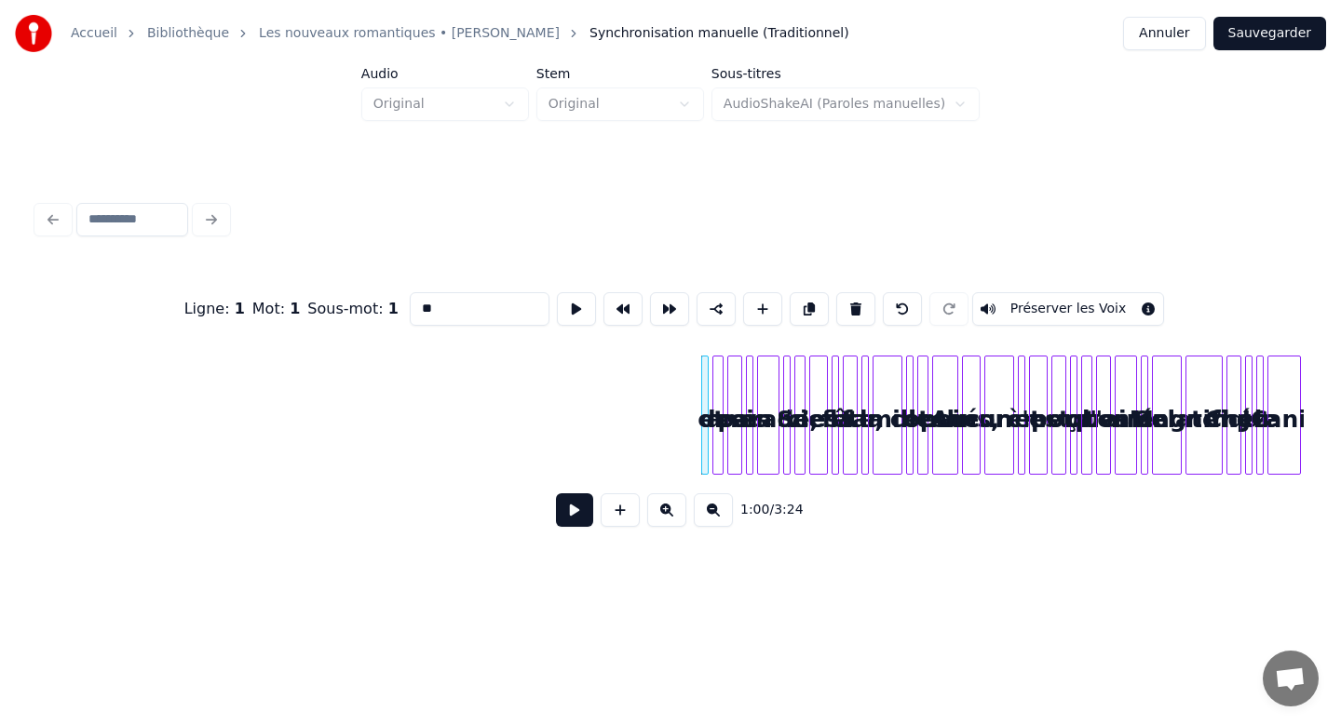
click at [836, 292] on button at bounding box center [855, 309] width 39 height 34
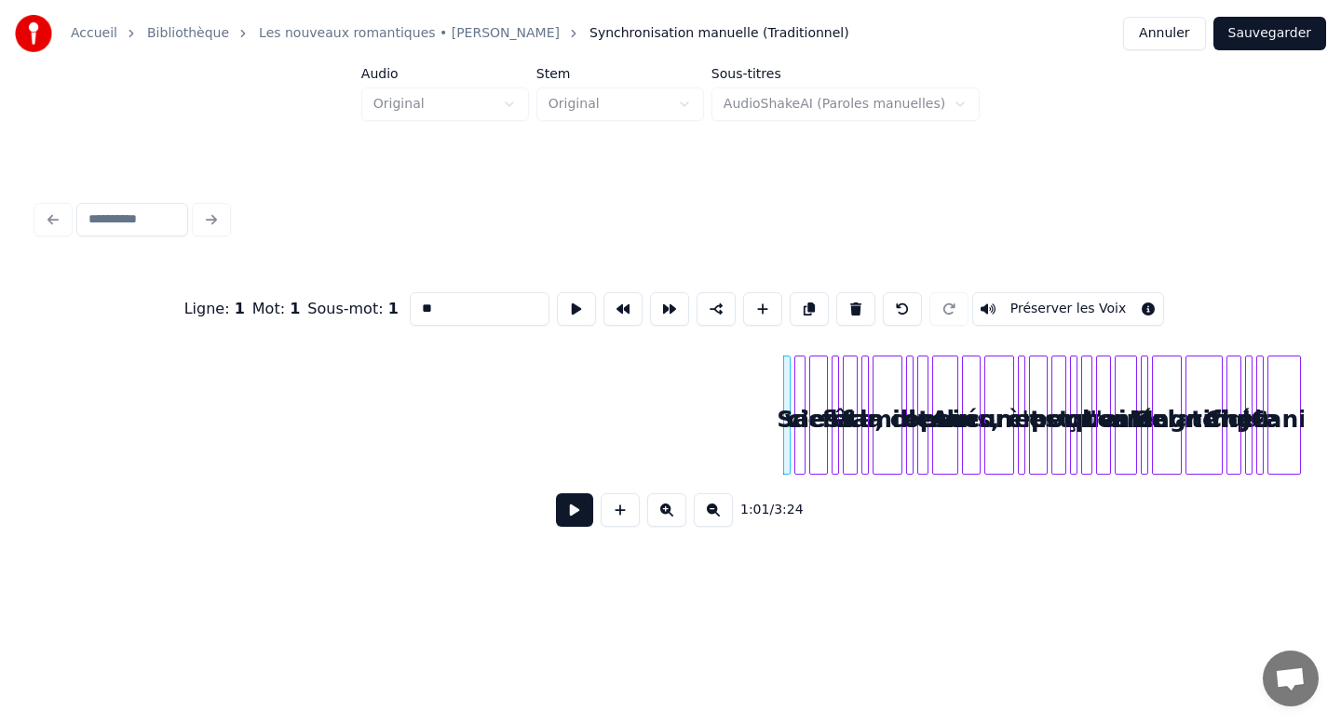
click at [836, 292] on button at bounding box center [855, 309] width 39 height 34
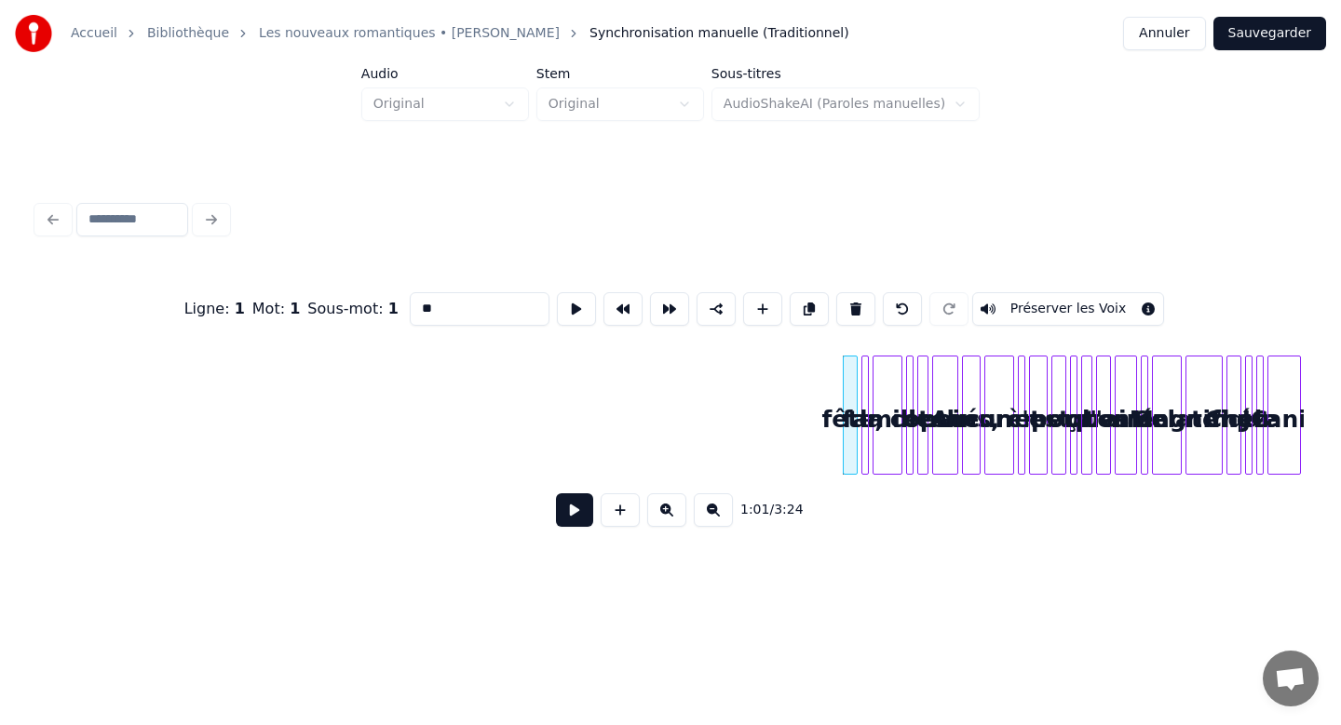
click at [836, 292] on button at bounding box center [855, 309] width 39 height 34
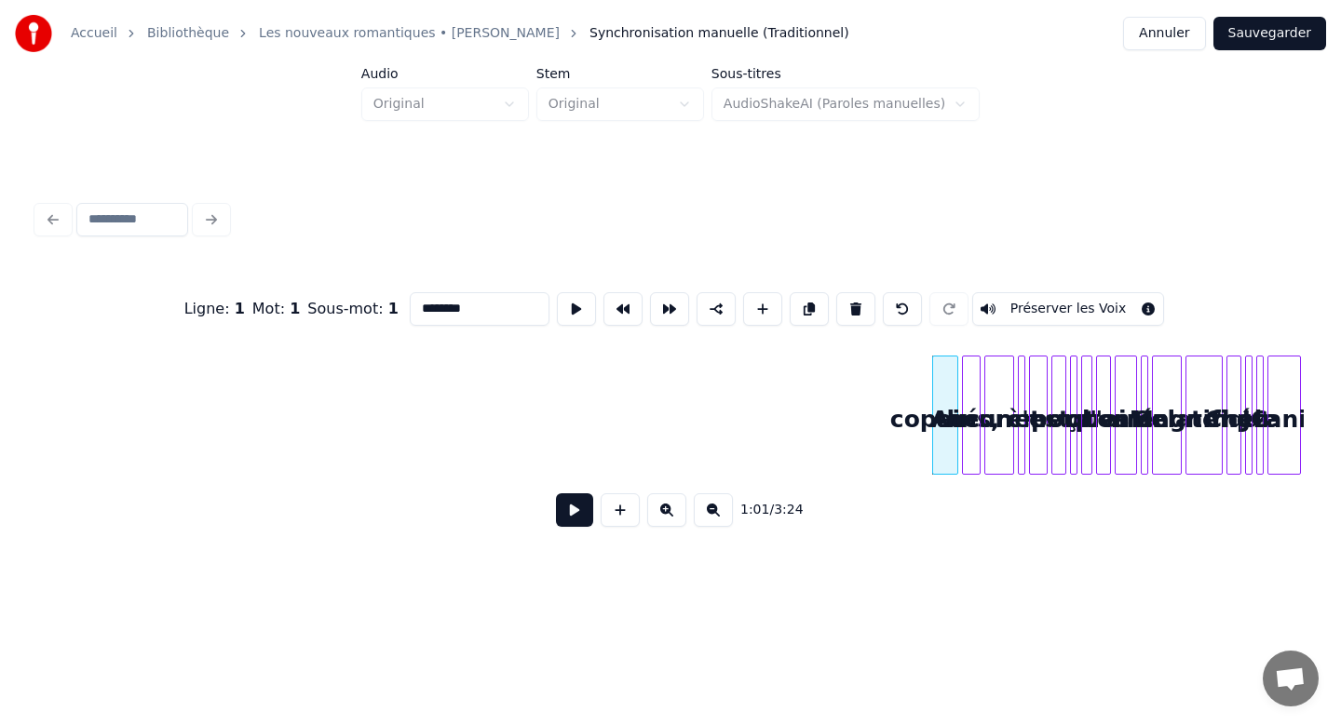
click at [836, 292] on button at bounding box center [855, 309] width 39 height 34
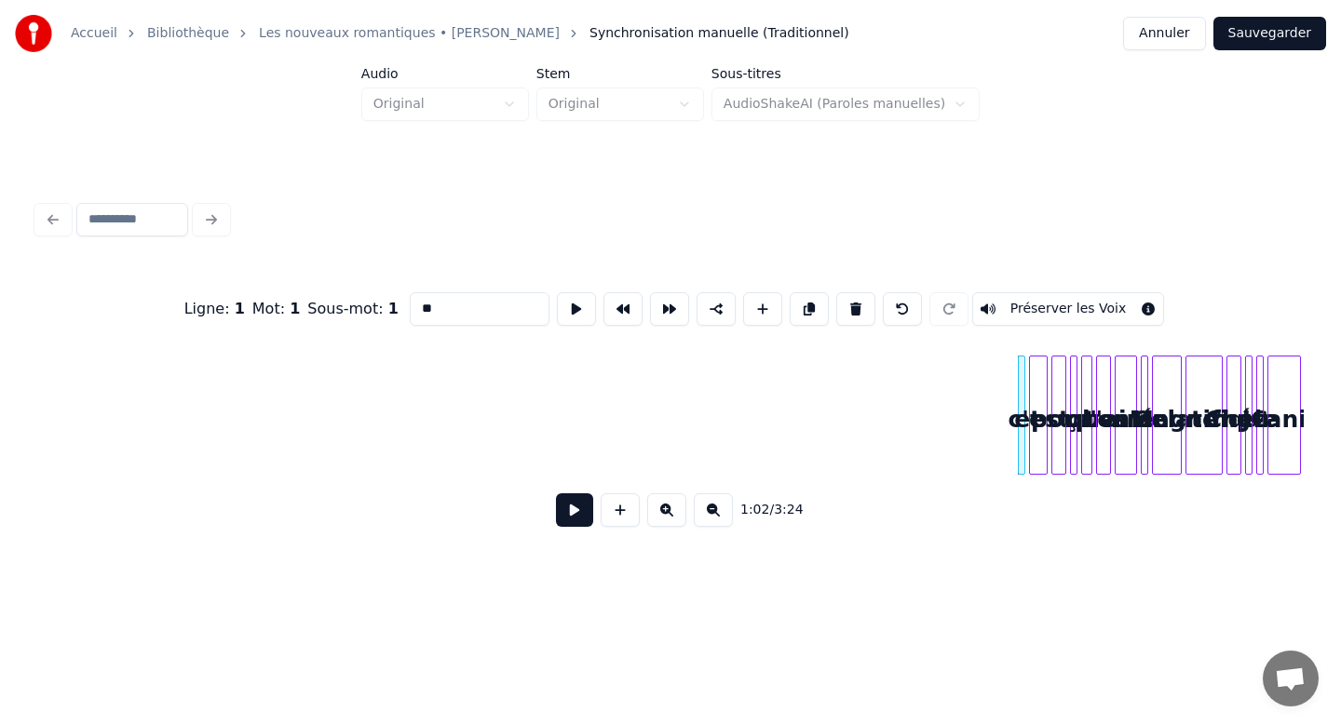
click at [836, 292] on button at bounding box center [855, 309] width 39 height 34
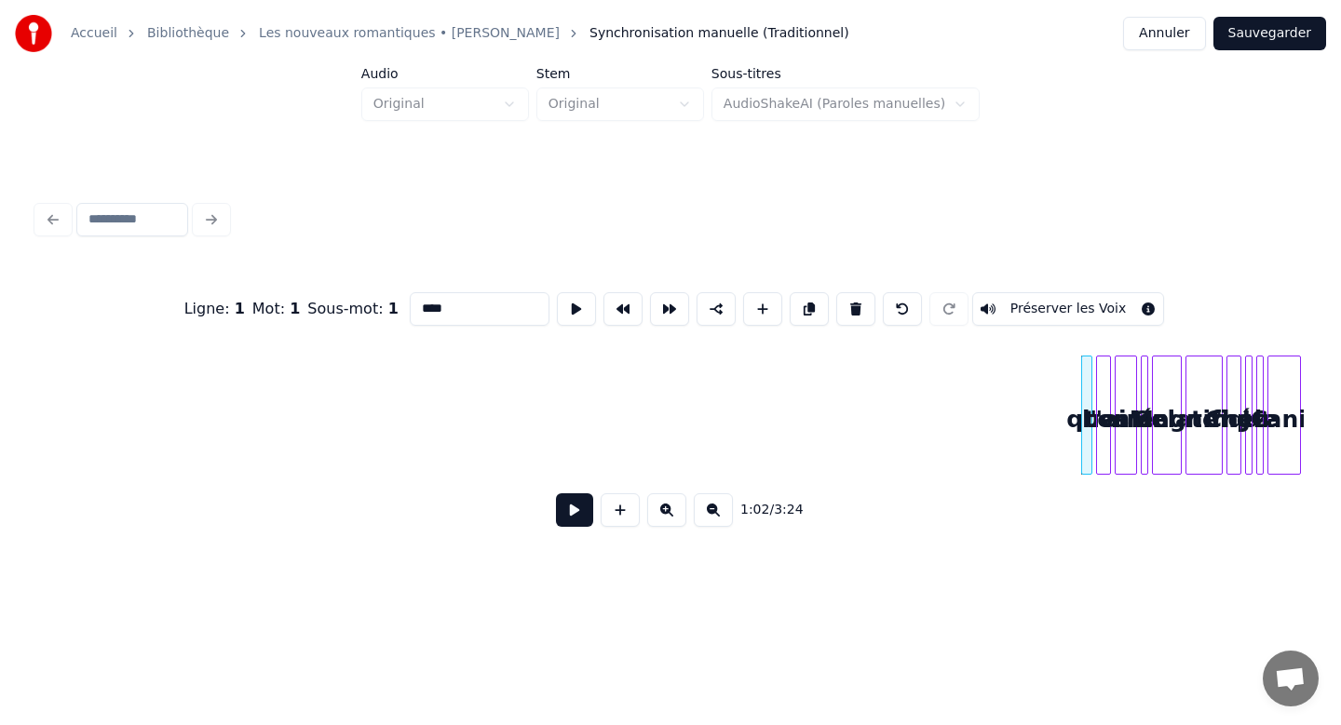
click at [836, 292] on button at bounding box center [855, 309] width 39 height 34
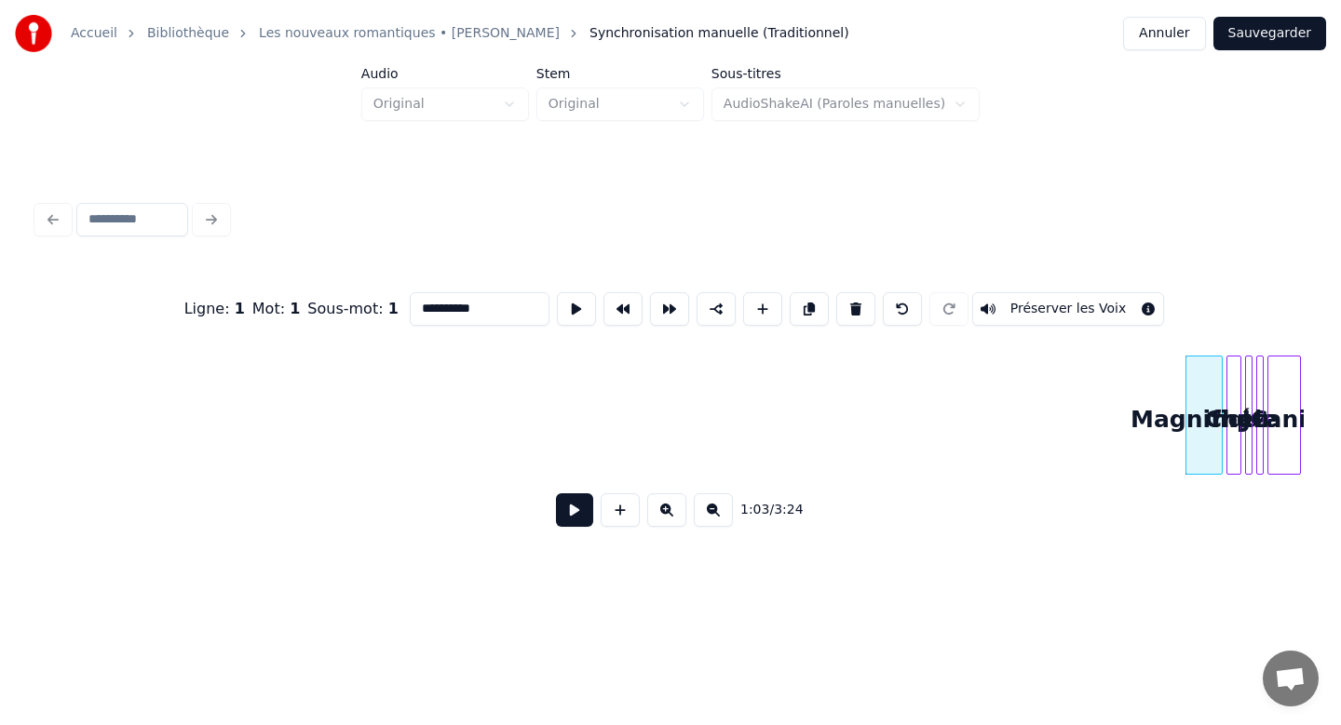
click at [836, 292] on button at bounding box center [855, 309] width 39 height 34
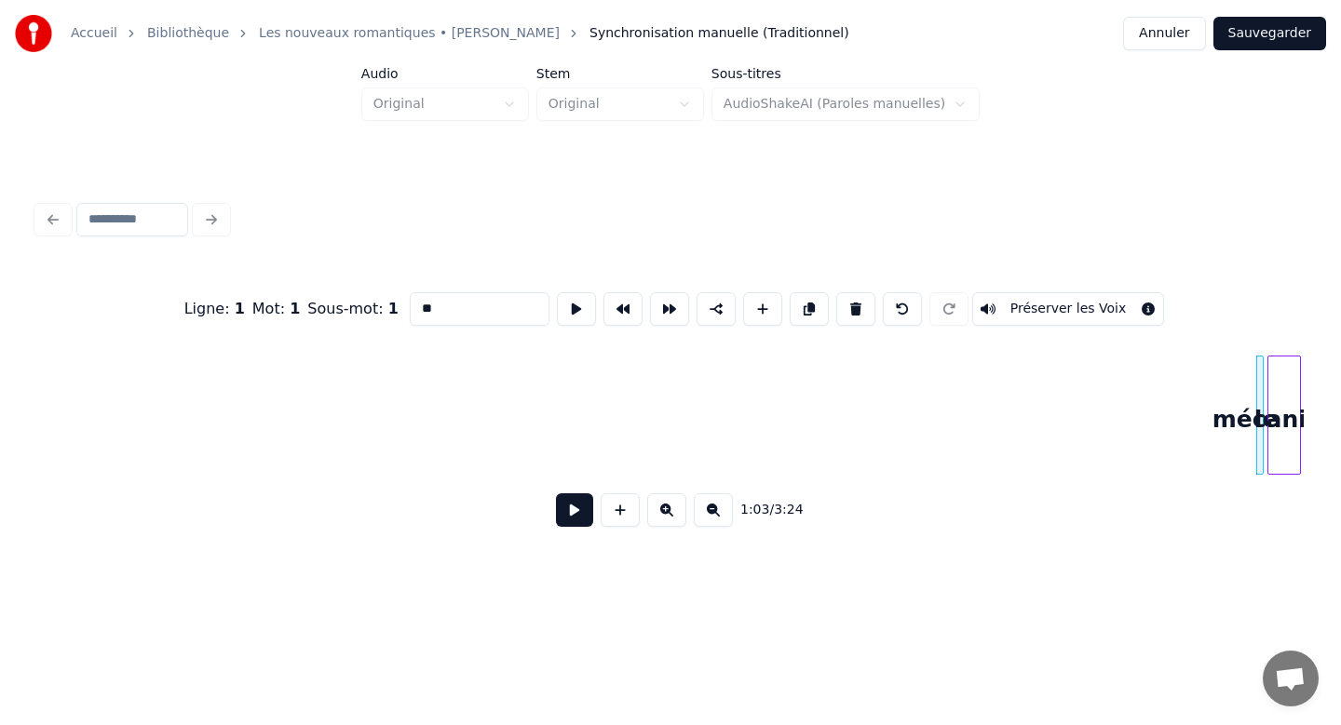
click at [836, 292] on button at bounding box center [855, 309] width 39 height 34
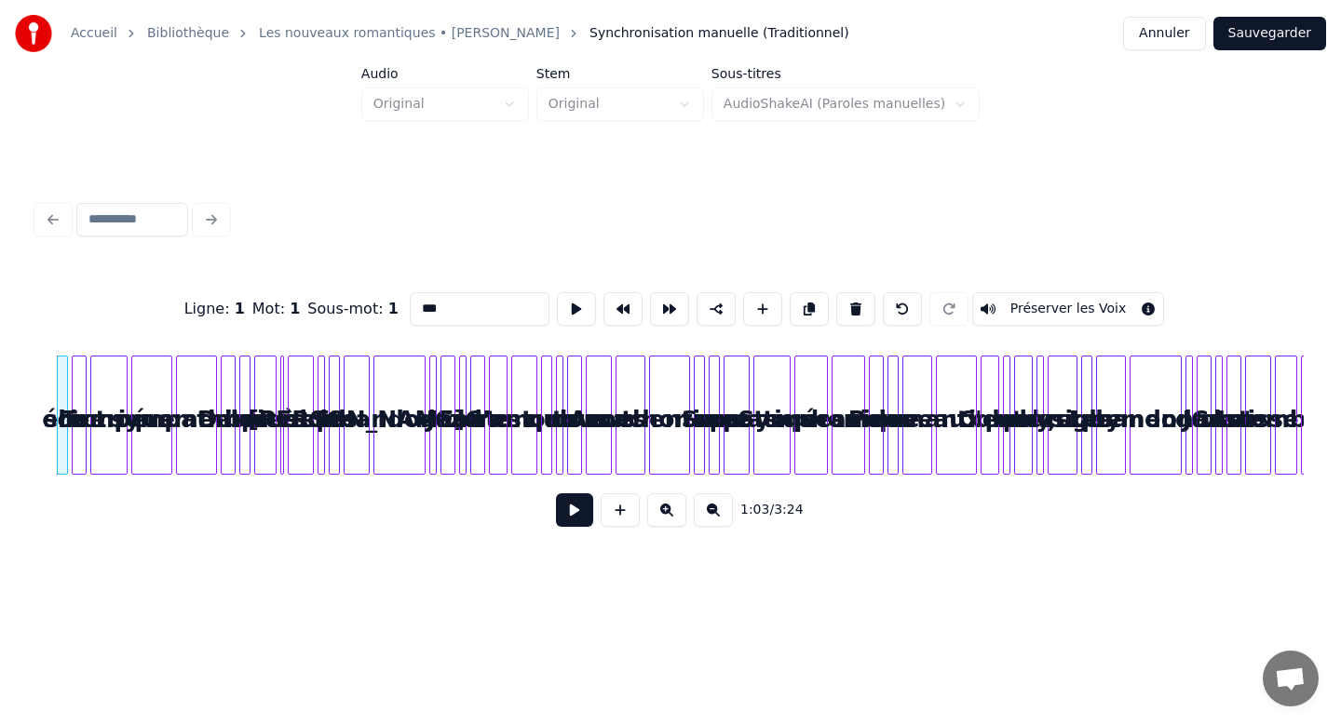
click at [836, 292] on button at bounding box center [855, 309] width 39 height 34
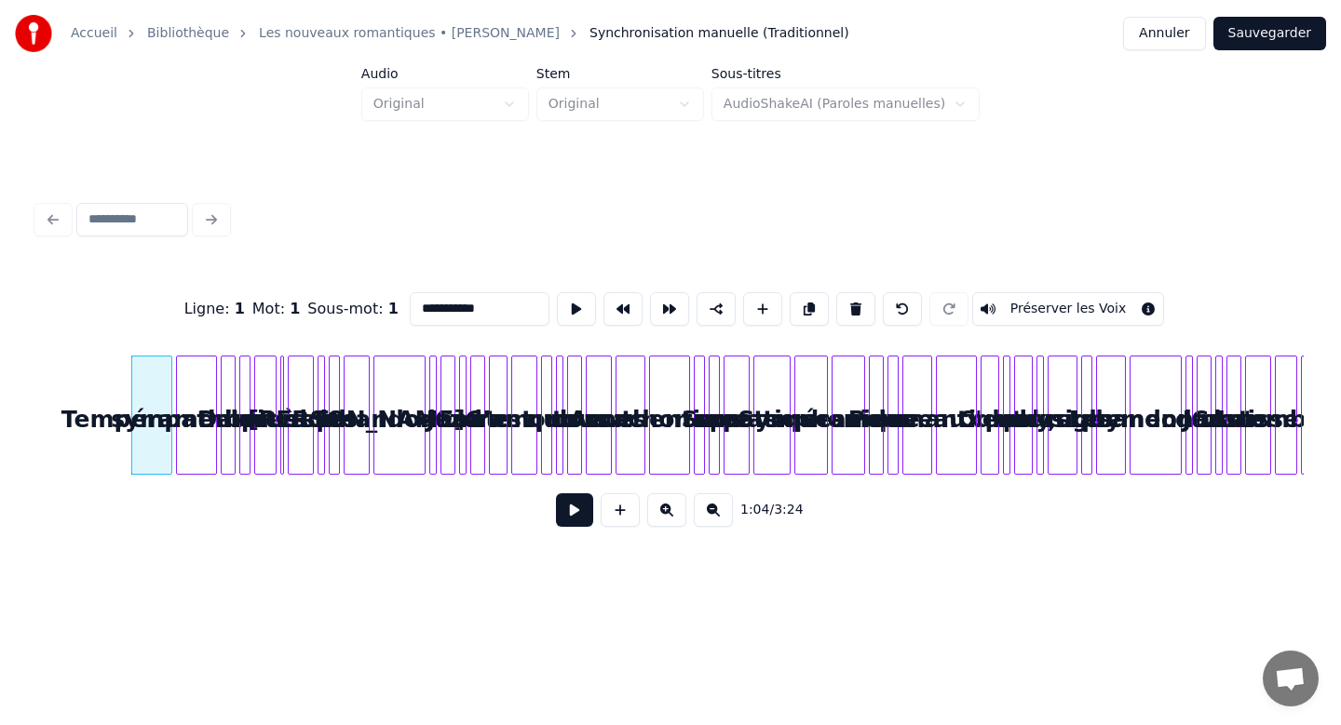
click at [836, 292] on button at bounding box center [855, 309] width 39 height 34
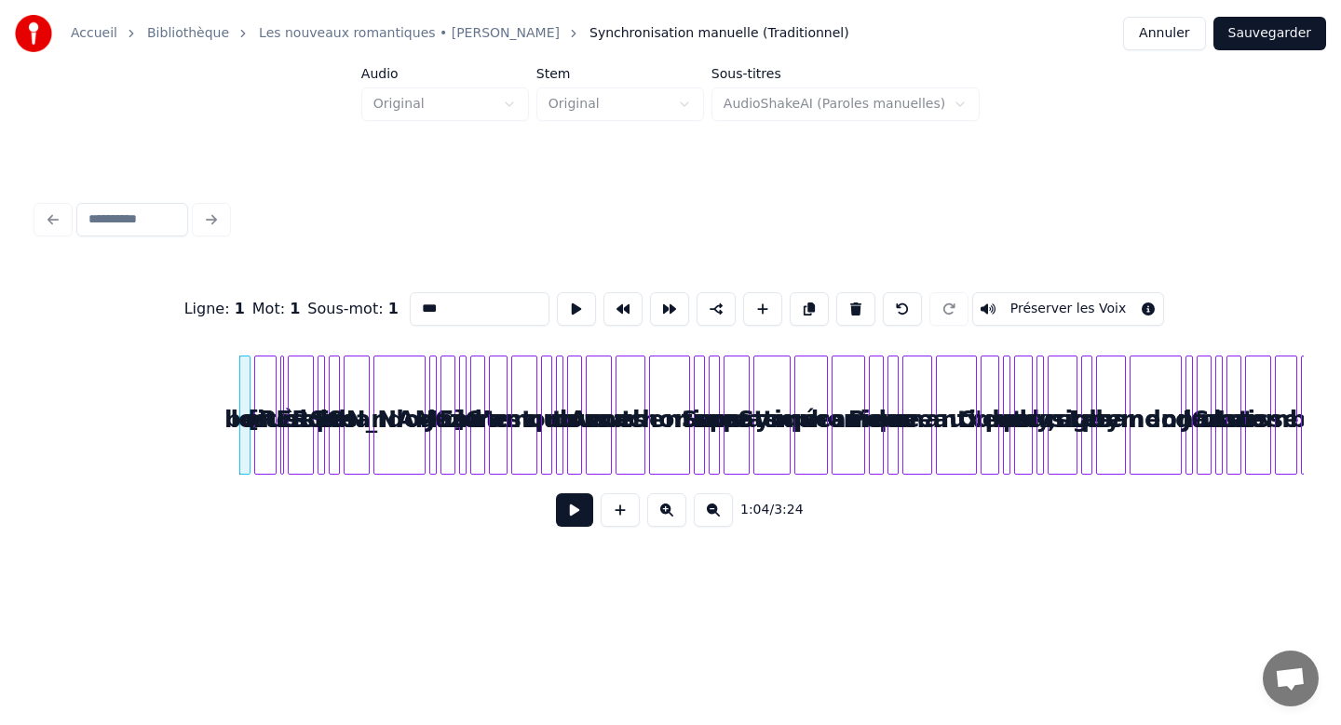
click at [836, 292] on button at bounding box center [855, 309] width 39 height 34
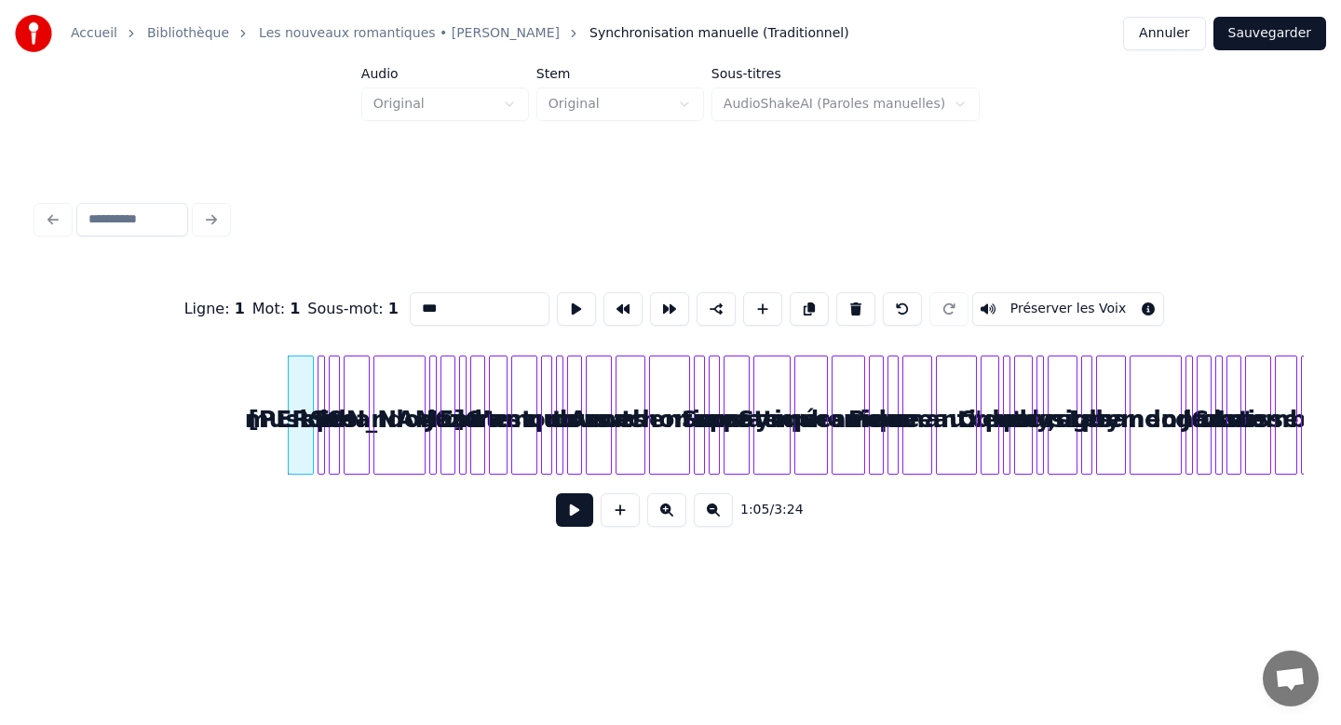
click at [836, 292] on button at bounding box center [855, 309] width 39 height 34
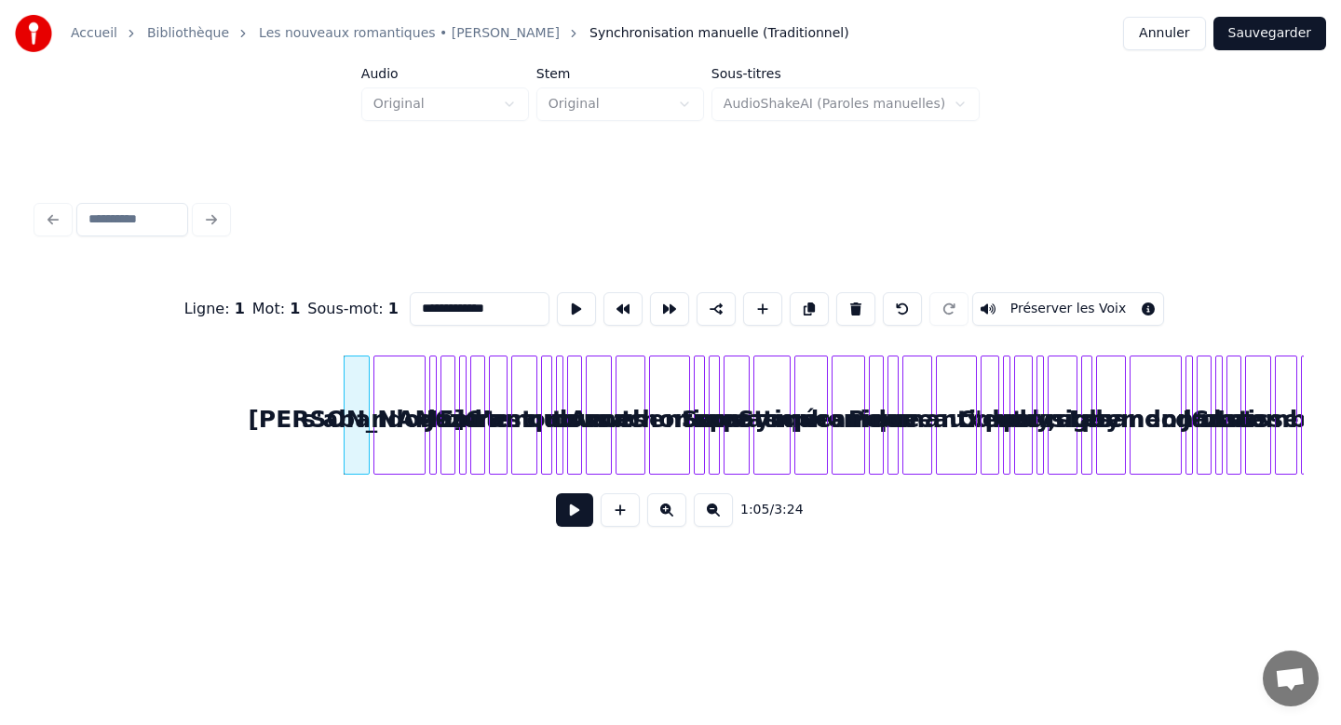
click at [836, 292] on button at bounding box center [855, 309] width 39 height 34
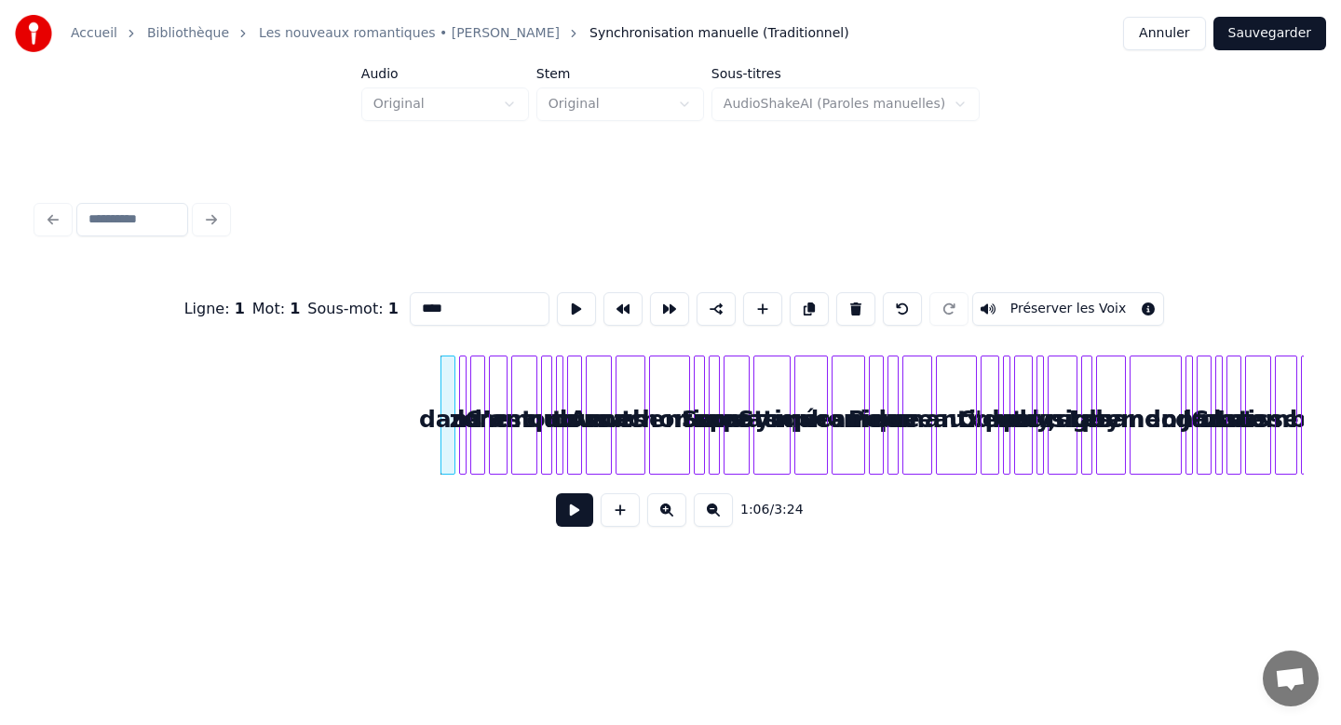
click at [836, 292] on button at bounding box center [855, 309] width 39 height 34
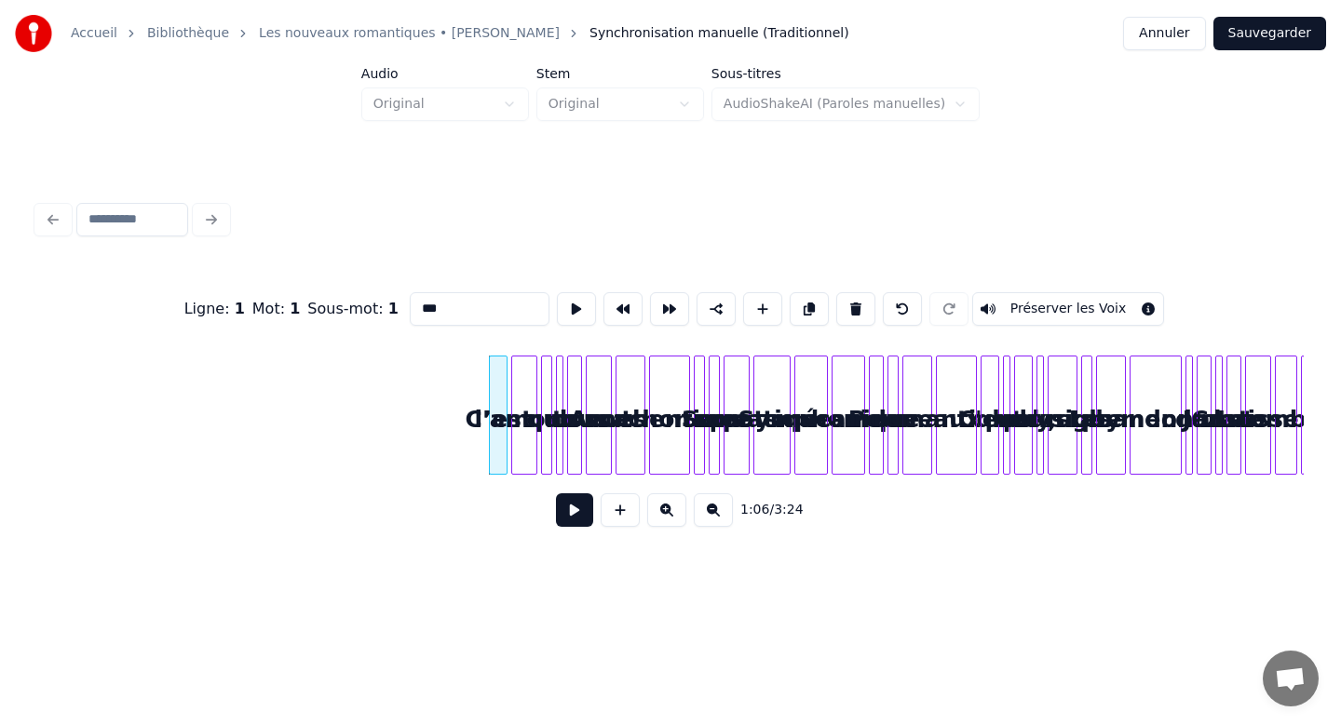
click at [836, 292] on button at bounding box center [855, 309] width 39 height 34
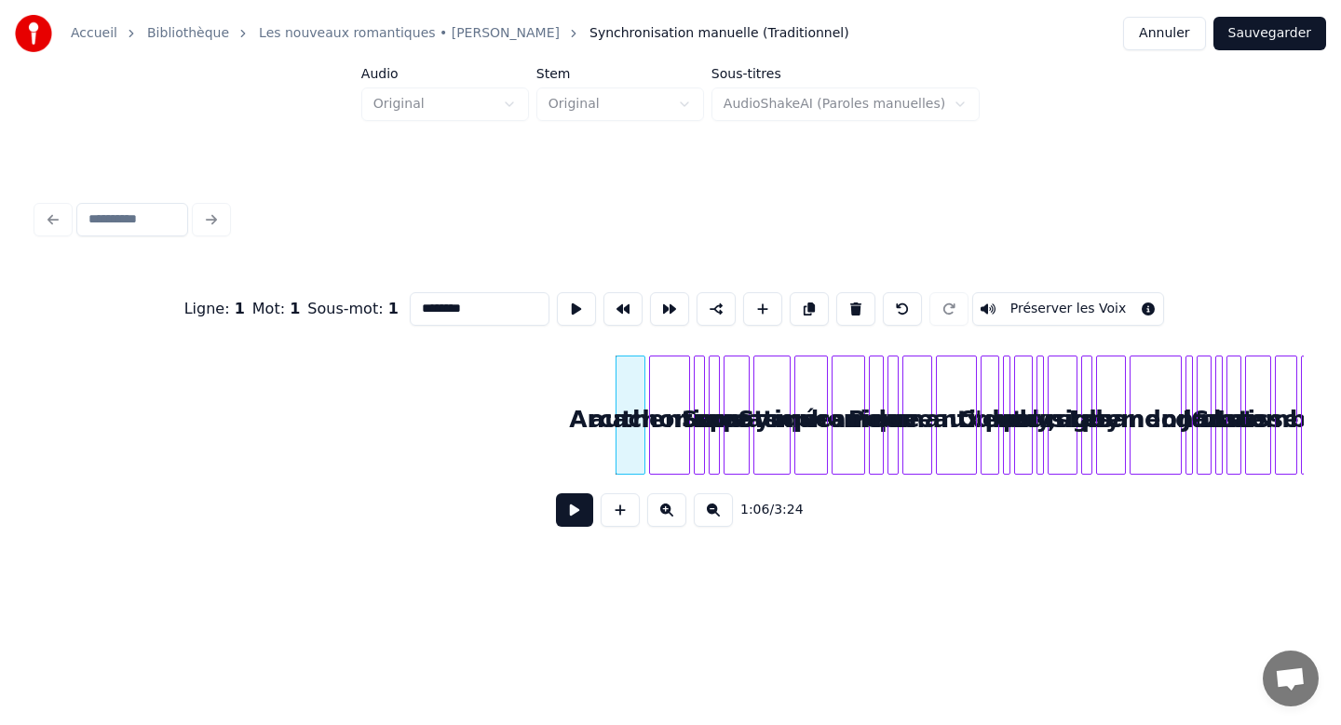
click at [836, 292] on button at bounding box center [855, 309] width 39 height 34
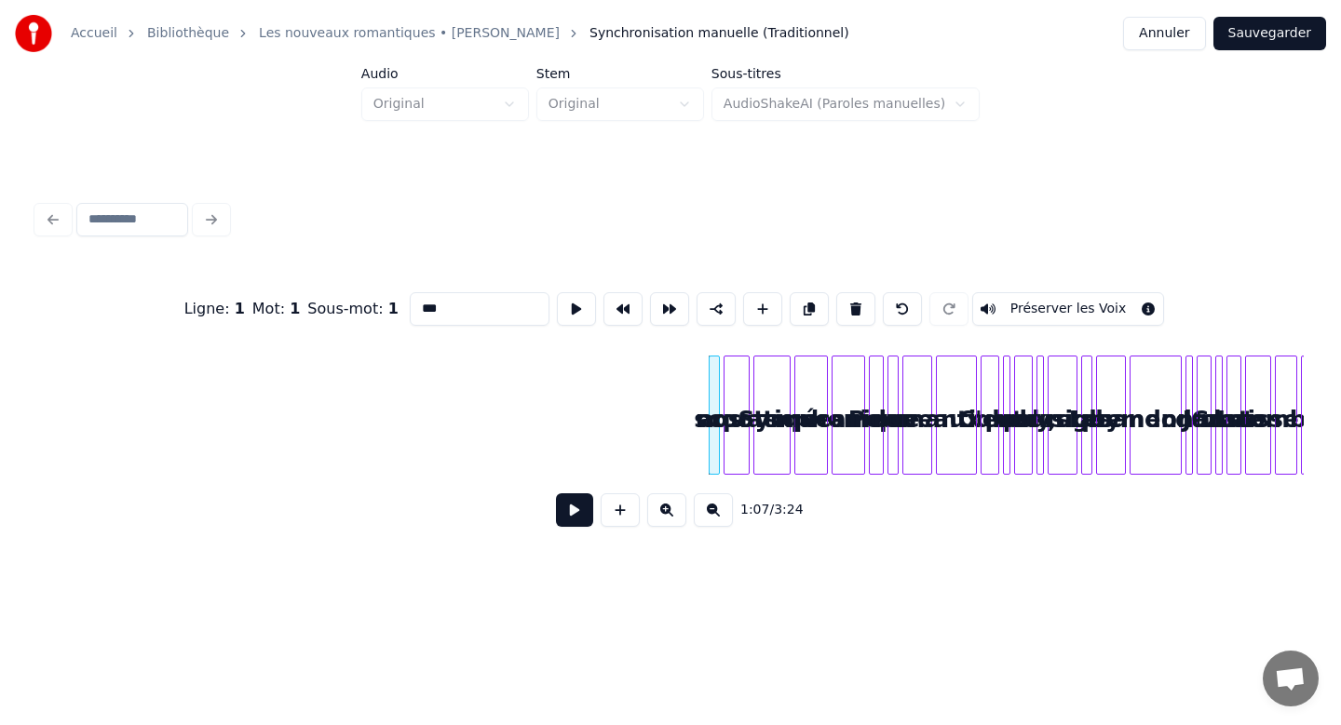
click at [836, 292] on button at bounding box center [855, 309] width 39 height 34
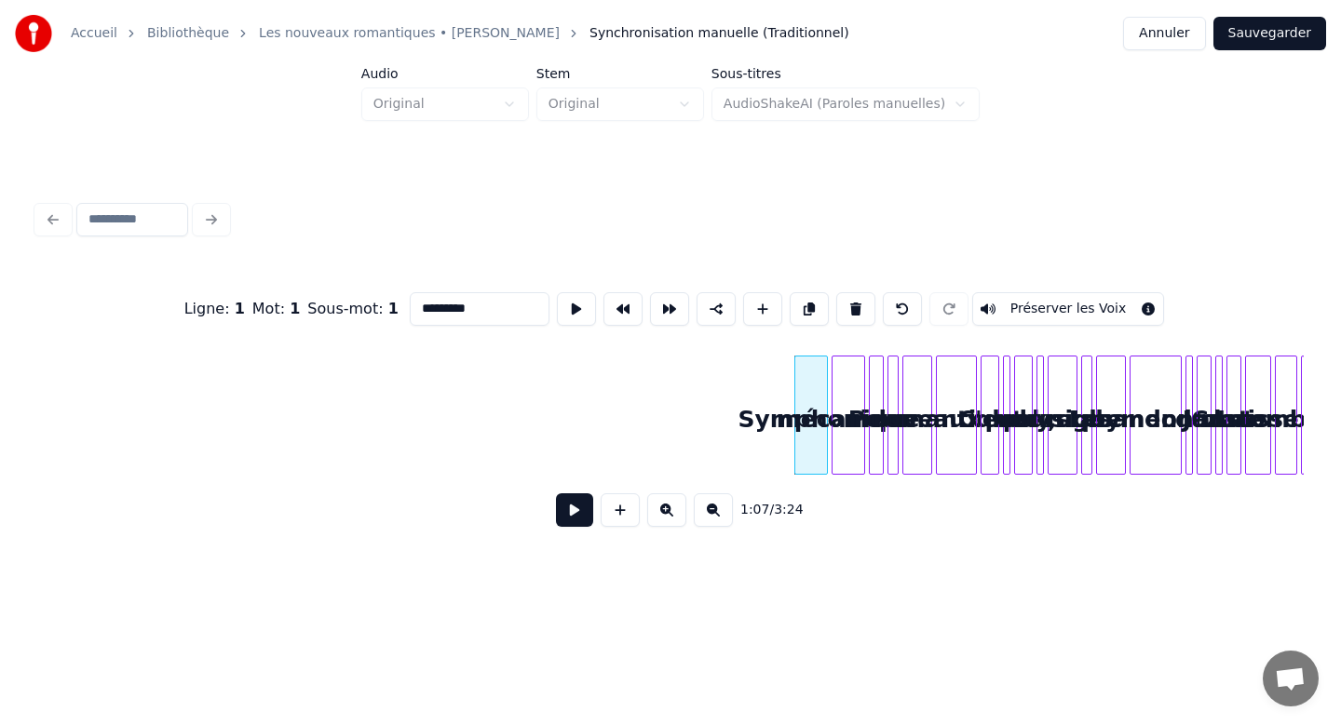
click at [836, 292] on button at bounding box center [855, 309] width 39 height 34
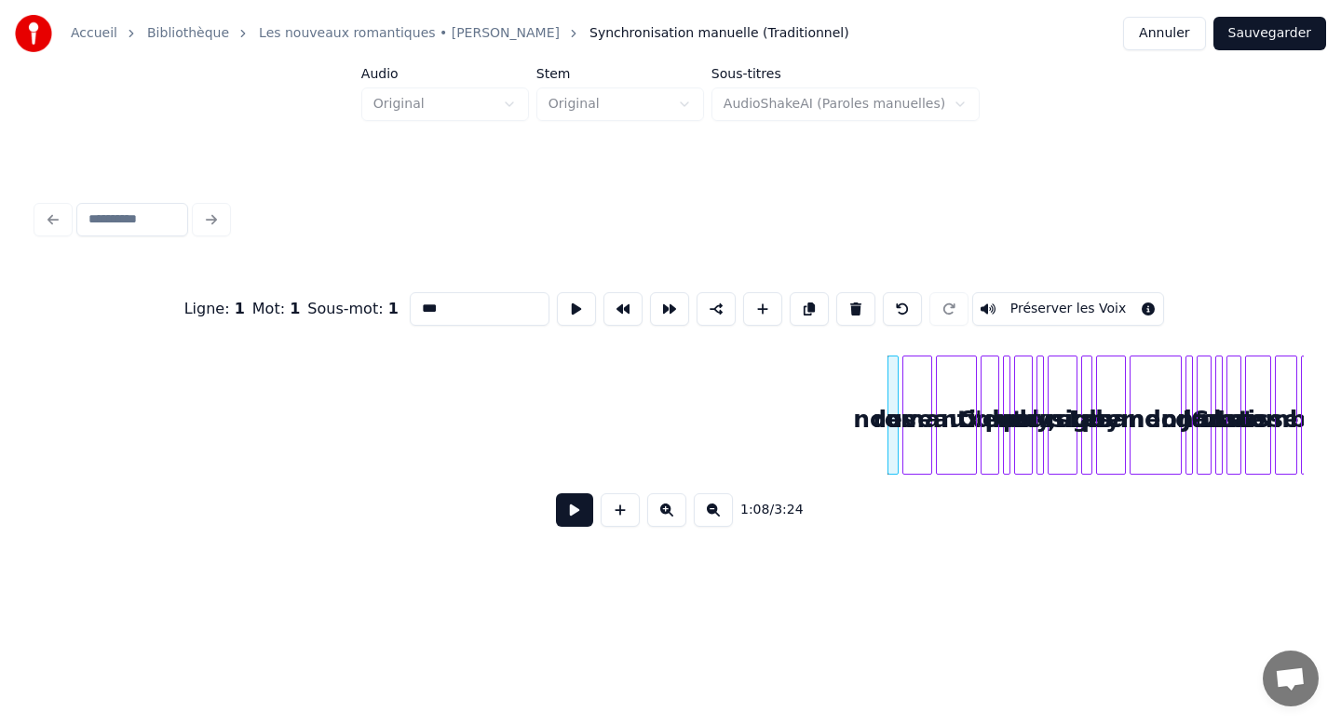
click at [836, 292] on button at bounding box center [855, 309] width 39 height 34
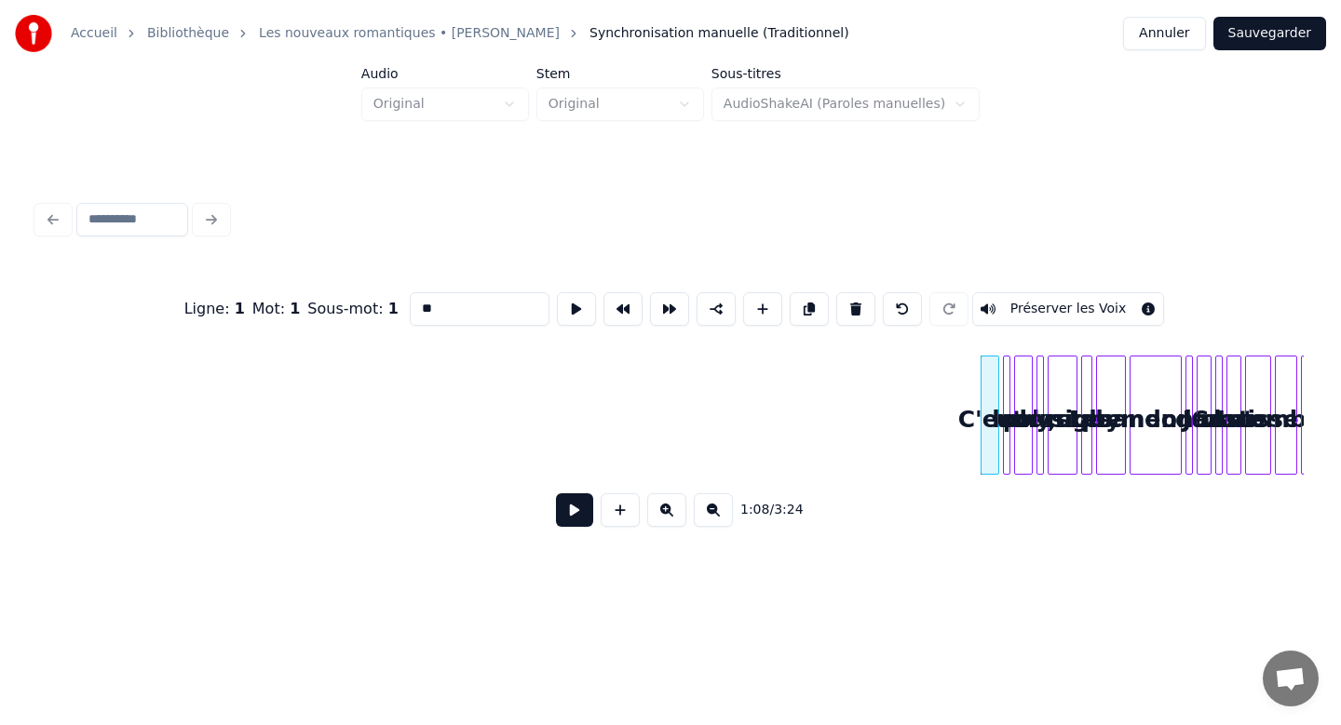
click at [836, 292] on button at bounding box center [855, 309] width 39 height 34
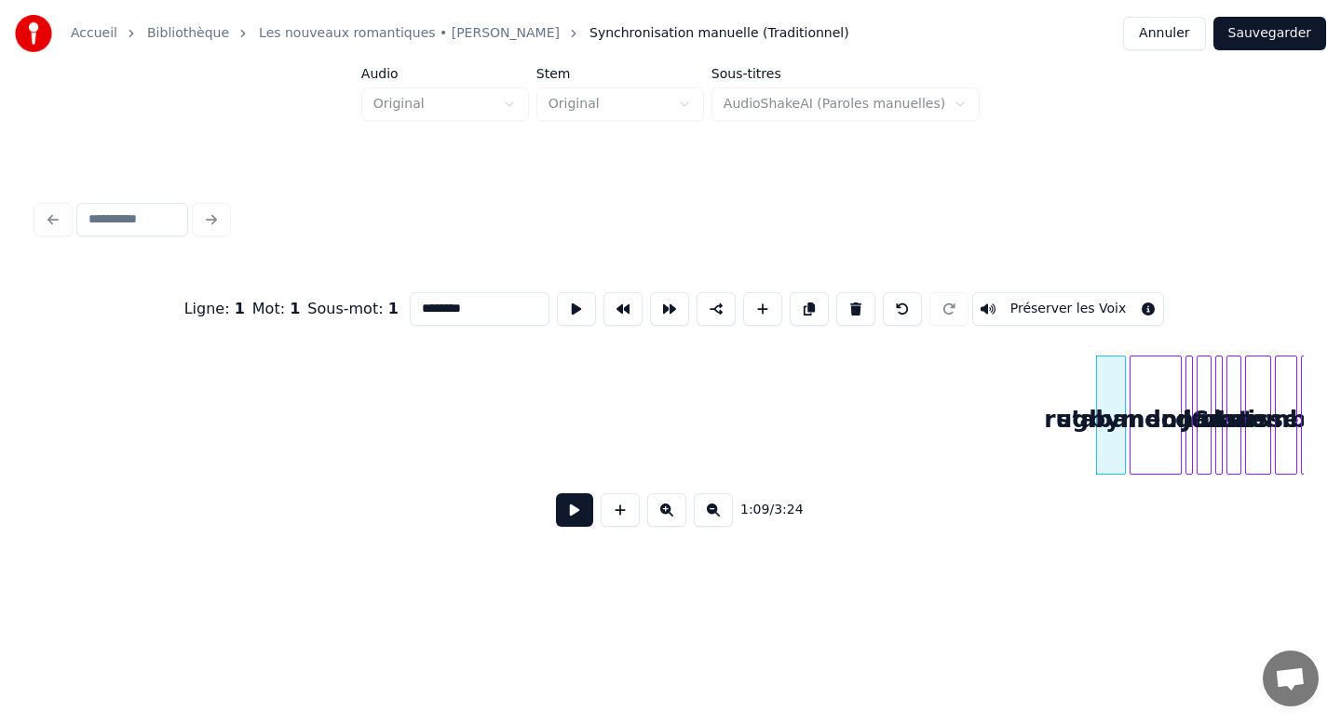
click at [836, 292] on button at bounding box center [855, 309] width 39 height 34
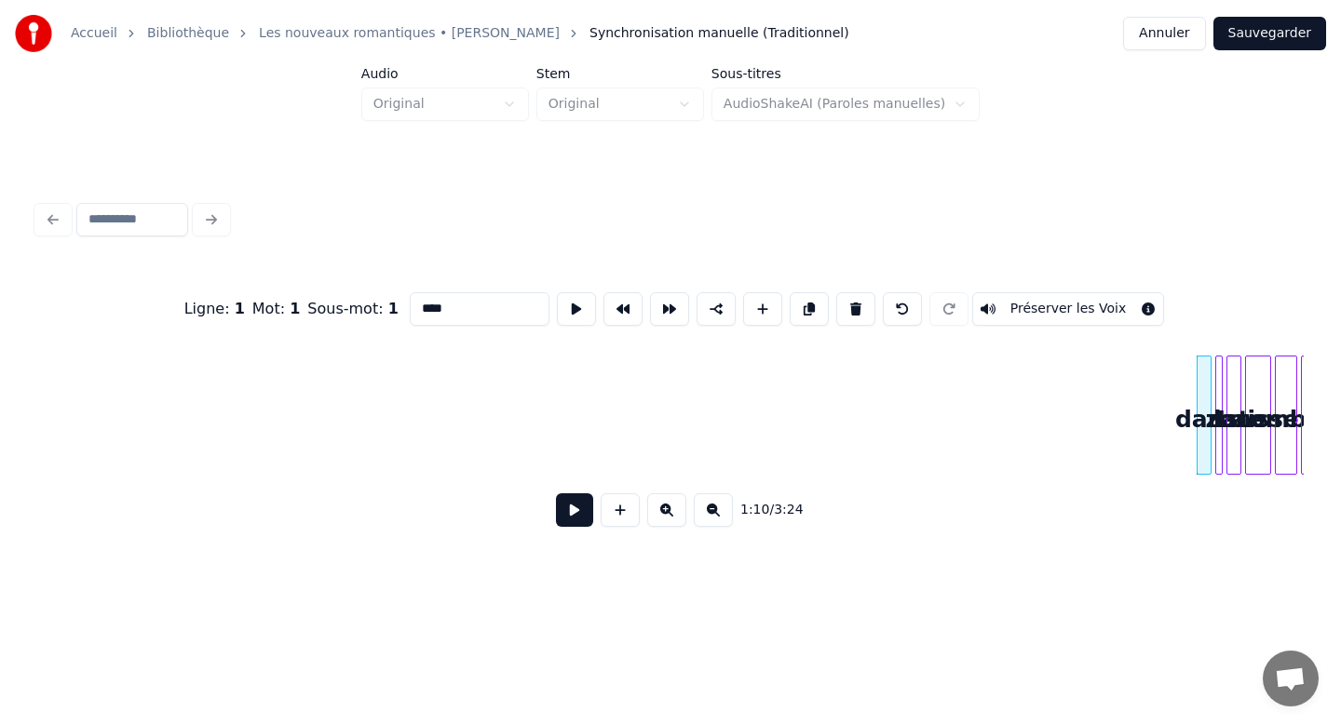
click at [836, 292] on button at bounding box center [855, 309] width 39 height 34
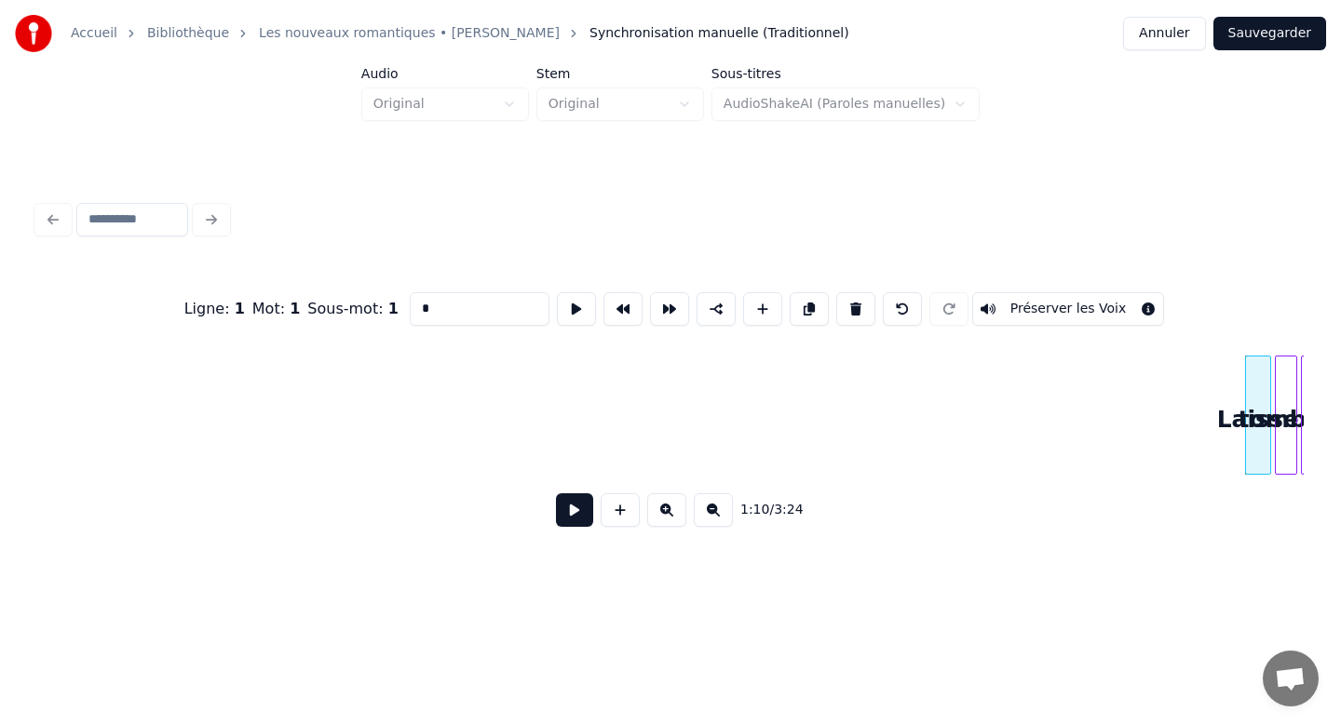
click at [836, 292] on button at bounding box center [855, 309] width 39 height 34
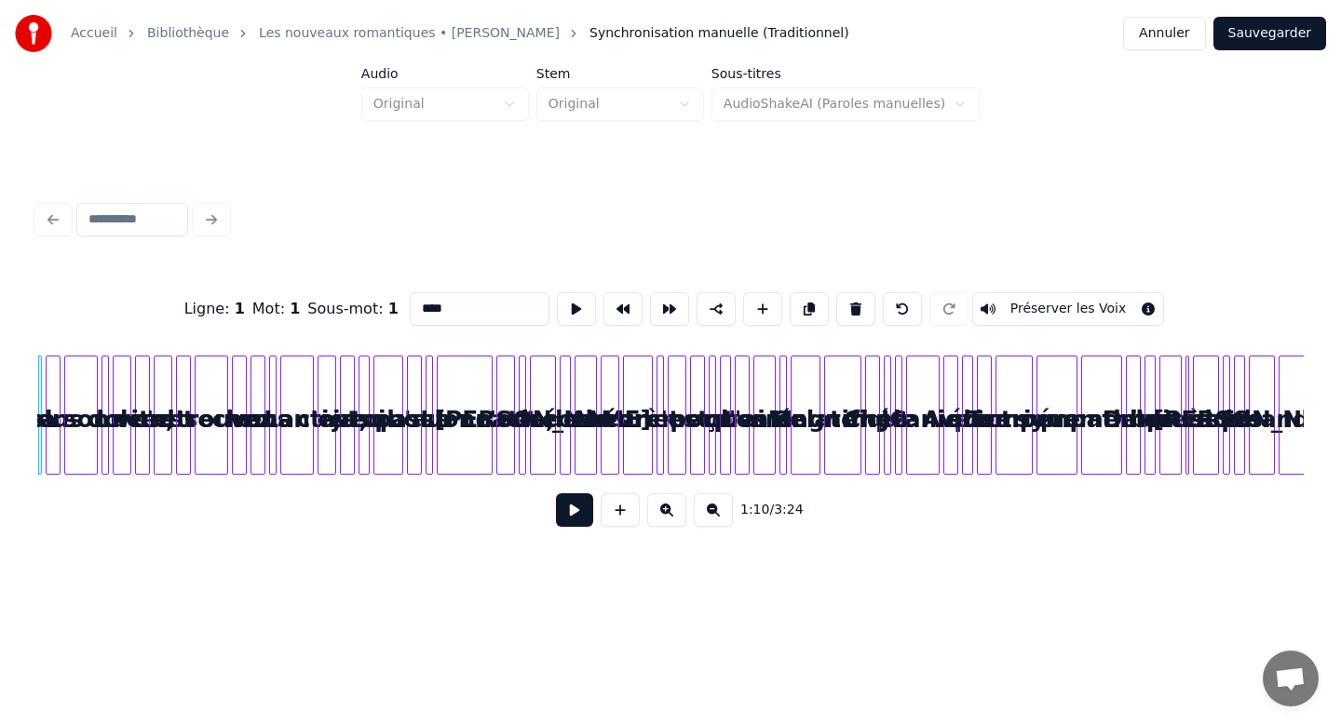
click at [836, 292] on button at bounding box center [855, 309] width 39 height 34
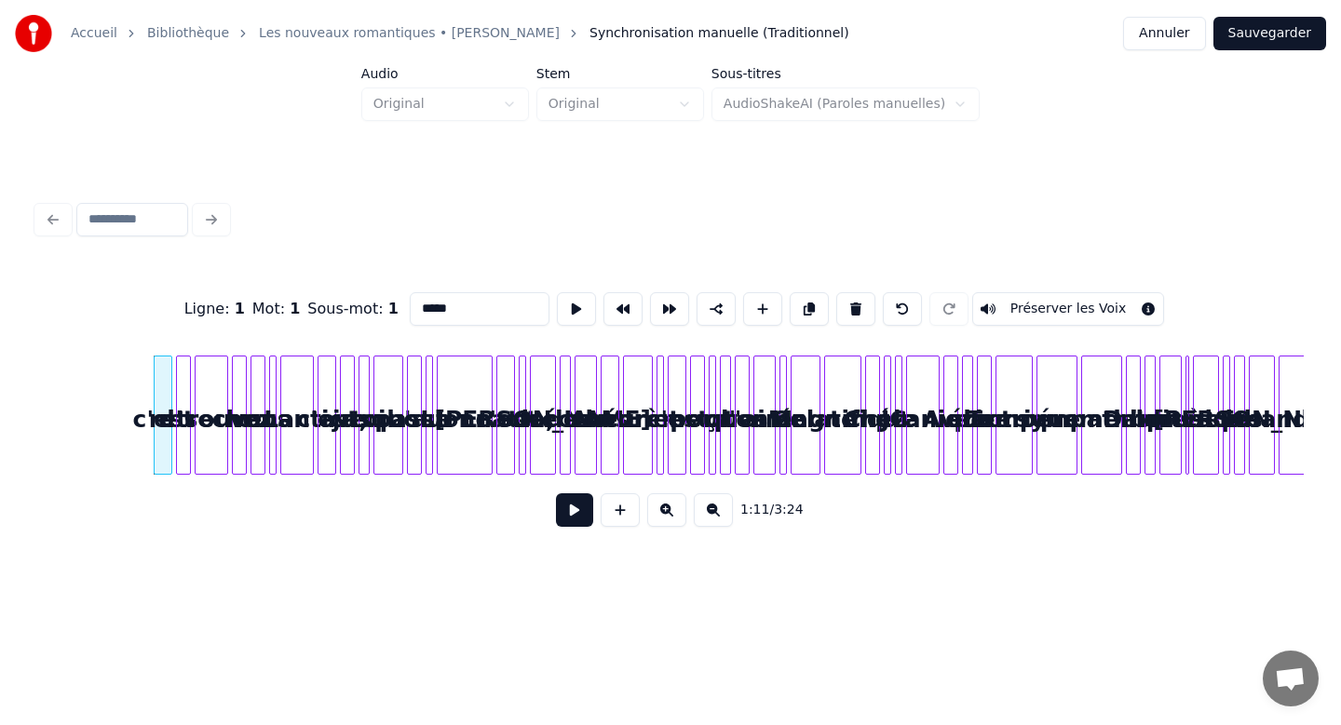
click at [836, 292] on button at bounding box center [855, 309] width 39 height 34
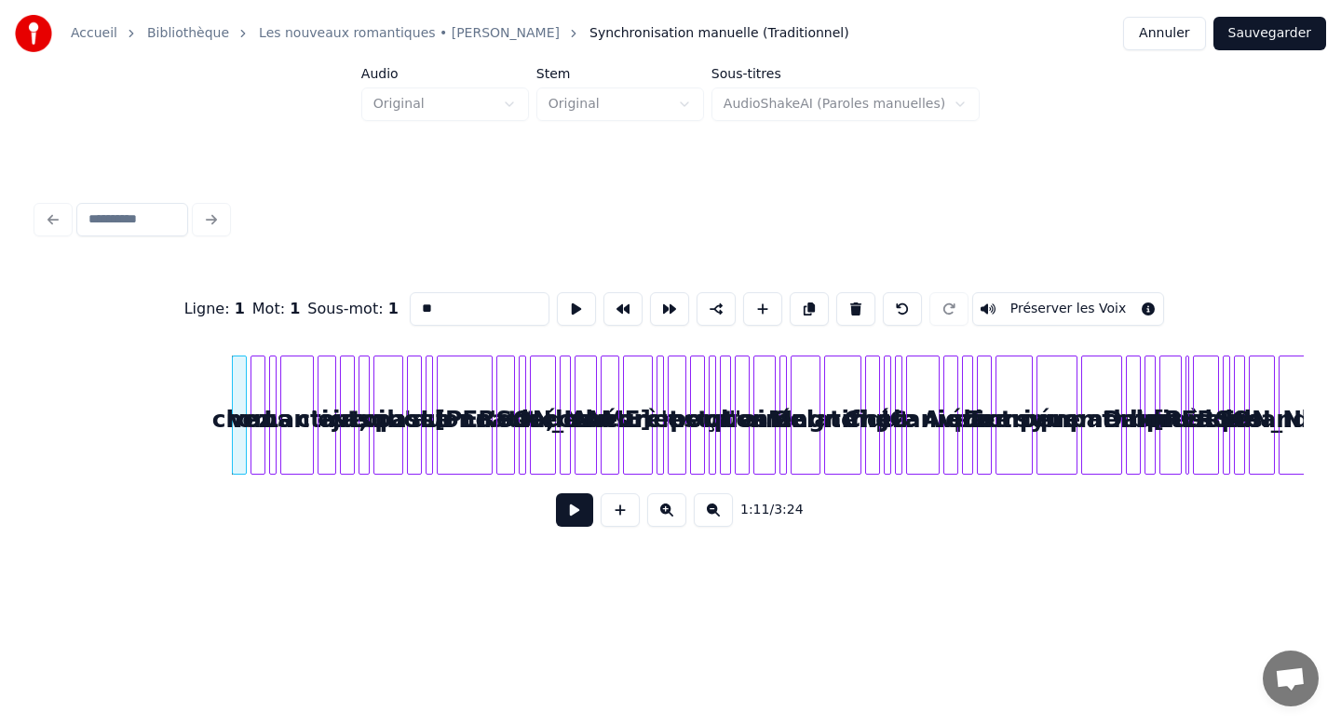
click at [836, 292] on button at bounding box center [855, 309] width 39 height 34
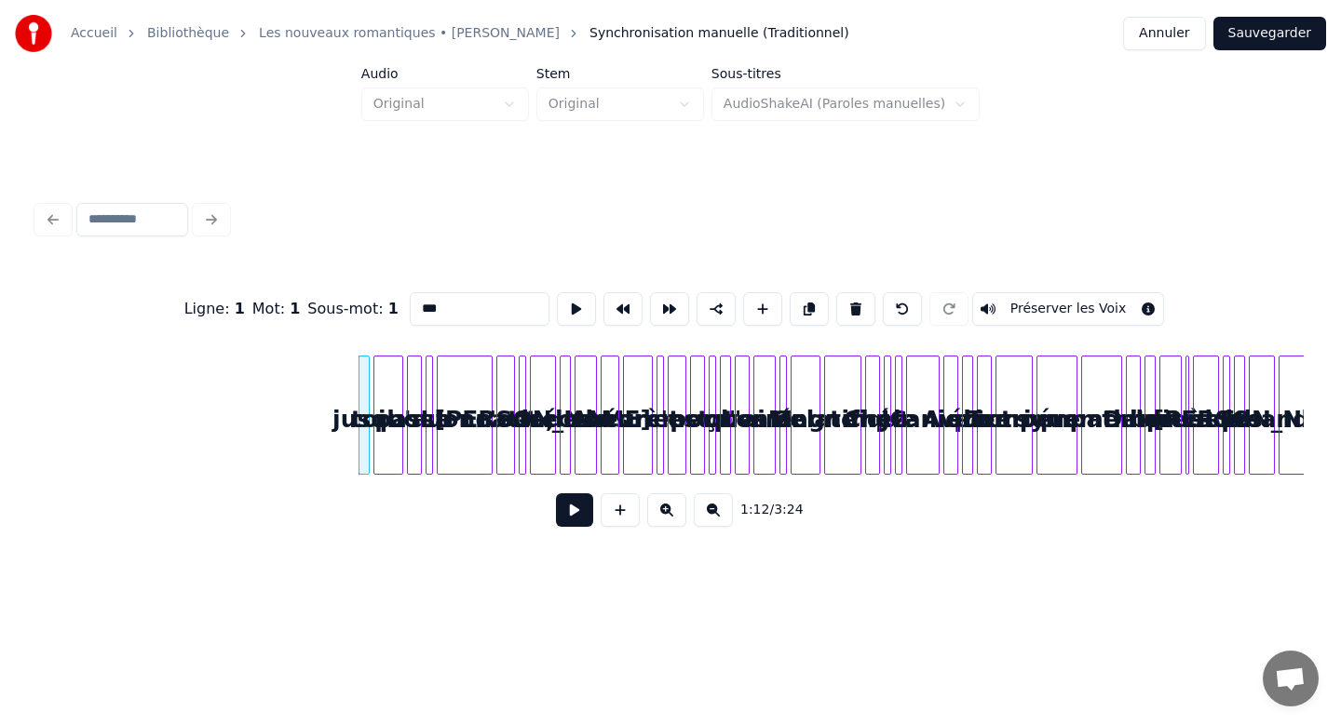
click at [836, 292] on button at bounding box center [855, 309] width 39 height 34
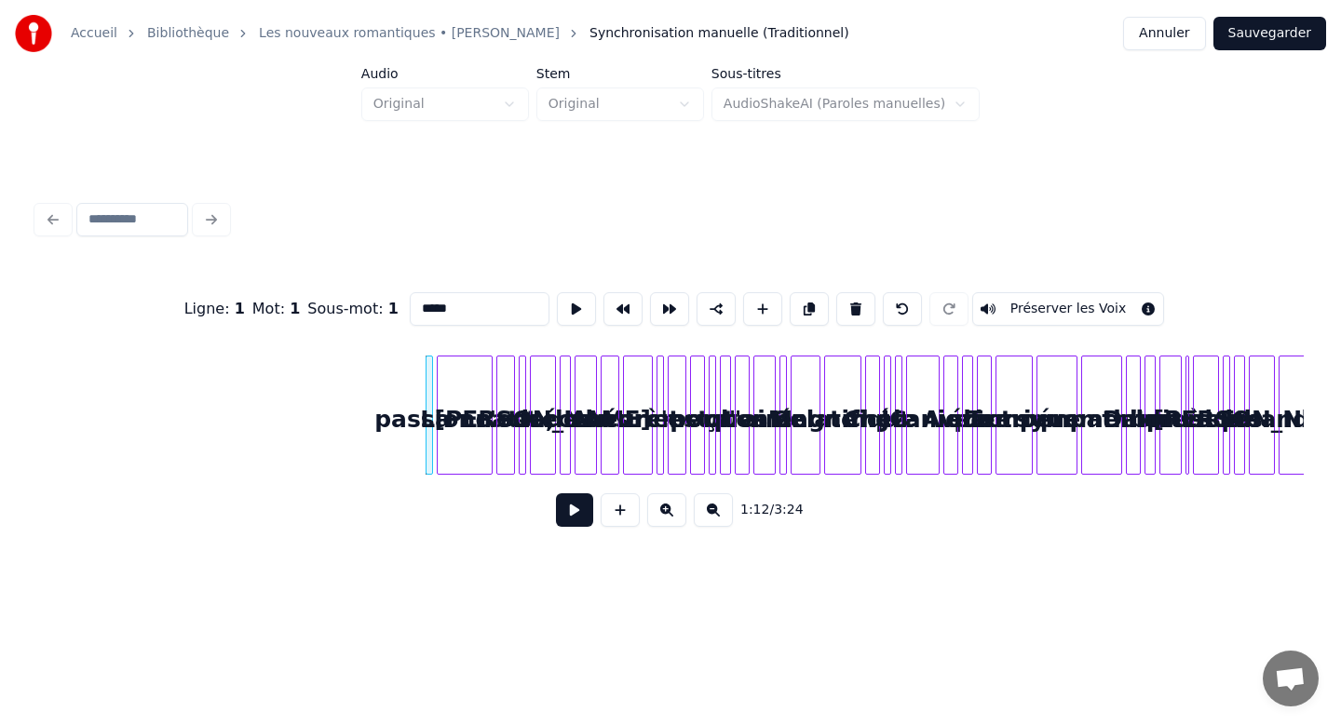
click at [836, 292] on button at bounding box center [855, 309] width 39 height 34
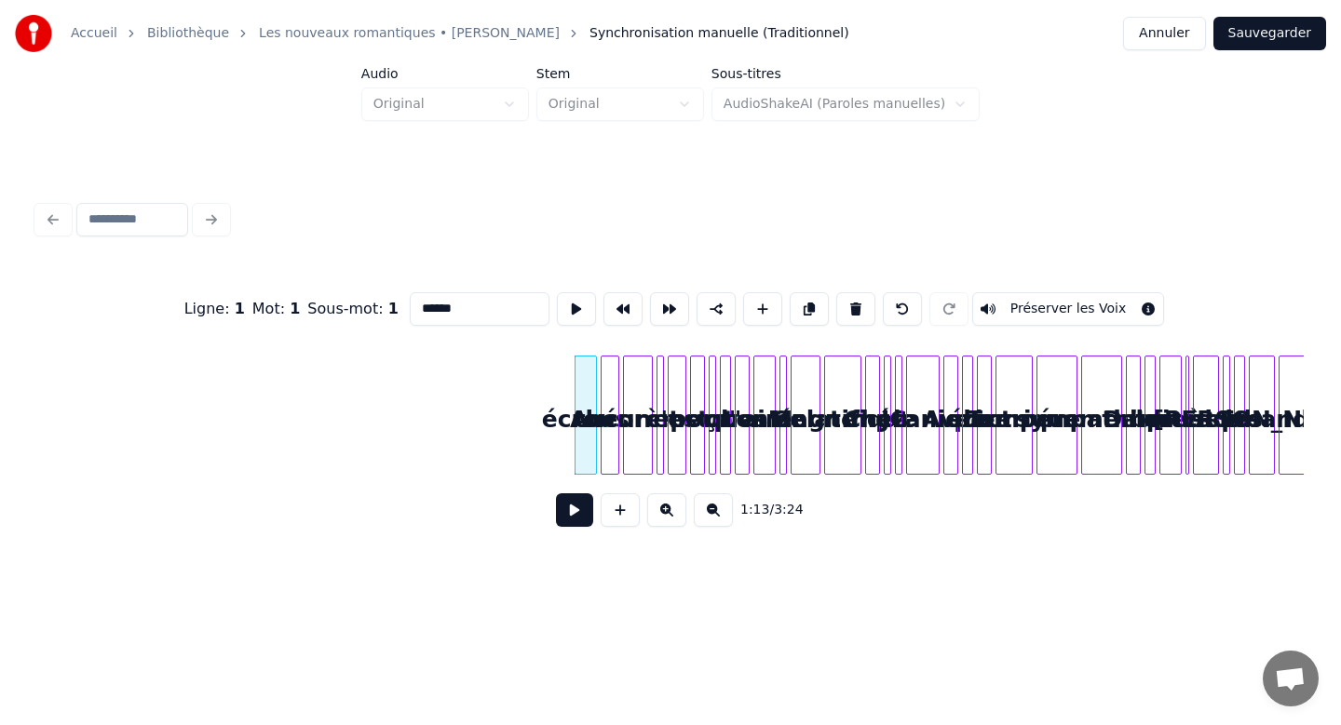
click at [836, 292] on button at bounding box center [855, 309] width 39 height 34
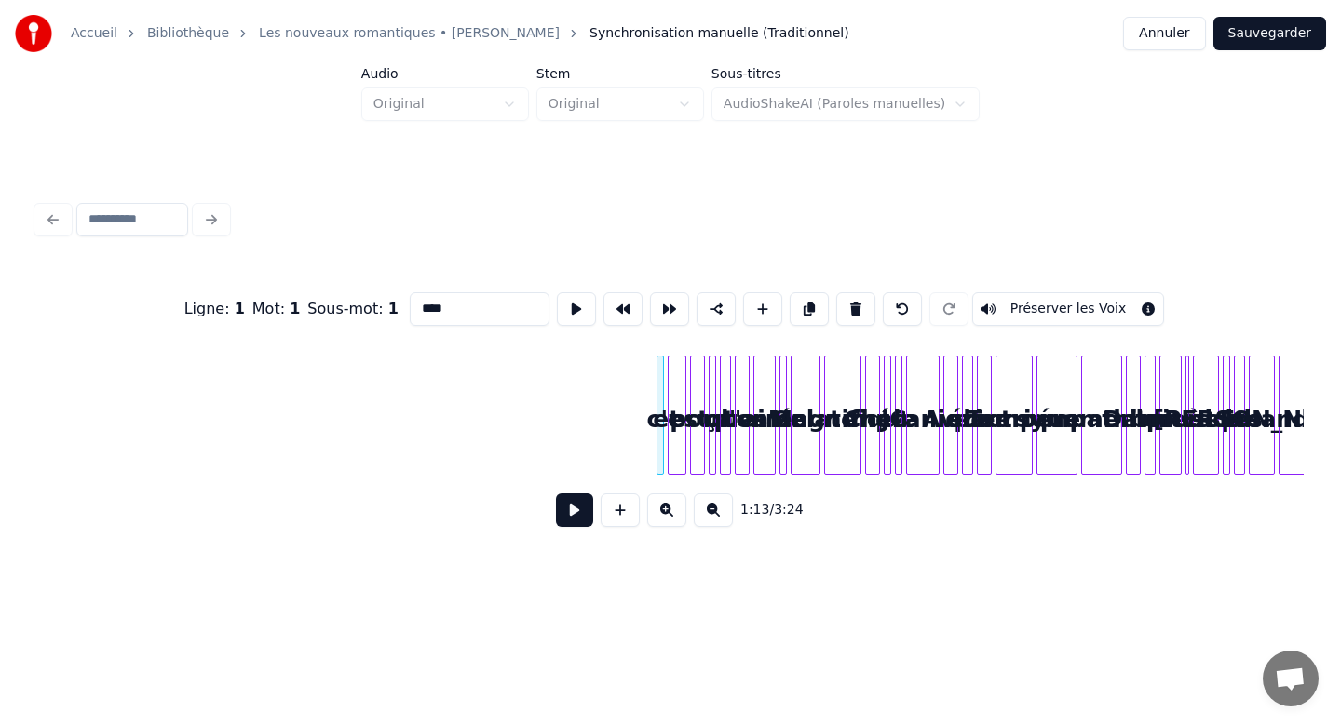
click at [836, 292] on button at bounding box center [855, 309] width 39 height 34
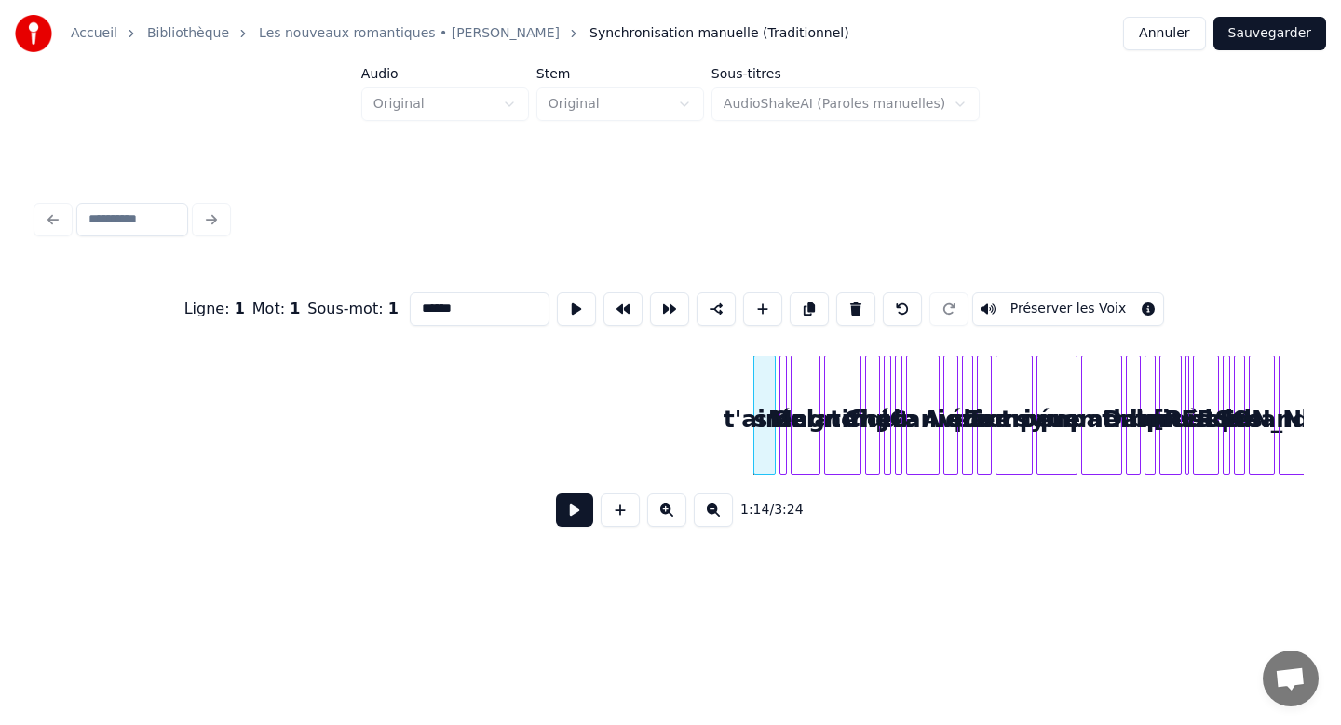
click at [836, 292] on button at bounding box center [855, 309] width 39 height 34
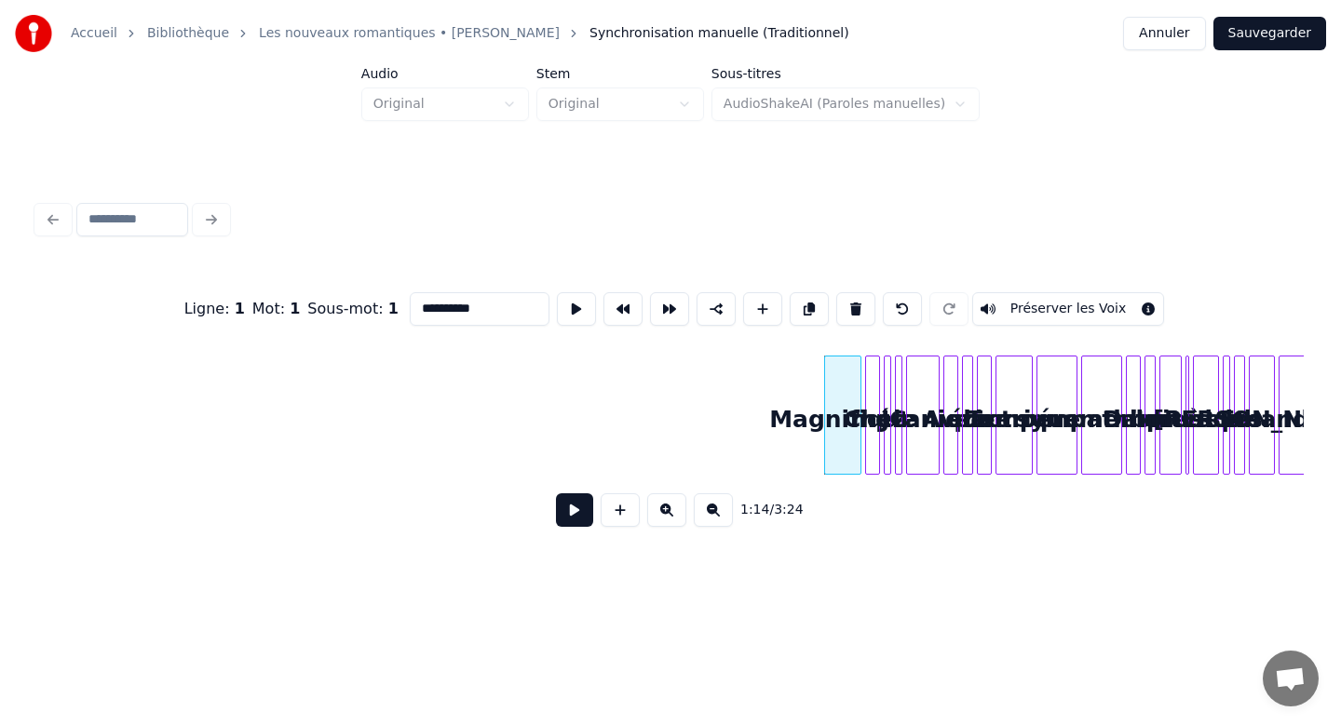
click at [836, 292] on button at bounding box center [855, 309] width 39 height 34
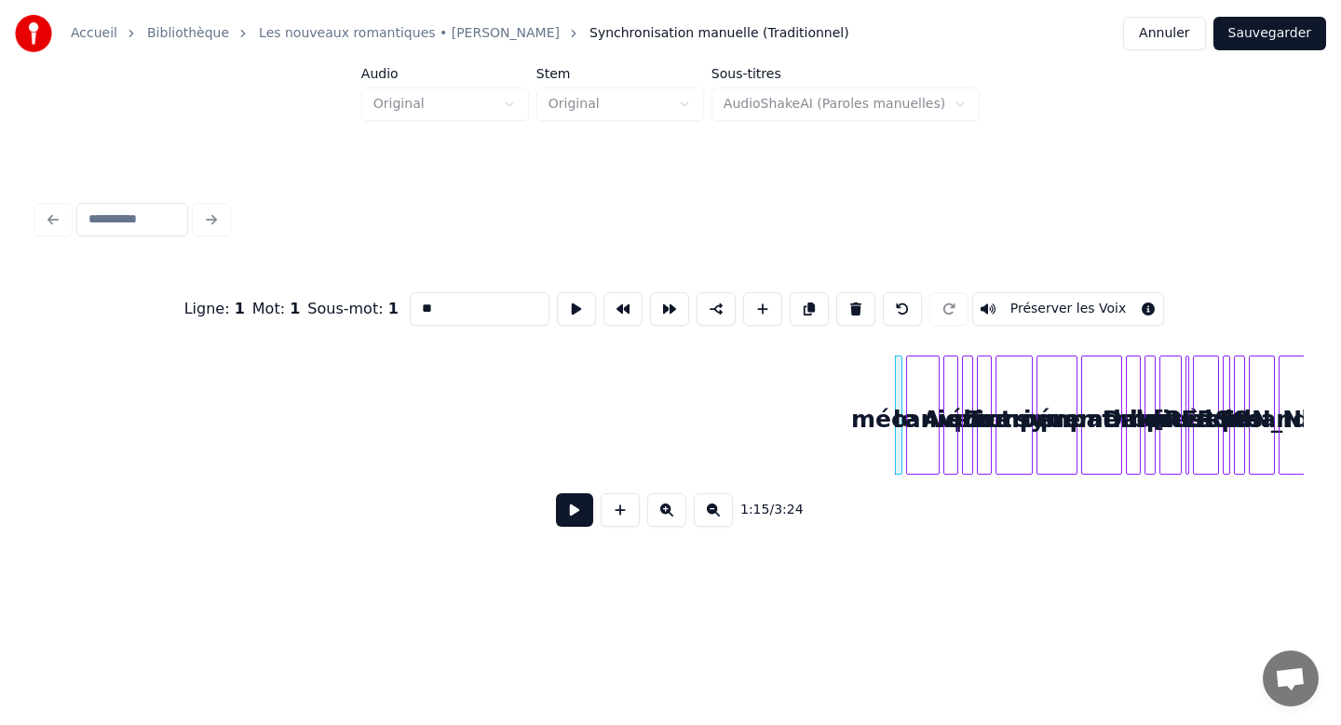
click at [836, 292] on button at bounding box center [855, 309] width 39 height 34
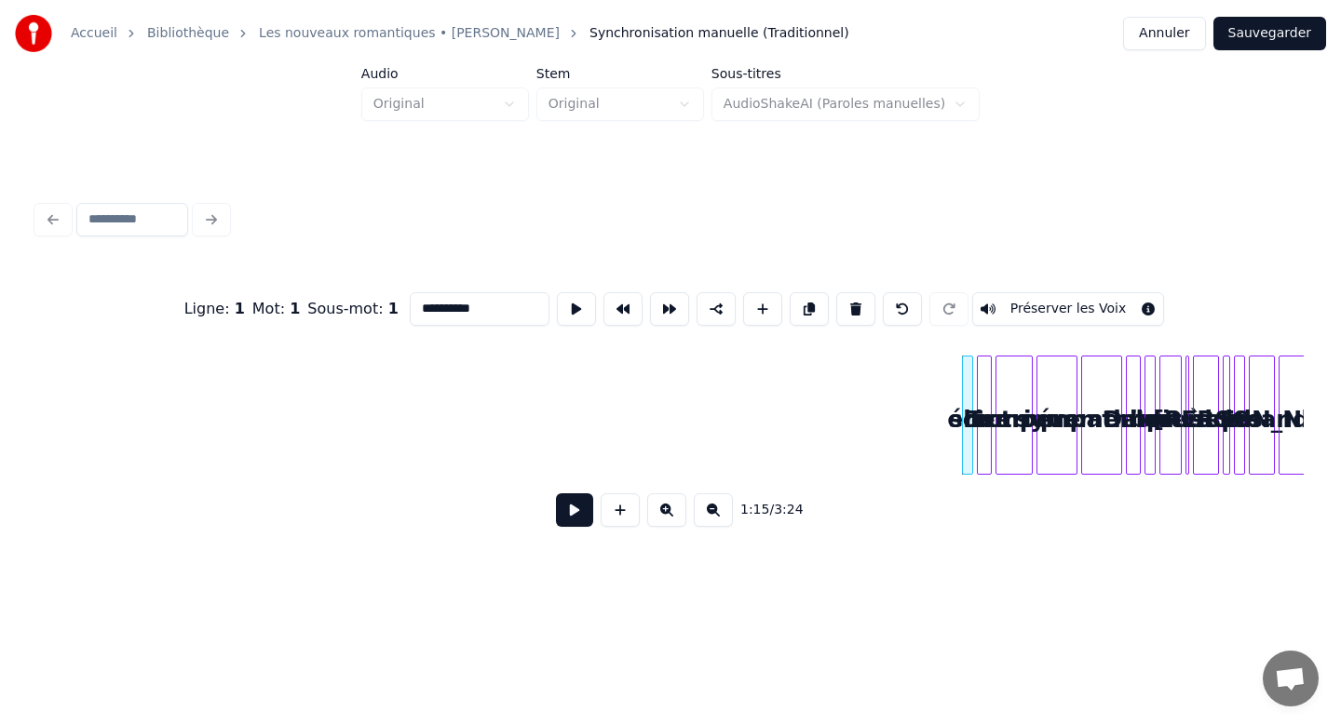
click at [836, 292] on button at bounding box center [855, 309] width 39 height 34
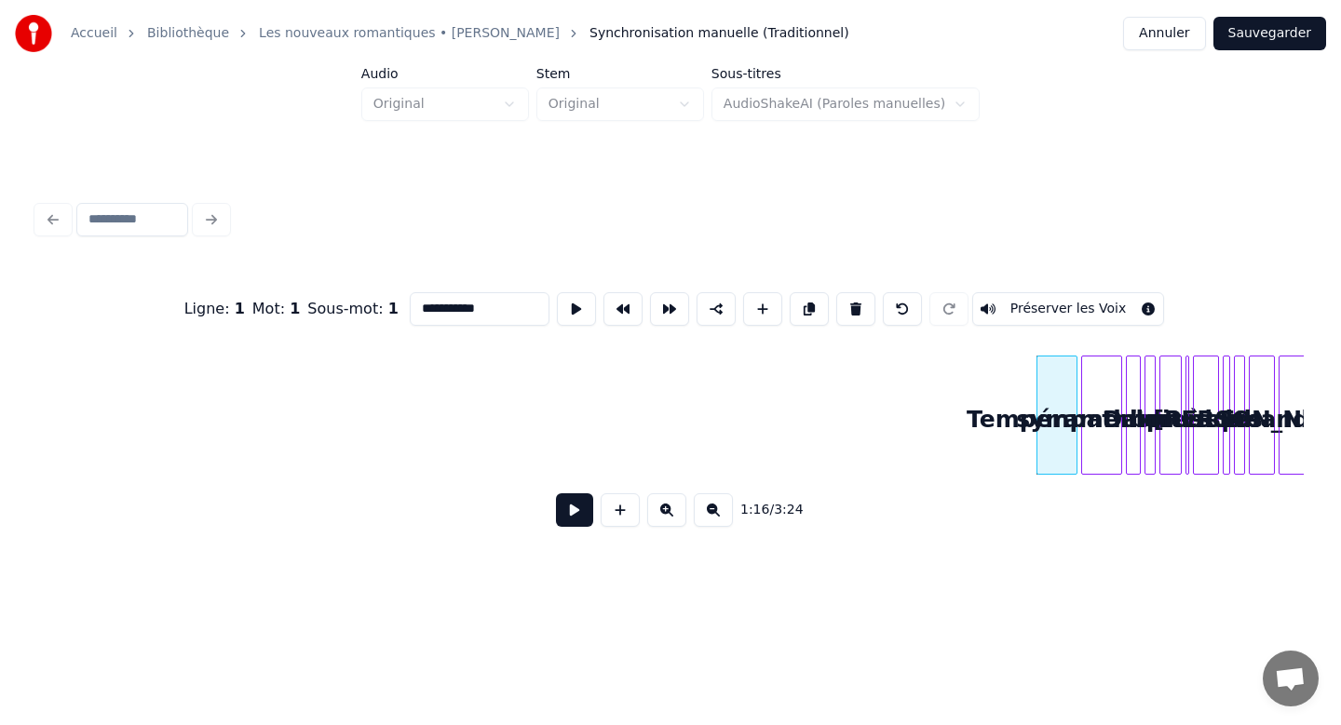
click at [836, 292] on button at bounding box center [855, 309] width 39 height 34
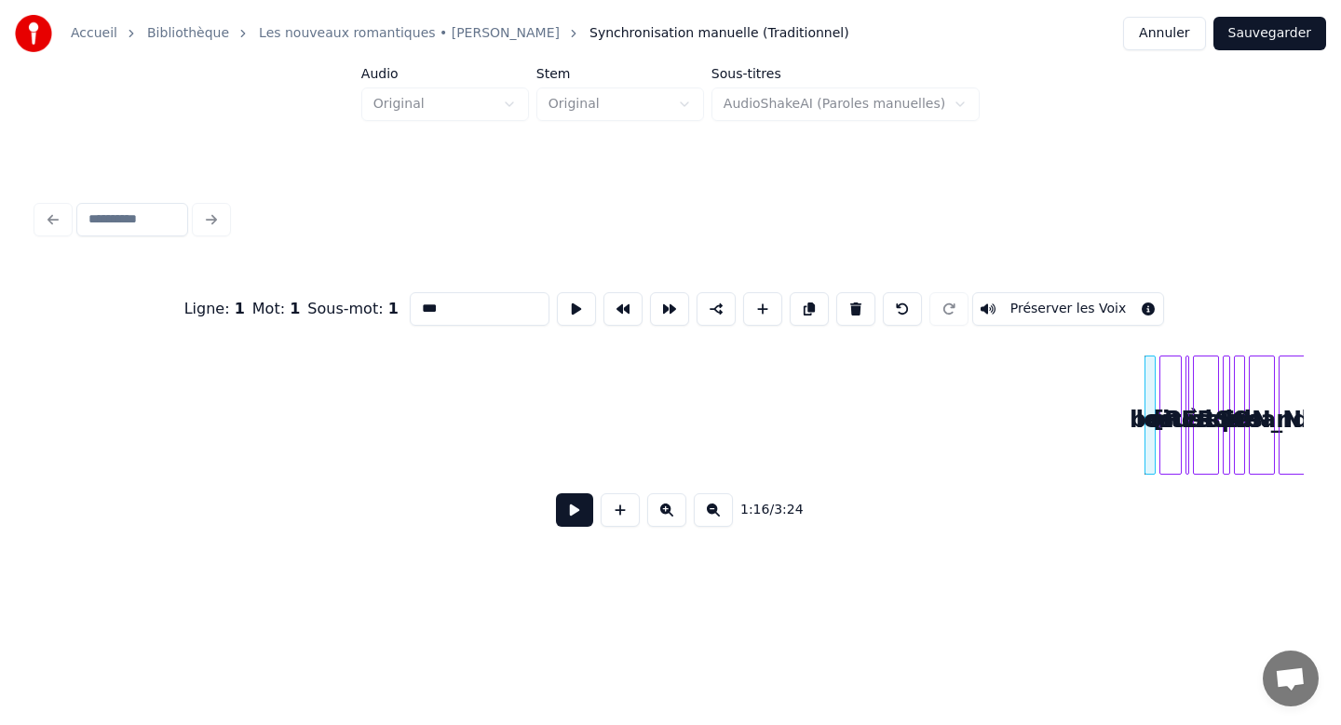
click at [836, 292] on button at bounding box center [855, 309] width 39 height 34
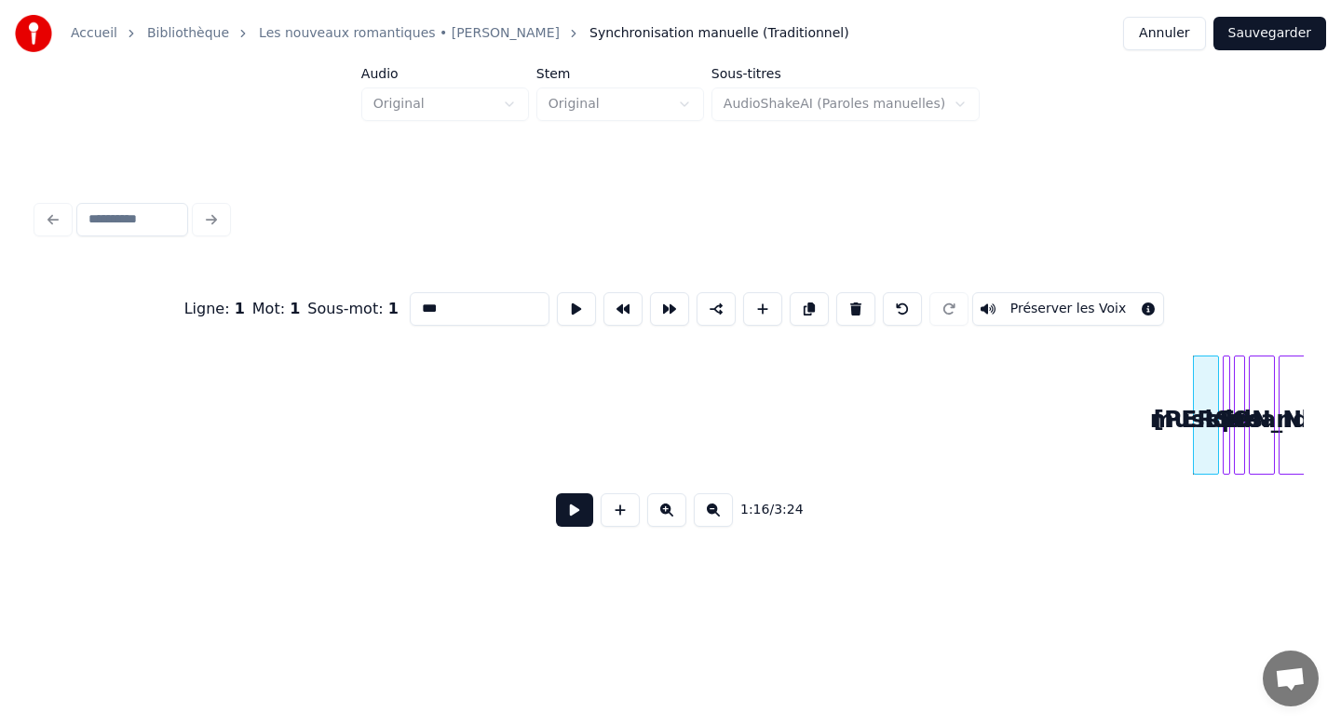
click at [836, 292] on button at bounding box center [855, 309] width 39 height 34
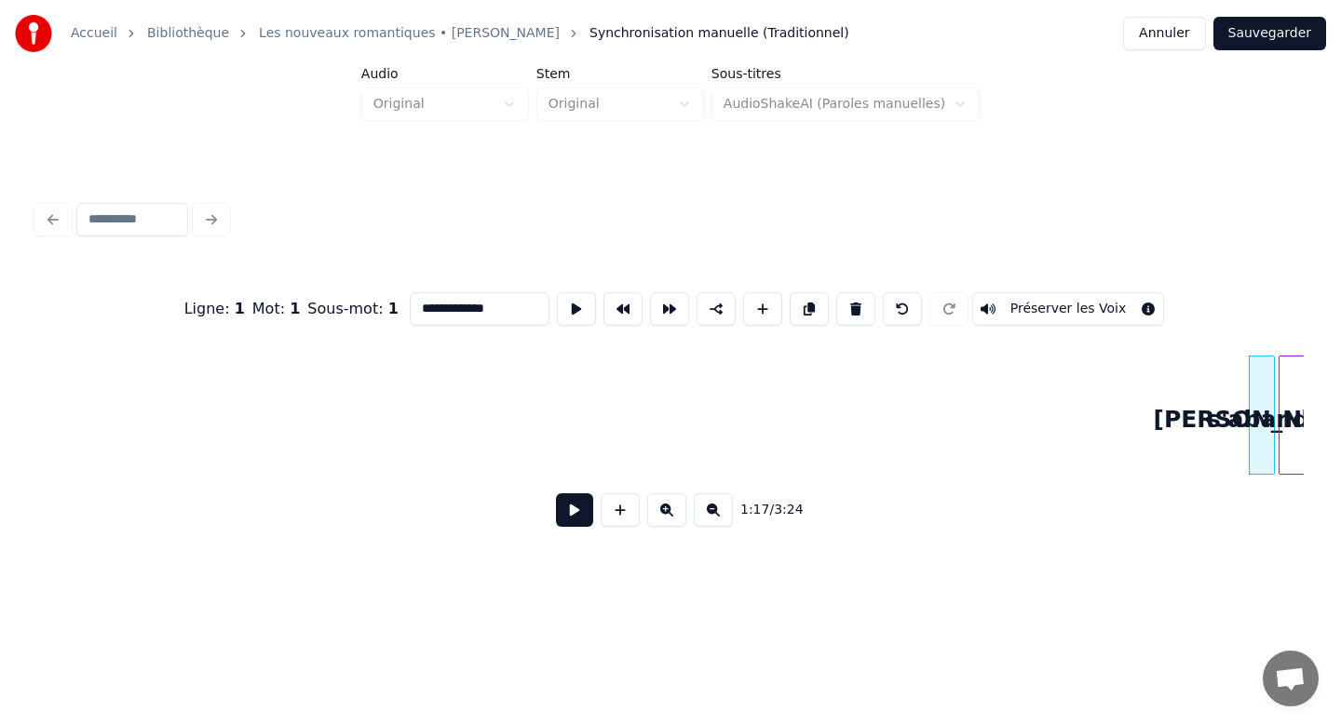
click at [836, 292] on button at bounding box center [855, 309] width 39 height 34
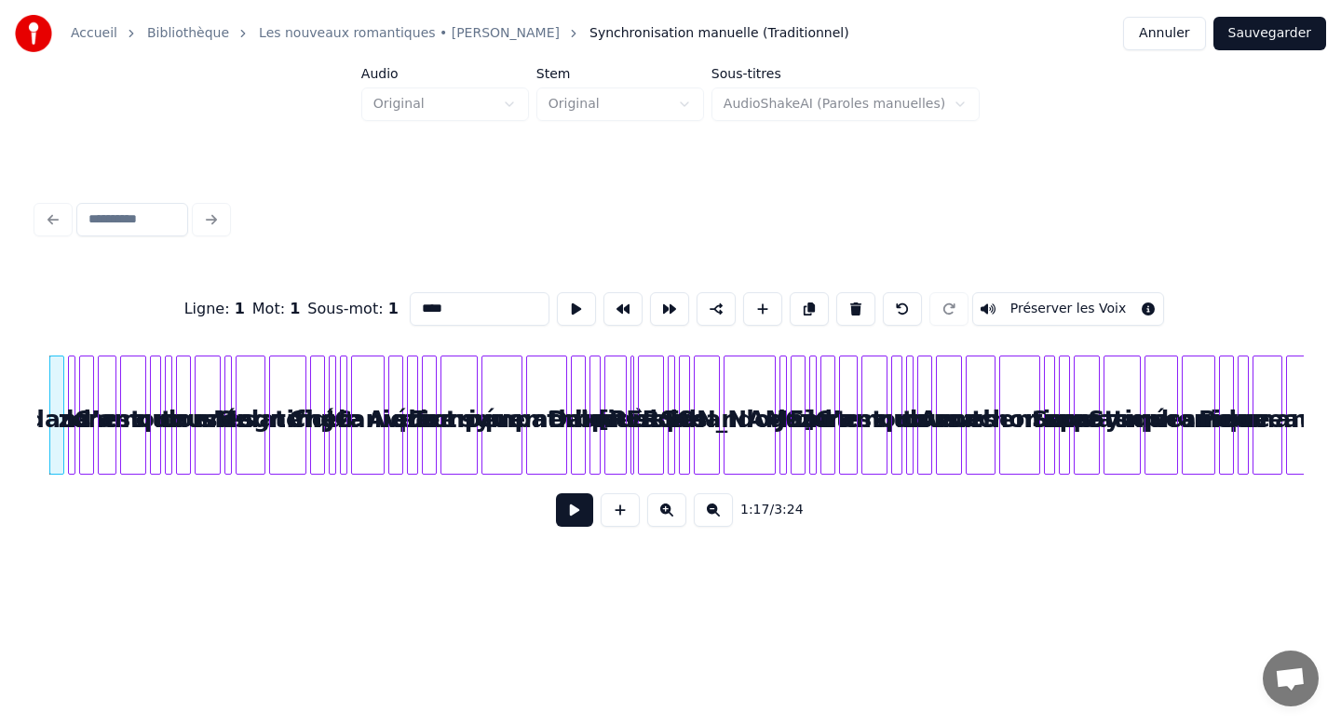
click at [836, 292] on button at bounding box center [855, 309] width 39 height 34
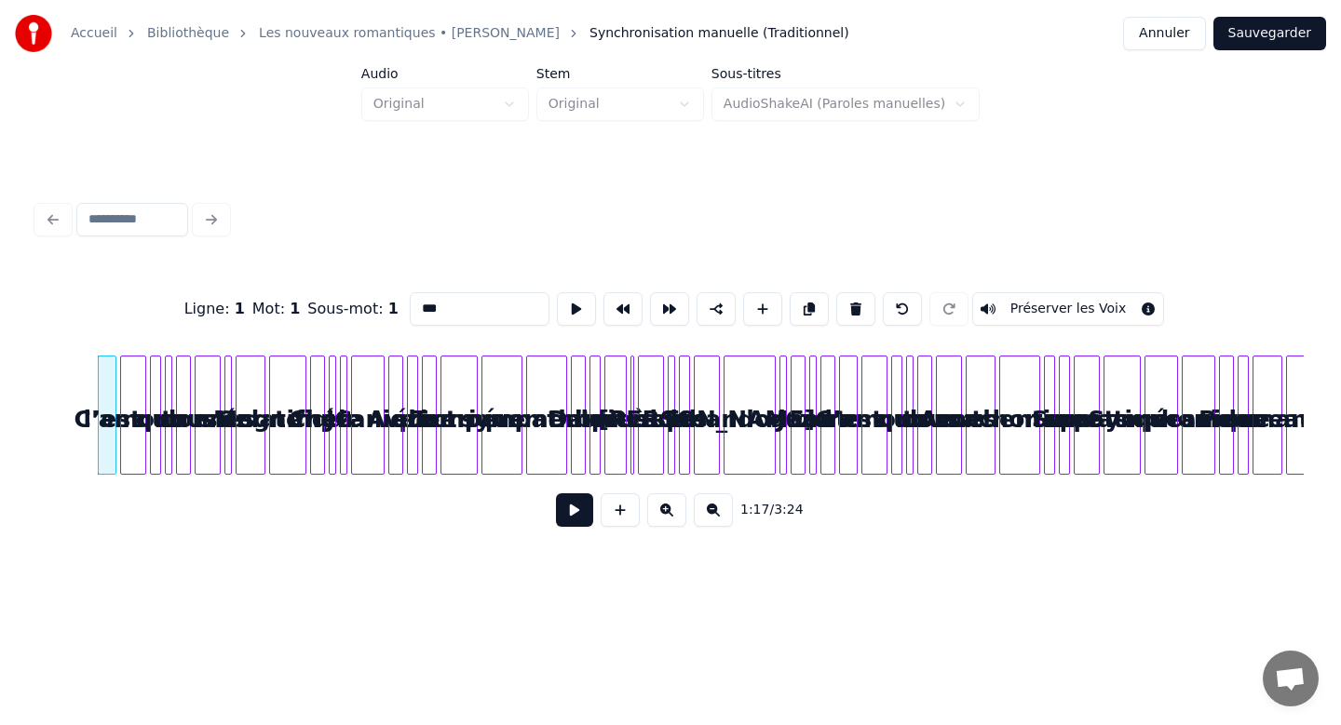
click at [836, 292] on button at bounding box center [855, 309] width 39 height 34
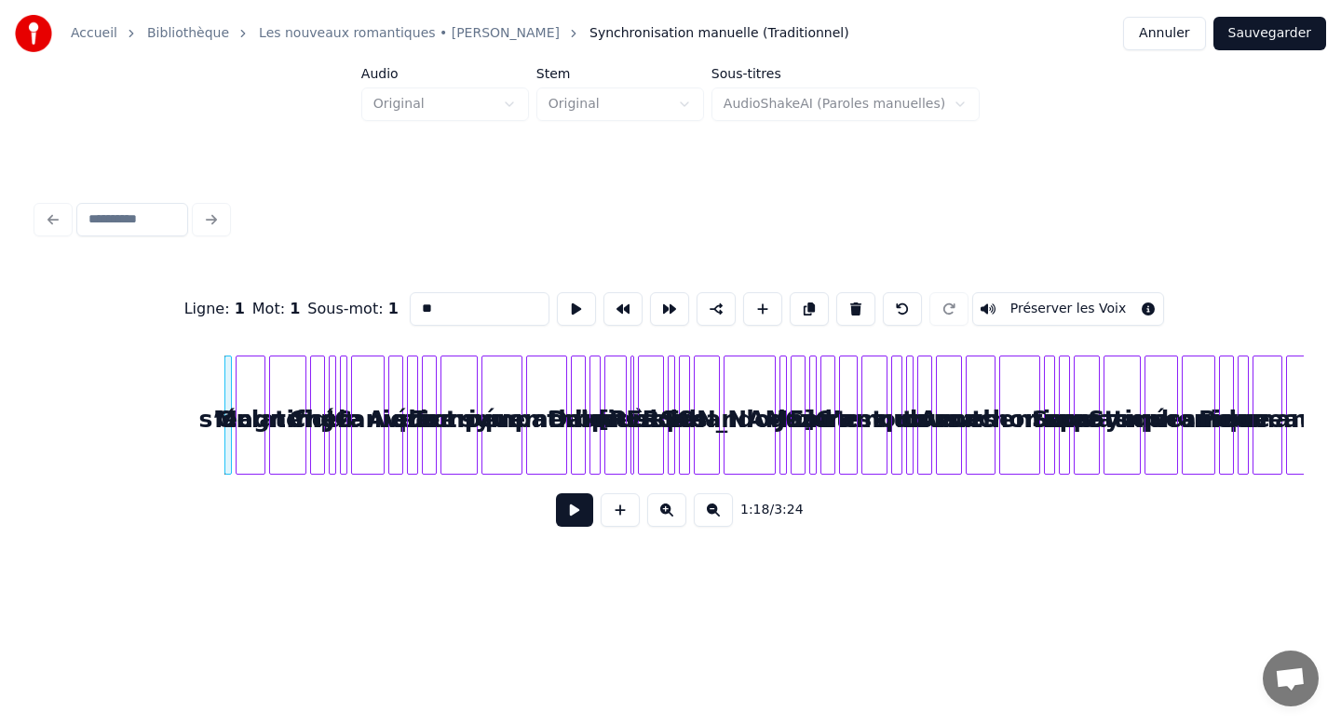
click at [836, 292] on button at bounding box center [855, 309] width 39 height 34
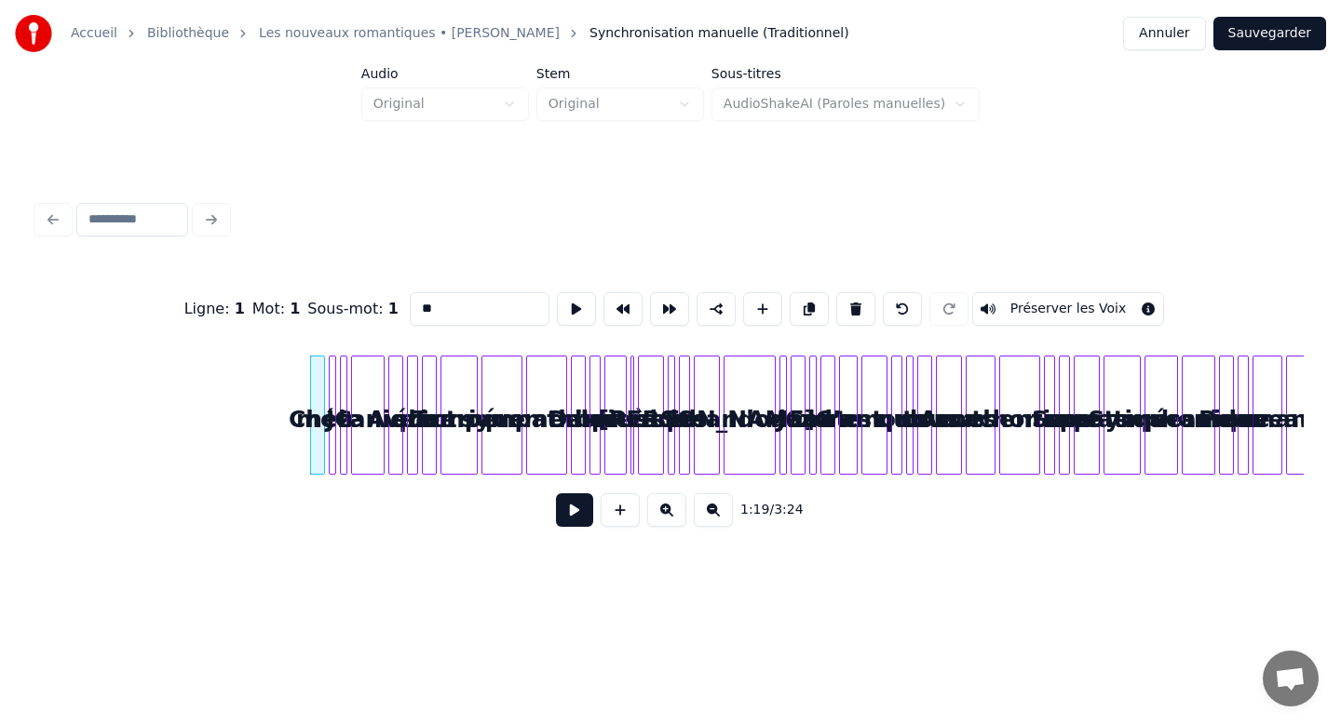
click at [836, 292] on button at bounding box center [855, 309] width 39 height 34
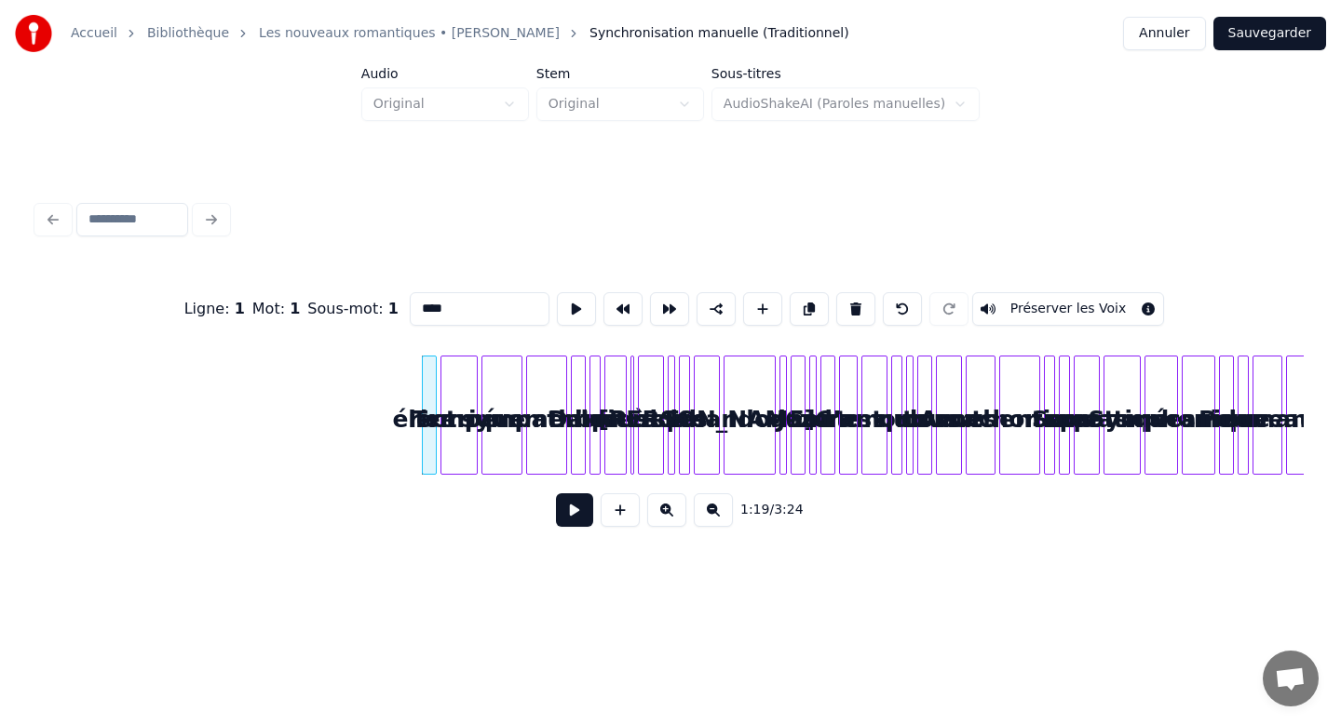
click at [836, 292] on button at bounding box center [855, 309] width 39 height 34
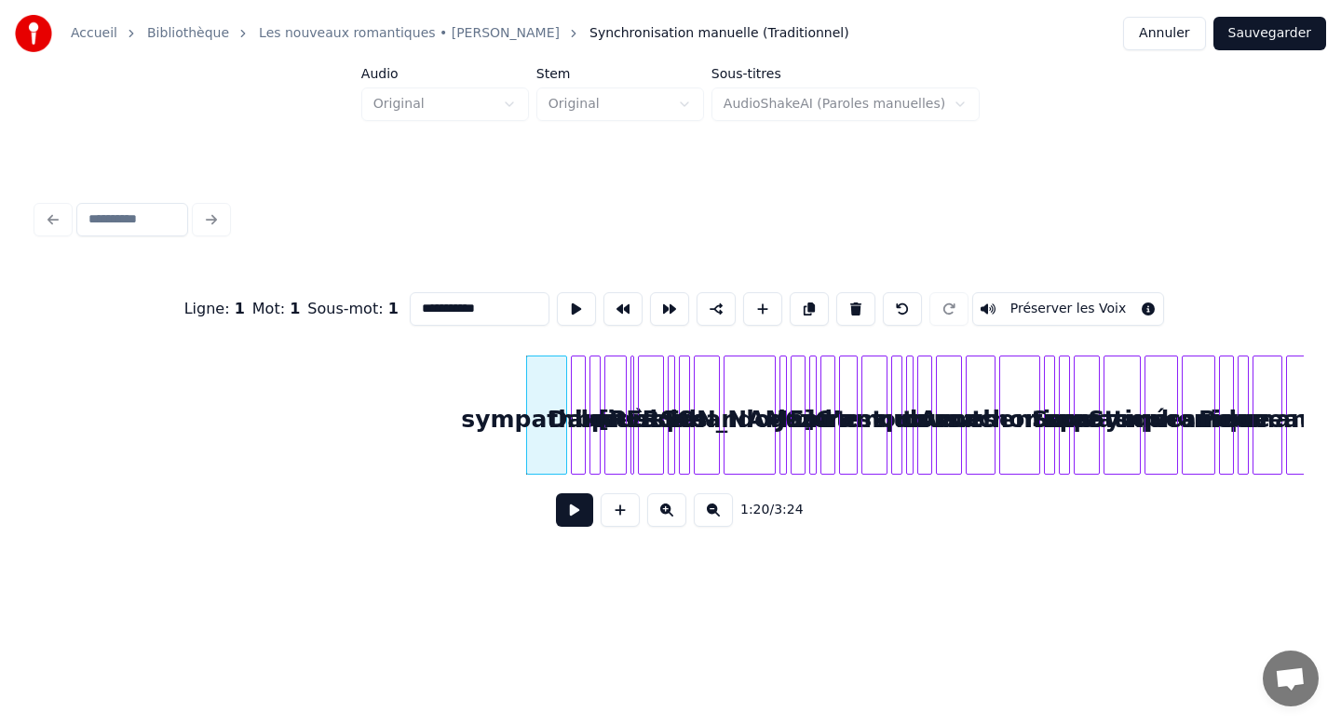
click at [836, 292] on button at bounding box center [855, 309] width 39 height 34
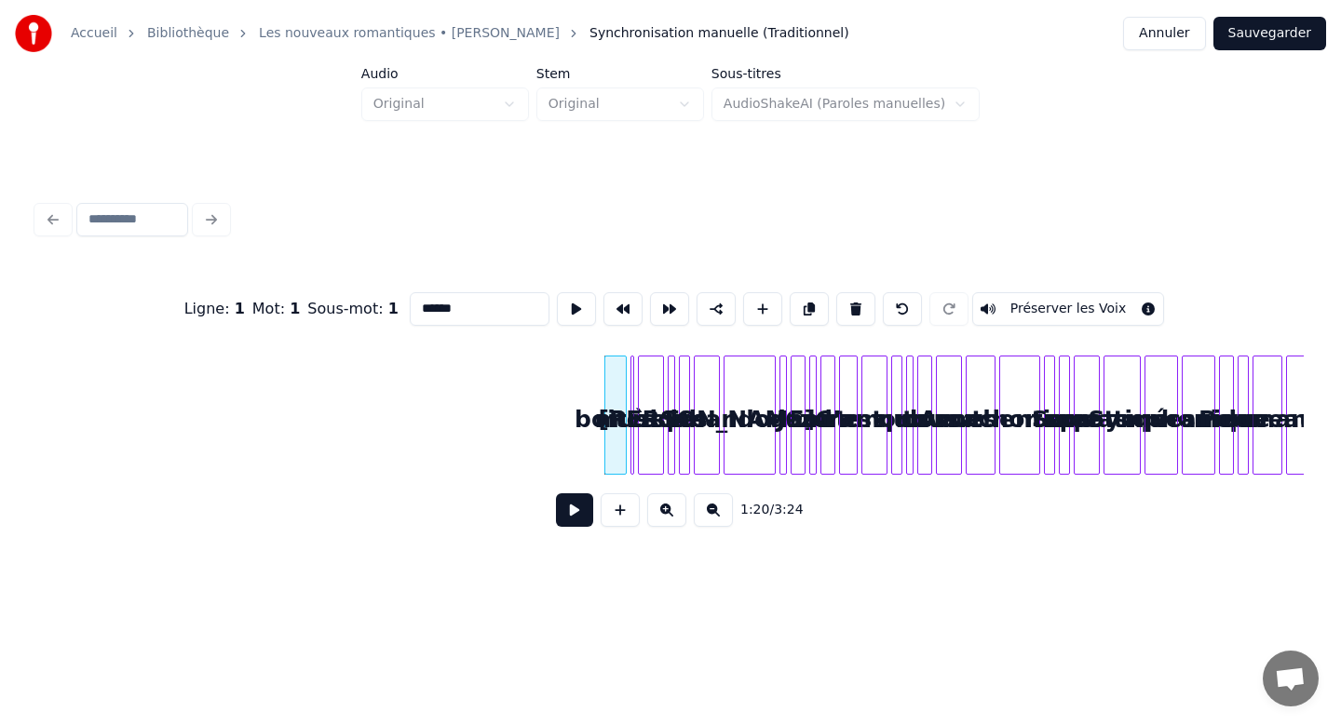
click at [836, 292] on button at bounding box center [855, 309] width 39 height 34
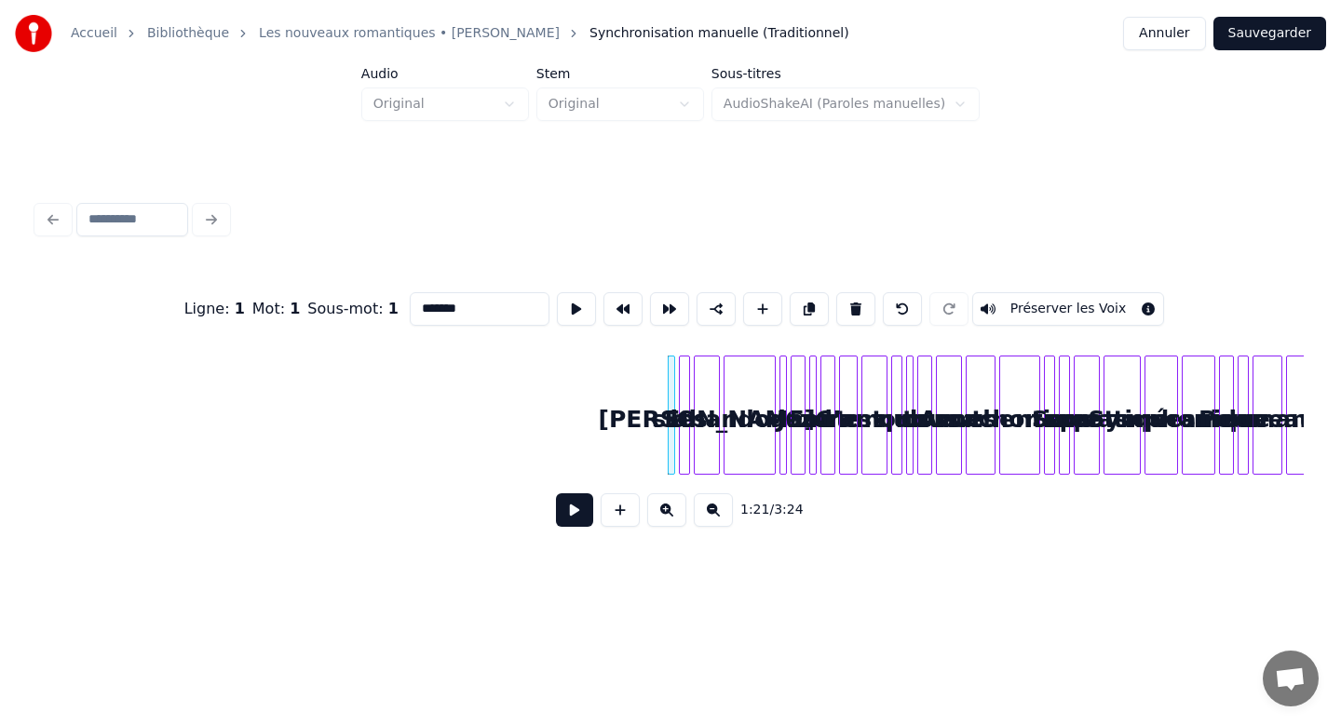
click at [836, 292] on button at bounding box center [855, 309] width 39 height 34
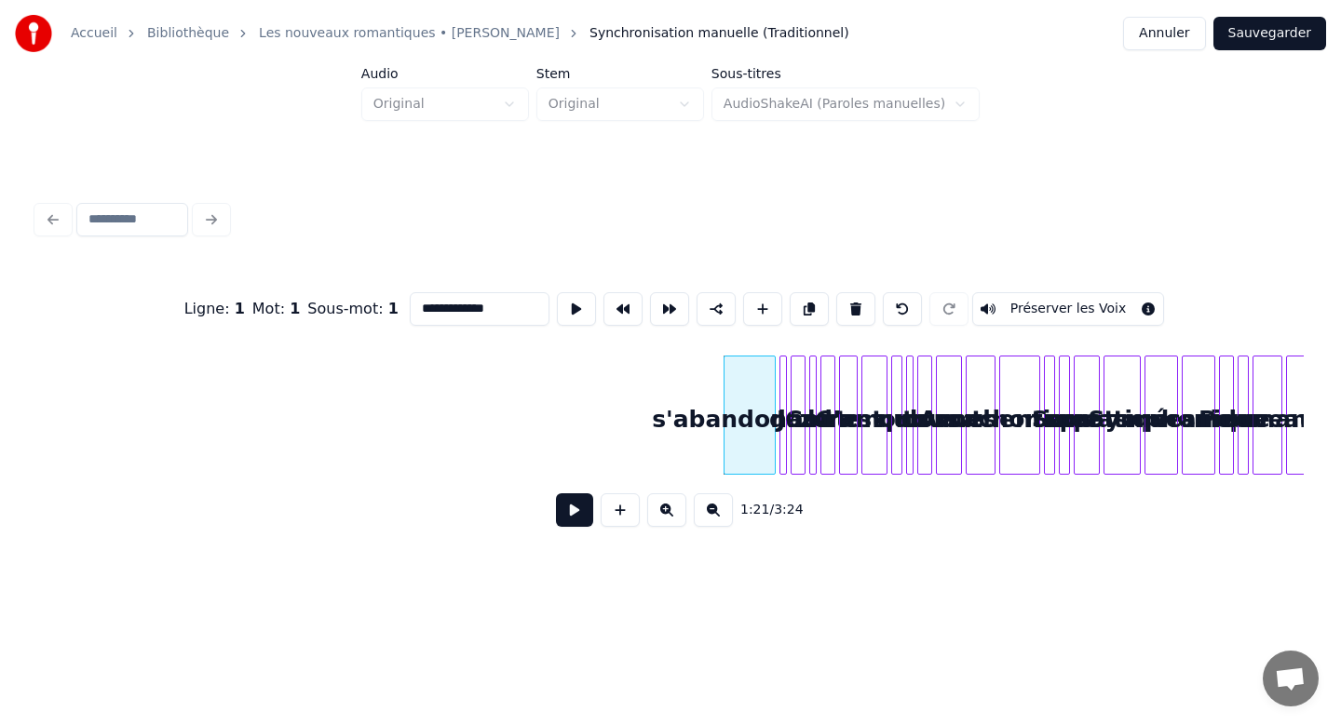
click at [836, 292] on button at bounding box center [855, 309] width 39 height 34
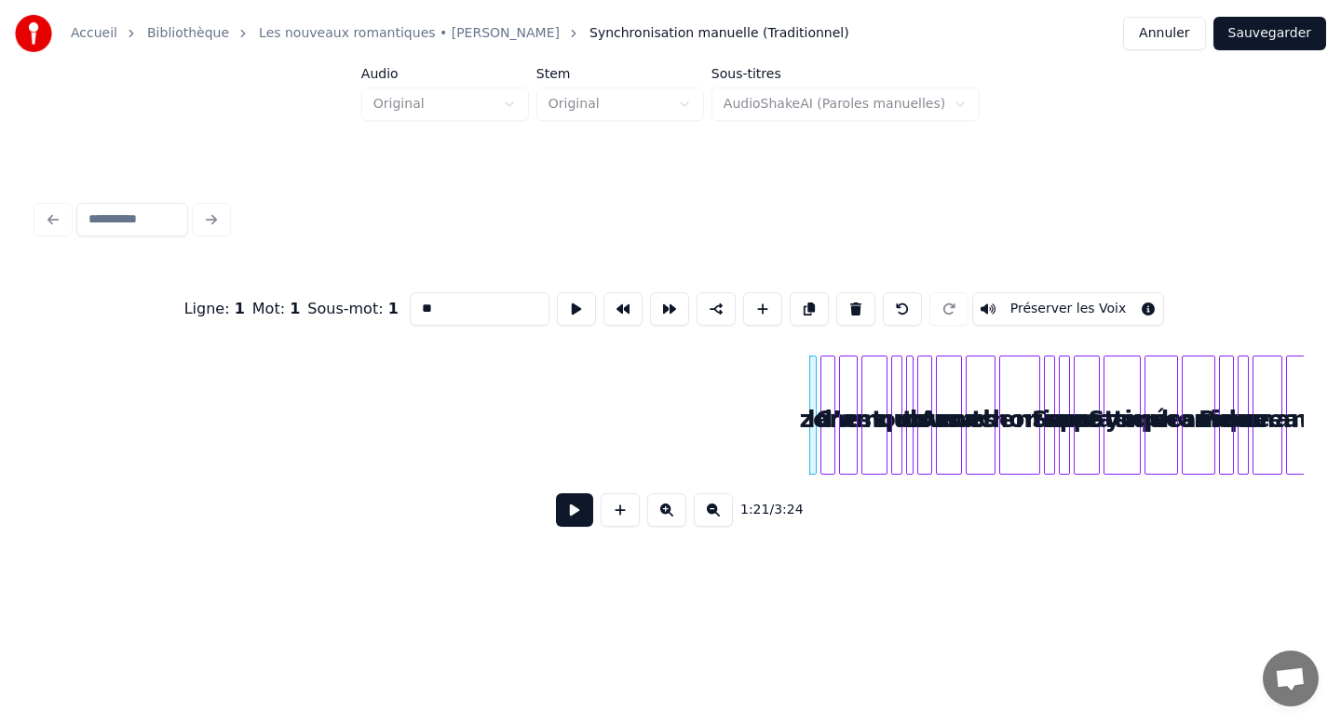
click at [836, 292] on button at bounding box center [855, 309] width 39 height 34
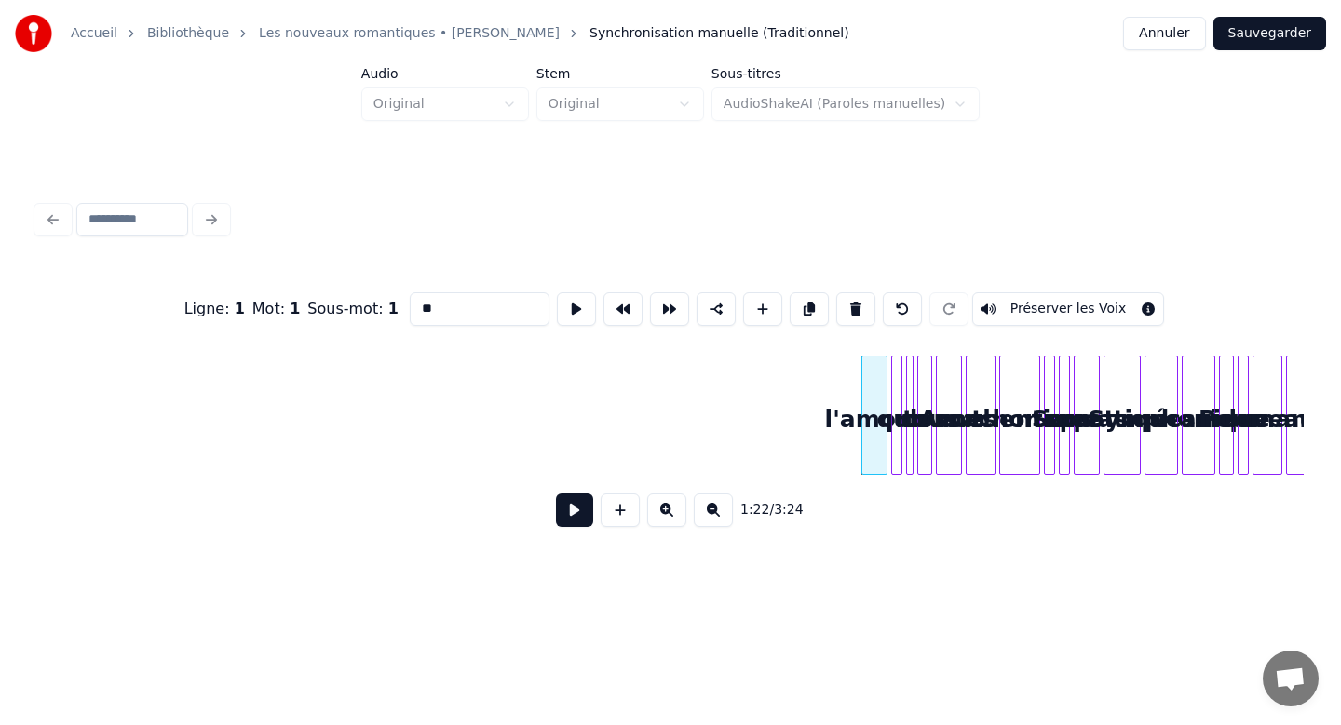
click at [836, 292] on button at bounding box center [855, 309] width 39 height 34
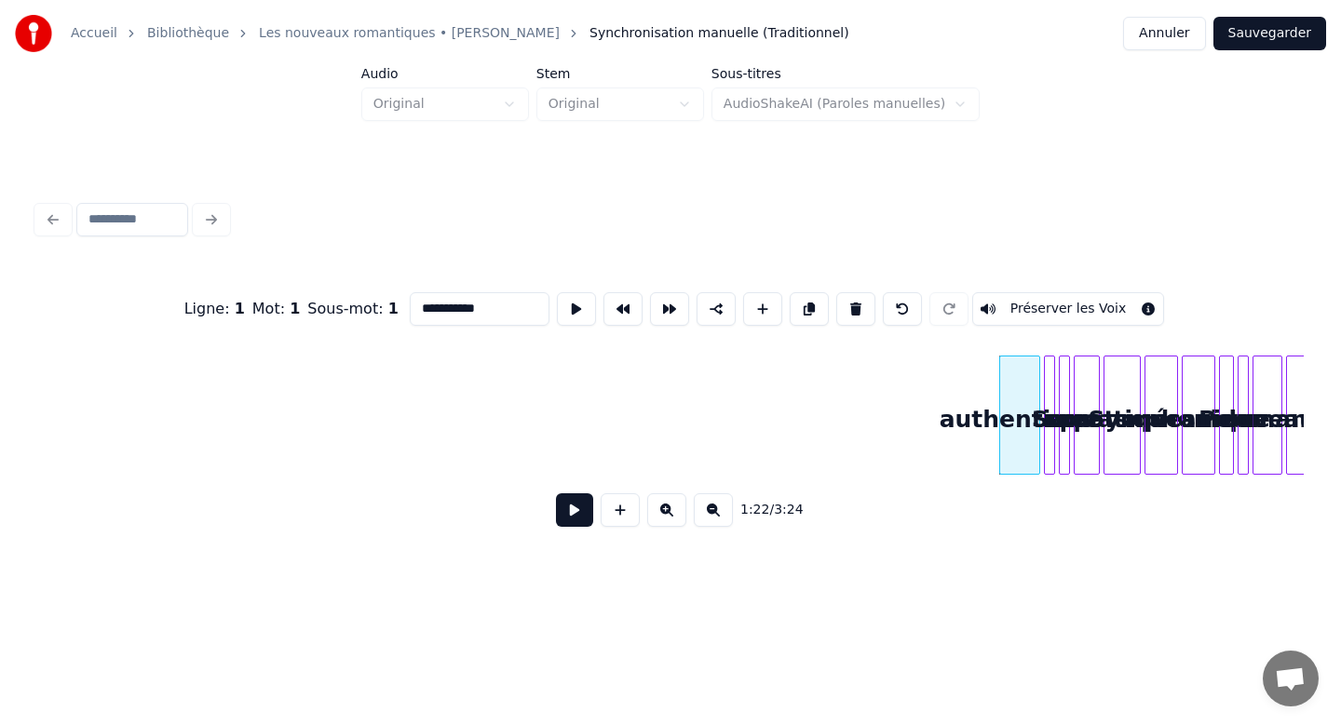
click at [836, 292] on button at bounding box center [855, 309] width 39 height 34
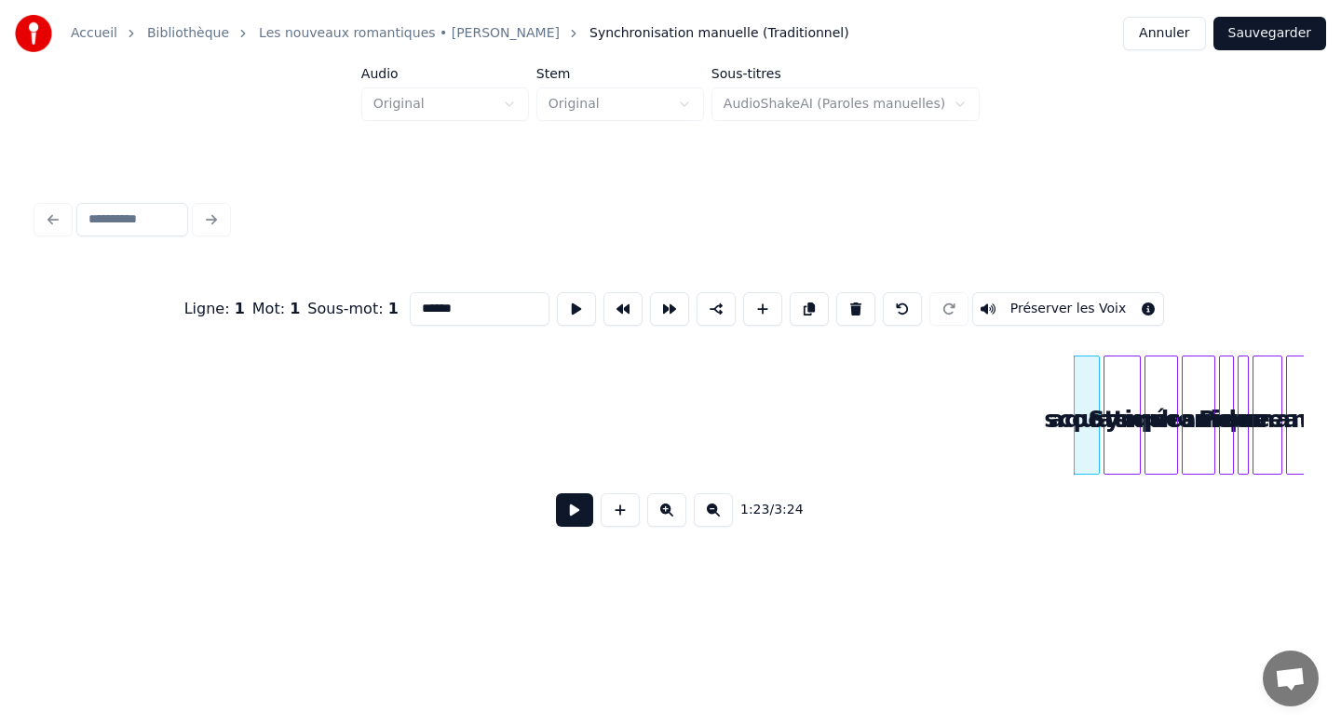
click at [836, 292] on button at bounding box center [855, 309] width 39 height 34
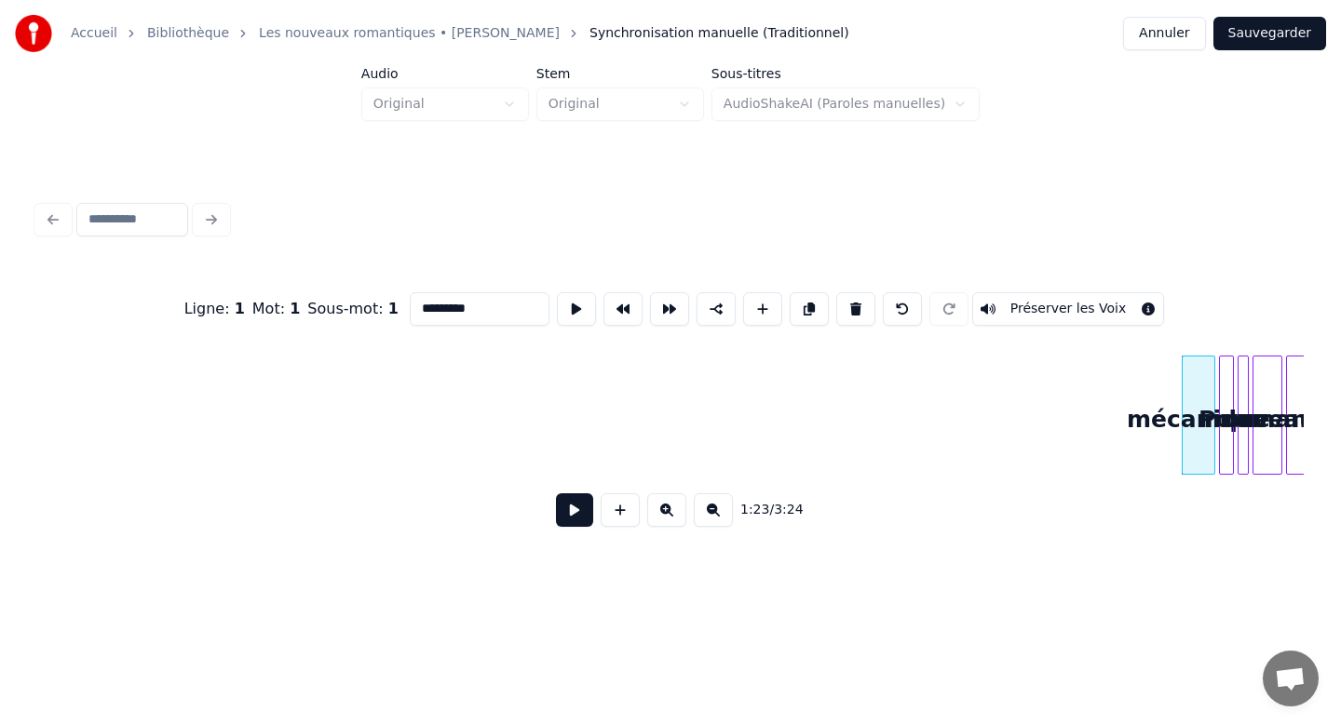
click at [836, 292] on button at bounding box center [855, 309] width 39 height 34
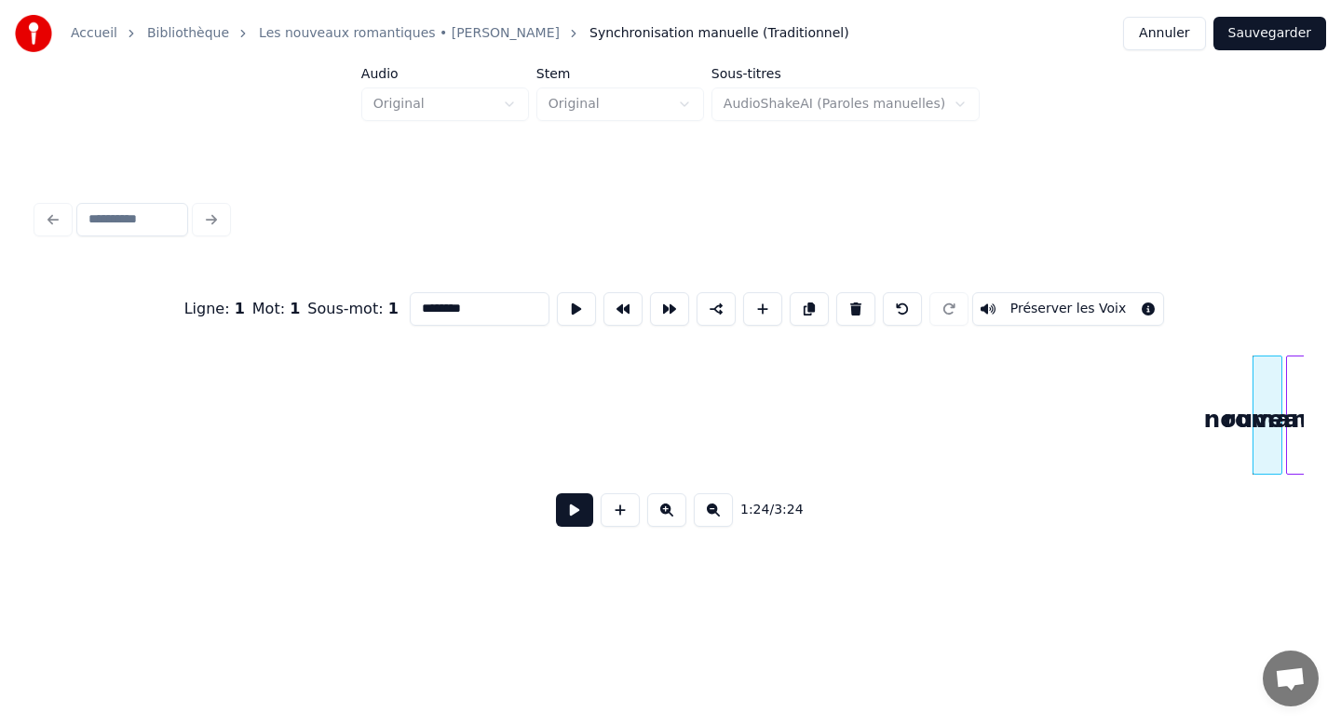
click at [836, 292] on button at bounding box center [855, 309] width 39 height 34
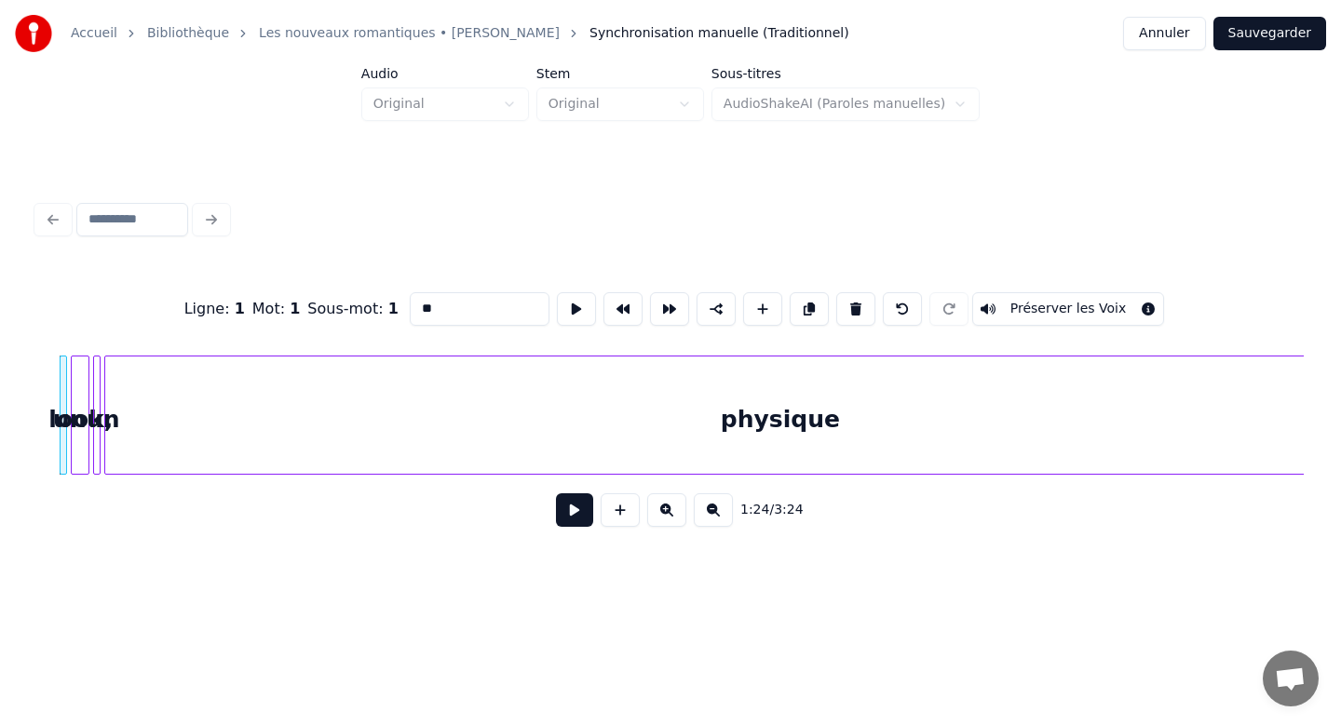
click at [836, 292] on button at bounding box center [855, 309] width 39 height 34
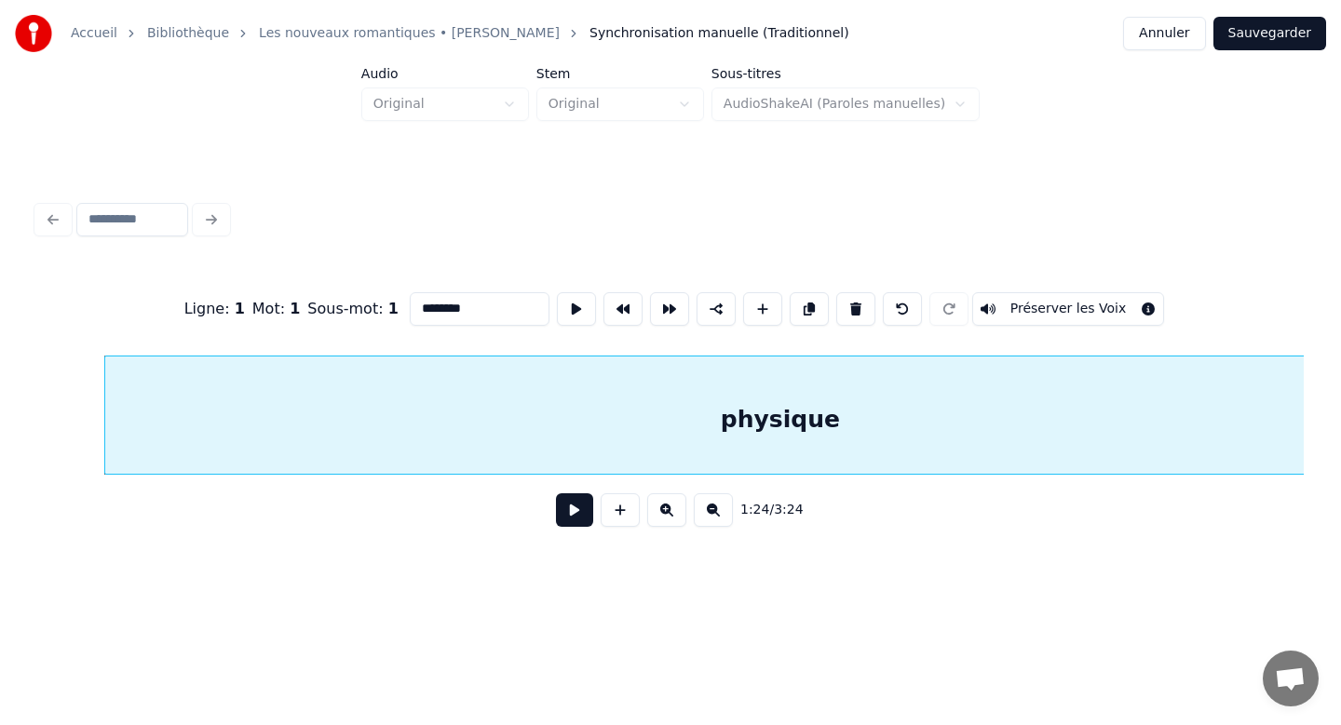
click at [836, 292] on button at bounding box center [855, 309] width 39 height 34
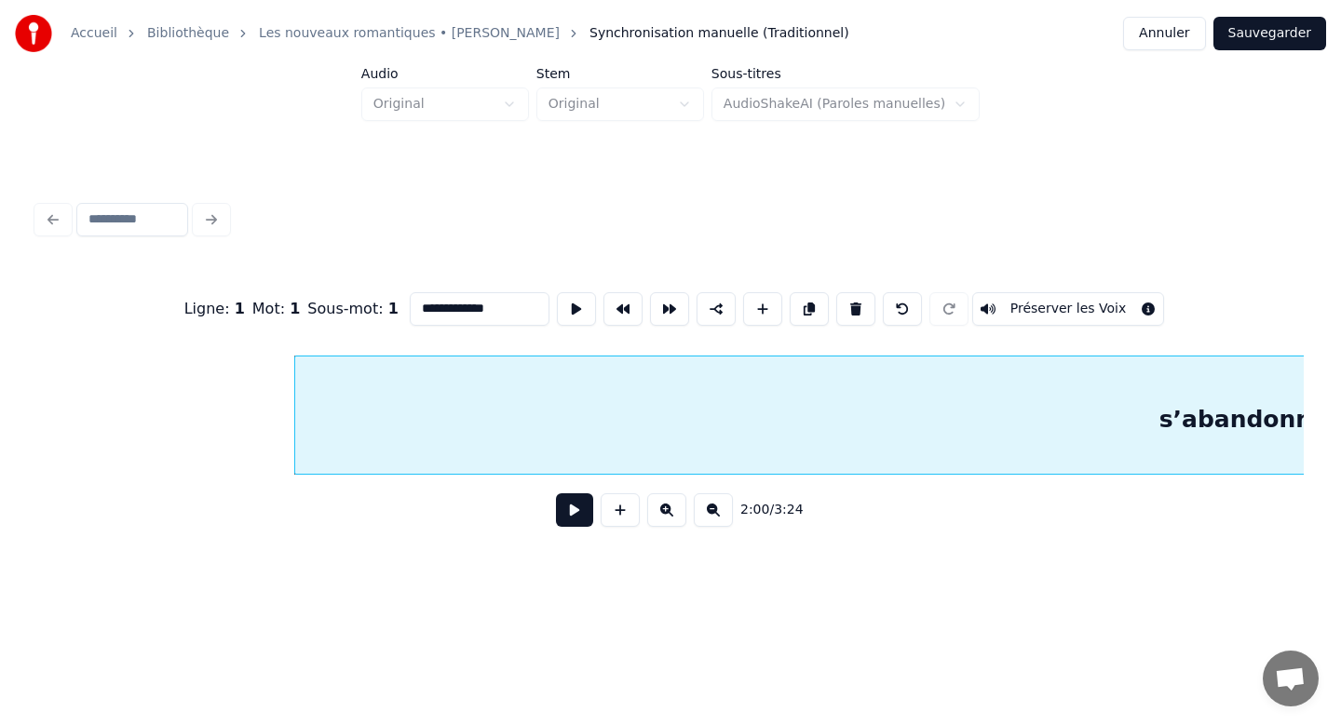
click at [836, 292] on button at bounding box center [855, 309] width 39 height 34
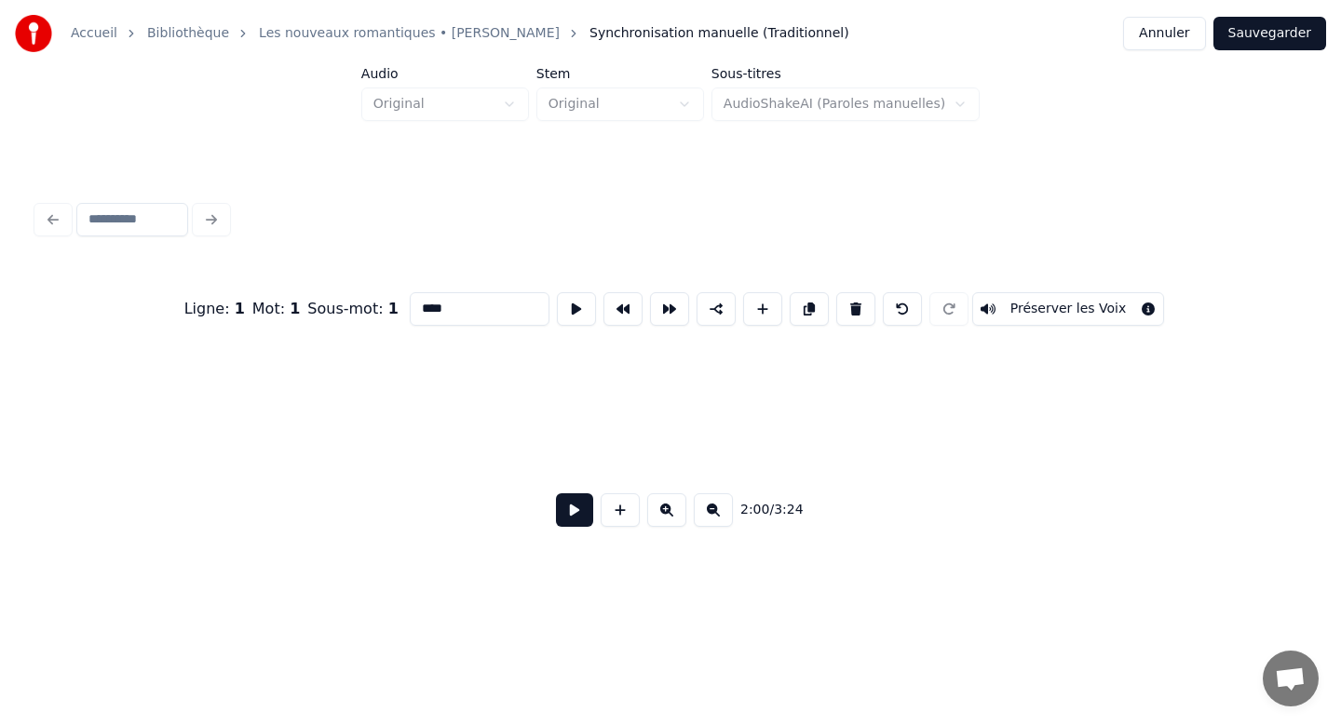
click at [836, 292] on button at bounding box center [855, 309] width 39 height 34
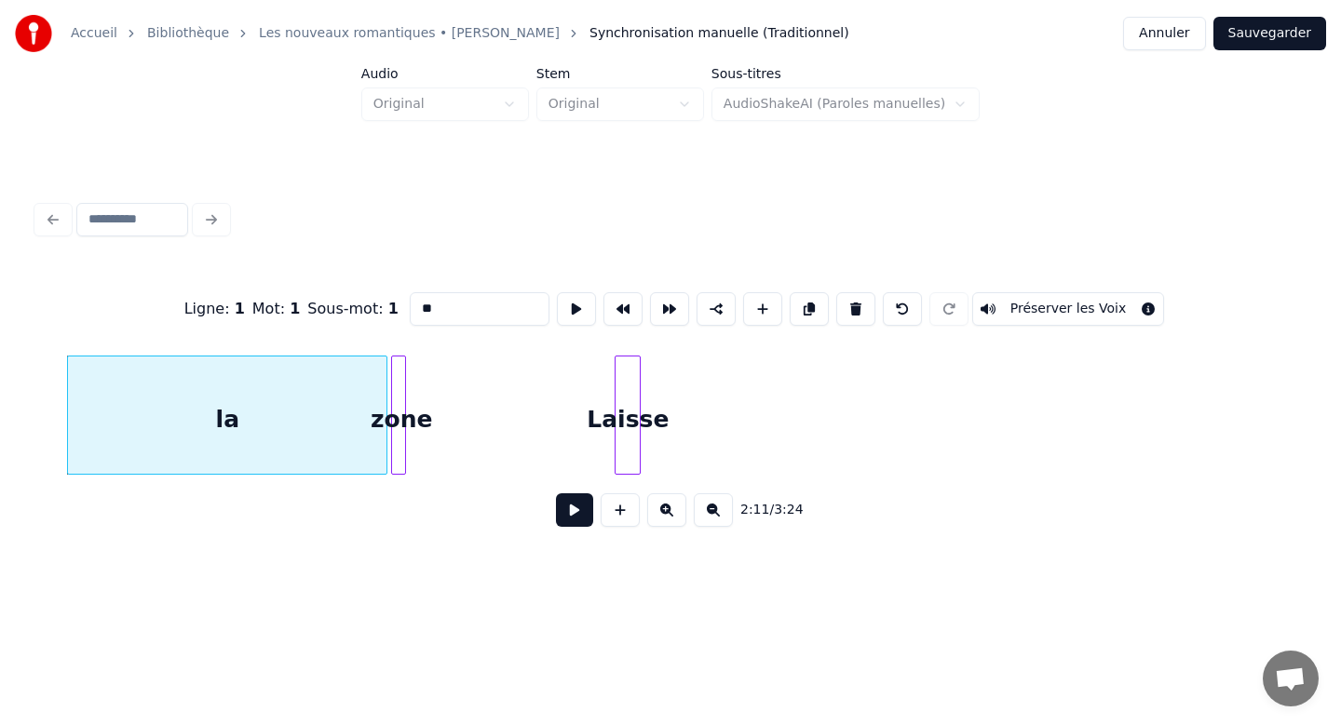
click at [836, 292] on button at bounding box center [855, 309] width 39 height 34
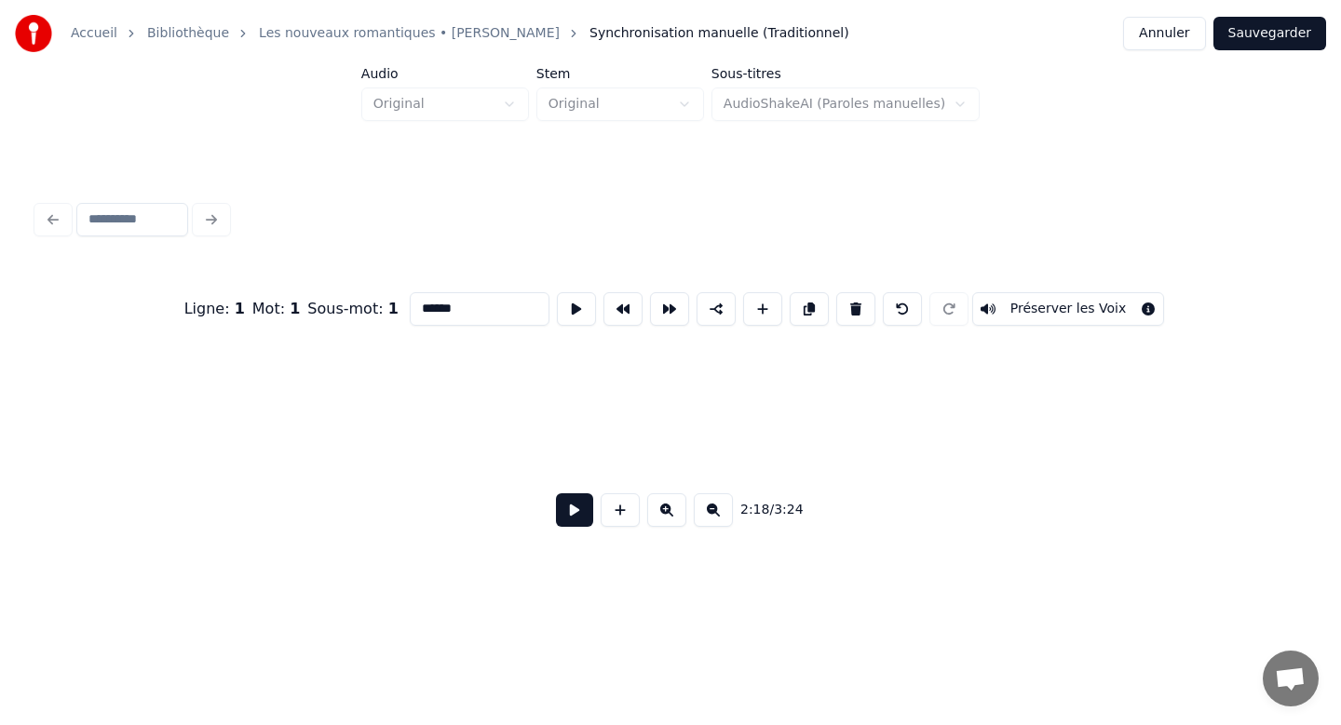
click at [836, 292] on button at bounding box center [855, 309] width 39 height 34
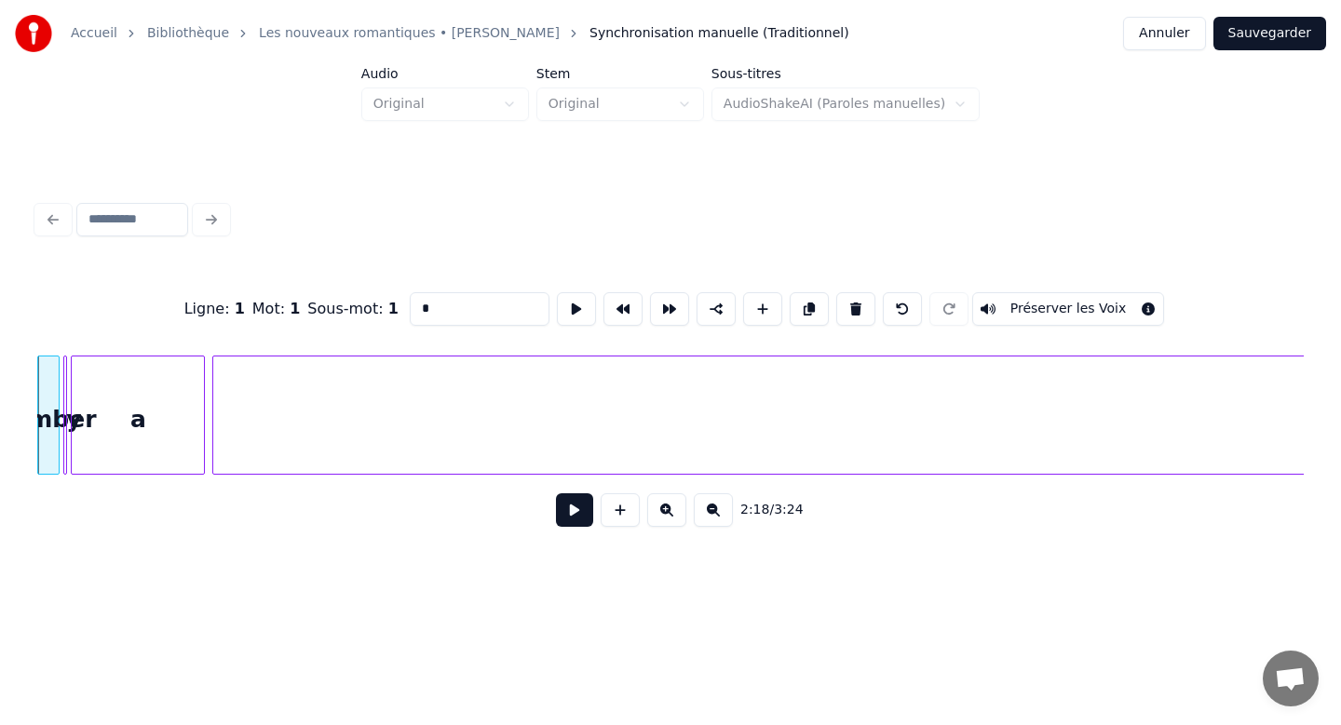
click at [836, 292] on button at bounding box center [855, 309] width 39 height 34
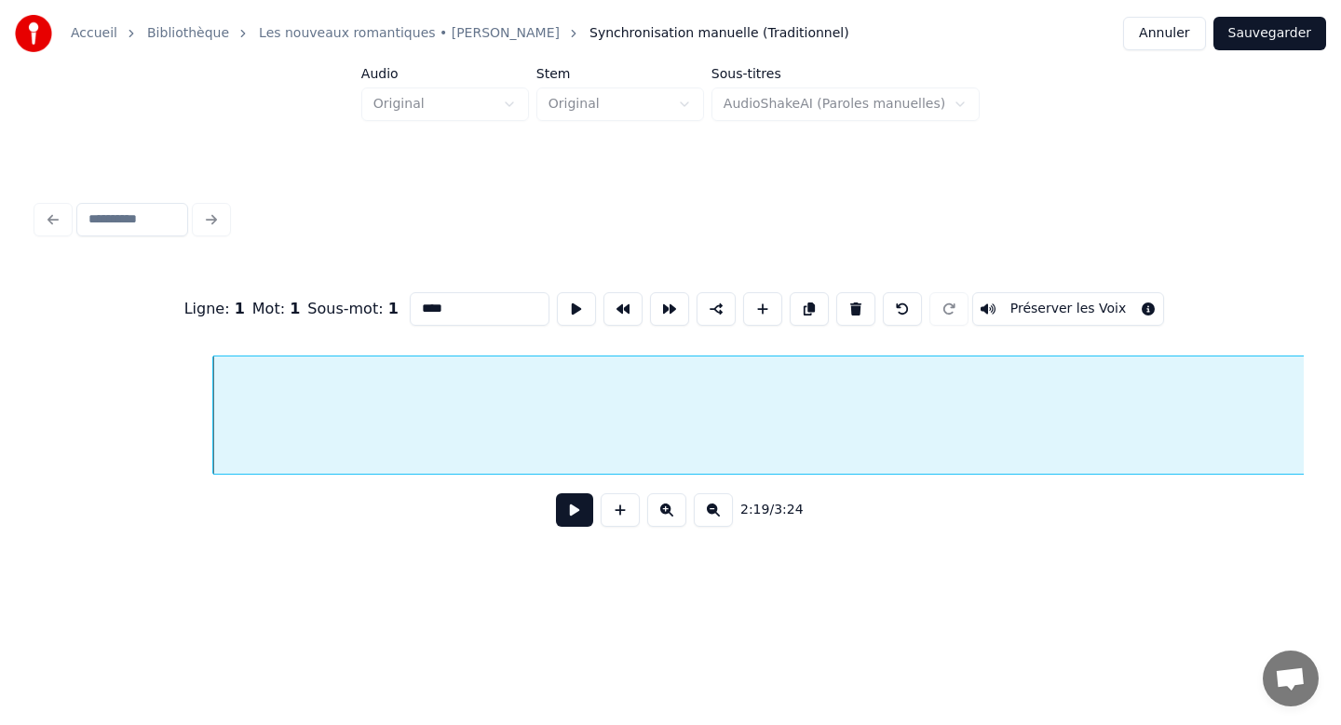
click at [836, 292] on button at bounding box center [855, 309] width 39 height 34
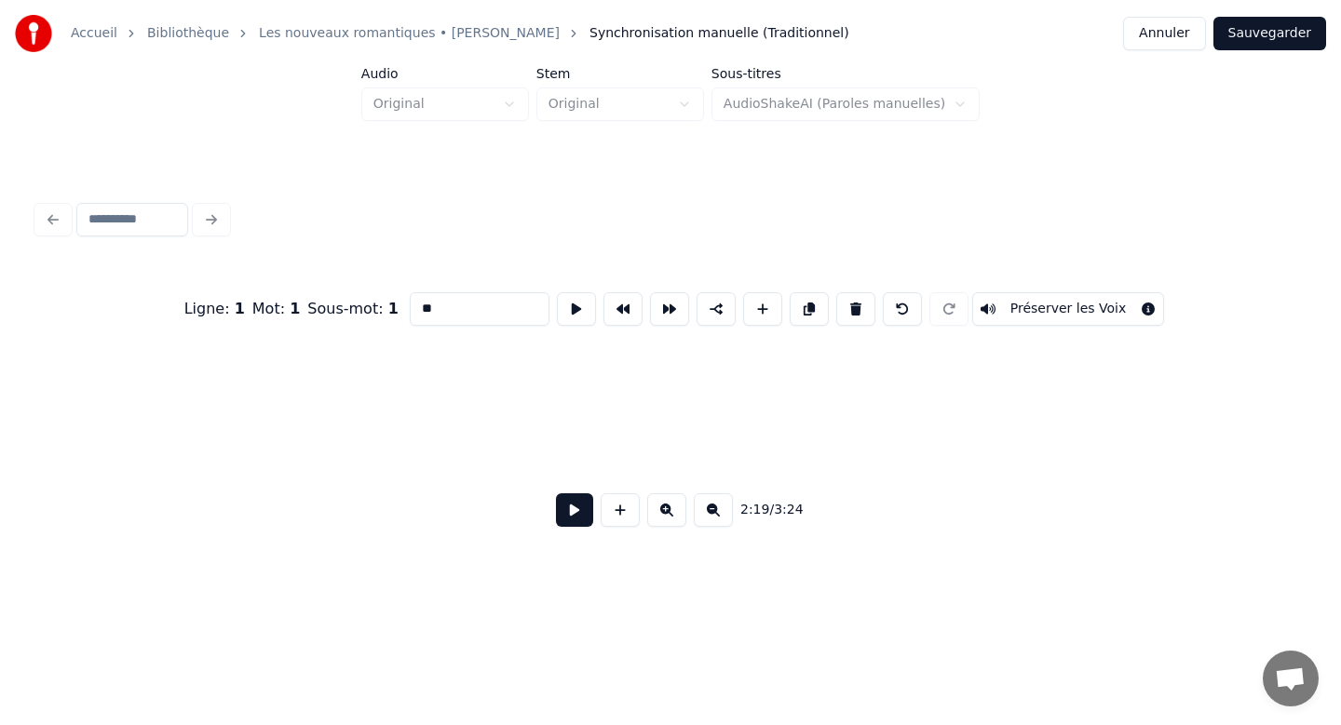
click at [836, 292] on button at bounding box center [855, 309] width 39 height 34
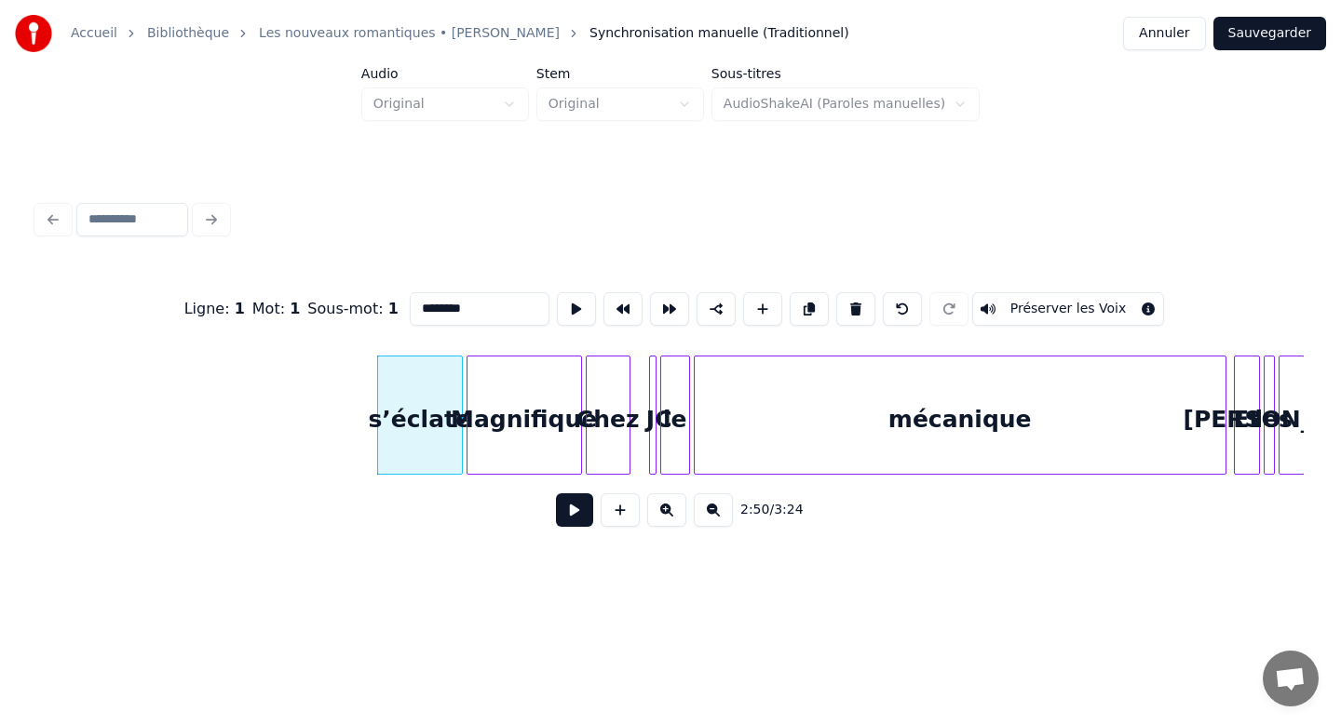
click at [836, 292] on button at bounding box center [855, 309] width 39 height 34
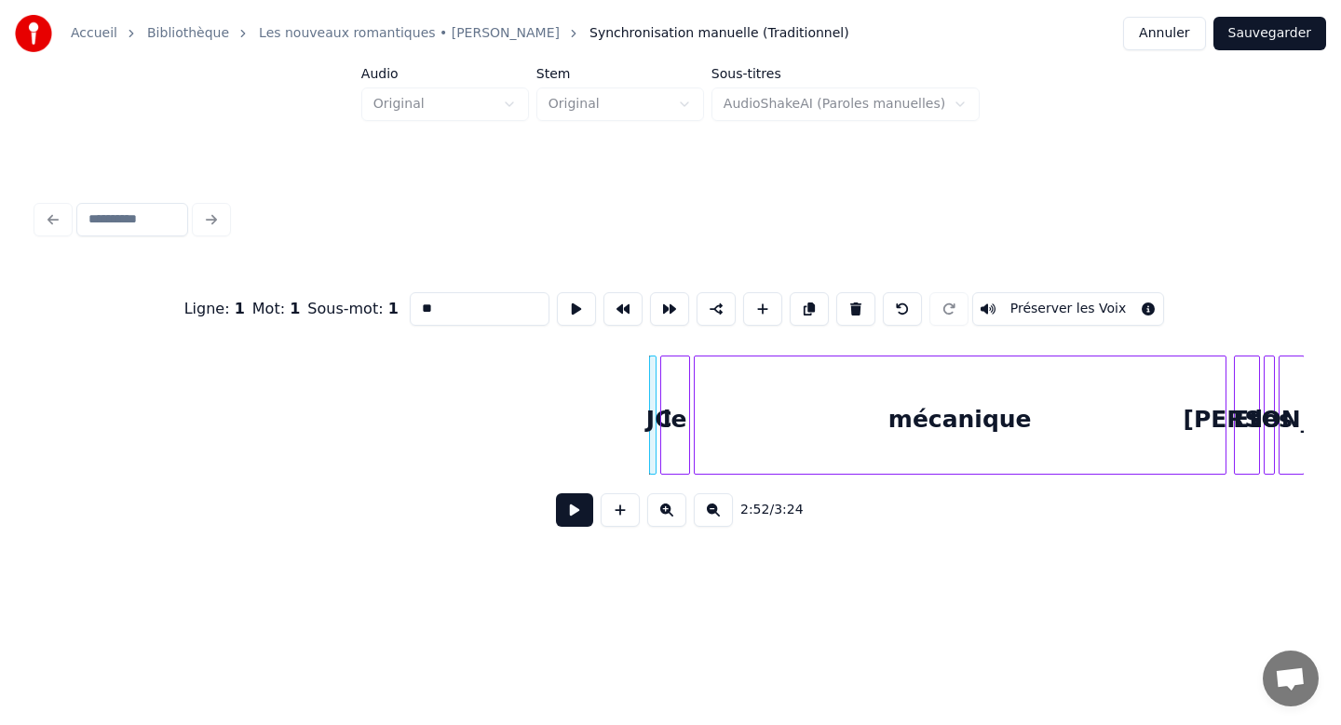
click at [836, 292] on button at bounding box center [855, 309] width 39 height 34
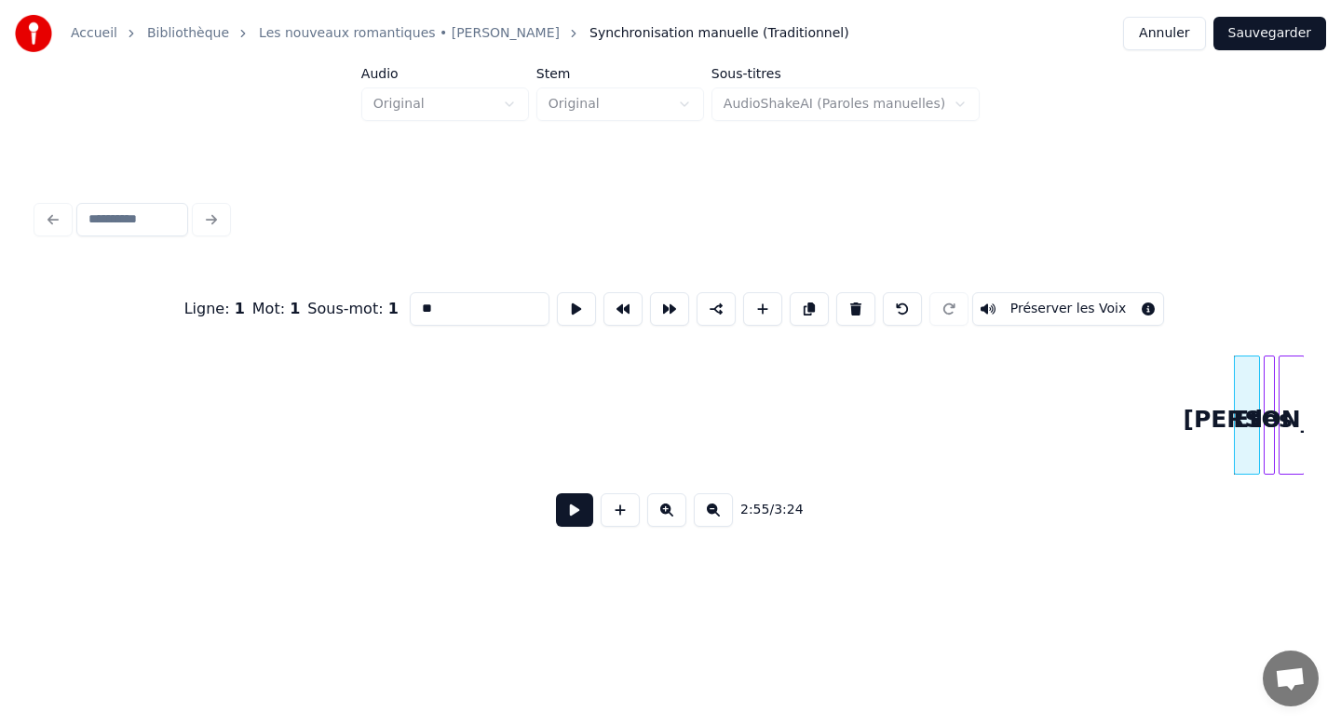
click at [836, 292] on button at bounding box center [855, 309] width 39 height 34
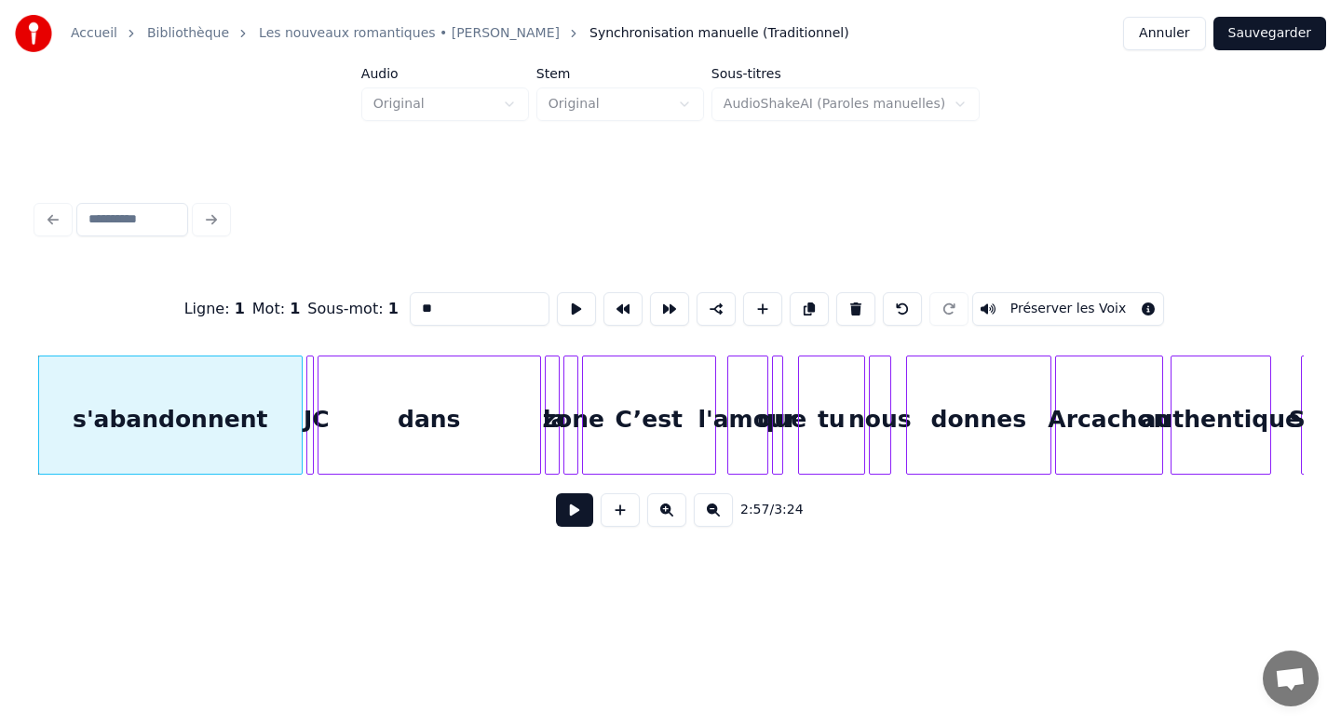
click at [836, 292] on button at bounding box center [855, 309] width 39 height 34
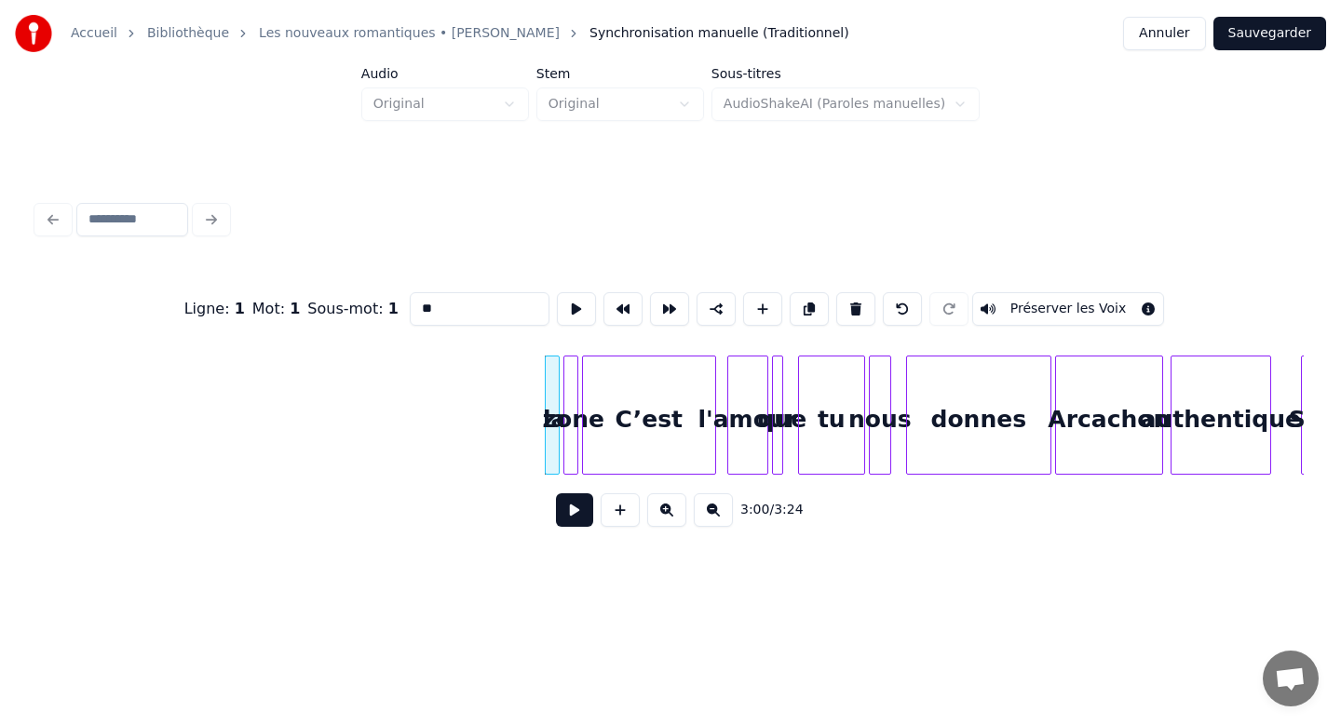
click at [836, 292] on button at bounding box center [855, 309] width 39 height 34
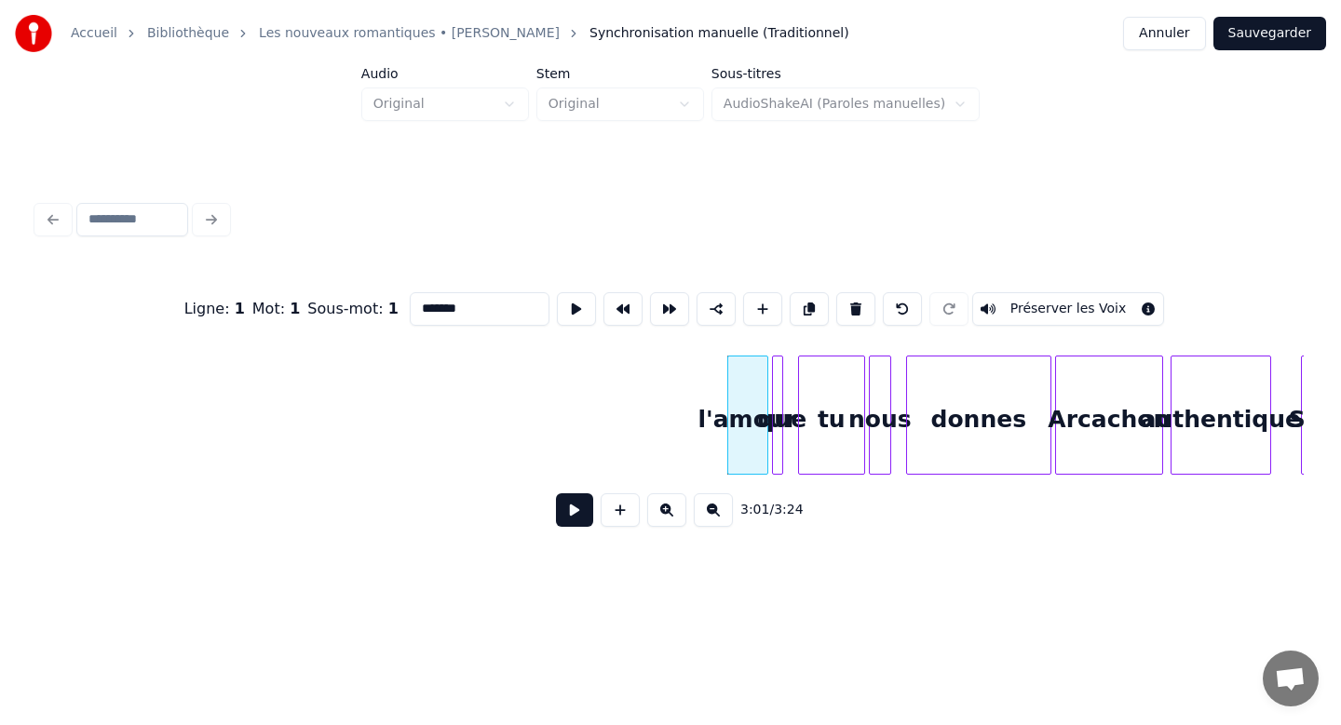
click at [836, 292] on button at bounding box center [855, 309] width 39 height 34
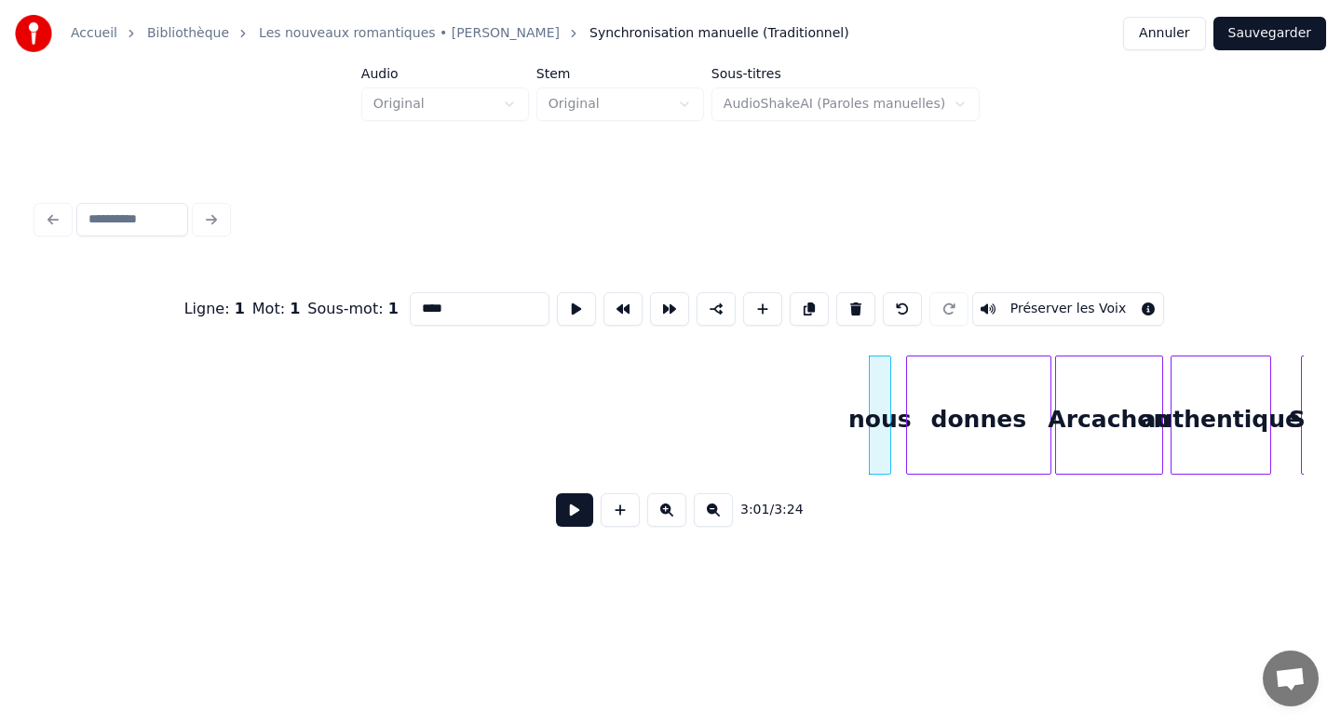
click at [836, 292] on button at bounding box center [855, 309] width 39 height 34
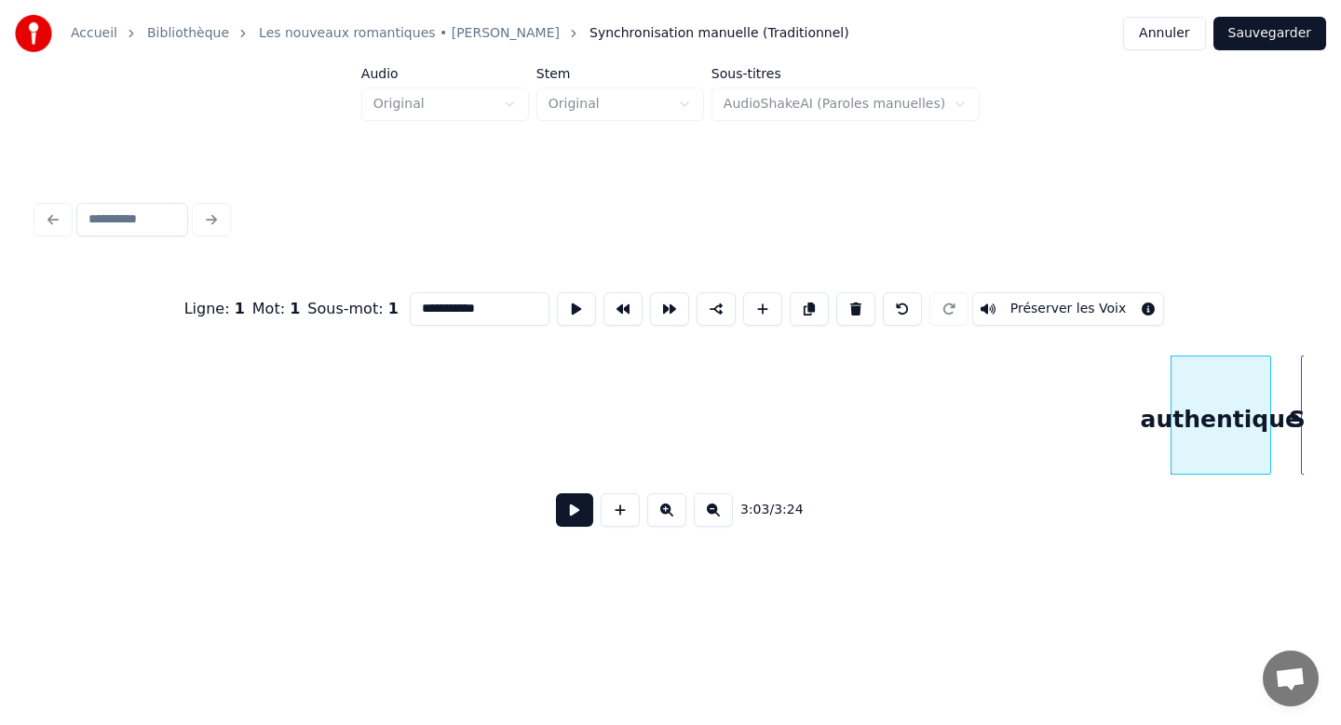
click at [836, 292] on button at bounding box center [855, 309] width 39 height 34
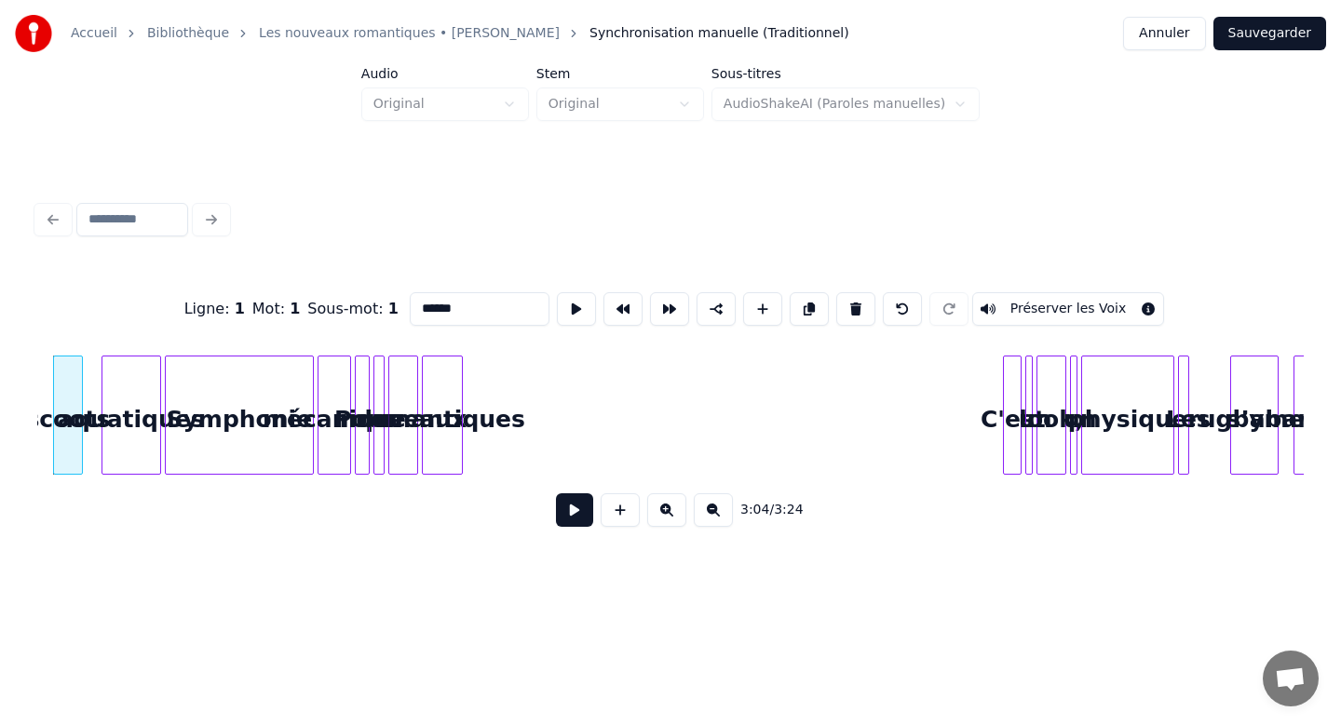
click at [836, 292] on button at bounding box center [855, 309] width 39 height 34
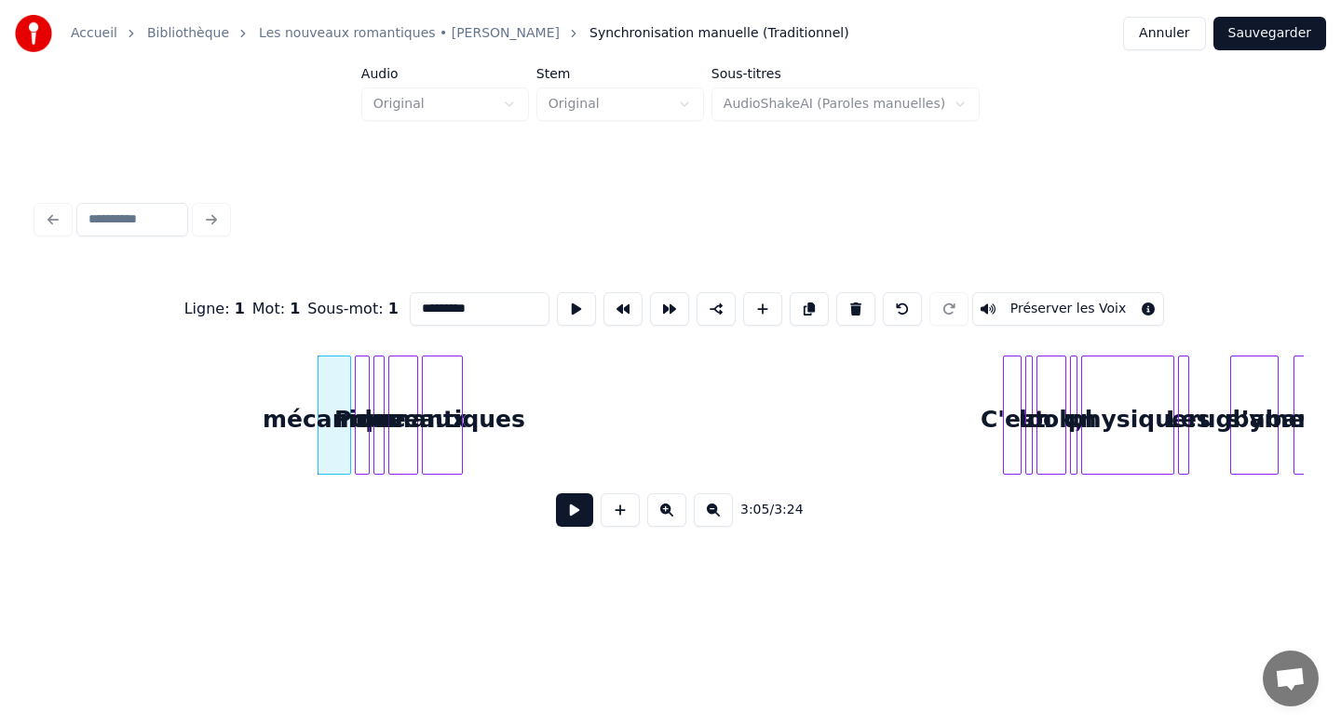
click at [836, 292] on button at bounding box center [855, 309] width 39 height 34
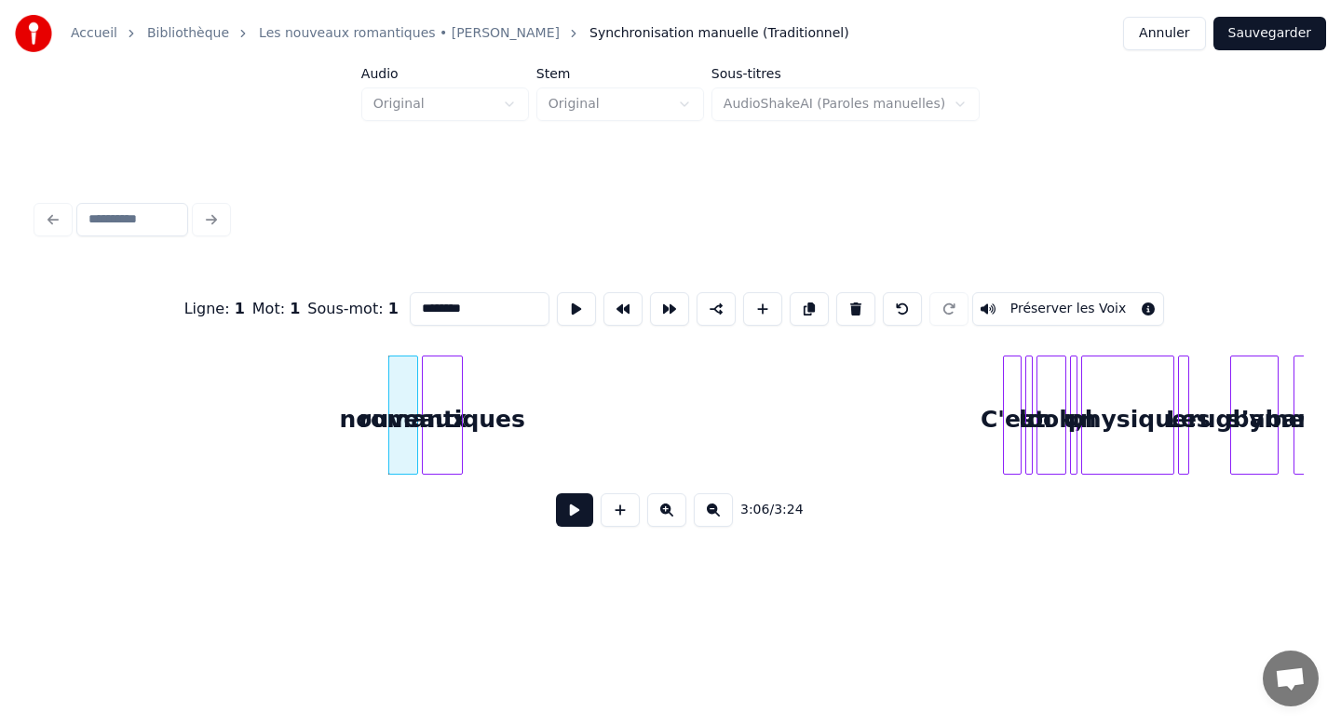
click at [836, 292] on button at bounding box center [855, 309] width 39 height 34
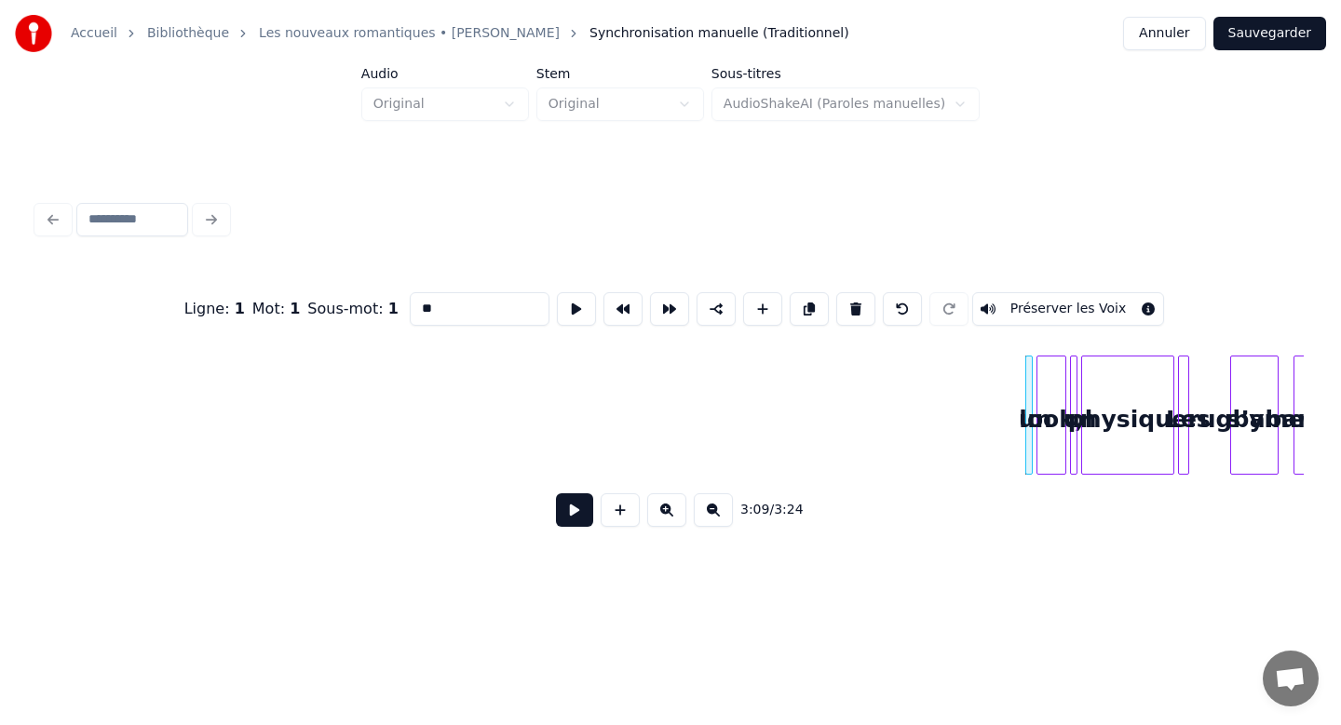
click at [836, 292] on button at bounding box center [855, 309] width 39 height 34
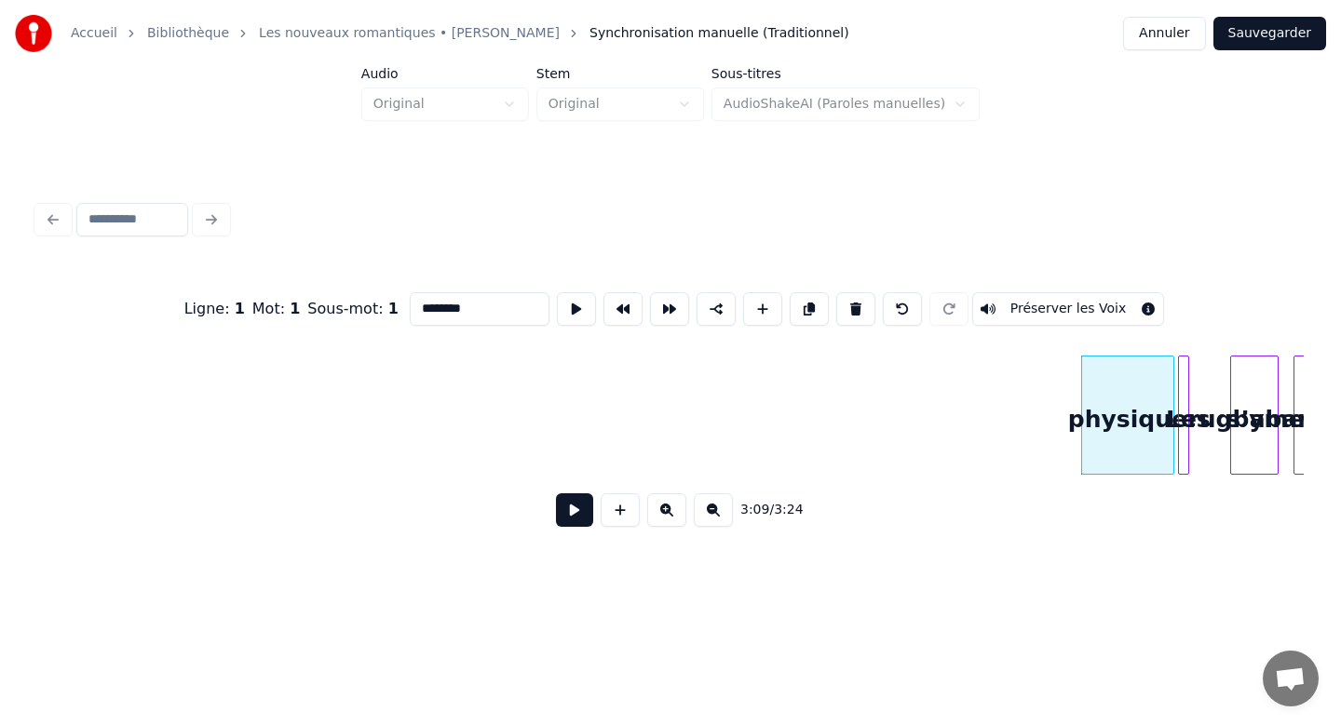
click at [836, 292] on button at bounding box center [855, 309] width 39 height 34
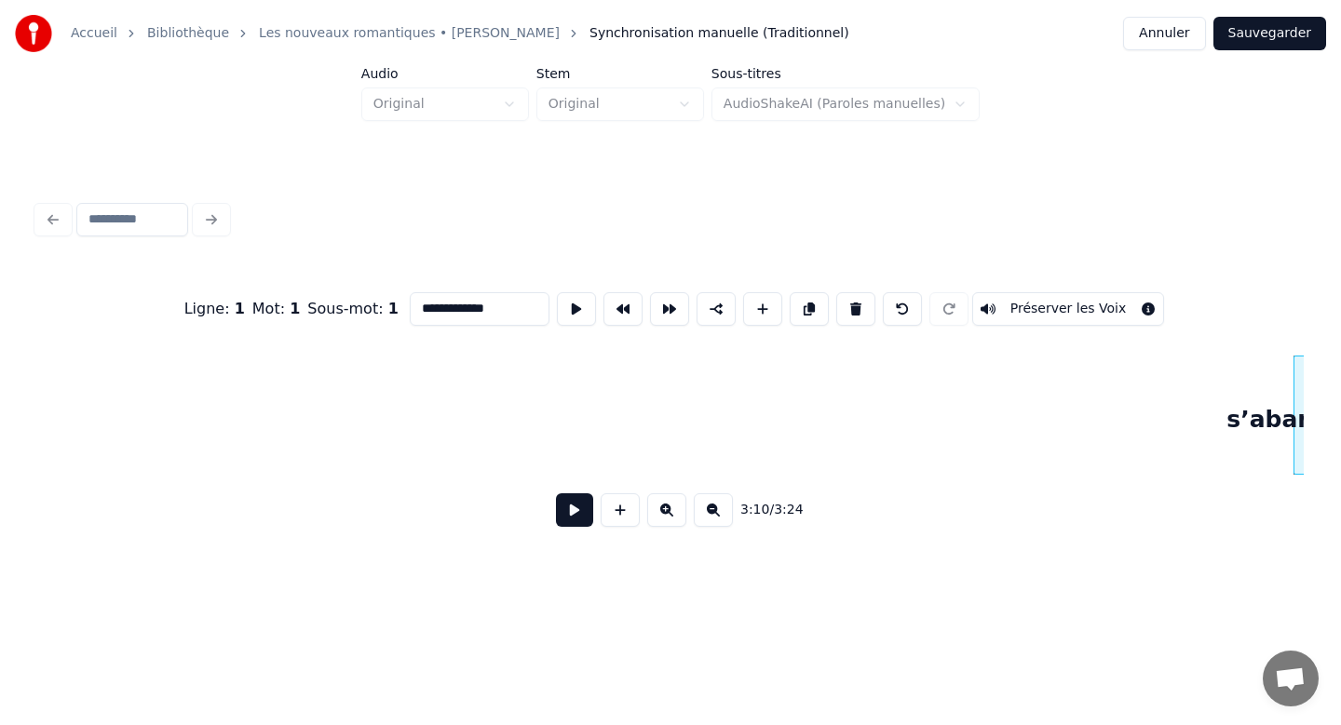
click at [836, 292] on button at bounding box center [855, 309] width 39 height 34
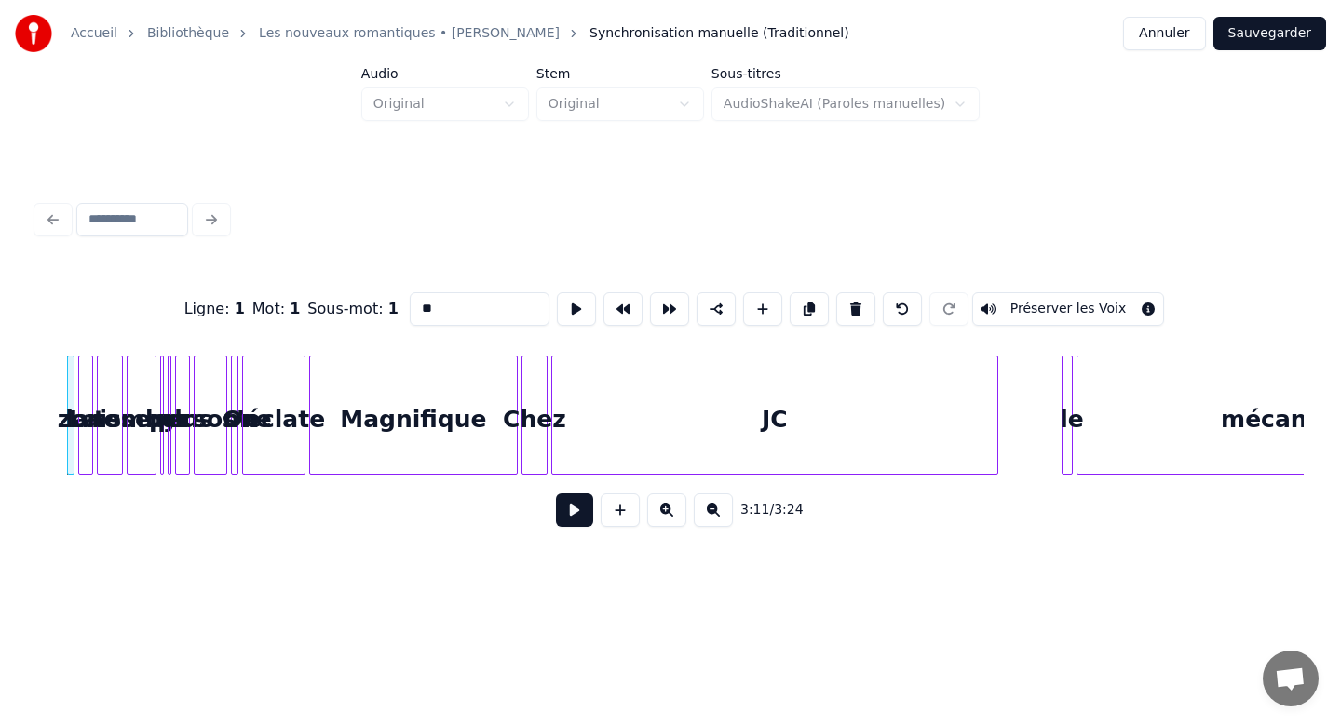
click at [836, 292] on button at bounding box center [855, 309] width 39 height 34
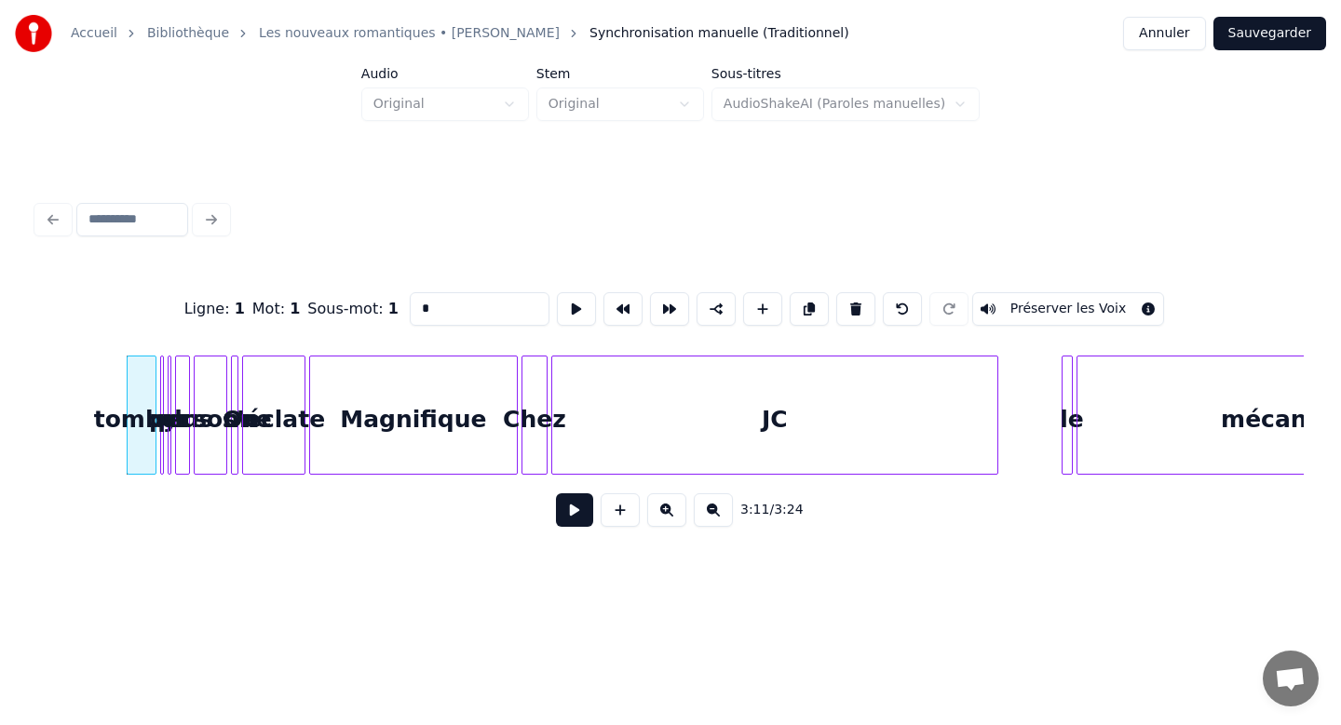
click at [836, 292] on button at bounding box center [855, 309] width 39 height 34
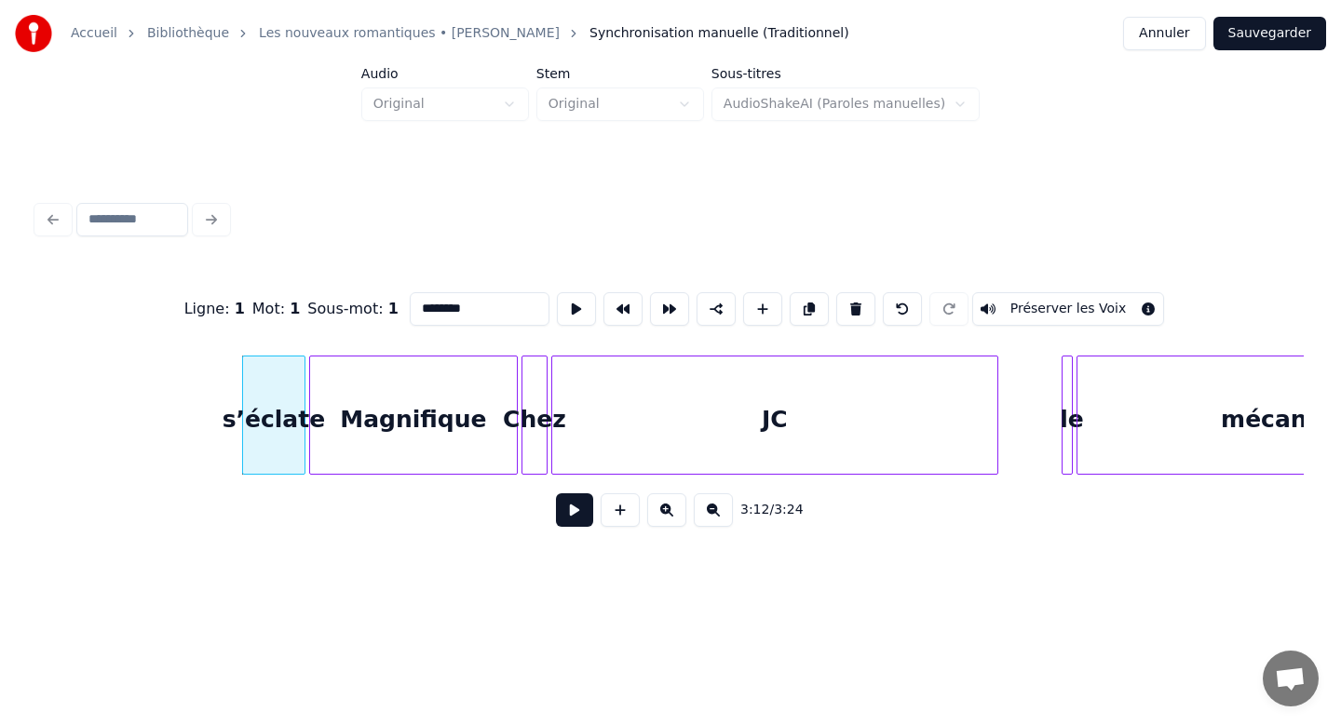
click at [836, 292] on button at bounding box center [855, 309] width 39 height 34
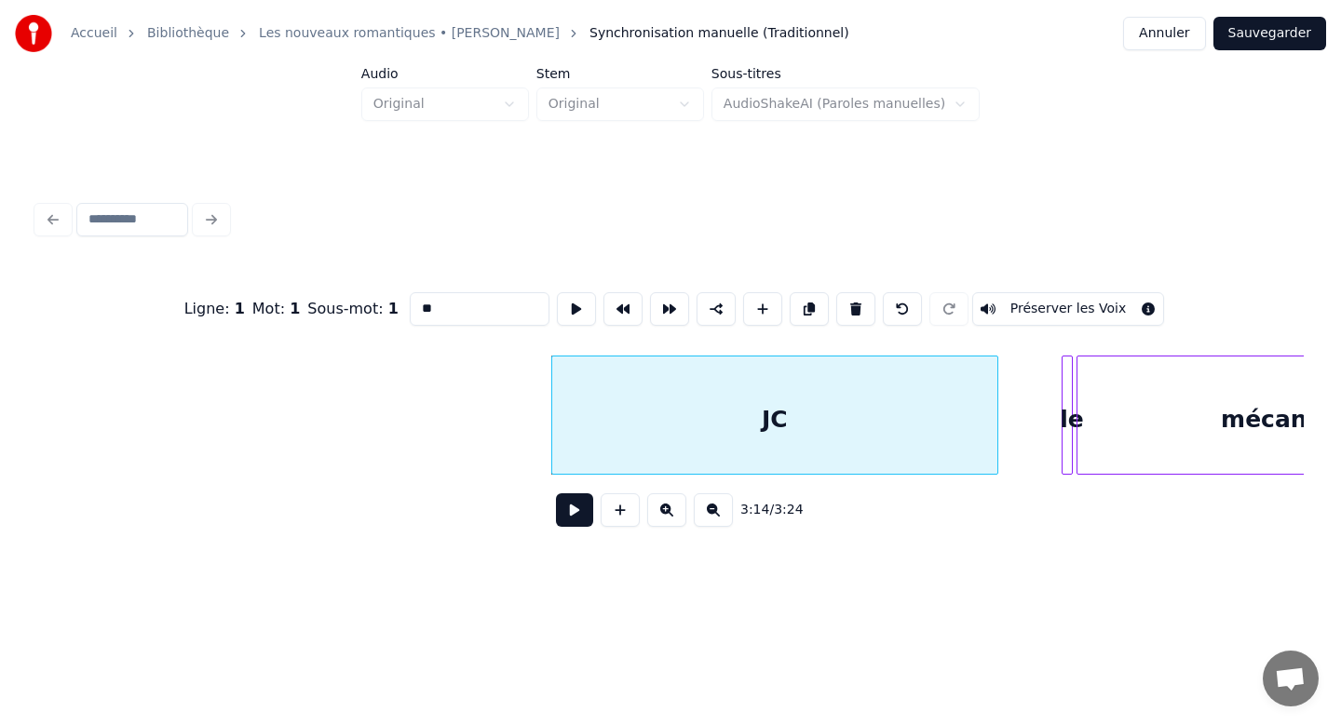
click at [836, 292] on button at bounding box center [855, 309] width 39 height 34
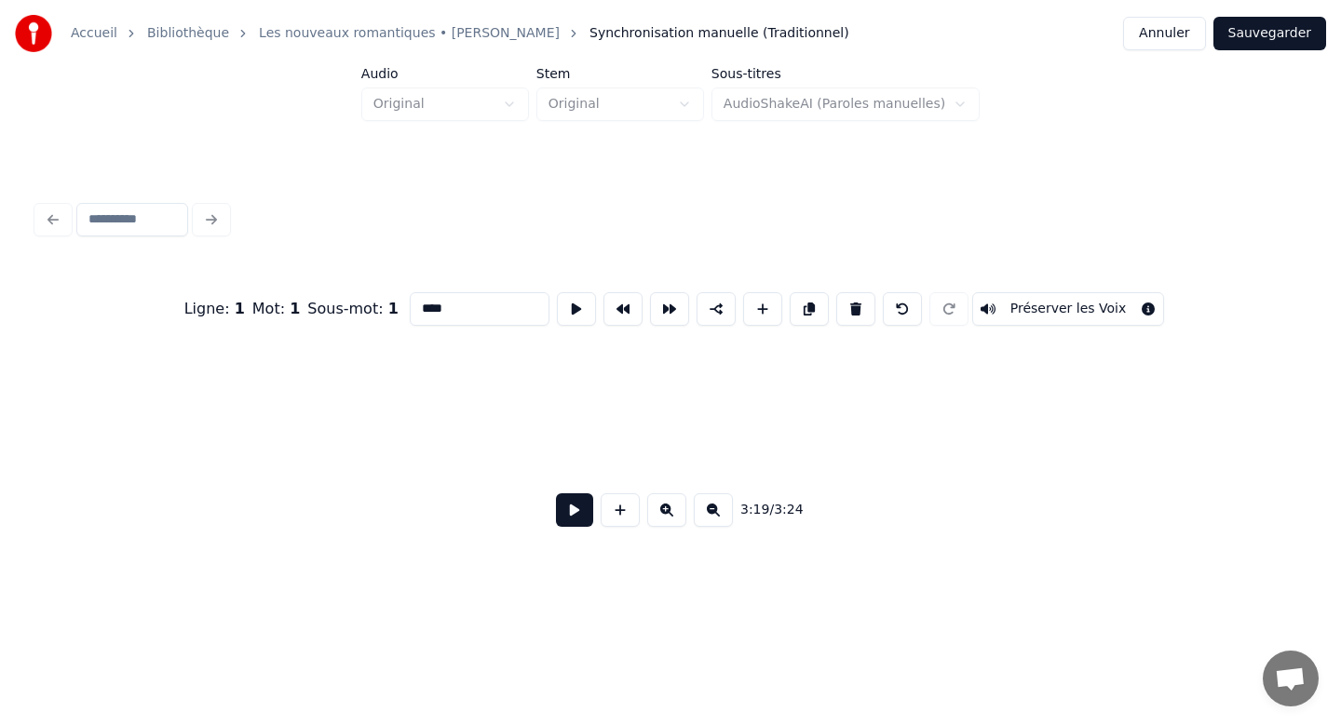
click at [836, 292] on button at bounding box center [855, 309] width 39 height 34
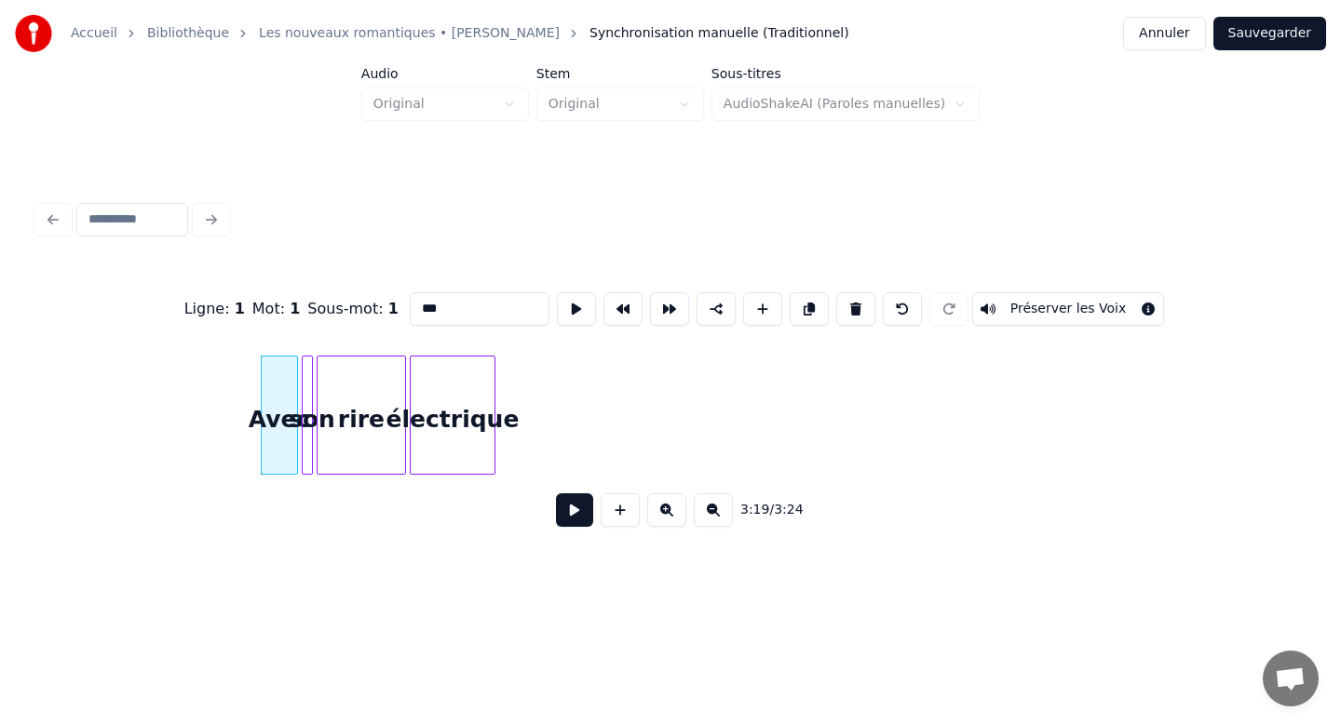
click at [836, 292] on button at bounding box center [855, 309] width 39 height 34
type input "**********"
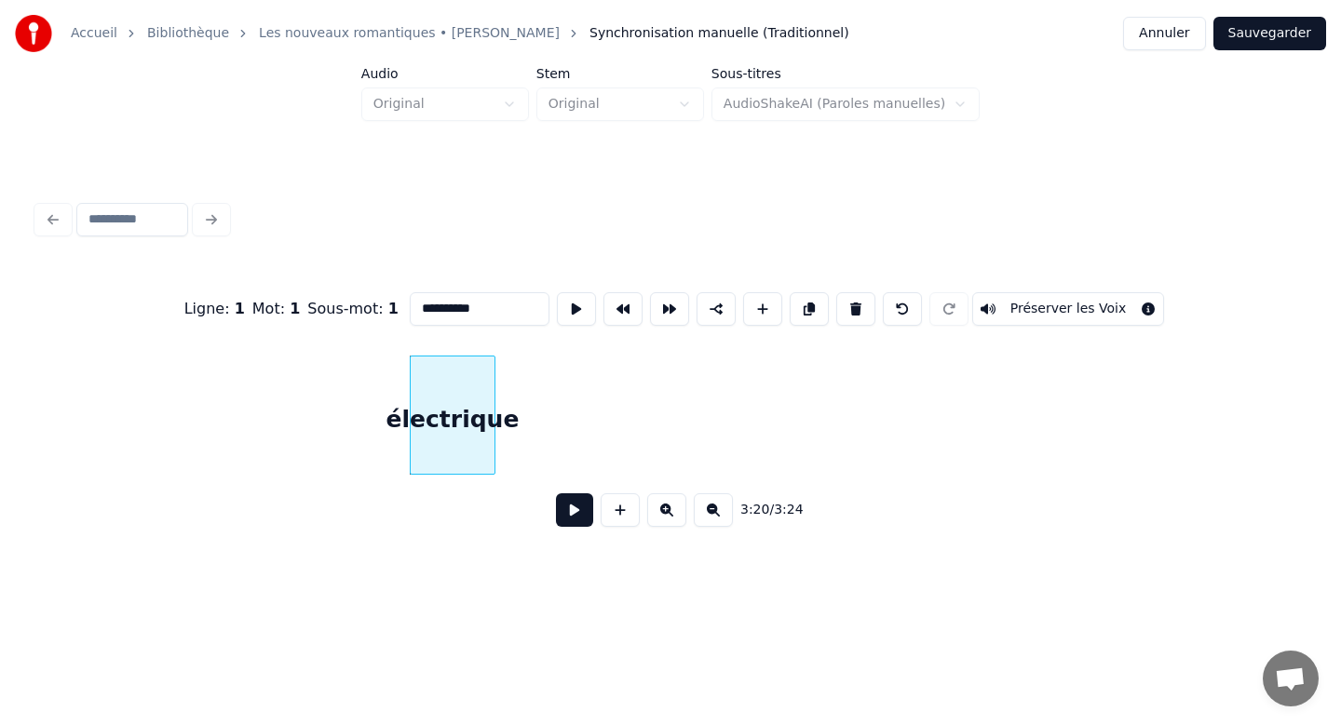
click button at bounding box center [855, 309] width 39 height 34
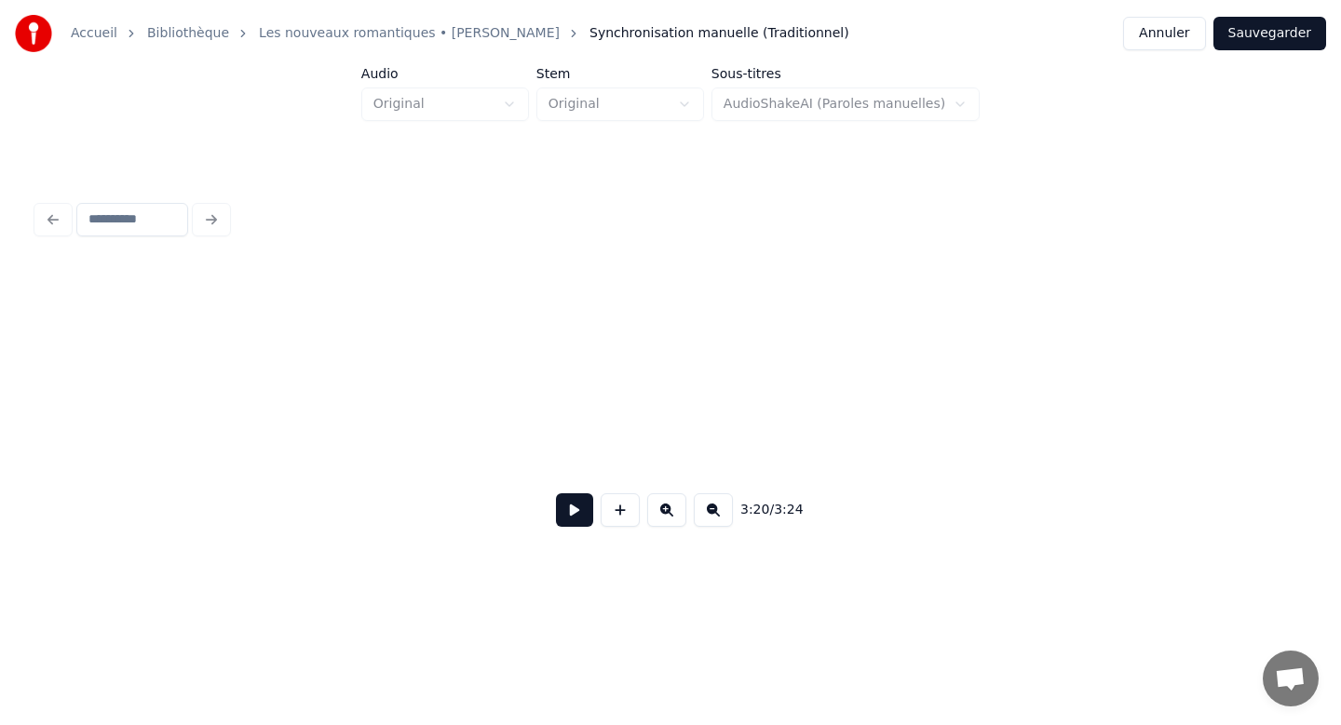
scroll to position [0, 0]
click at [571, 508] on button at bounding box center [574, 510] width 37 height 34
click at [718, 509] on button at bounding box center [713, 510] width 39 height 34
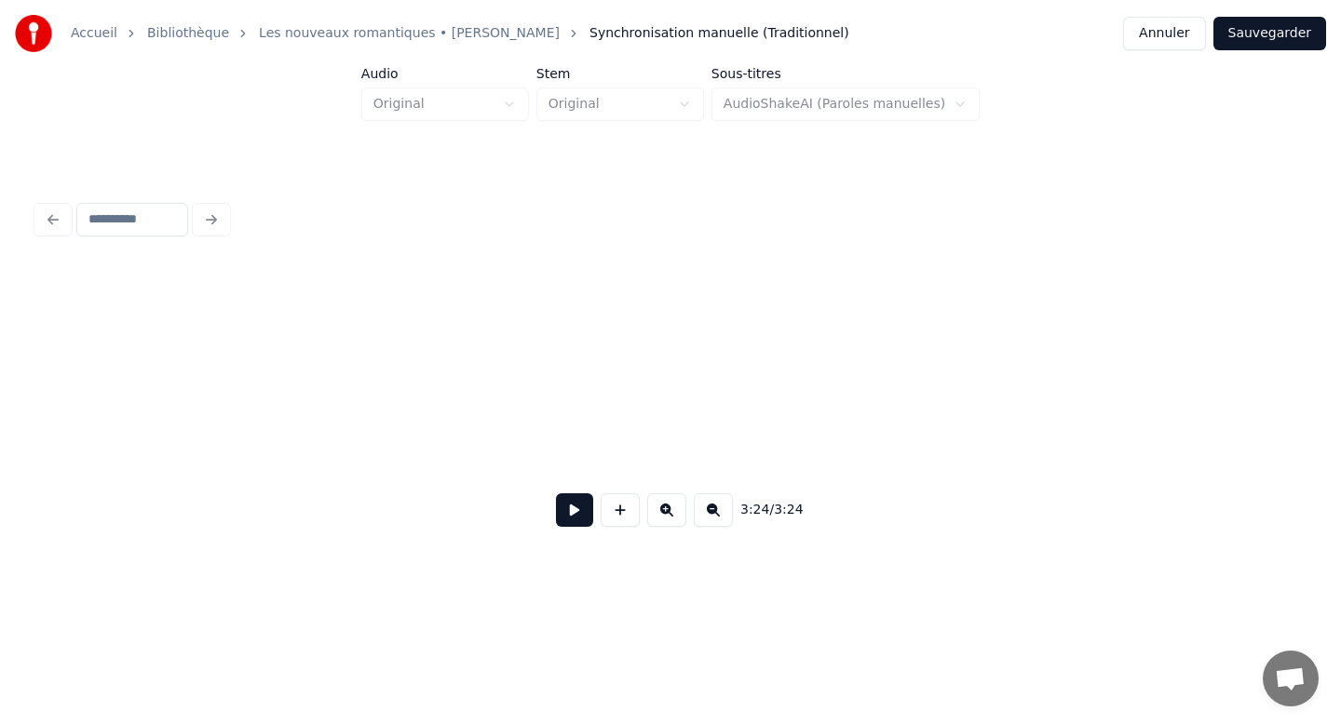
click at [718, 509] on button at bounding box center [713, 510] width 39 height 34
click at [718, 509] on div "3:24 / 3:24" at bounding box center [670, 510] width 1236 height 41
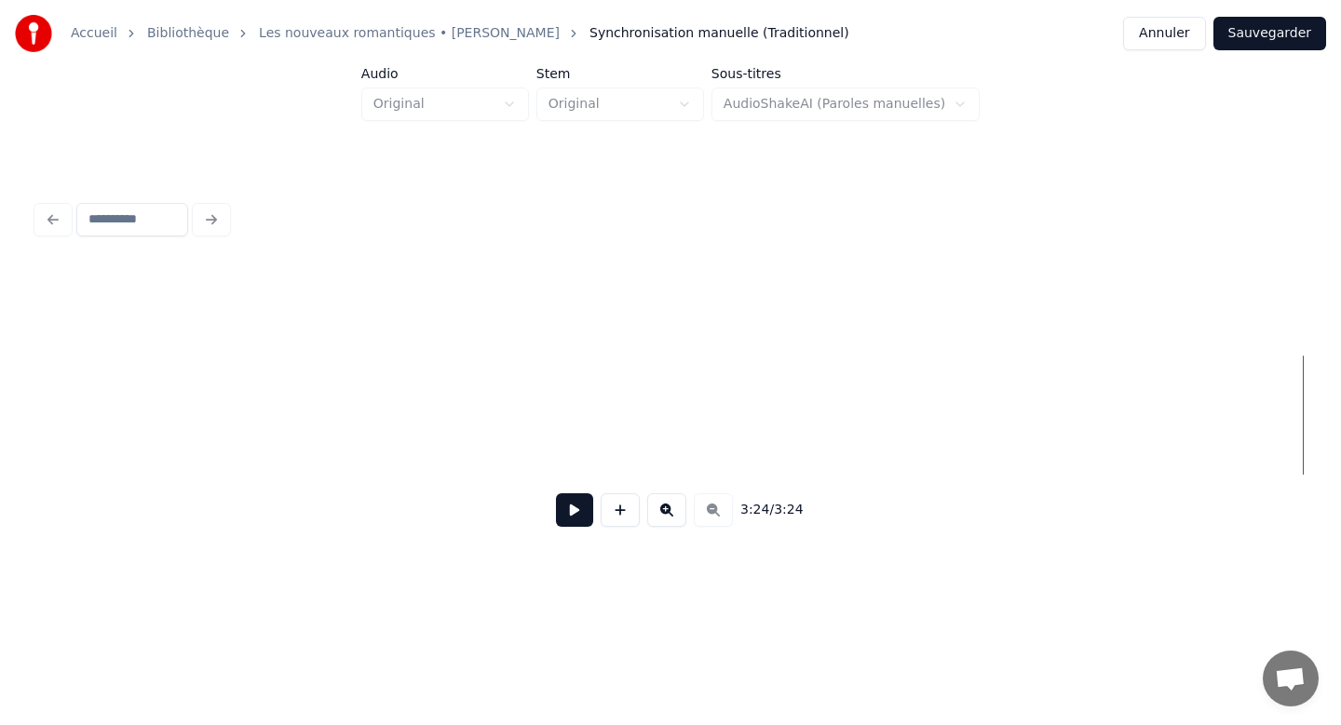
click at [718, 509] on div "3:24 / 3:24" at bounding box center [670, 510] width 1236 height 41
click at [35, 418] on div "3:24 / 3:24" at bounding box center [670, 368] width 1281 height 369
click at [41, 415] on div at bounding box center [670, 415] width 1266 height 119
click at [23, 415] on div "Accueil Bibliothèque Les nouveaux romantiques • [PERSON_NAME] manuelle (Traditi…" at bounding box center [670, 293] width 1341 height 586
click at [564, 507] on button at bounding box center [574, 510] width 37 height 34
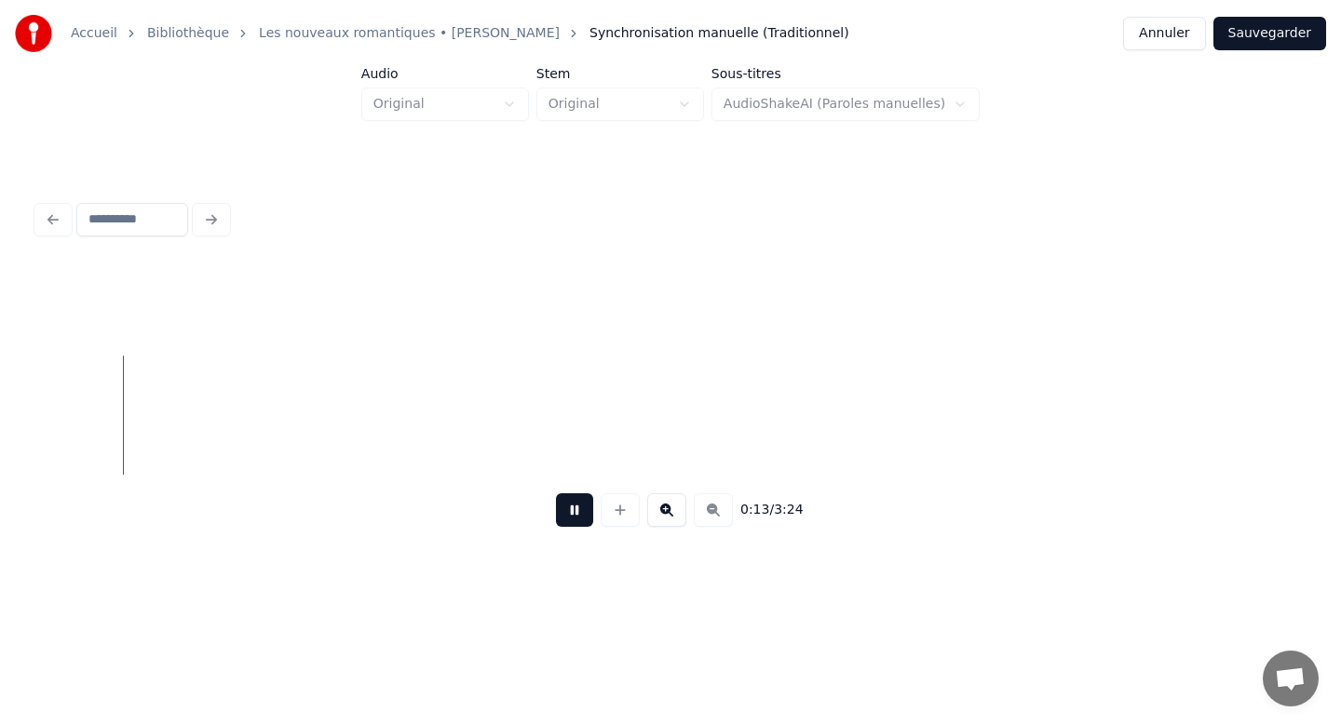
click at [662, 516] on button at bounding box center [666, 510] width 39 height 34
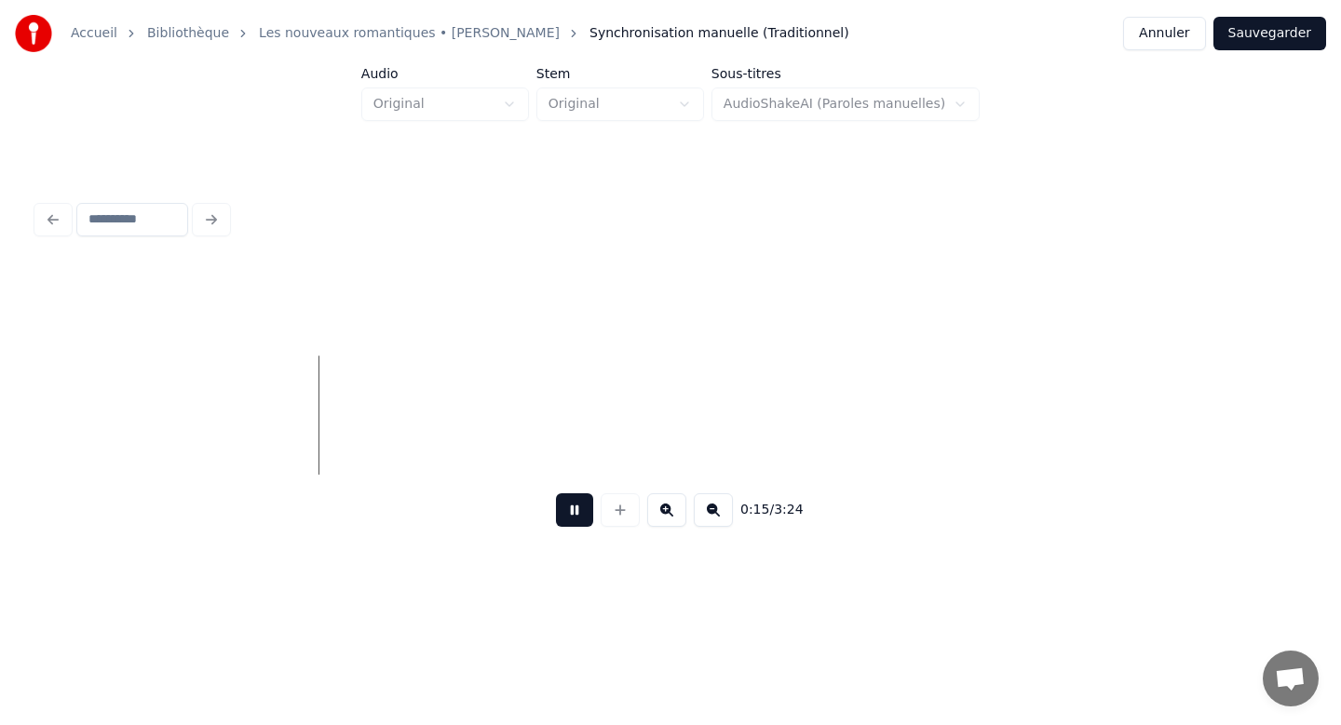
click at [662, 516] on button at bounding box center [666, 510] width 39 height 34
click at [573, 511] on button at bounding box center [574, 510] width 37 height 34
click at [623, 507] on button at bounding box center [620, 510] width 39 height 34
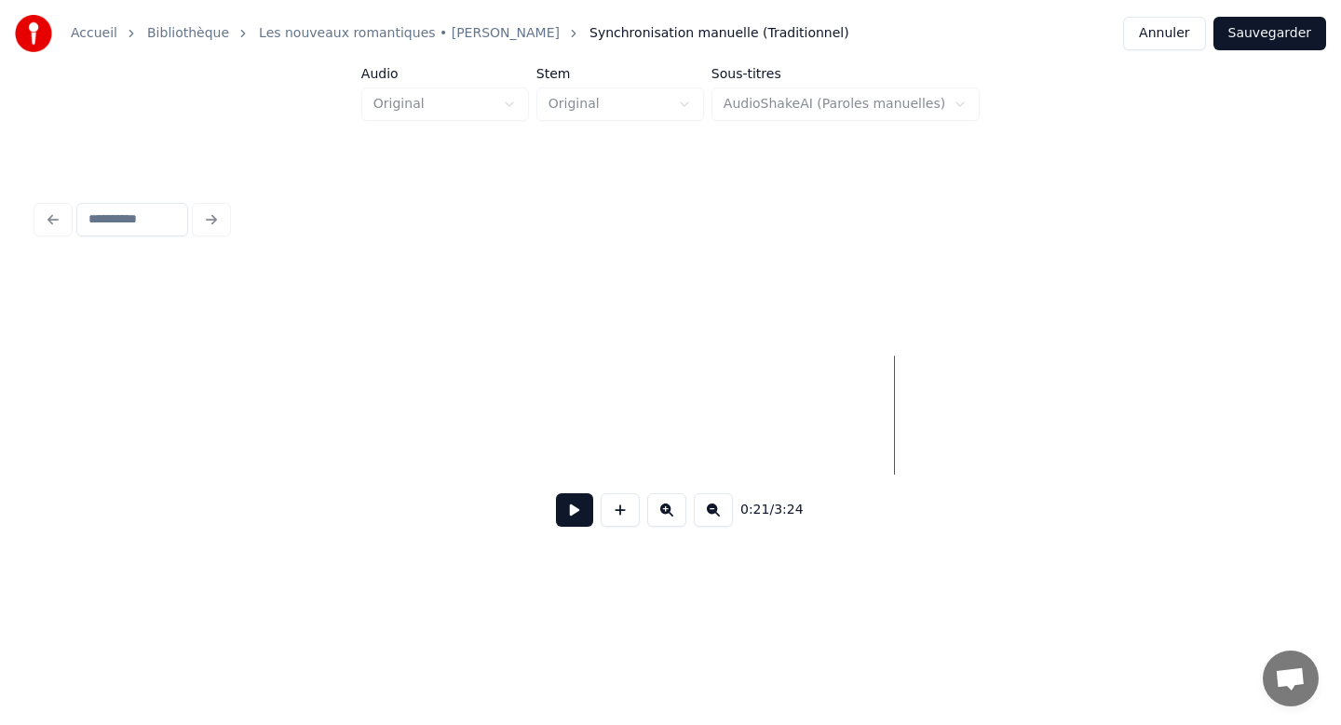
click at [623, 507] on button at bounding box center [620, 510] width 39 height 34
click at [625, 502] on button at bounding box center [620, 510] width 39 height 34
click at [621, 508] on button at bounding box center [620, 510] width 39 height 34
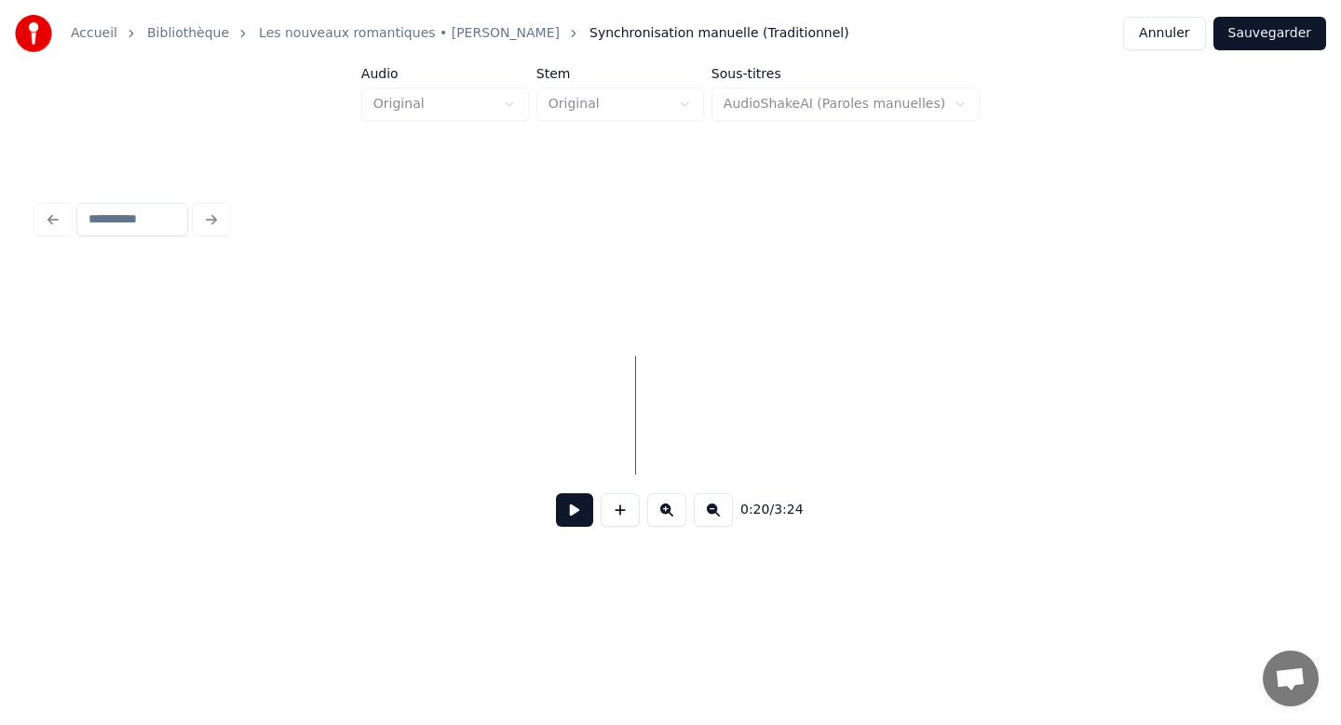
click at [621, 508] on button at bounding box center [620, 510] width 39 height 34
click at [645, 352] on div at bounding box center [670, 309] width 1266 height 93
click at [456, 40] on link "Les nouveaux romantiques • [PERSON_NAME]" at bounding box center [409, 33] width 301 height 19
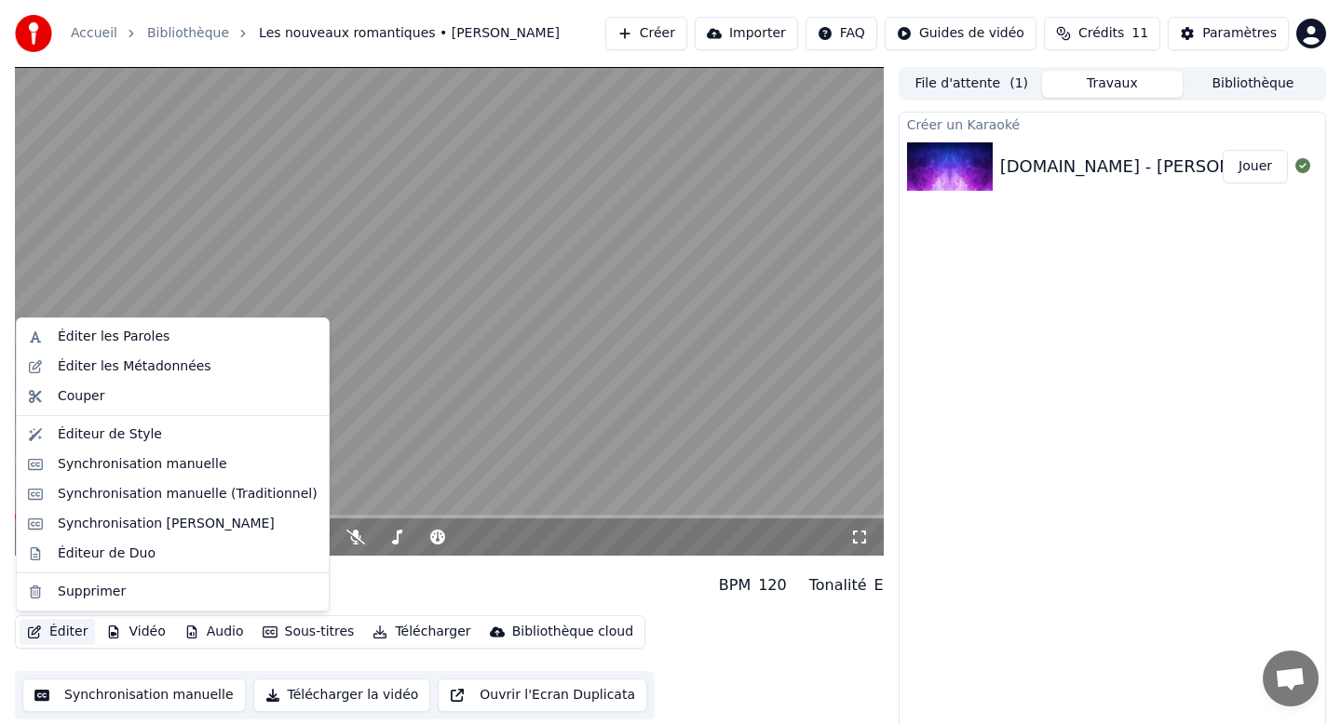
click at [62, 628] on button "Éditer" at bounding box center [57, 632] width 75 height 26
click at [349, 404] on video at bounding box center [449, 311] width 869 height 489
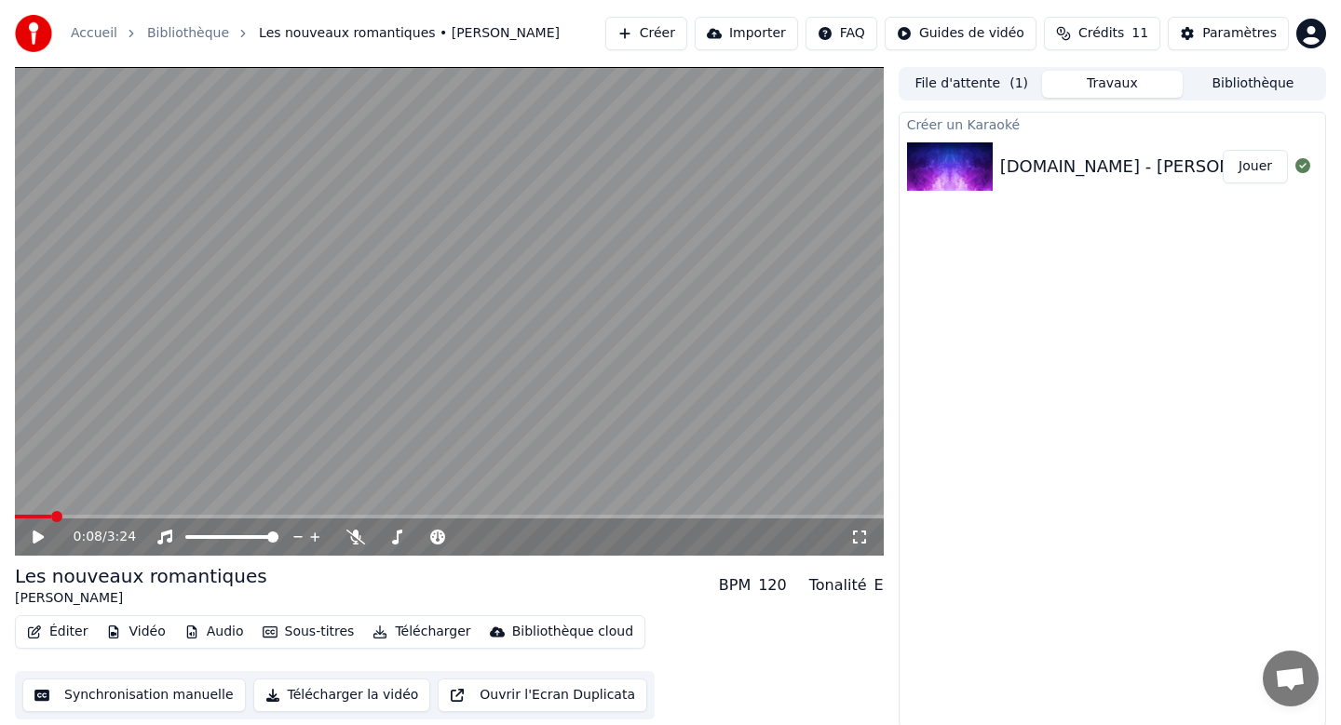
click at [39, 539] on icon at bounding box center [38, 537] width 11 height 13
click at [39, 539] on icon at bounding box center [38, 537] width 9 height 11
click at [69, 634] on button "Éditer" at bounding box center [57, 632] width 75 height 26
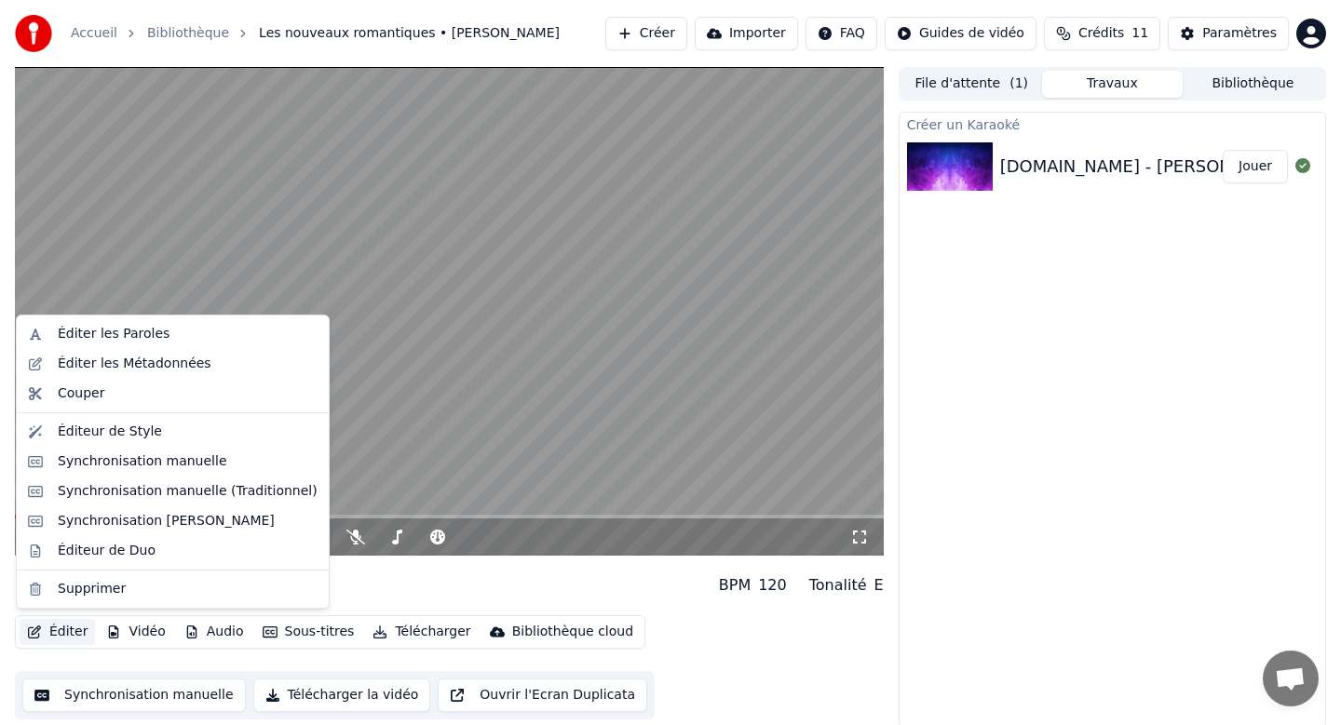
scroll to position [3, 0]
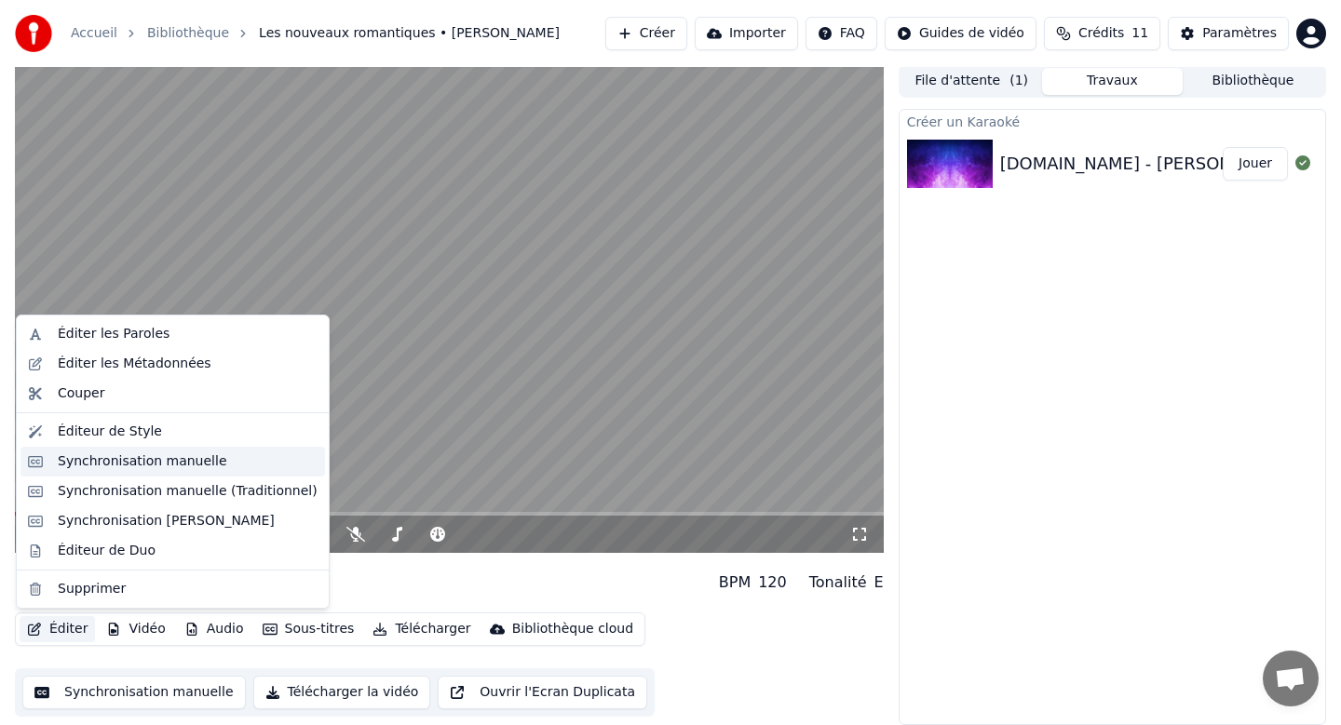
click at [192, 464] on div "Synchronisation manuelle" at bounding box center [142, 462] width 169 height 19
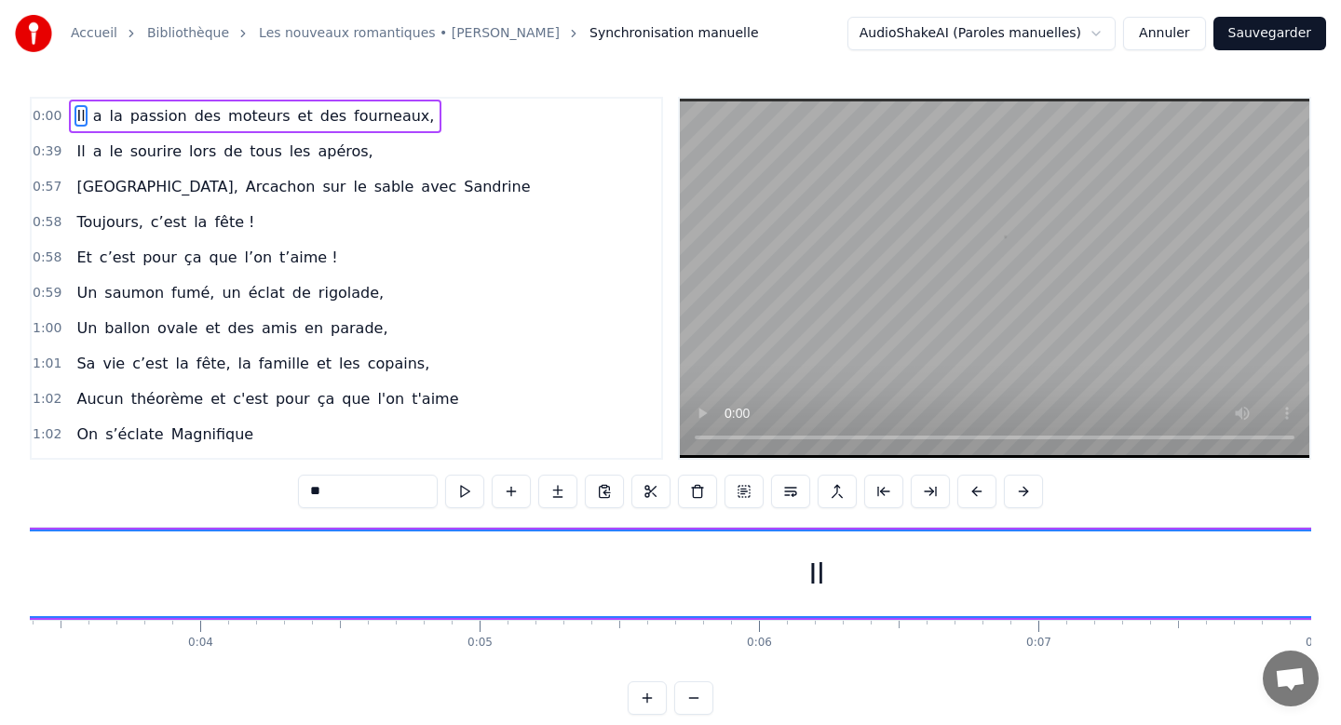
scroll to position [0, 962]
click at [801, 573] on div "Il" at bounding box center [801, 574] width 16 height 42
click at [793, 571] on div "Il" at bounding box center [802, 574] width 3460 height 85
drag, startPoint x: 793, startPoint y: 571, endPoint x: 848, endPoint y: 574, distance: 55.0
click at [848, 574] on div "Il" at bounding box center [802, 574] width 3460 height 85
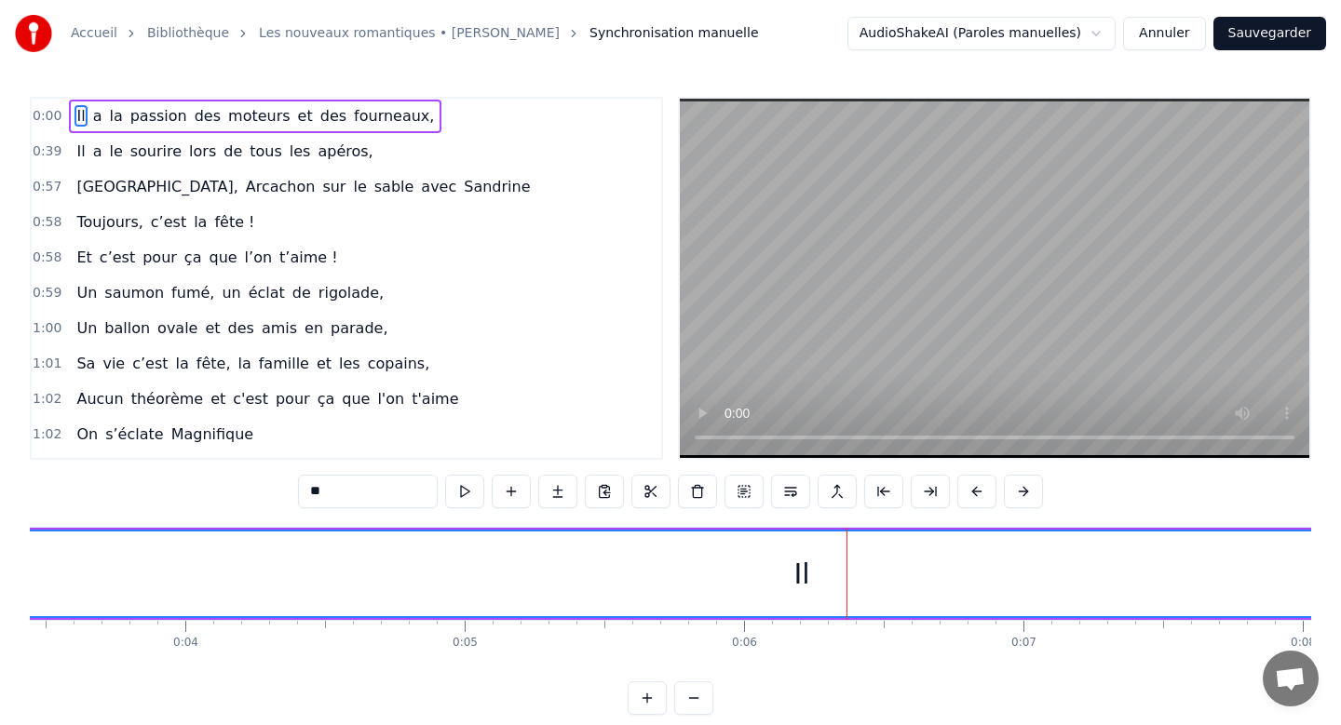
click at [54, 115] on span "0:00" at bounding box center [47, 116] width 29 height 19
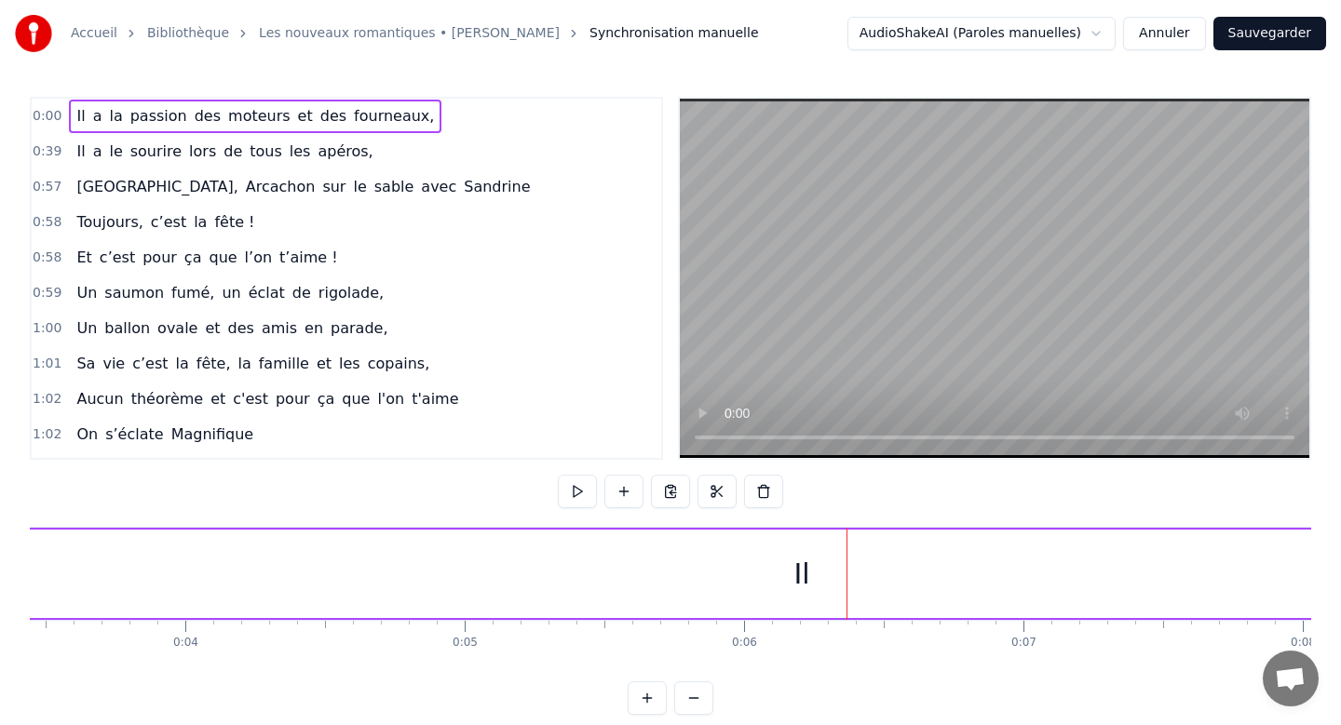
click at [54, 115] on span "0:00" at bounding box center [47, 116] width 29 height 19
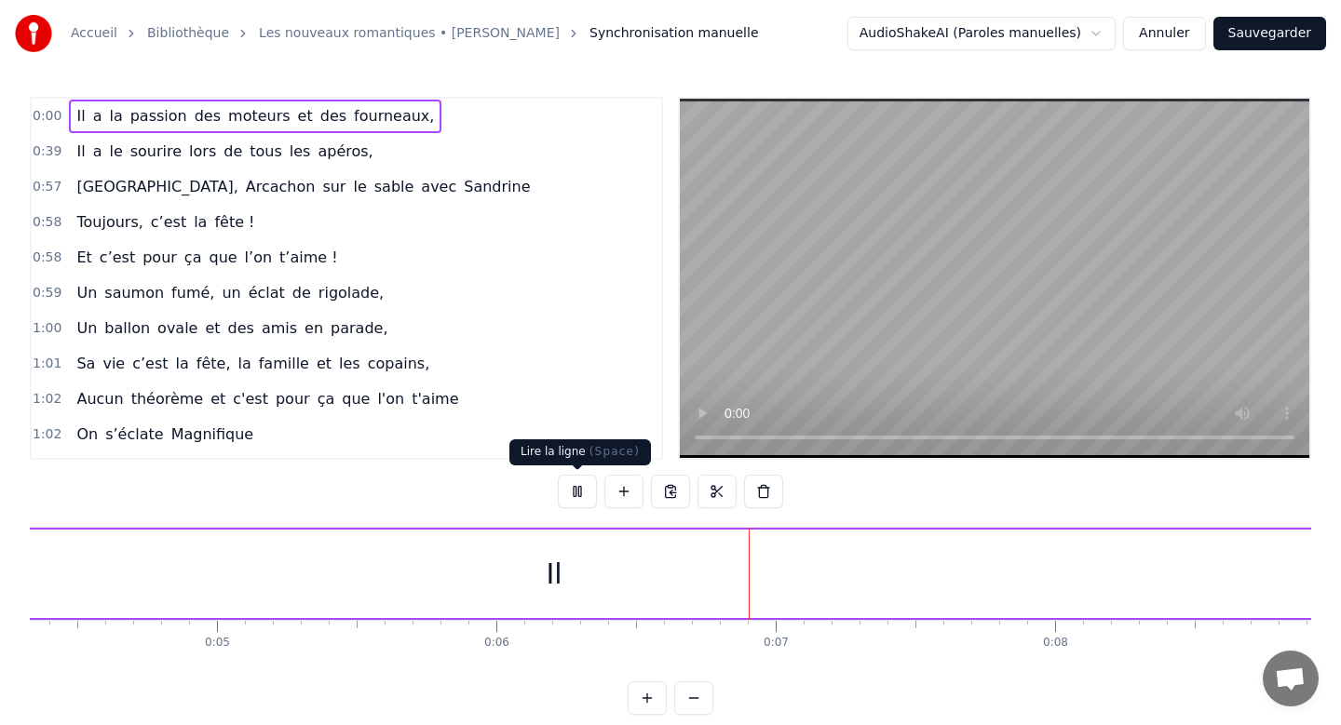
click at [581, 495] on button at bounding box center [577, 492] width 39 height 34
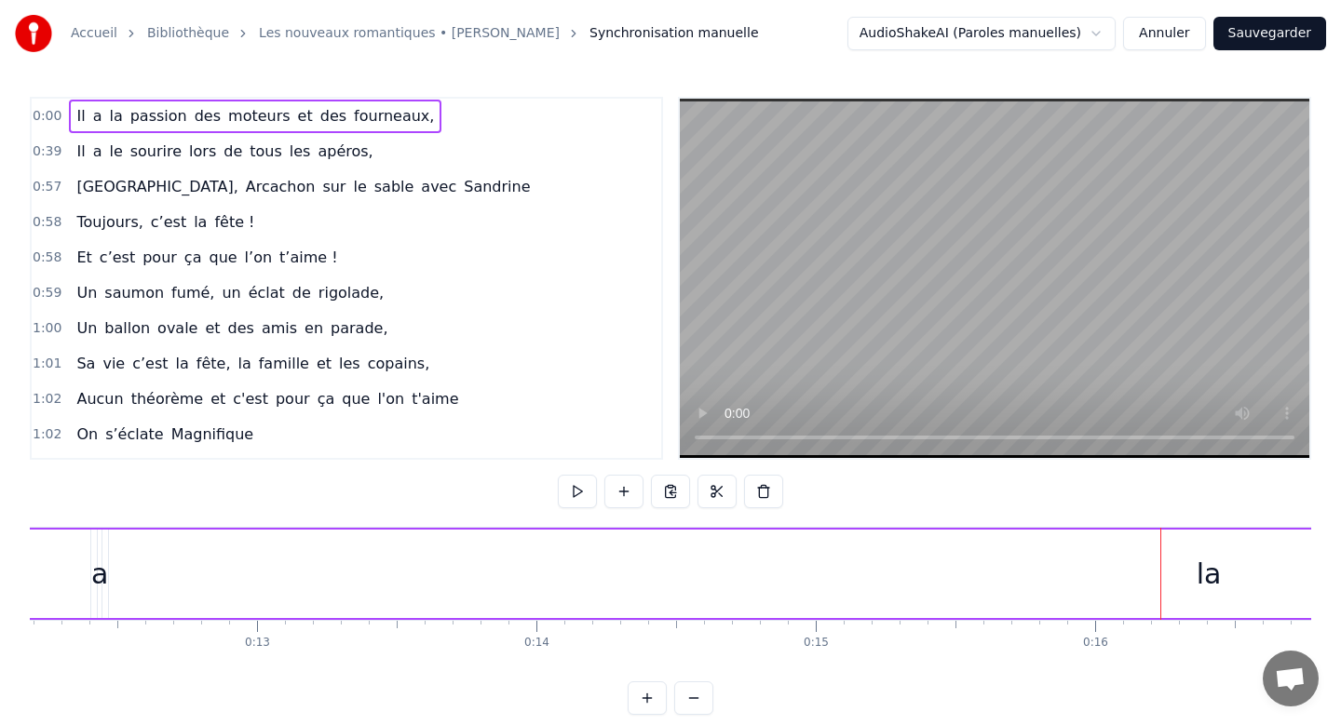
scroll to position [1, 0]
click at [98, 576] on div "a" at bounding box center [99, 573] width 17 height 42
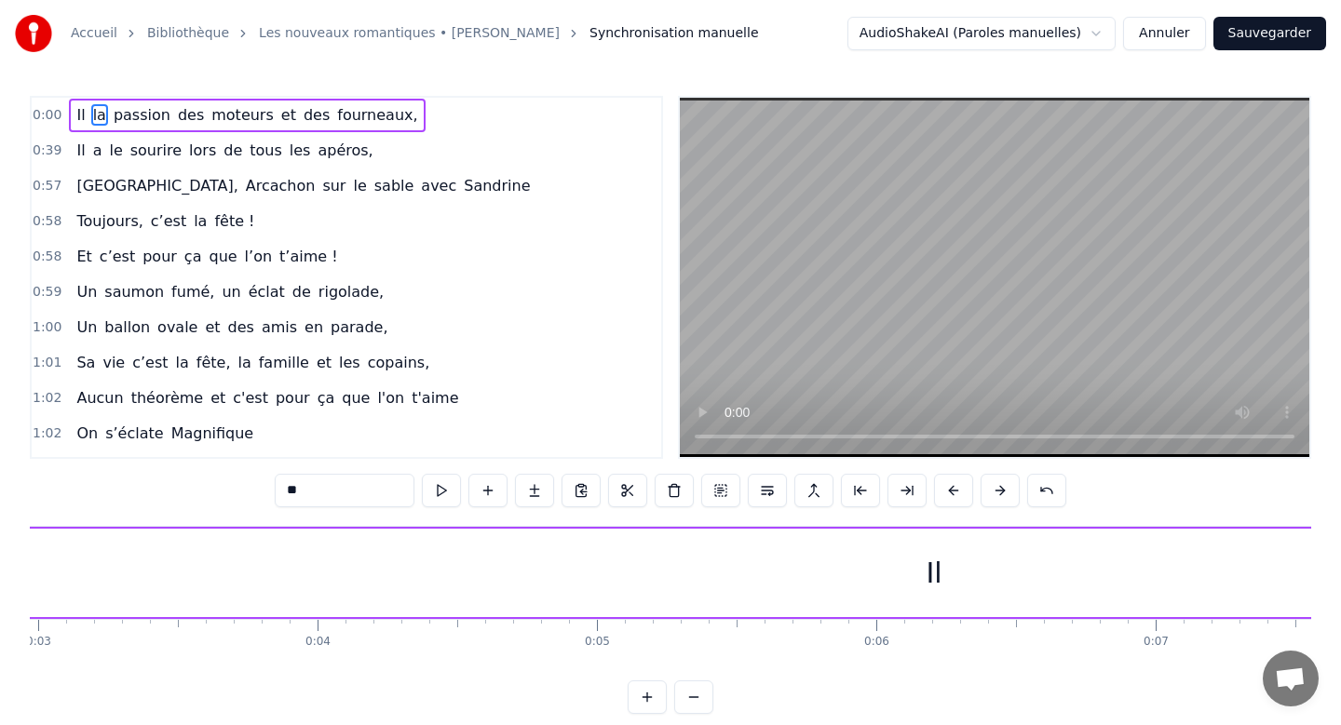
click at [932, 573] on div "Il" at bounding box center [934, 573] width 16 height 42
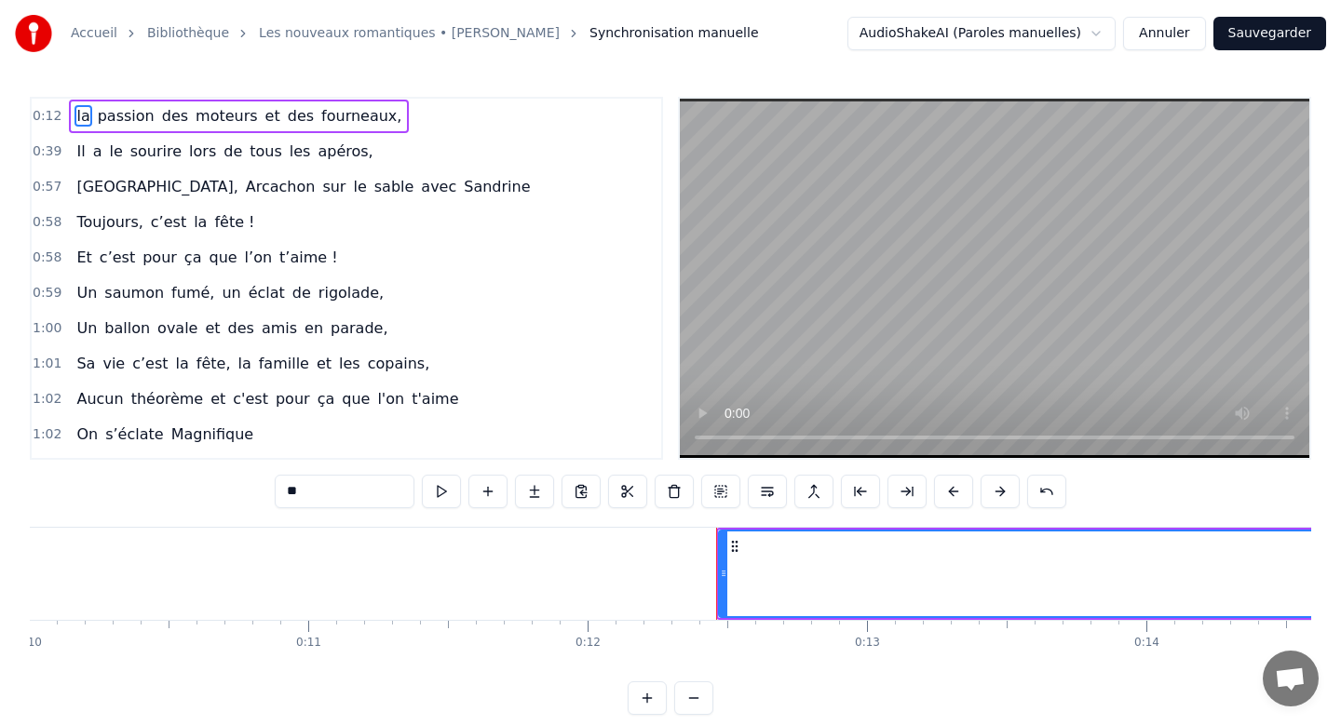
scroll to position [0, 3387]
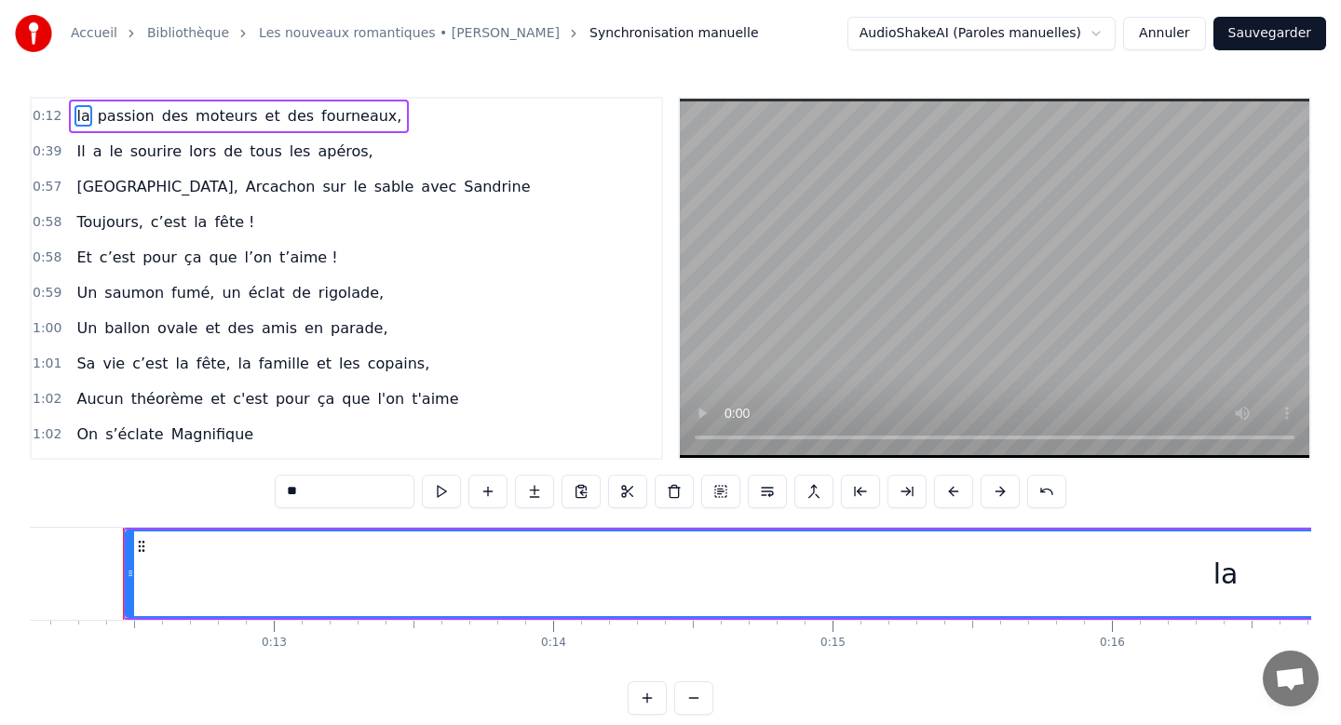
click at [1220, 569] on div "la" at bounding box center [1225, 574] width 25 height 42
type input "*******"
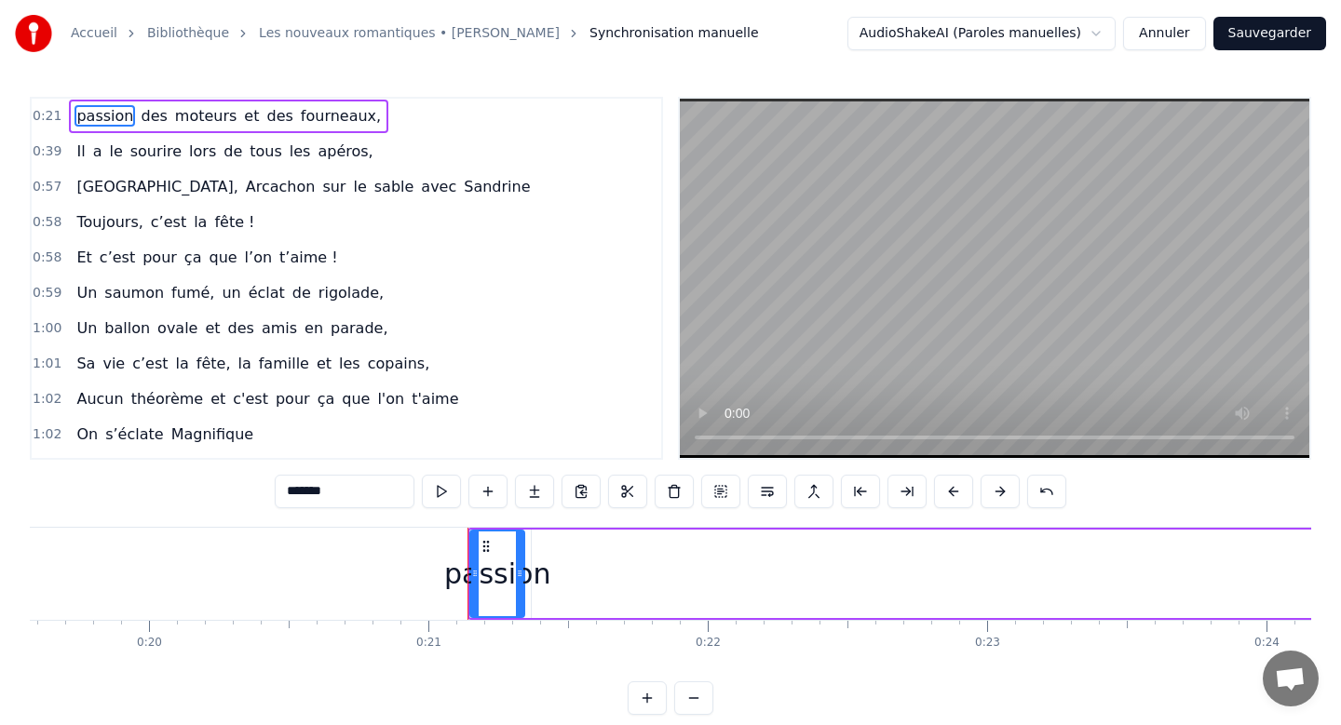
scroll to position [0, 5812]
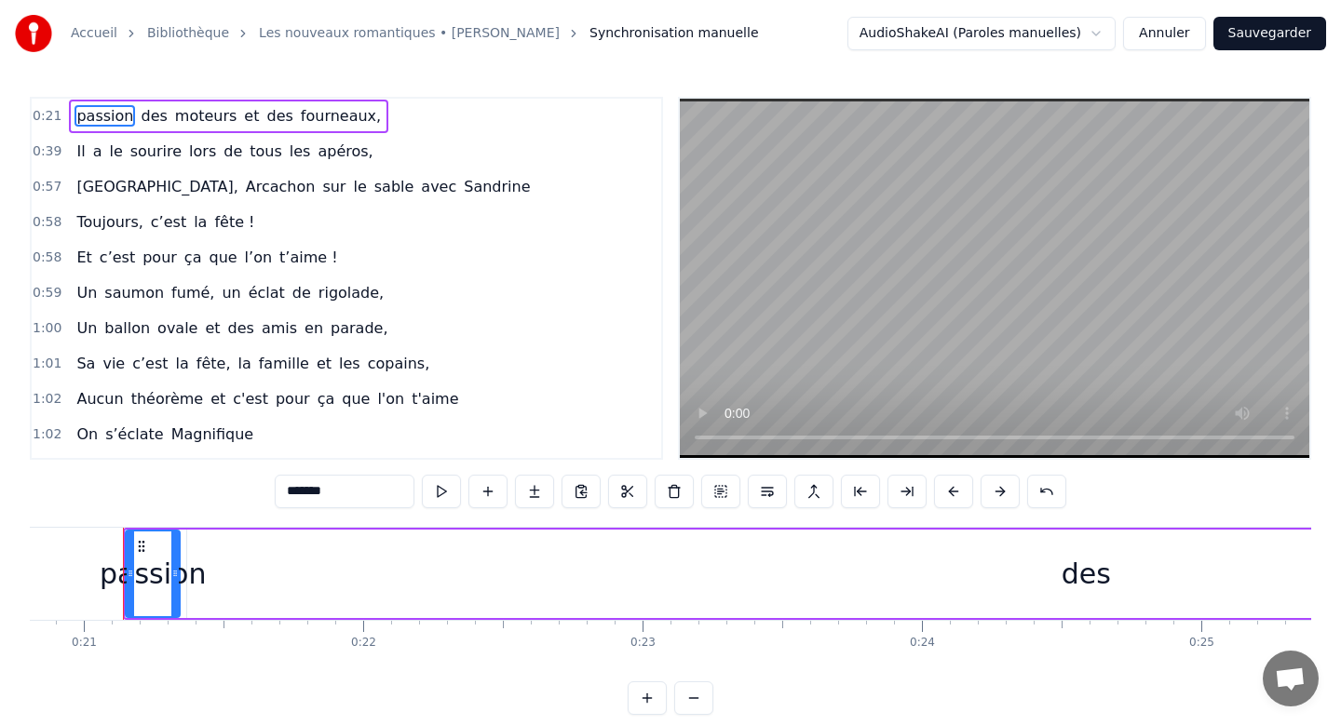
click at [74, 115] on span "passion" at bounding box center [104, 115] width 61 height 21
click at [69, 106] on div "passion des moteurs et des fourneaux," at bounding box center [228, 117] width 319 height 34
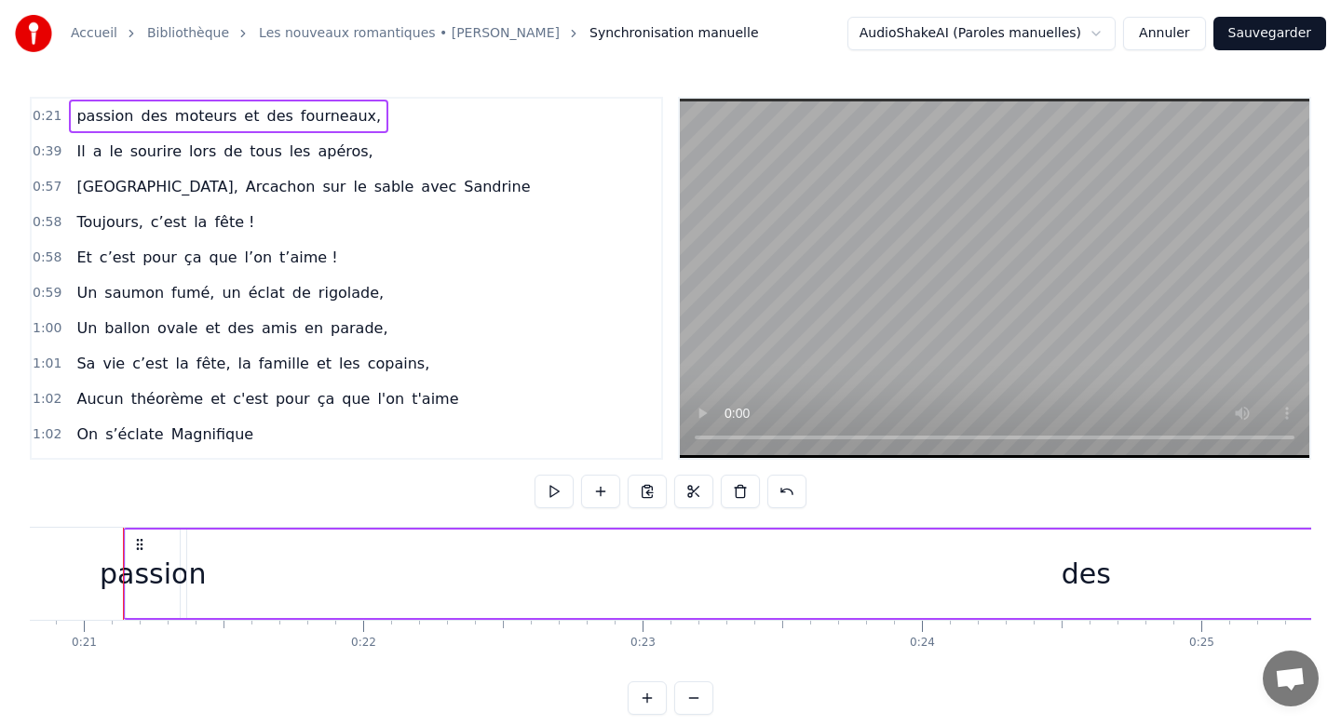
click at [69, 115] on div "passion des moteurs et des fourneaux," at bounding box center [228, 117] width 319 height 34
click at [74, 116] on span "passion" at bounding box center [104, 115] width 61 height 21
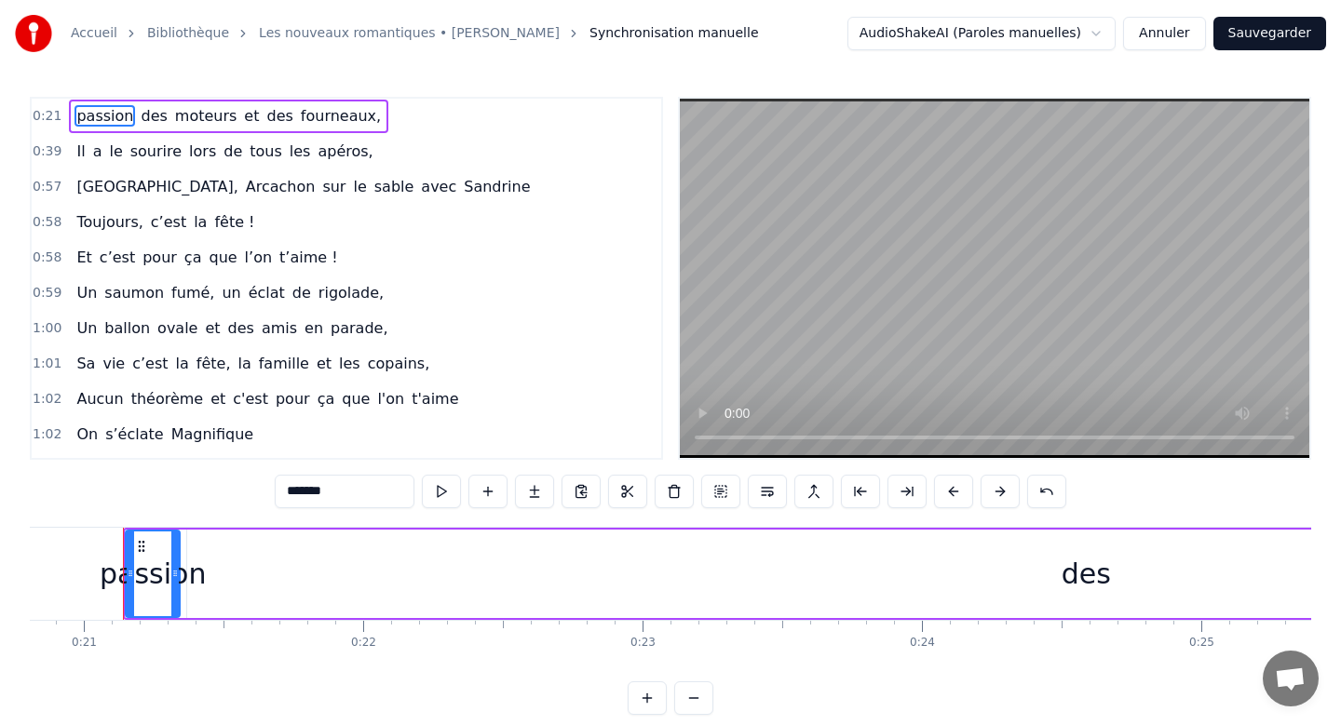
click at [74, 122] on span "passion" at bounding box center [104, 115] width 61 height 21
drag, startPoint x: 149, startPoint y: 560, endPoint x: 439, endPoint y: 563, distance: 290.5
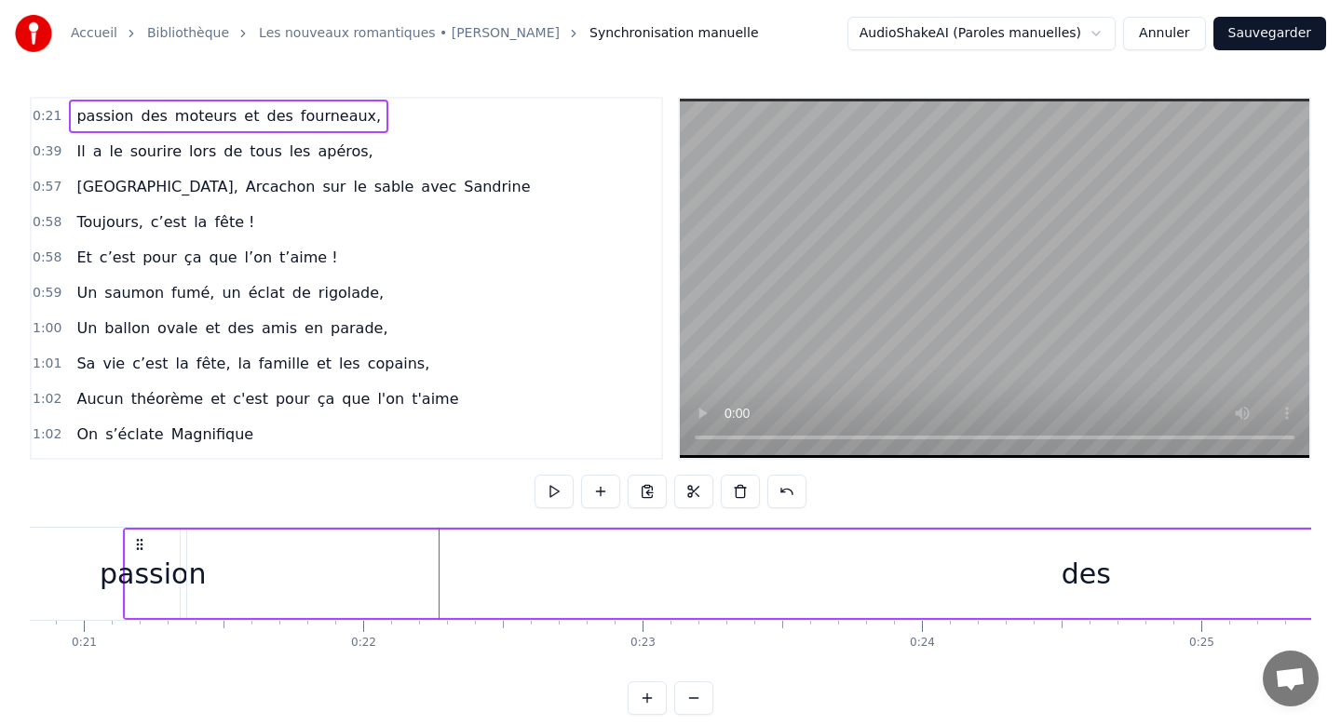
click at [138, 548] on circle at bounding box center [138, 548] width 1 height 1
click at [136, 547] on icon at bounding box center [139, 544] width 15 height 15
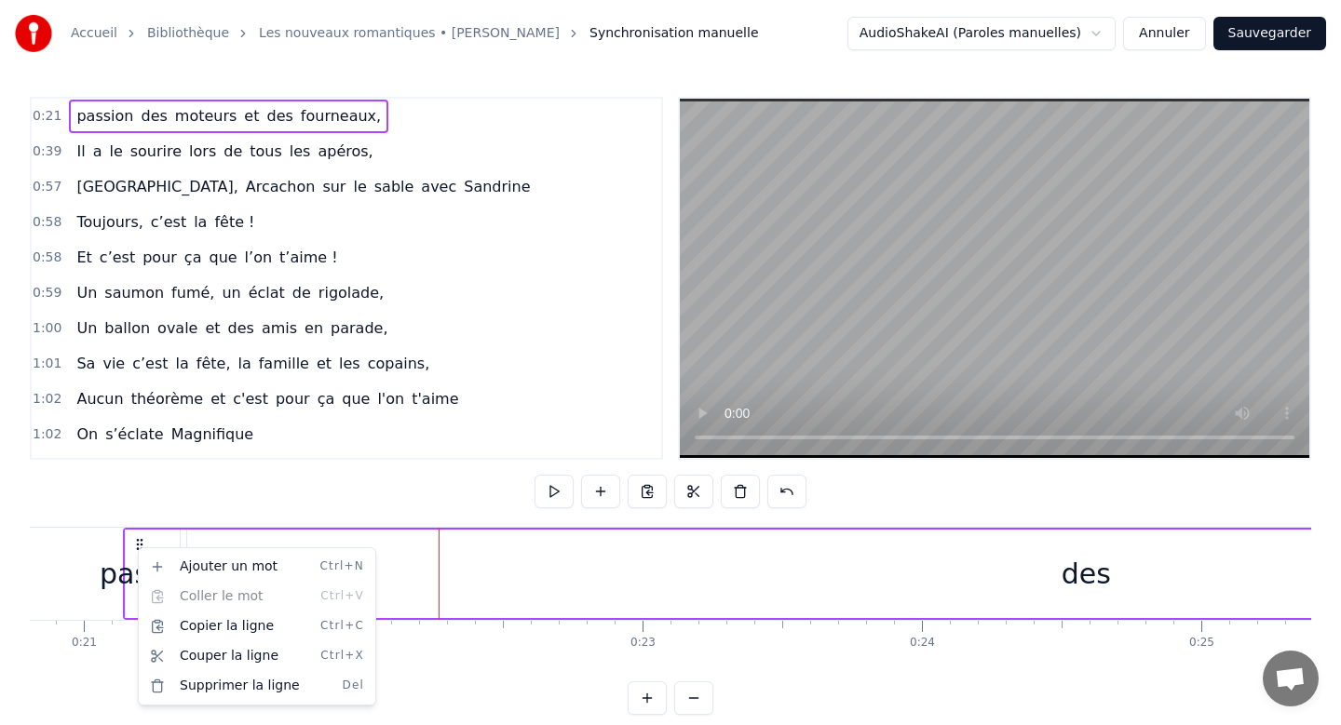
click at [379, 35] on link "Les nouveaux romantiques • [PERSON_NAME]" at bounding box center [409, 33] width 301 height 19
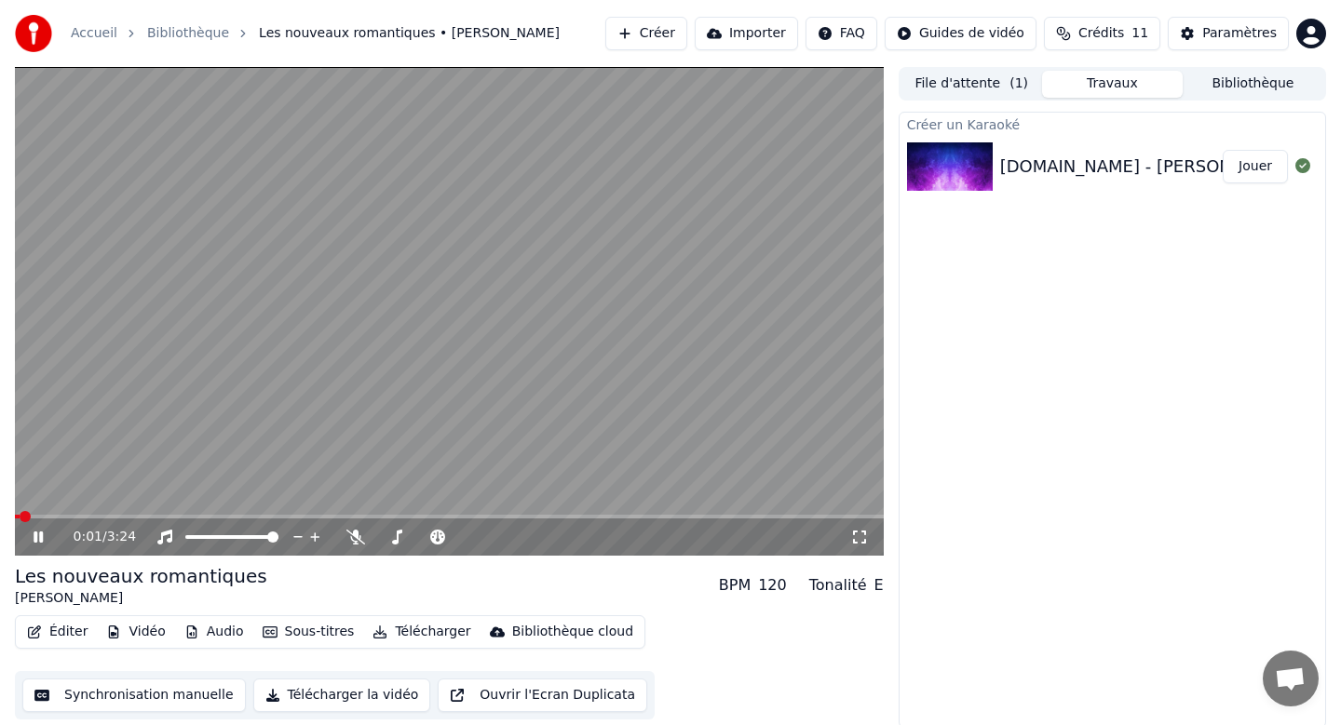
click at [63, 635] on button "Éditer" at bounding box center [57, 632] width 75 height 26
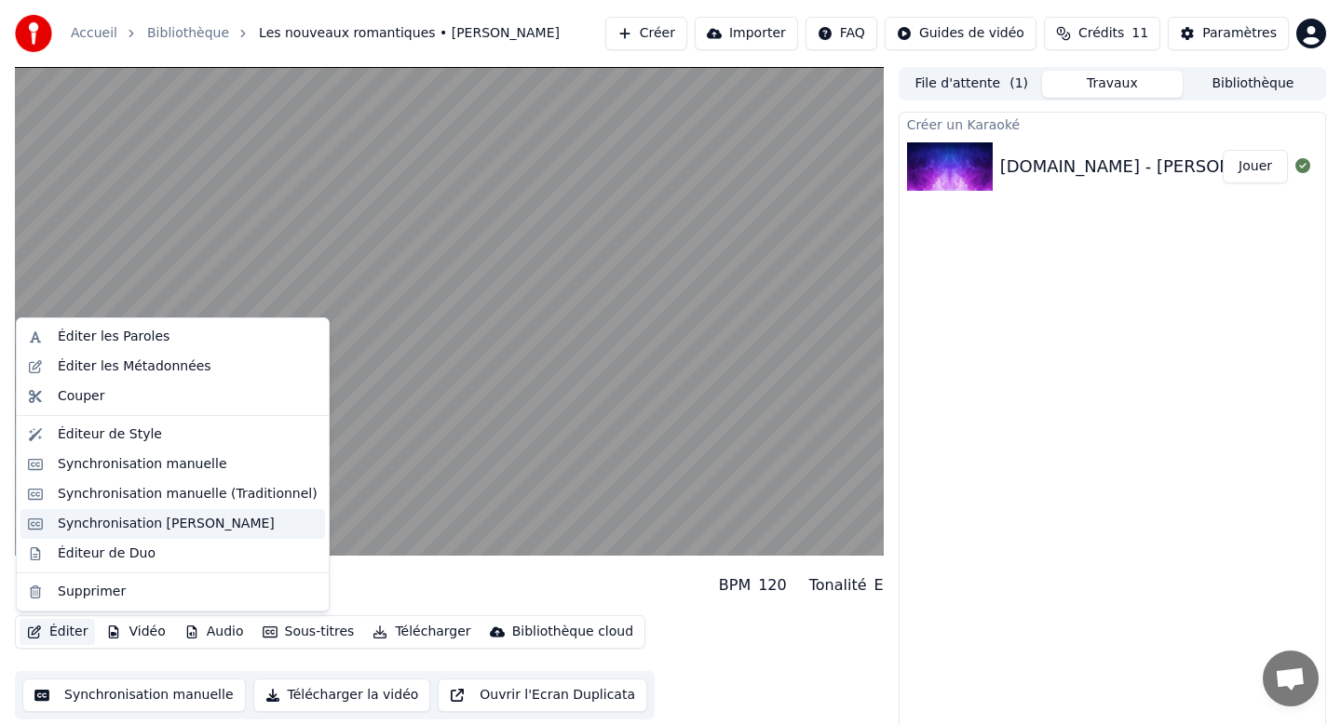
click at [141, 520] on div "Synchronisation [PERSON_NAME]" at bounding box center [166, 524] width 217 height 19
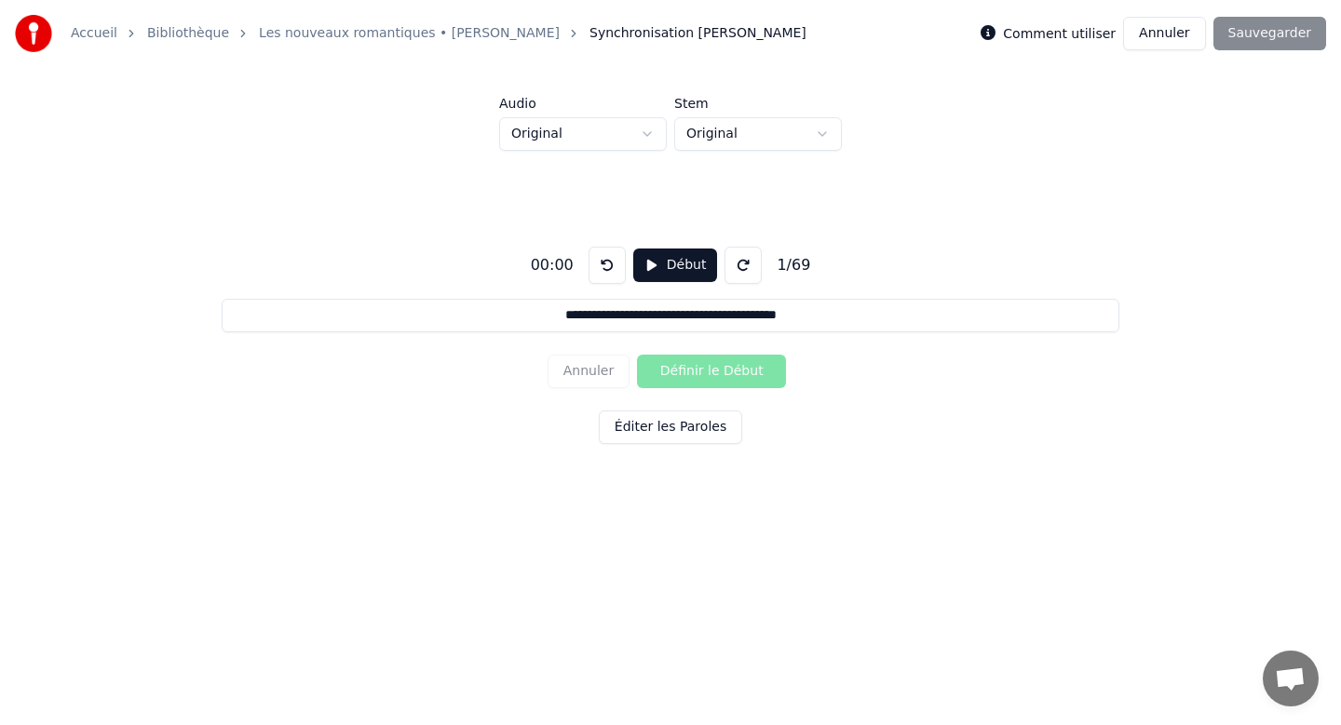
click at [669, 274] on button "Début" at bounding box center [675, 266] width 85 height 34
click at [674, 270] on button "Pause" at bounding box center [674, 266] width 83 height 34
click
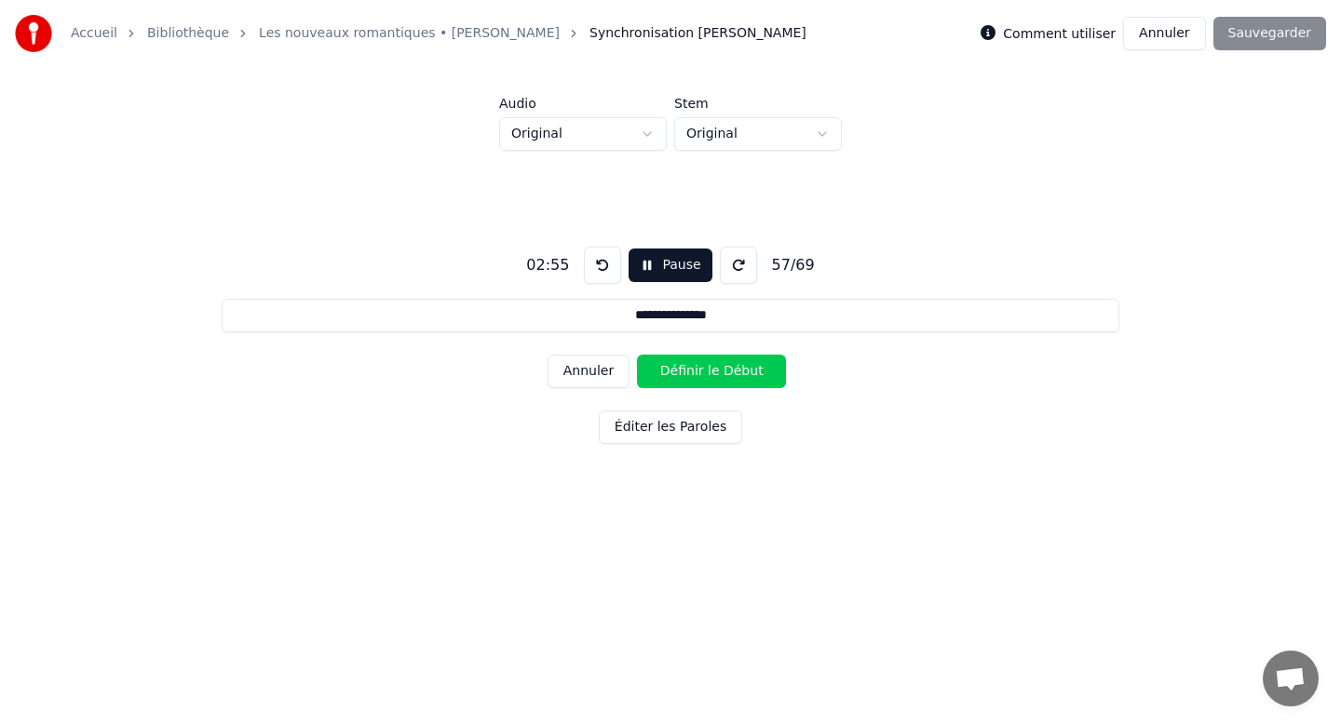
type input "**********"
click at [292, 34] on link "Les nouveaux romantiques • [PERSON_NAME]" at bounding box center [409, 33] width 301 height 19
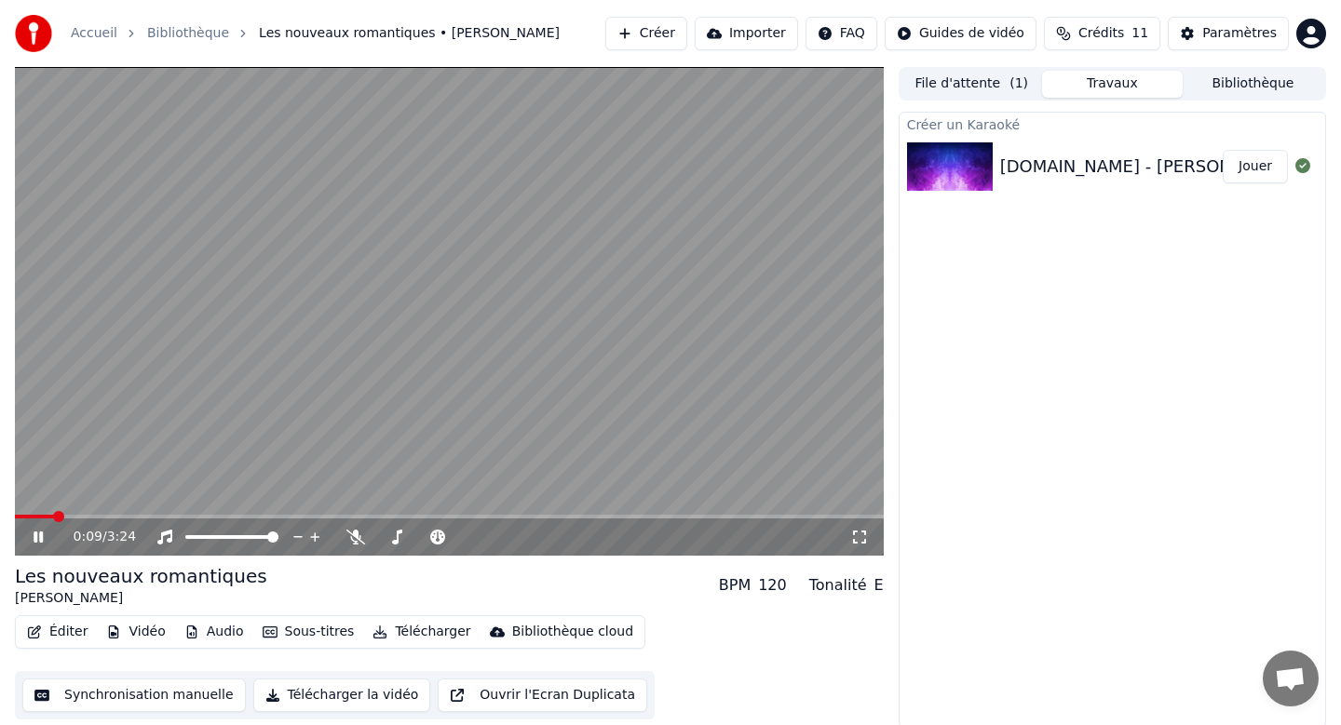
click at [1135, 89] on button "Travaux" at bounding box center [1112, 84] width 141 height 27
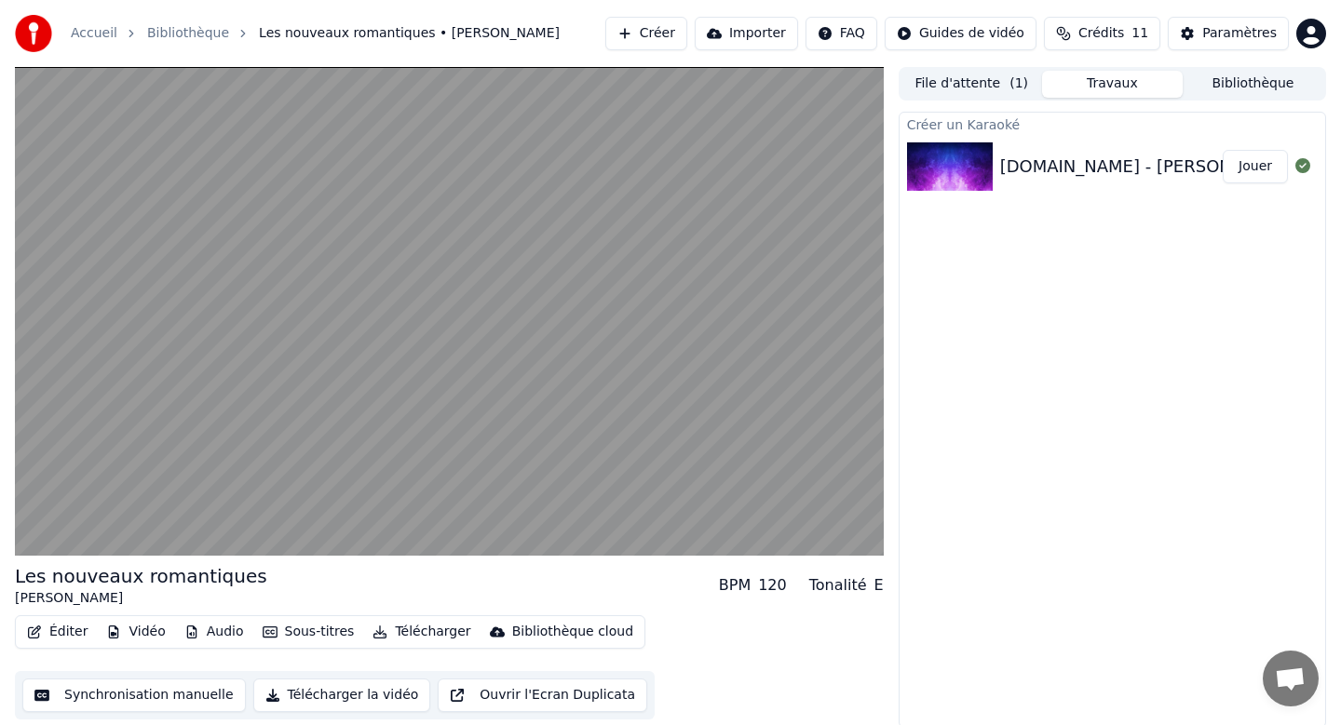
click at [1249, 169] on button "Jouer" at bounding box center [1255, 167] width 65 height 34
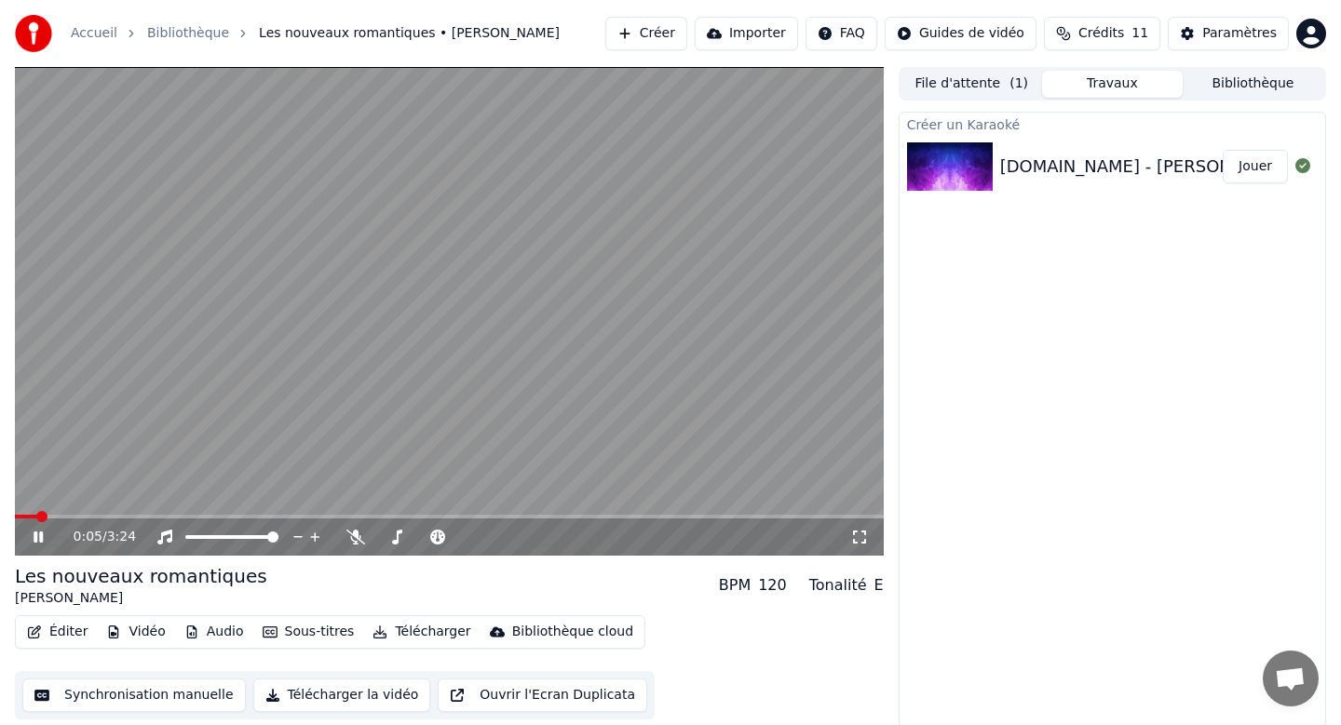
scroll to position [3, 0]
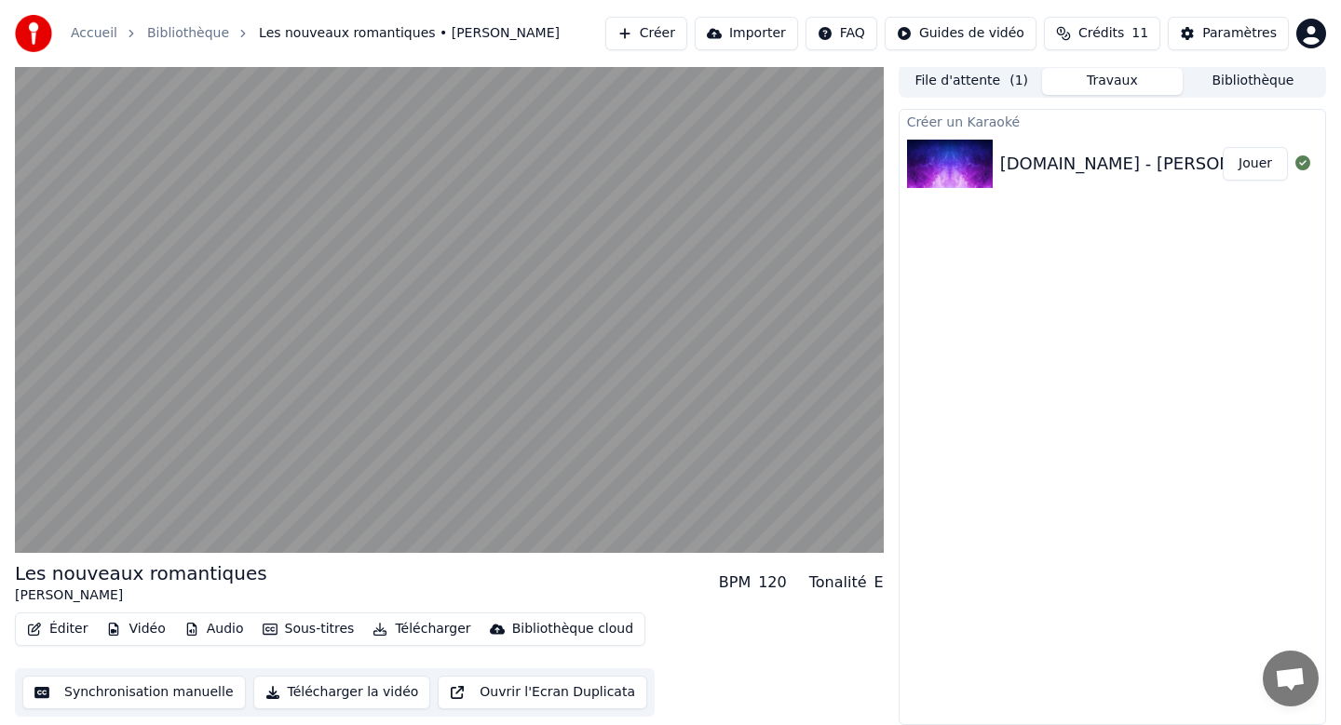
click at [519, 696] on button "Ouvrir l'Ecran Duplicata" at bounding box center [542, 693] width 209 height 34
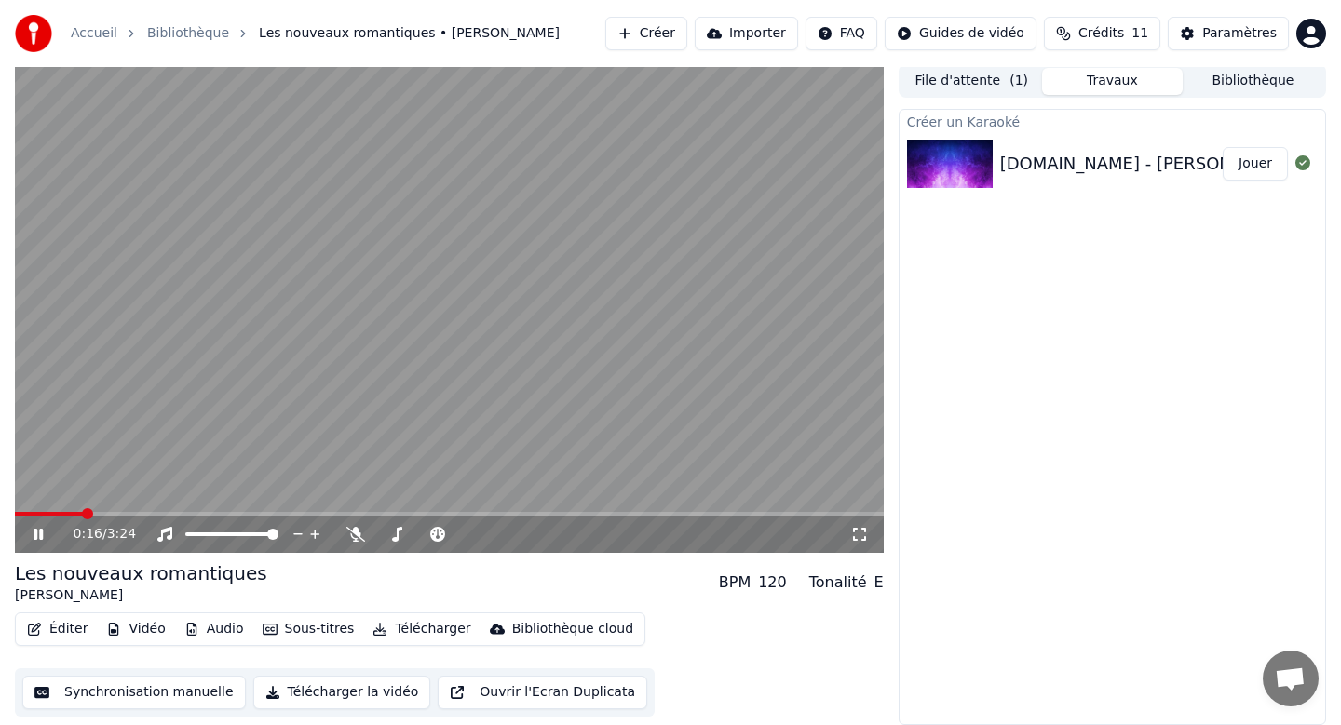
click at [42, 532] on icon at bounding box center [38, 534] width 9 height 11
click at [104, 40] on link "Accueil" at bounding box center [94, 33] width 47 height 19
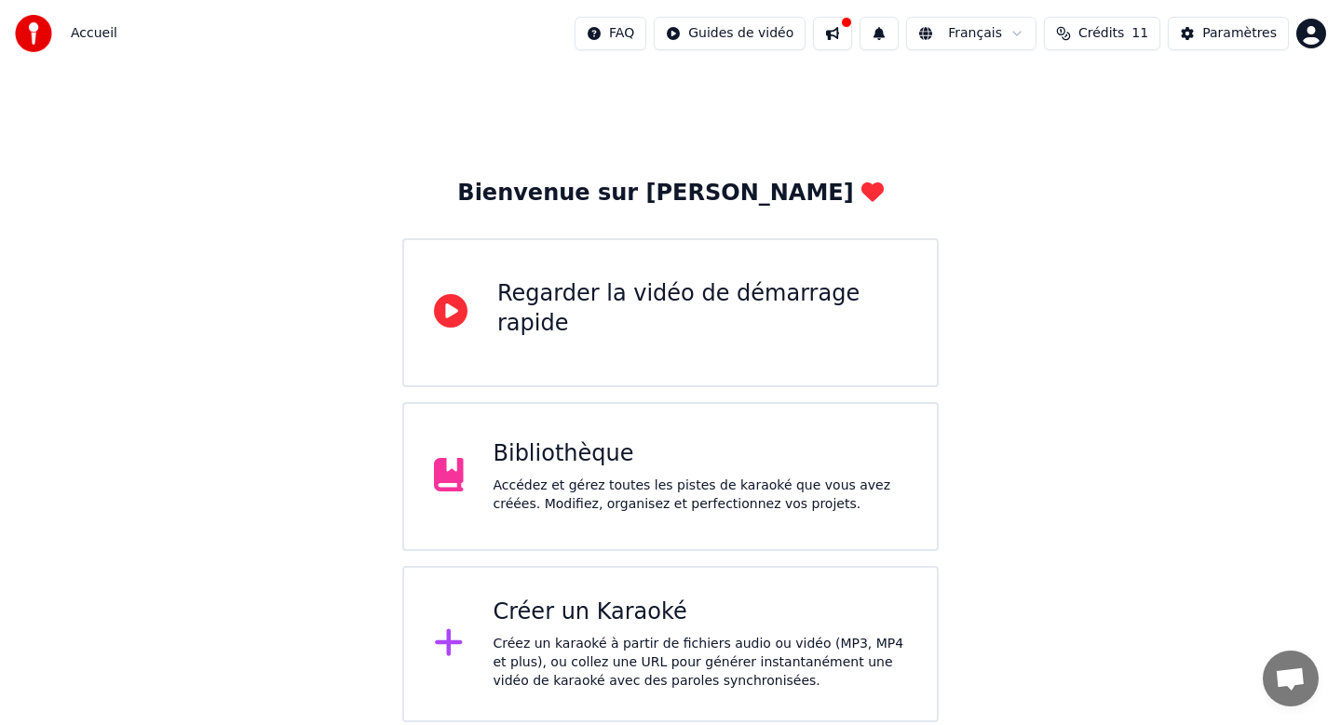
click at [586, 604] on div "Créer un Karaoké" at bounding box center [700, 613] width 414 height 30
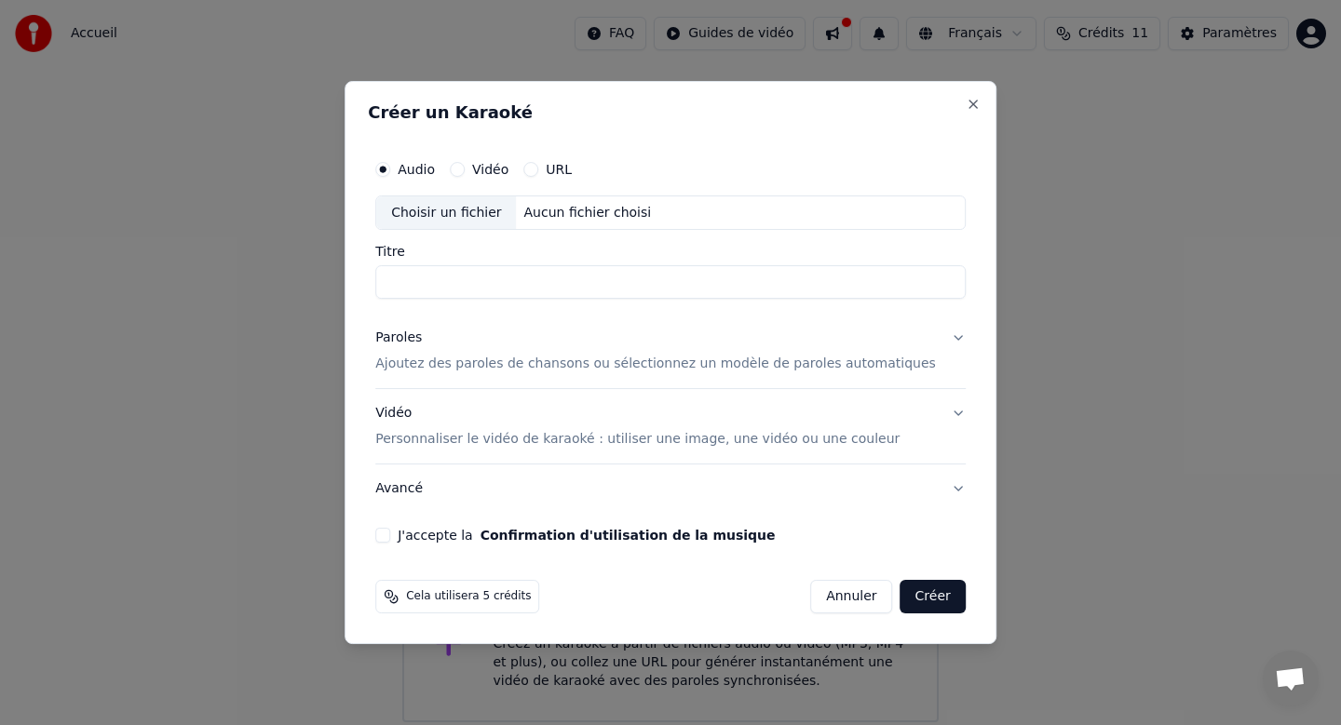
click at [940, 412] on button "Vidéo Personnaliser le vidéo de karaoké : utiliser une image, une vidéo ou une …" at bounding box center [670, 427] width 590 height 74
